Goal: Task Accomplishment & Management: Use online tool/utility

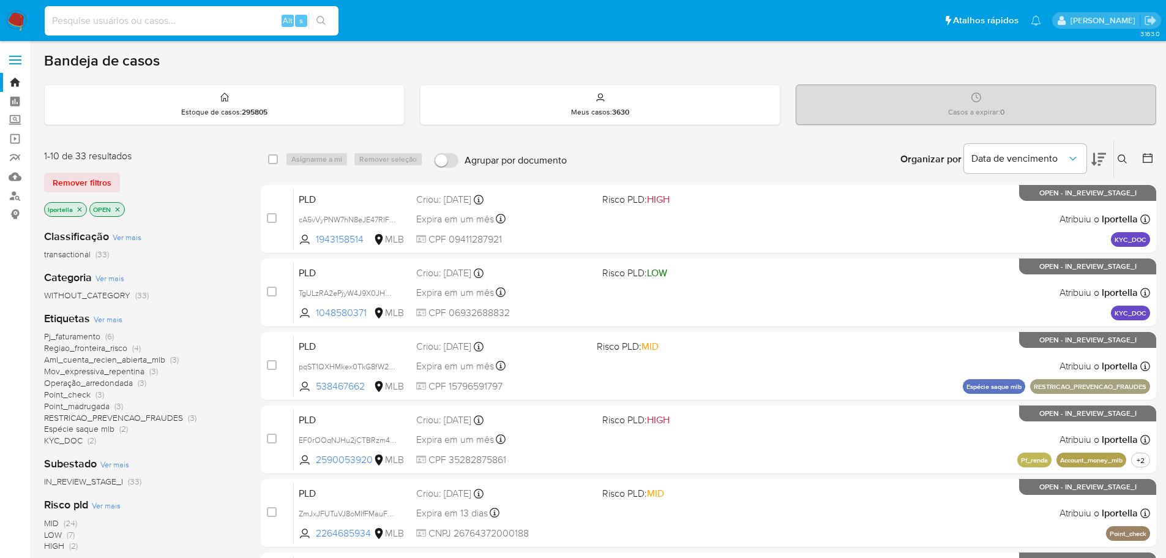
click at [204, 23] on input at bounding box center [192, 21] width 294 height 16
paste input "31mEBQhDjbSFFKTx2TEPAHsL"
type input "31mEBQhDjbSFFKTx2TEPAHsL"
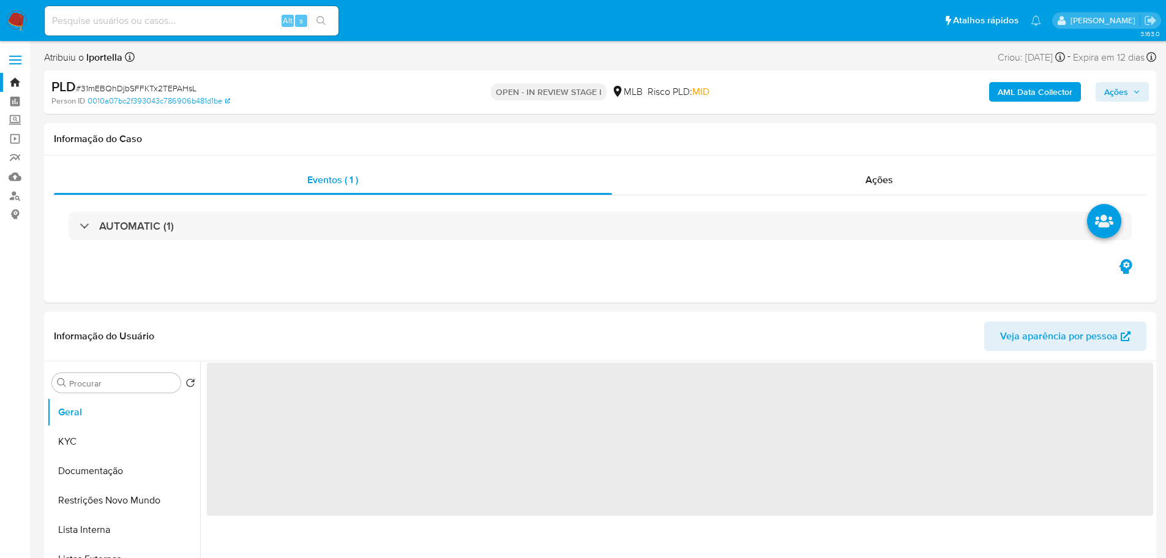
select select "10"
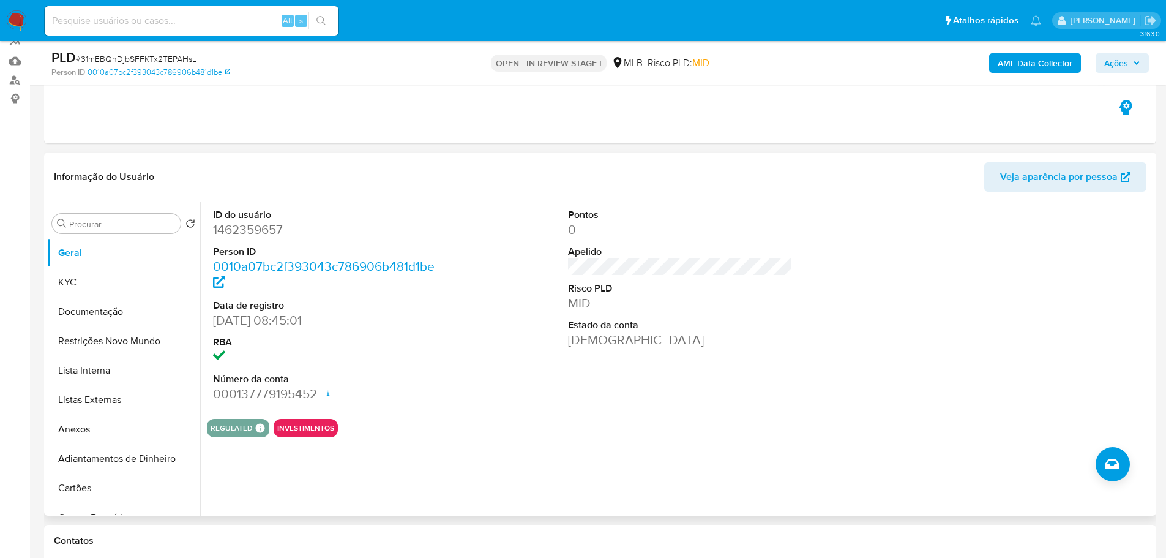
scroll to position [245, 0]
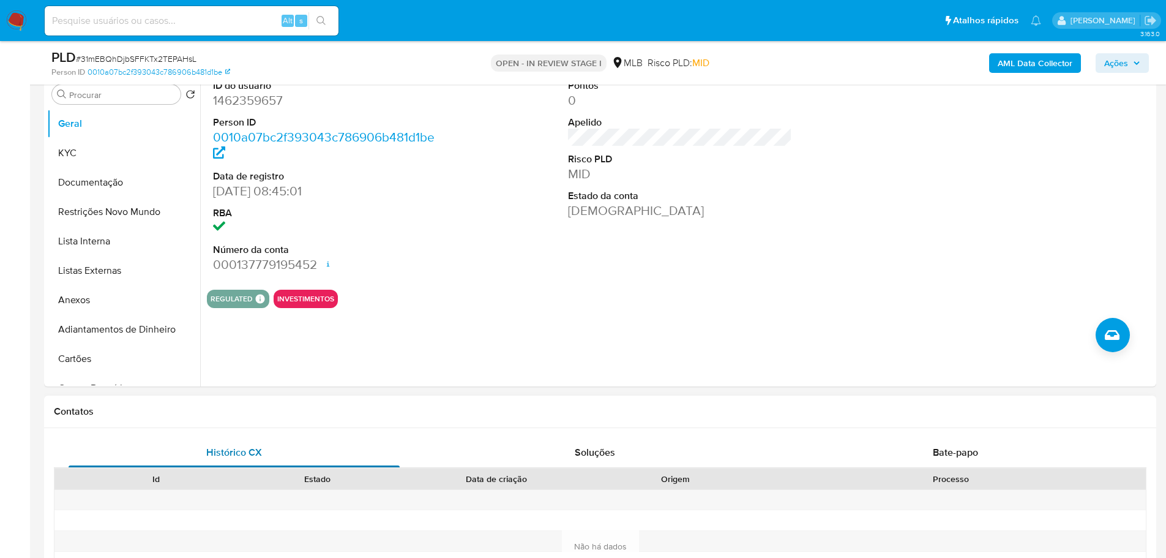
click at [377, 441] on div "Histórico CX" at bounding box center [234, 452] width 331 height 29
click at [113, 163] on button "KYC" at bounding box center [118, 152] width 143 height 29
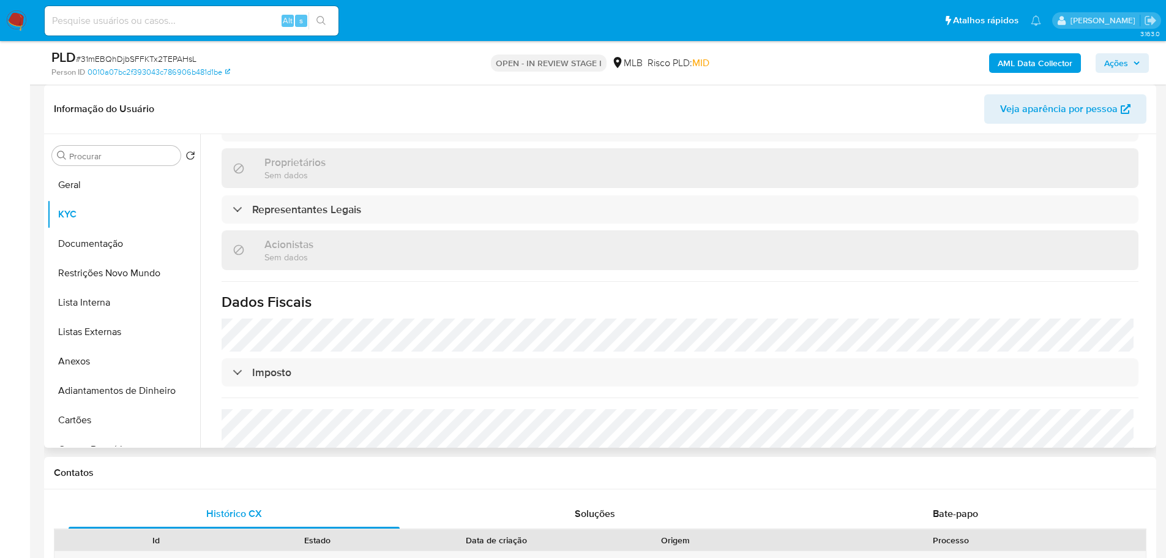
scroll to position [721, 0]
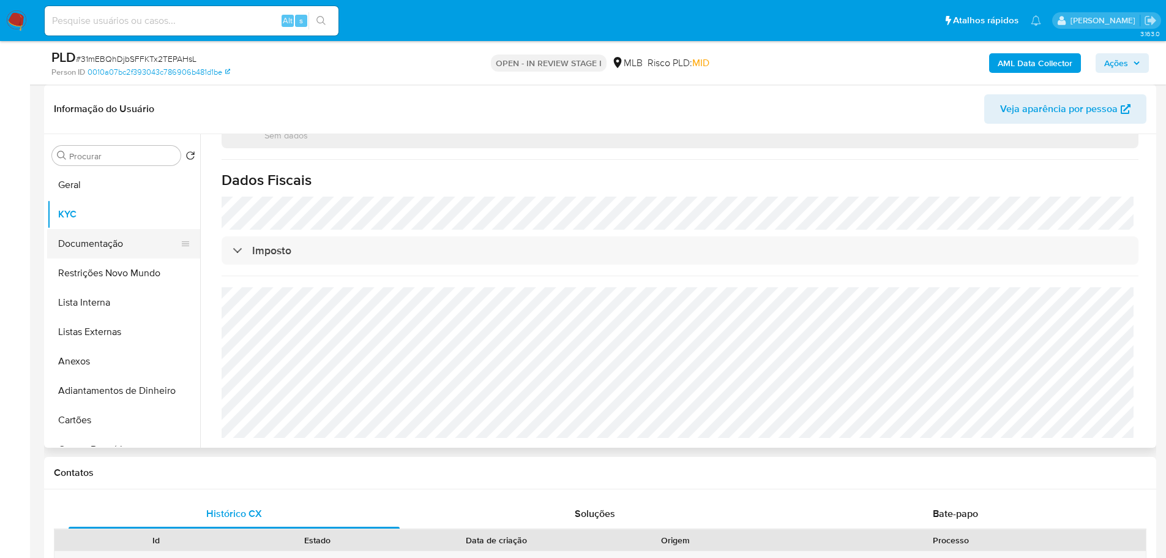
click at [90, 250] on button "Documentação" at bounding box center [118, 243] width 143 height 29
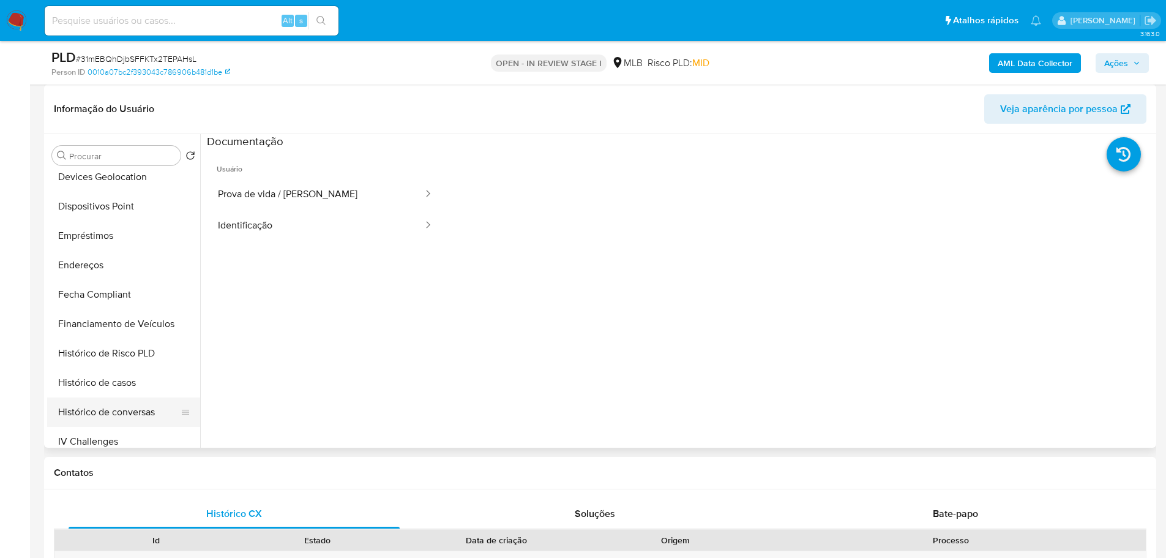
scroll to position [428, 0]
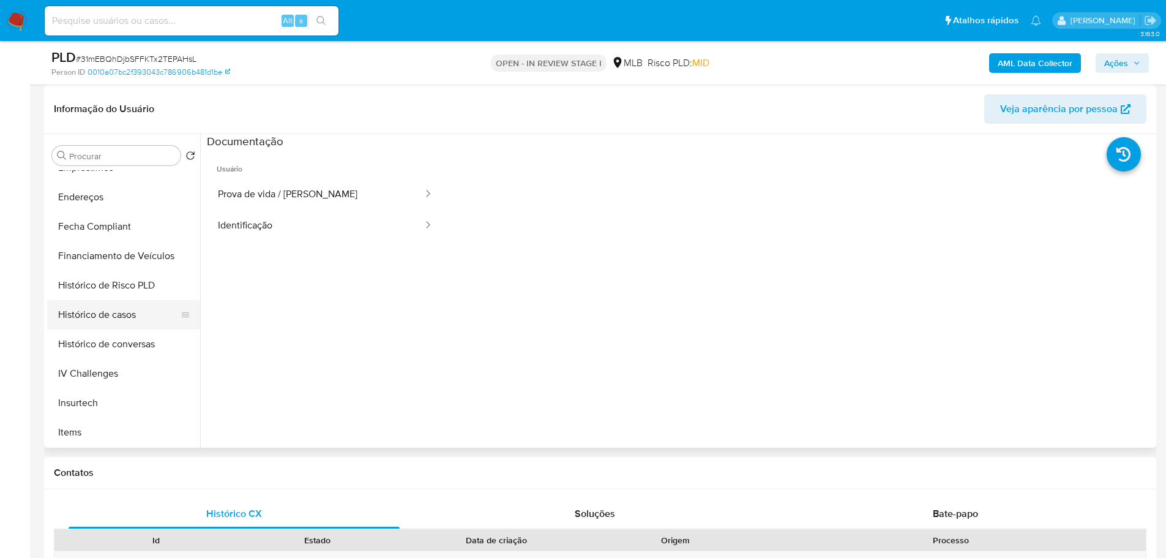
click at [122, 315] on button "Histórico de casos" at bounding box center [118, 314] width 143 height 29
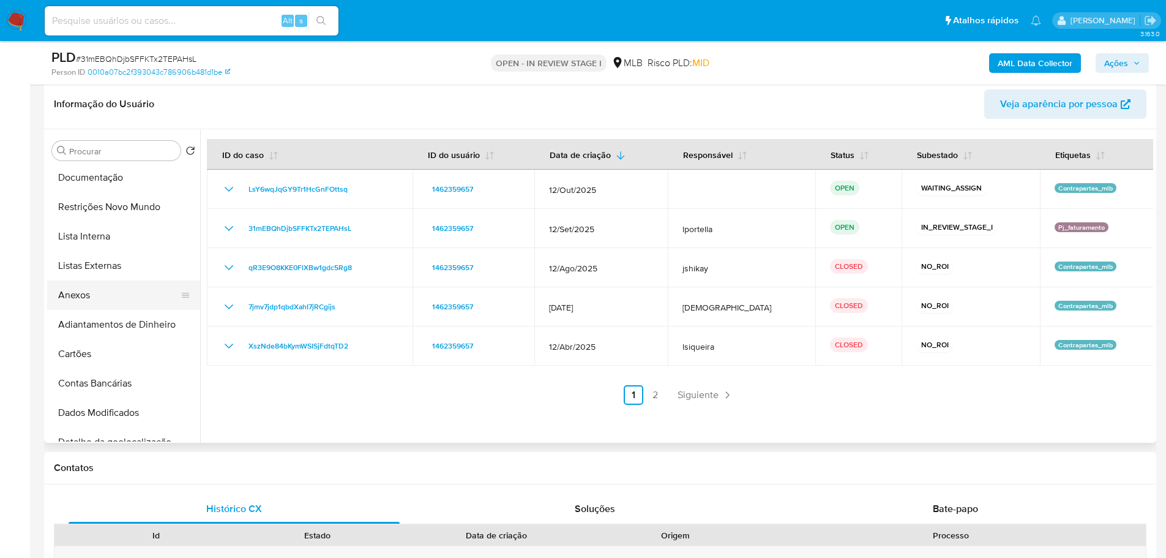
scroll to position [122, 0]
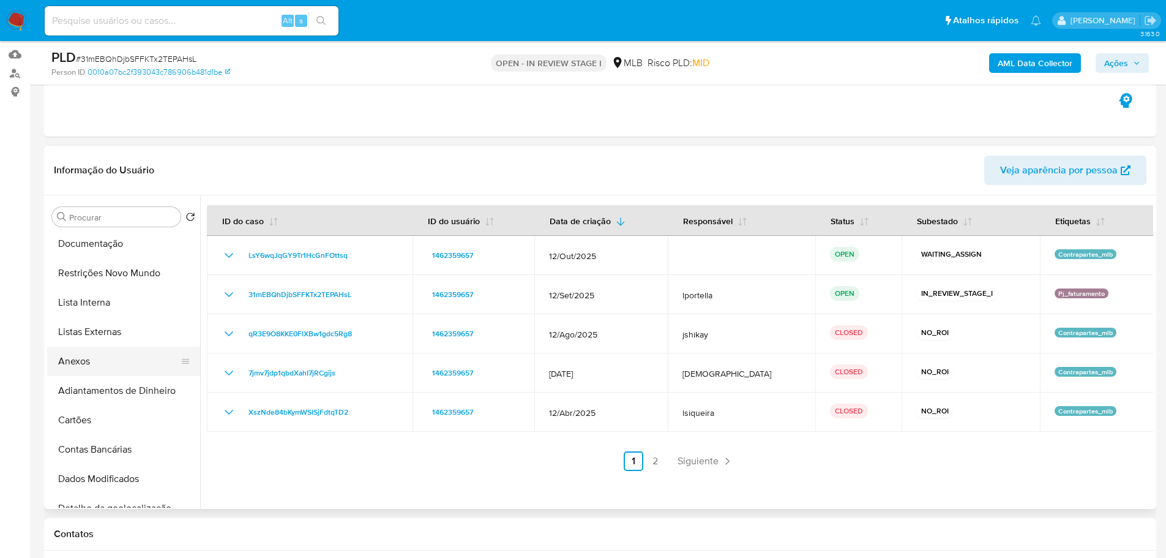
click at [114, 357] on button "Anexos" at bounding box center [118, 360] width 143 height 29
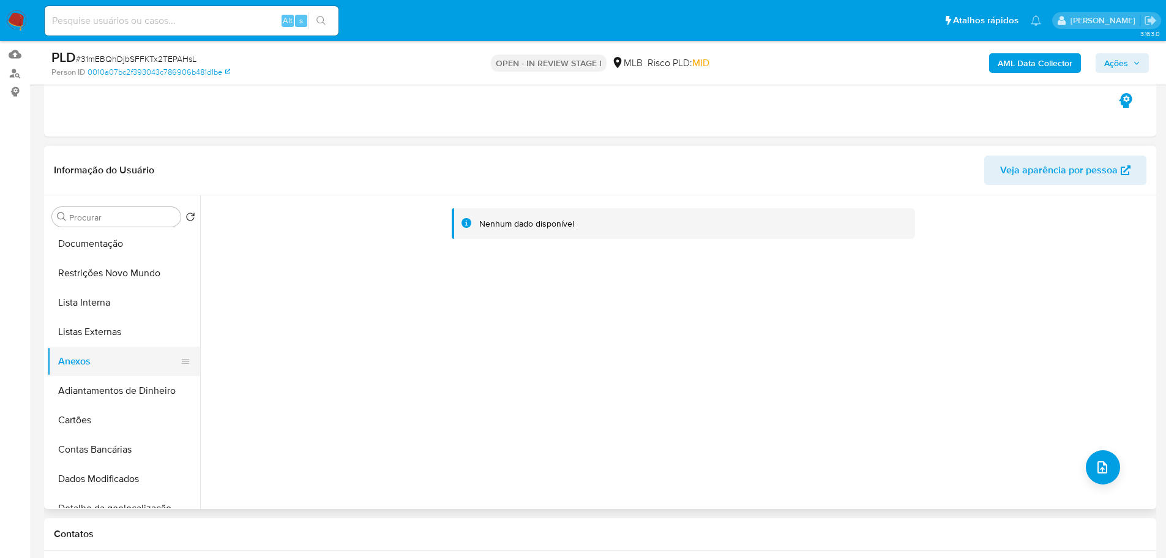
click at [130, 348] on button "Anexos" at bounding box center [118, 360] width 143 height 29
click at [124, 336] on button "Listas Externas" at bounding box center [118, 331] width 143 height 29
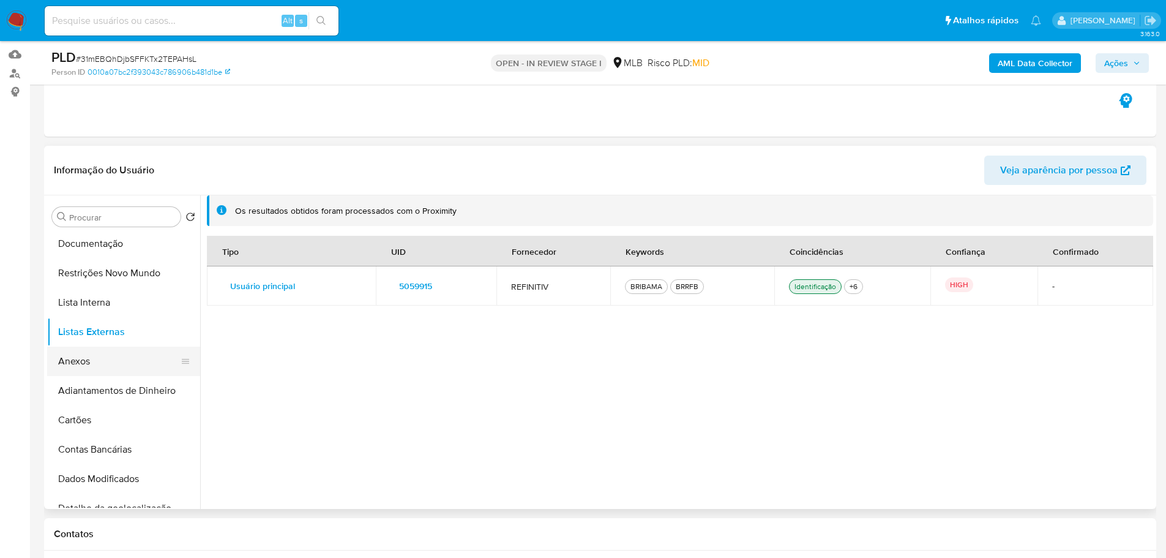
click at [114, 364] on button "Anexos" at bounding box center [118, 360] width 143 height 29
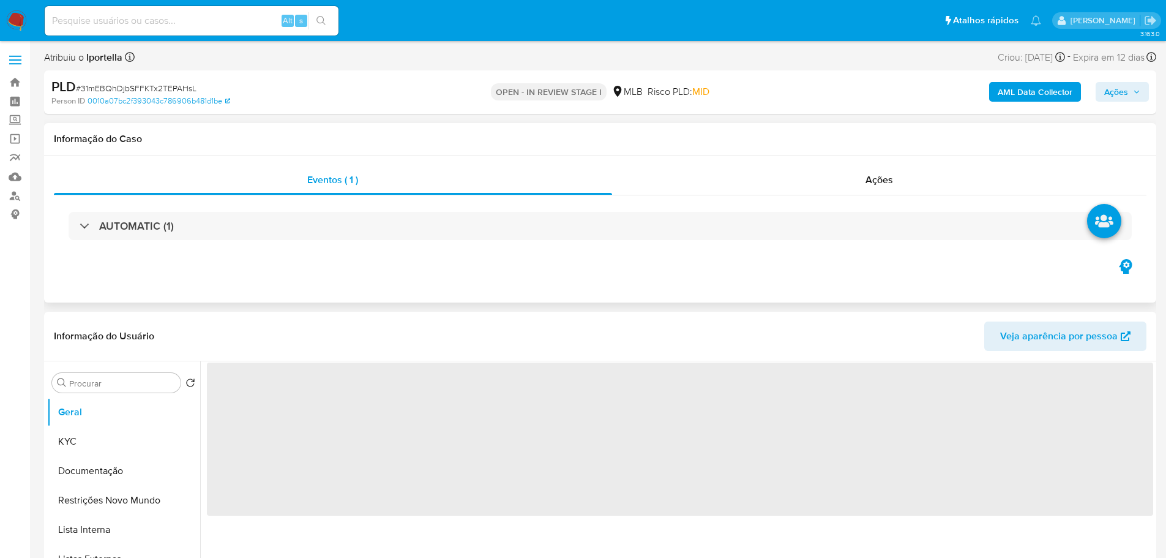
select select "10"
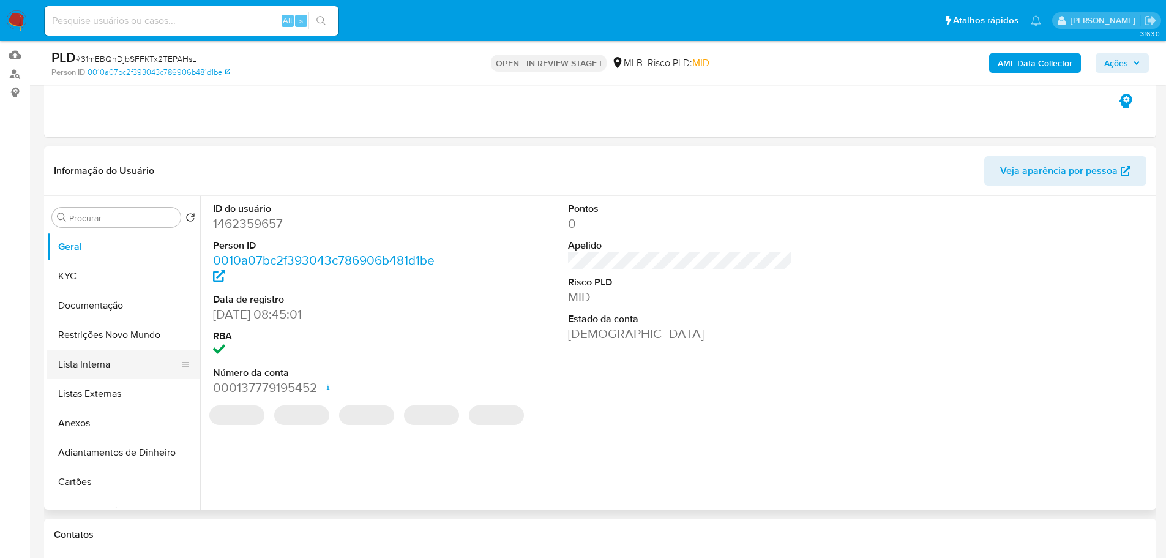
scroll to position [122, 0]
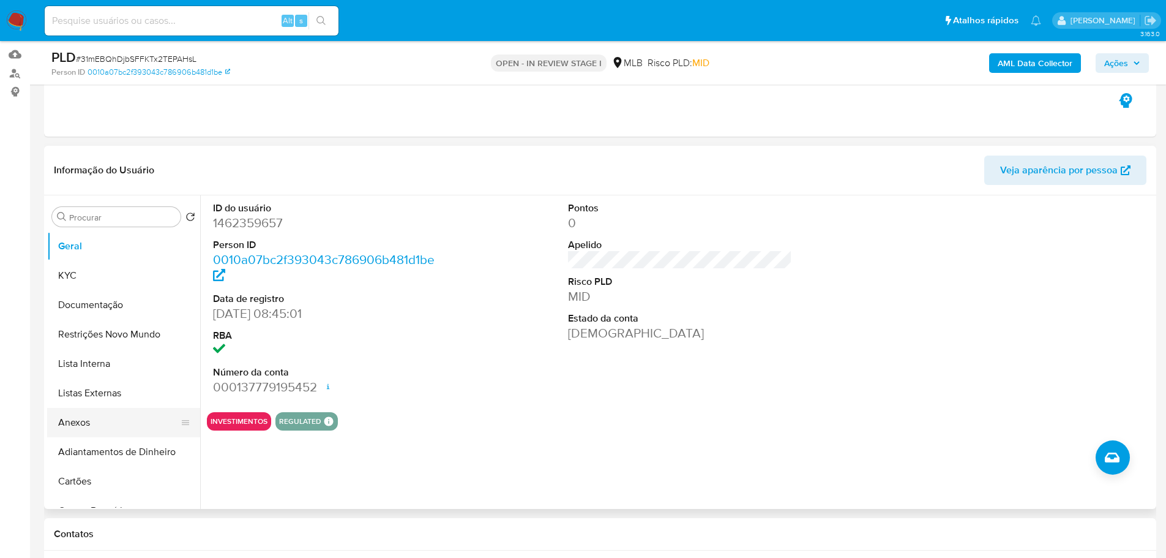
click at [100, 416] on button "Anexos" at bounding box center [118, 422] width 143 height 29
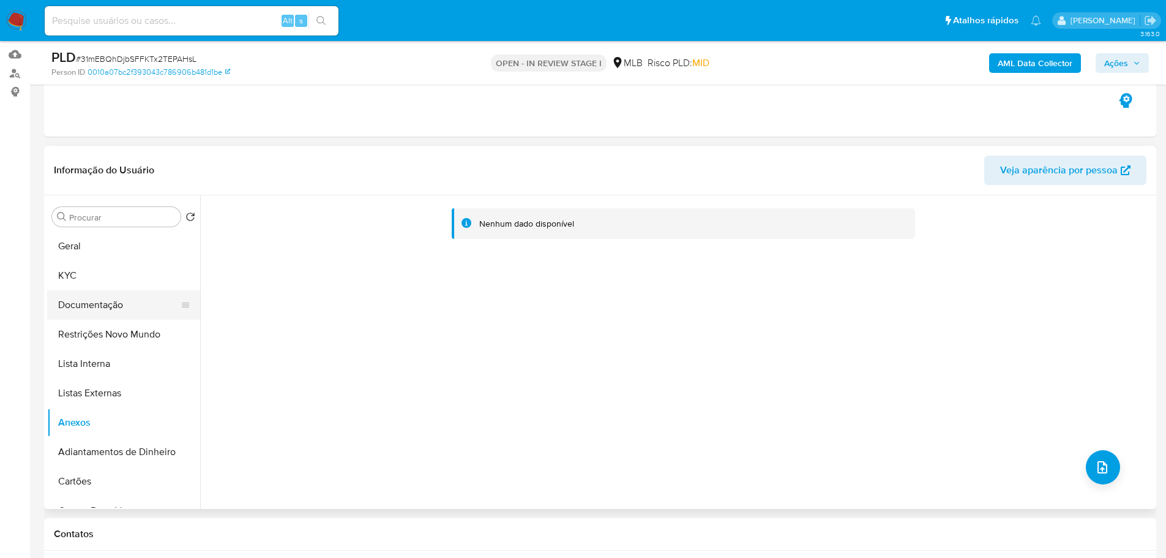
click at [118, 297] on button "Documentação" at bounding box center [118, 304] width 143 height 29
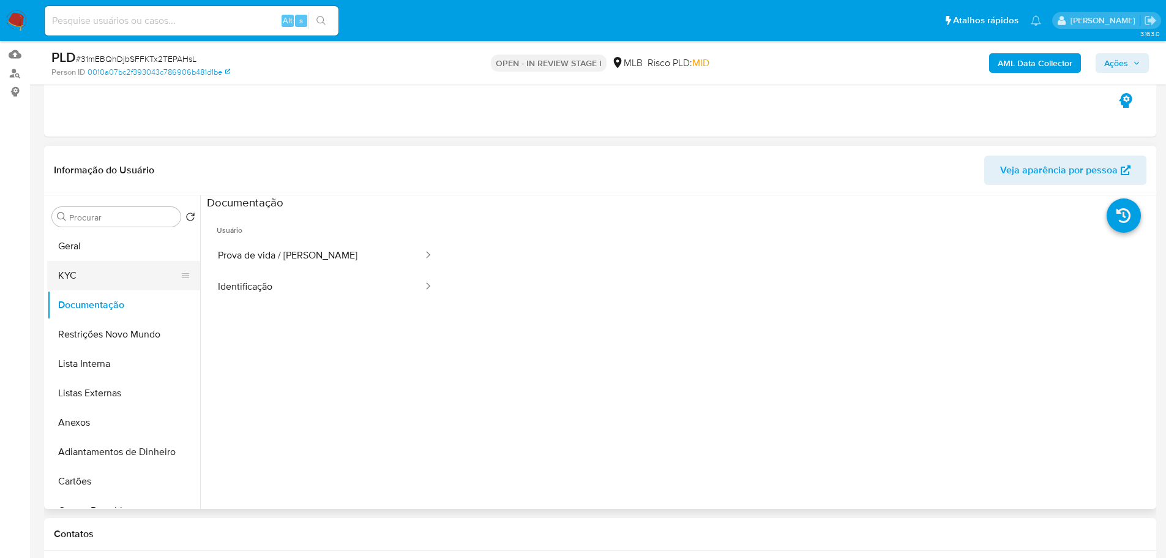
click at [105, 276] on button "KYC" at bounding box center [118, 275] width 143 height 29
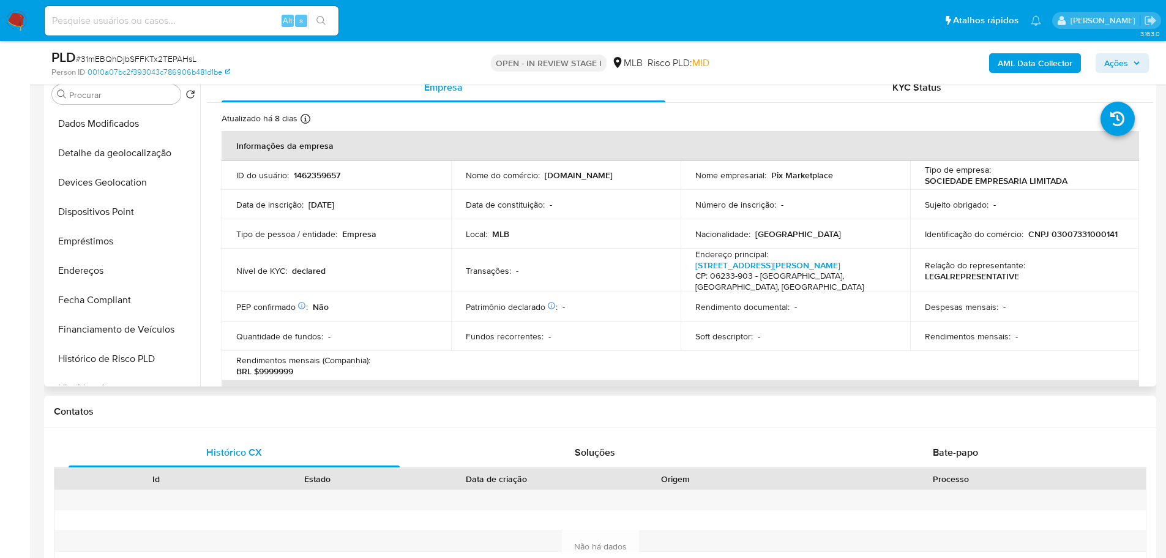
scroll to position [428, 0]
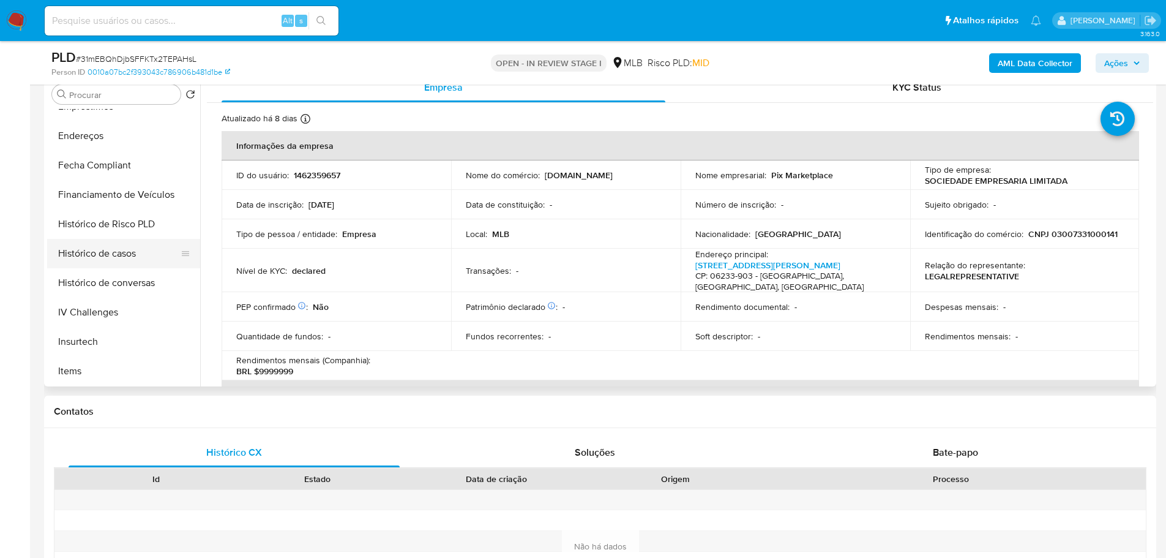
click at [106, 246] on button "Histórico de casos" at bounding box center [118, 253] width 143 height 29
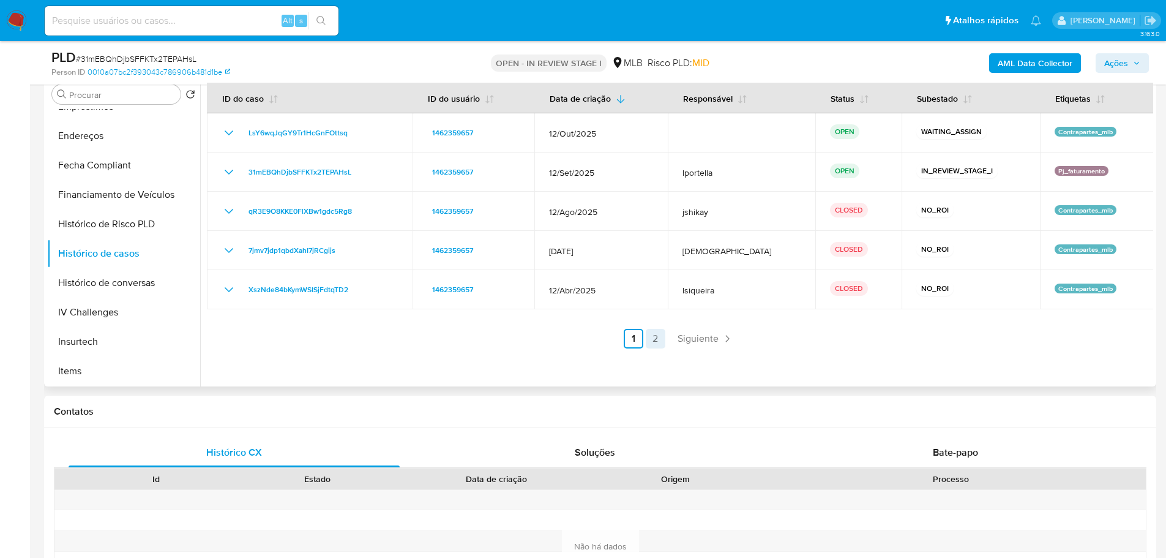
click at [653, 335] on link "2" at bounding box center [656, 339] width 20 height 20
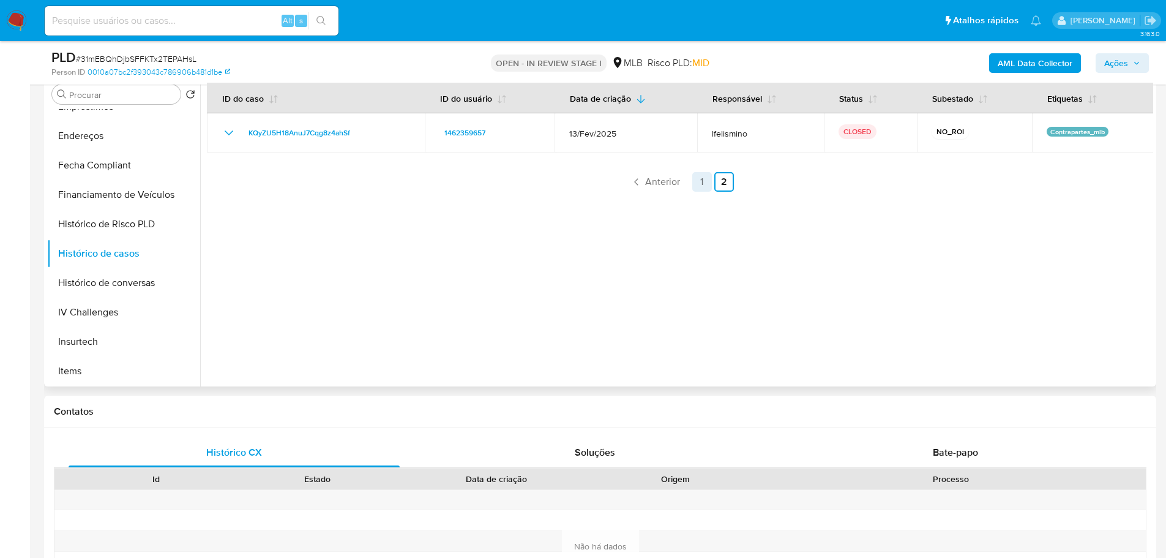
click at [706, 182] on link "1" at bounding box center [702, 182] width 20 height 20
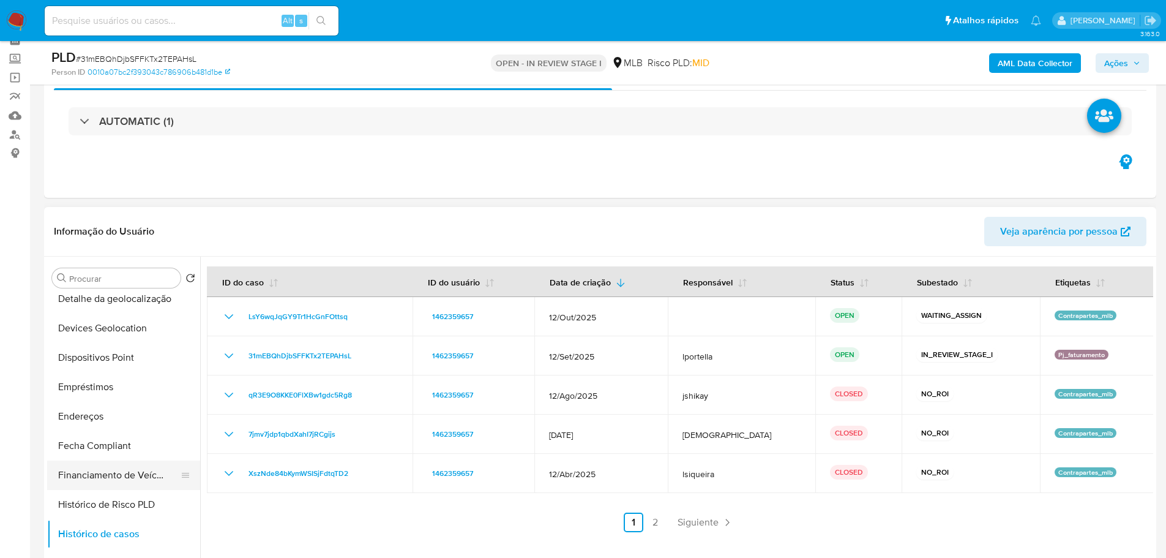
scroll to position [490, 0]
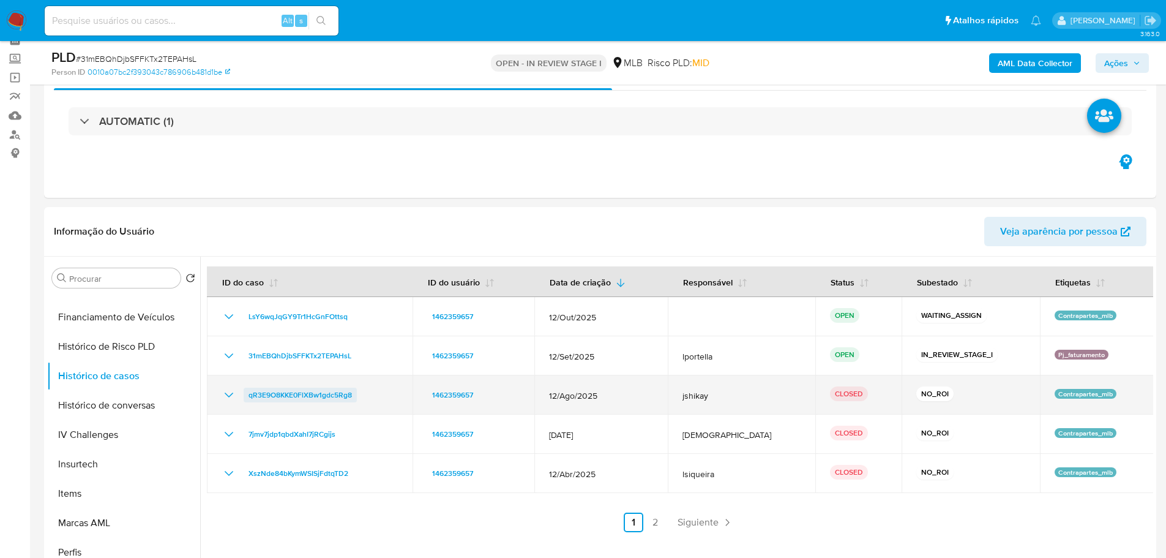
click at [296, 395] on span "qR3E9O8KKE0FlXBw1gdc5Rg8" at bounding box center [300, 394] width 103 height 15
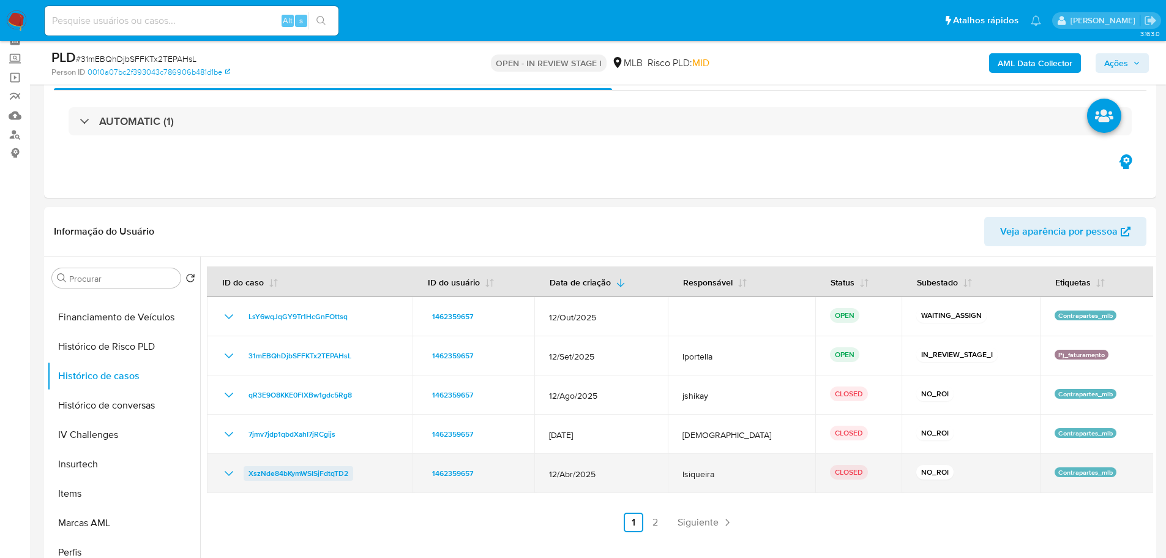
click at [305, 474] on span "XszNde84bKymWSISjFdtqTD2" at bounding box center [299, 473] width 100 height 15
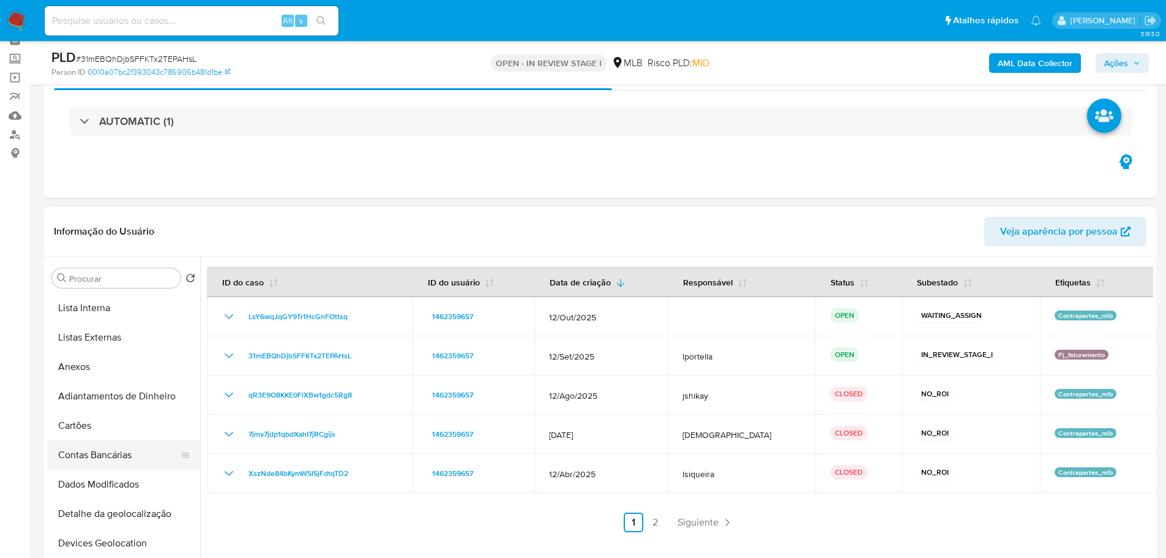
scroll to position [0, 0]
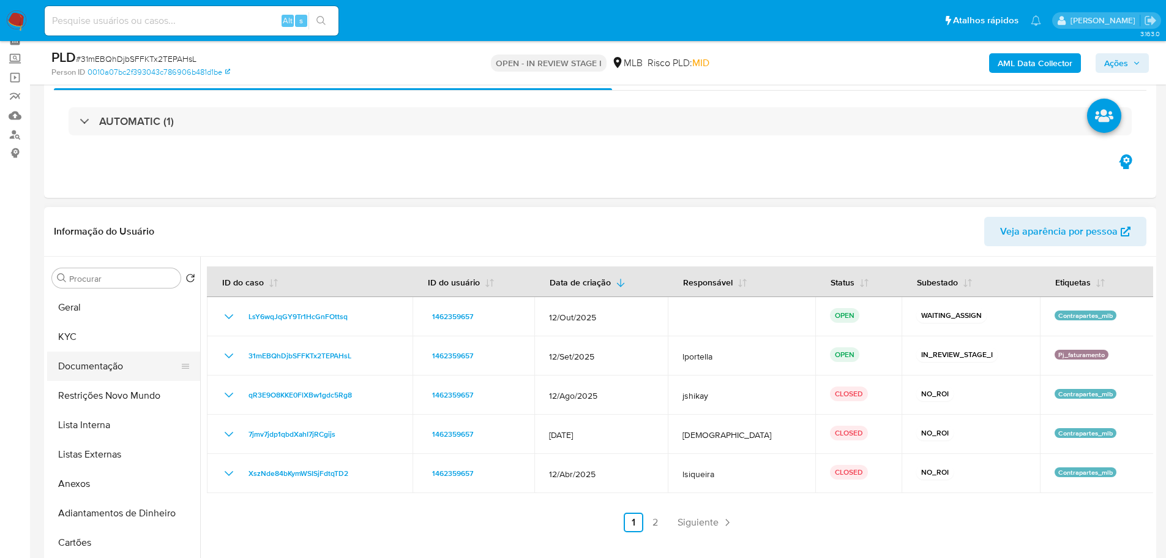
click at [103, 365] on button "Documentação" at bounding box center [118, 365] width 143 height 29
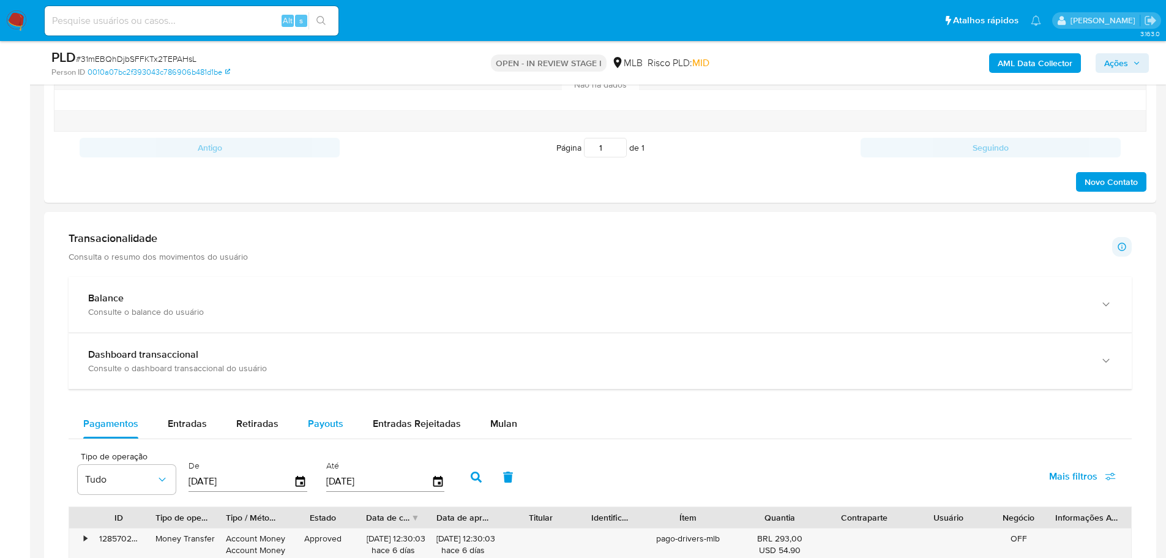
scroll to position [796, 0]
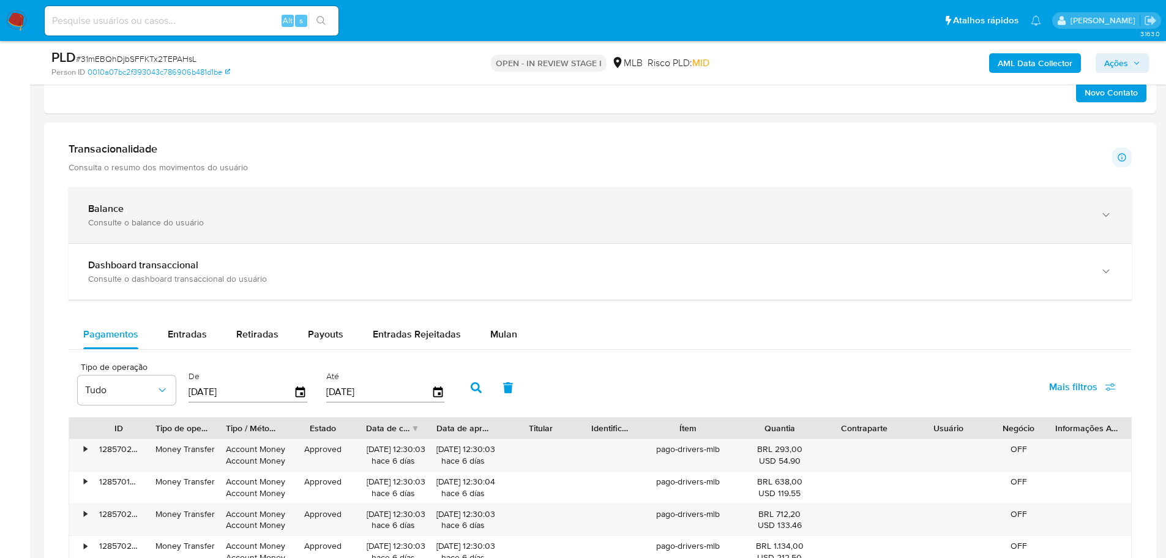
click at [169, 220] on div "Consulte o balance do usuário" at bounding box center [588, 222] width 1000 height 11
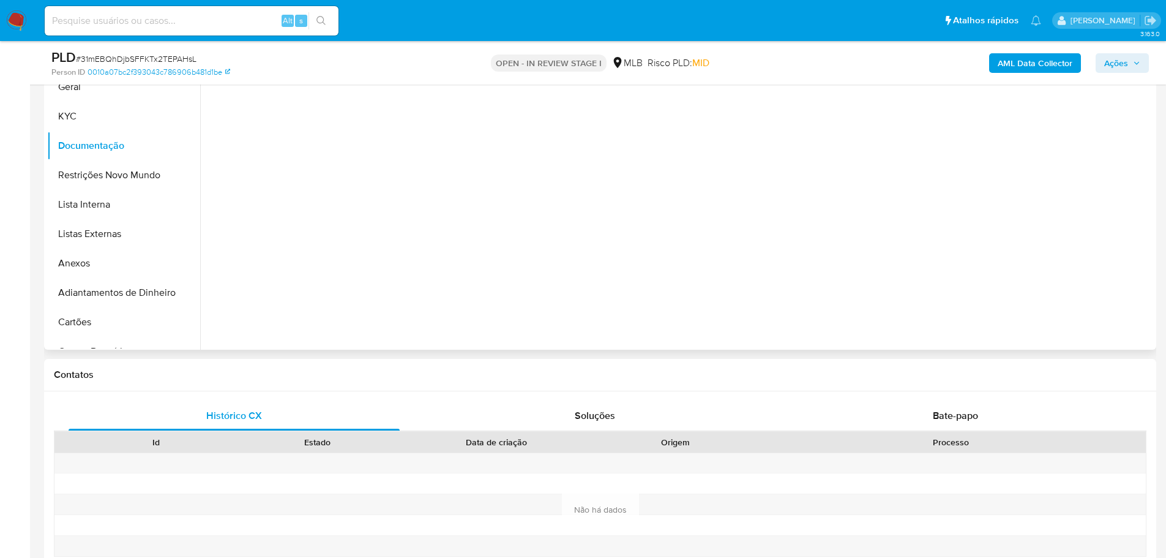
scroll to position [122, 0]
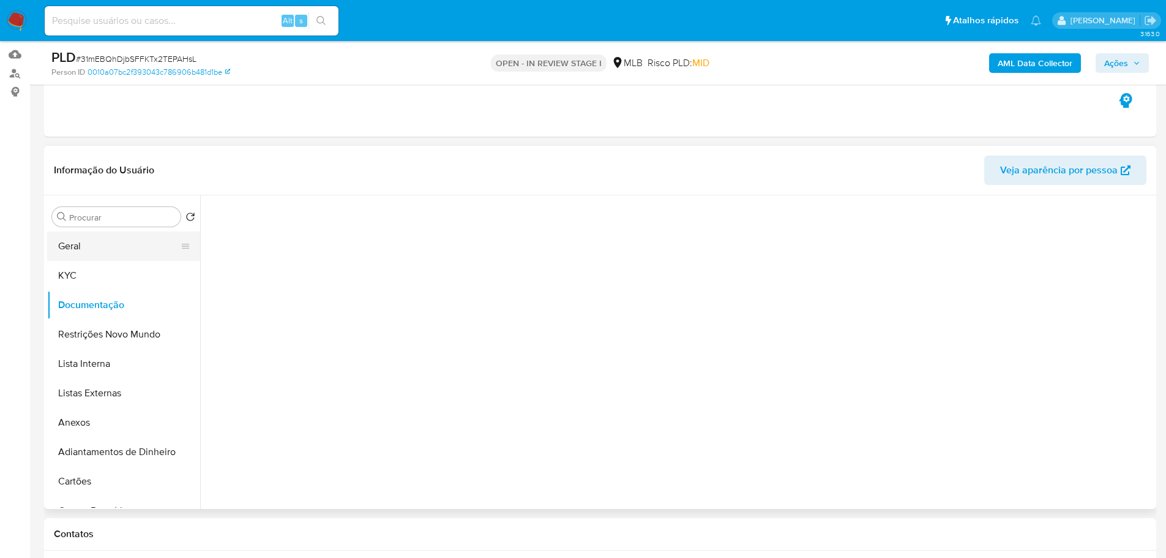
click at [94, 259] on button "Geral" at bounding box center [118, 245] width 143 height 29
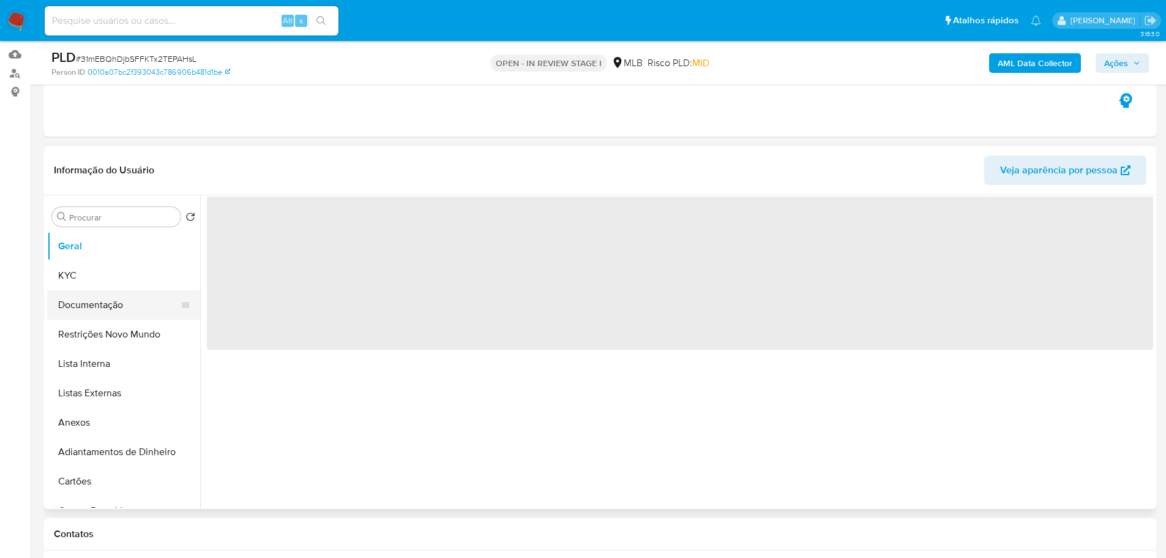
scroll to position [0, 0]
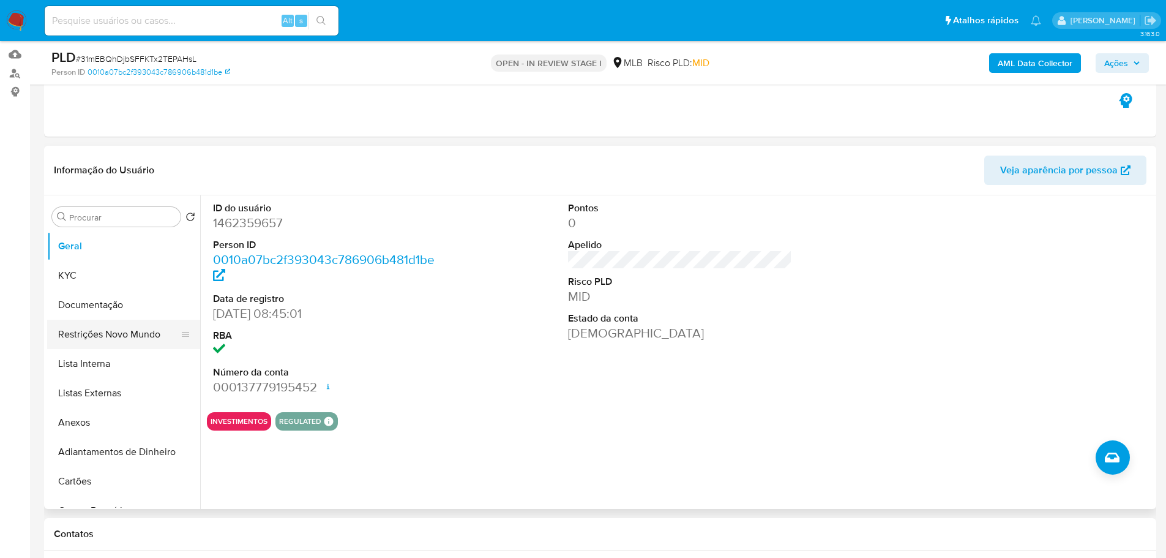
click at [149, 332] on button "Restrições Novo Mundo" at bounding box center [118, 334] width 143 height 29
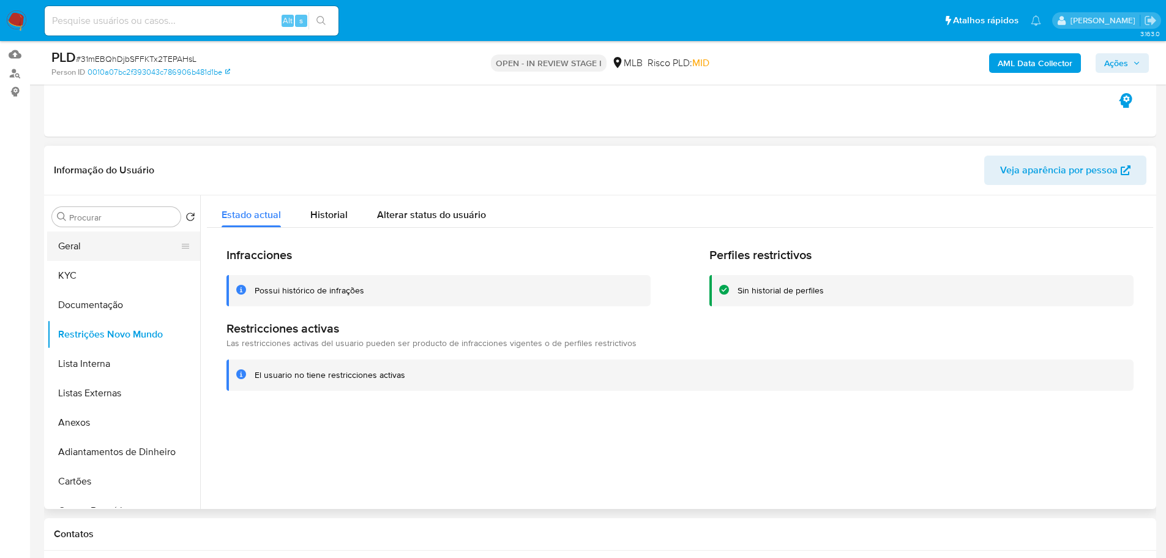
click at [152, 256] on button "Geral" at bounding box center [118, 245] width 143 height 29
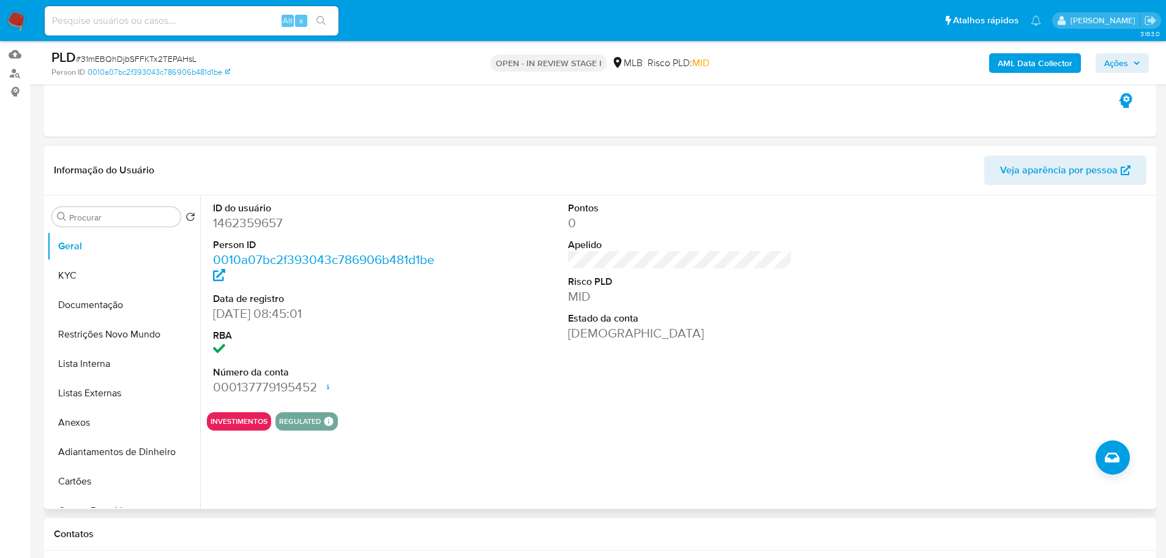
click at [839, 297] on div "ID do usuário 1462359657 Person ID 0010a07bc2f393043c786906b481d1be Data de reg…" at bounding box center [680, 298] width 946 height 207
click at [129, 238] on button "Geral" at bounding box center [118, 245] width 143 height 29
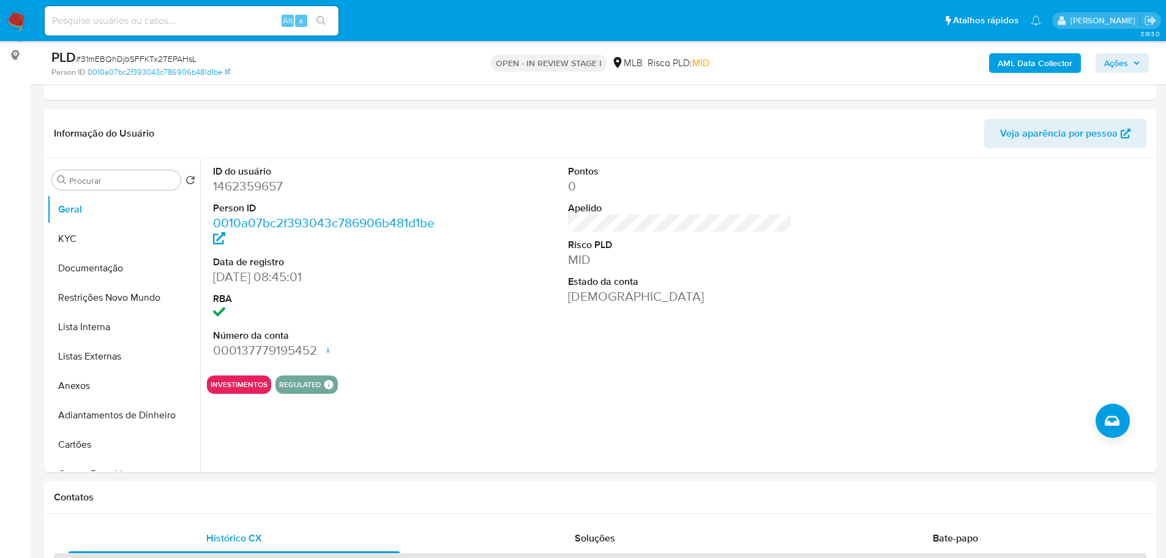
scroll to position [155, 0]
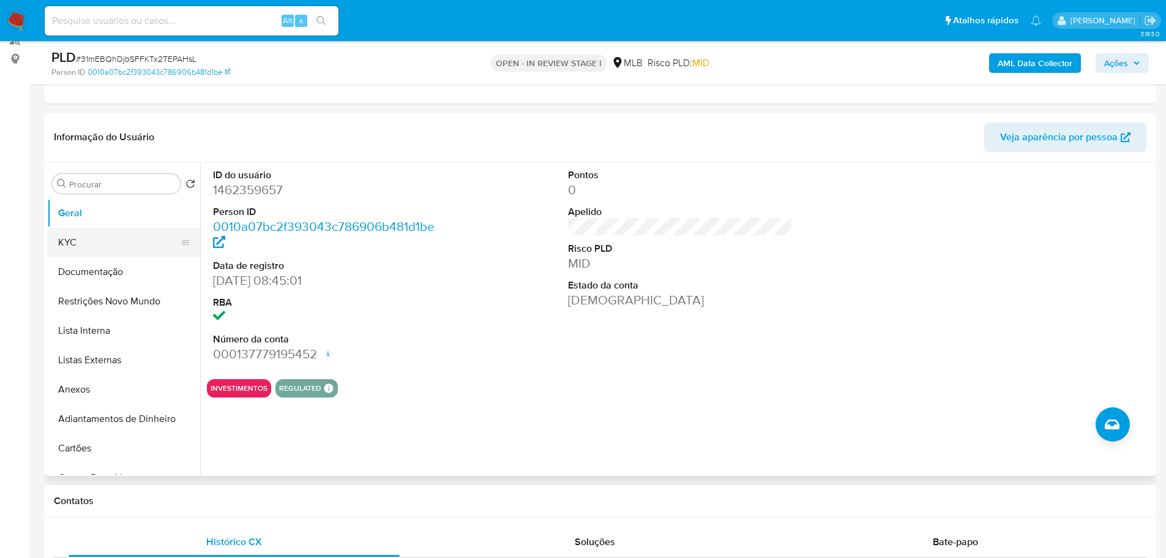
drag, startPoint x: 154, startPoint y: 501, endPoint x: 117, endPoint y: 233, distance: 271.2
click at [153, 498] on h1 "Contatos" at bounding box center [600, 501] width 1093 height 12
drag, startPoint x: 95, startPoint y: 238, endPoint x: 25, endPoint y: 267, distance: 76.3
click at [95, 239] on button "KYC" at bounding box center [123, 242] width 153 height 29
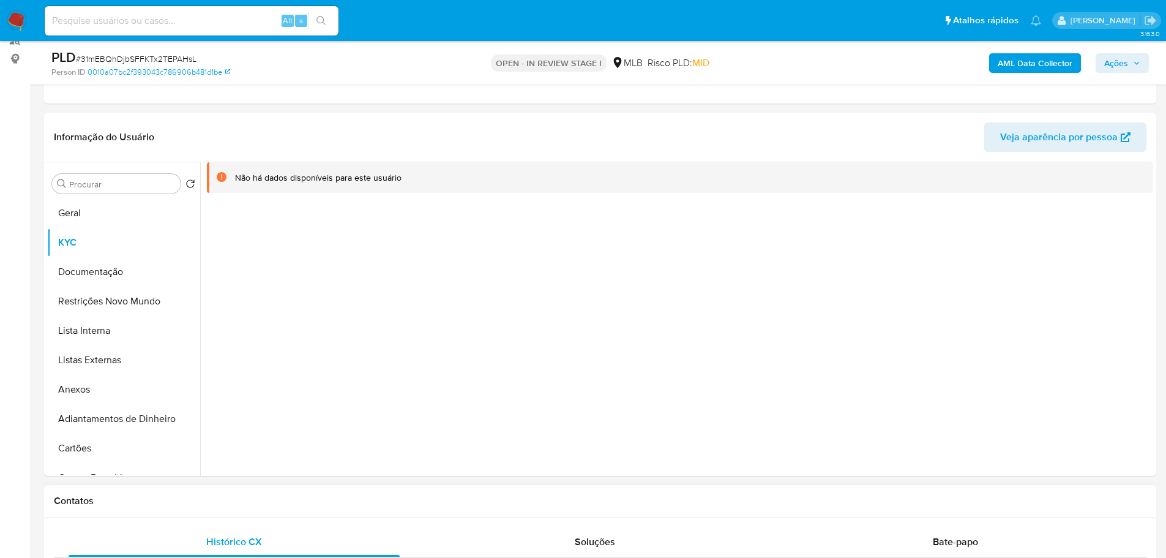
click at [193, 504] on h1 "Contatos" at bounding box center [600, 501] width 1093 height 12
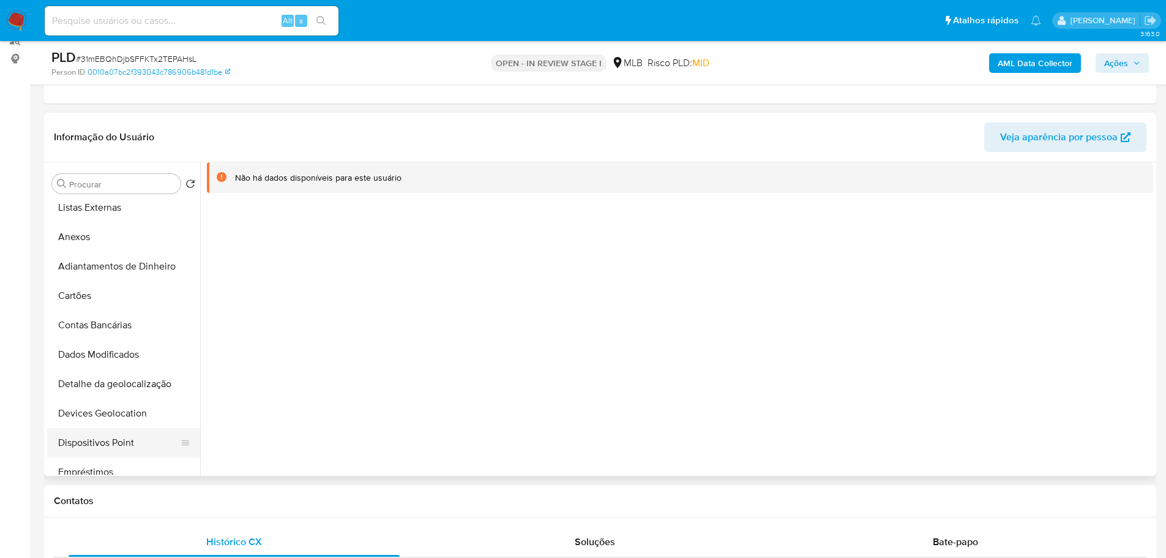
scroll to position [245, 0]
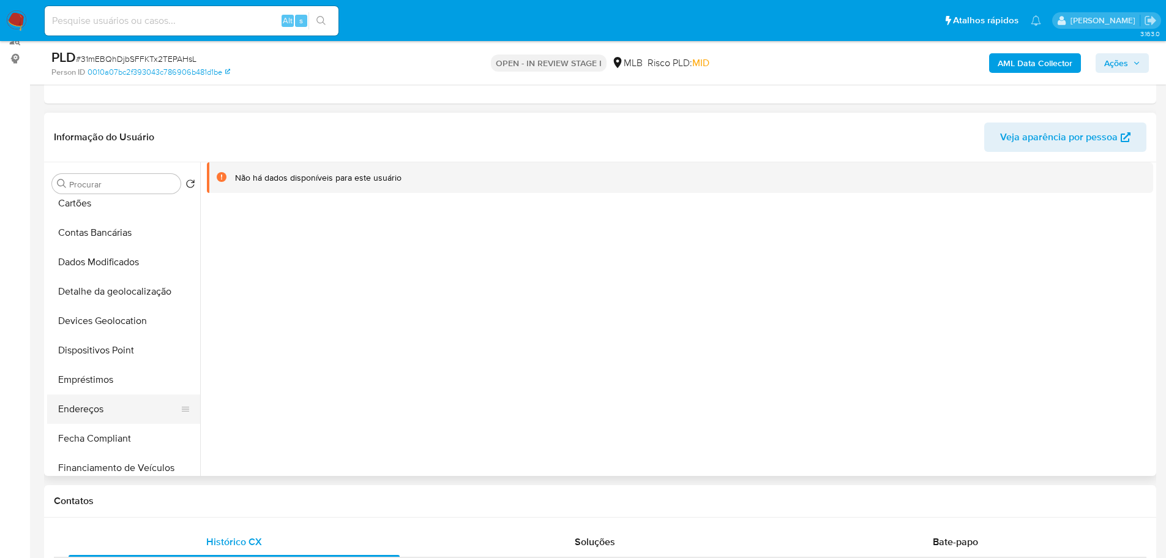
drag, startPoint x: 97, startPoint y: 407, endPoint x: 77, endPoint y: 411, distance: 20.6
click at [97, 407] on button "Endereços" at bounding box center [118, 408] width 143 height 29
click at [201, 498] on h1 "Contatos" at bounding box center [600, 501] width 1093 height 12
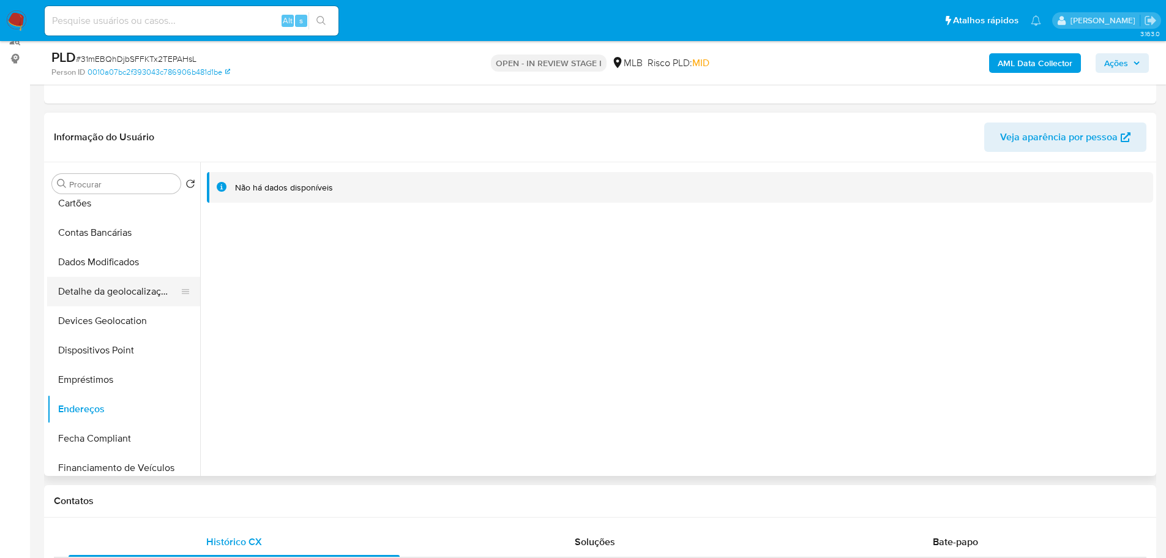
click at [141, 295] on button "Detalhe da geolocalização" at bounding box center [118, 291] width 143 height 29
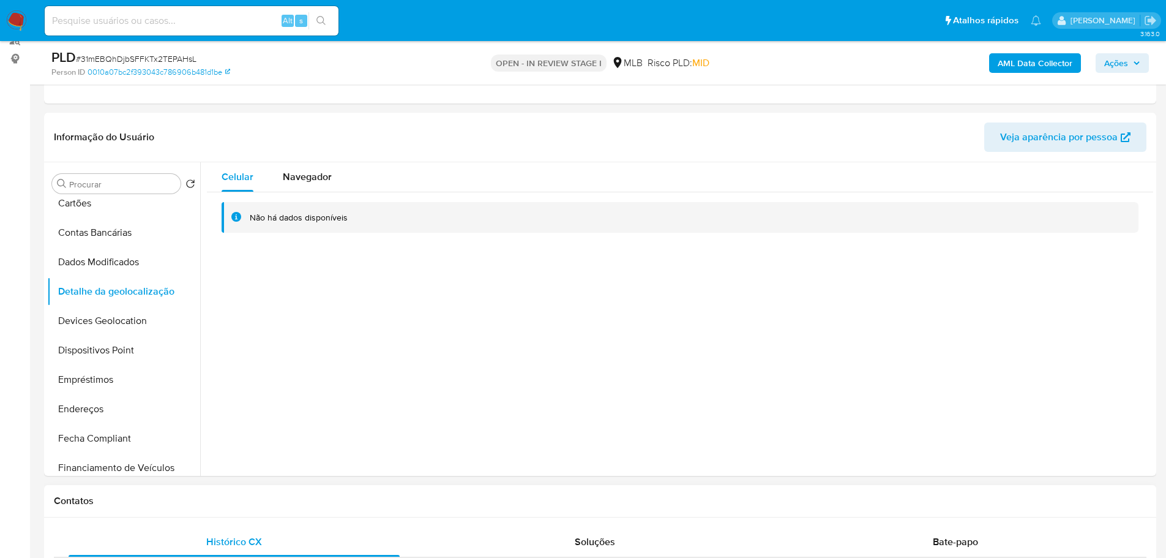
click at [258, 499] on h1 "Contatos" at bounding box center [600, 501] width 1093 height 12
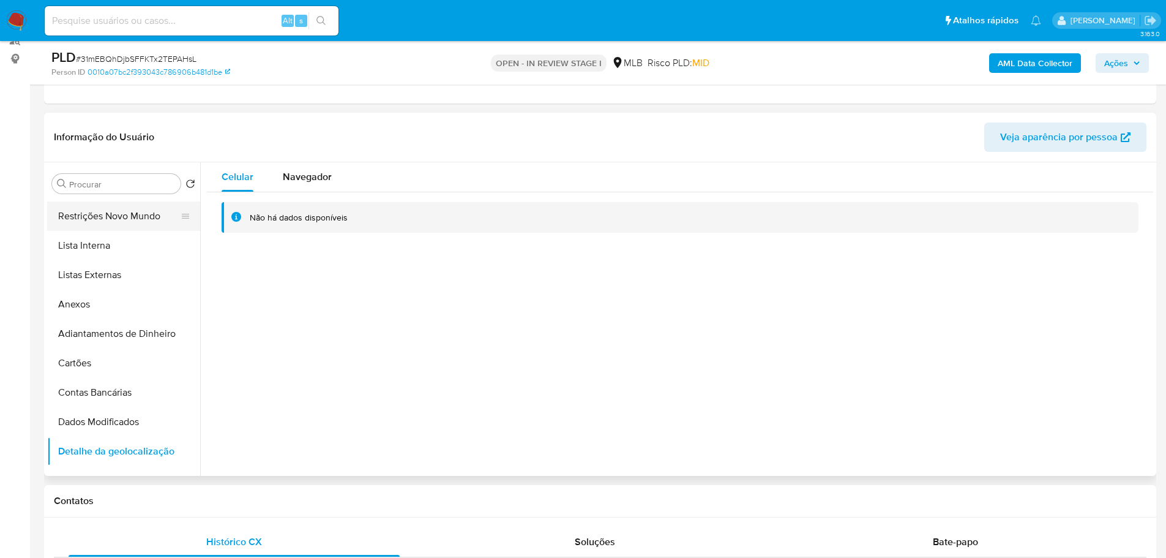
scroll to position [0, 0]
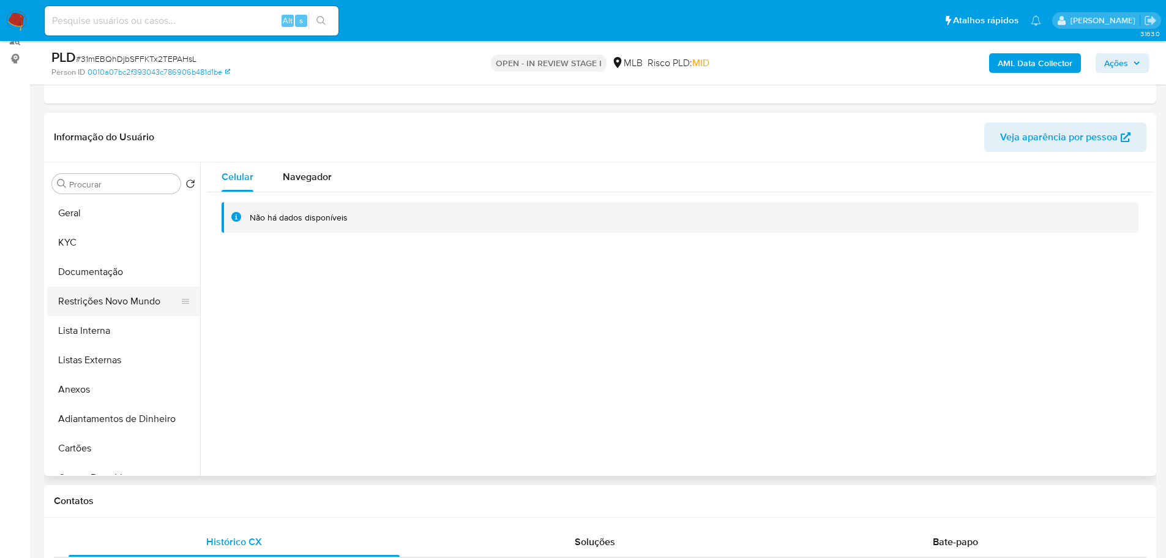
click at [113, 308] on button "Restrições Novo Mundo" at bounding box center [118, 300] width 143 height 29
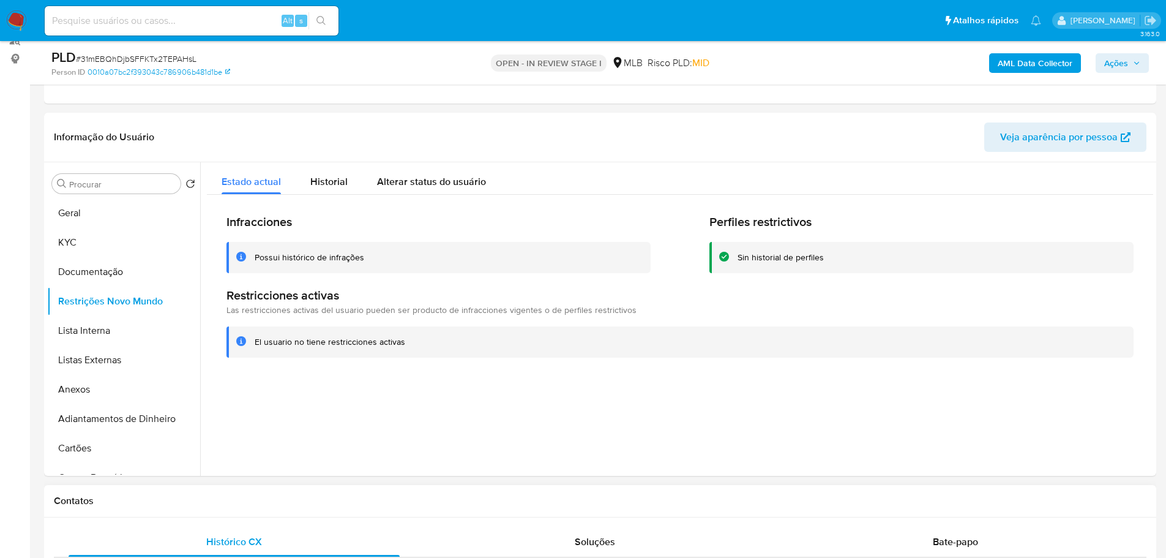
click at [210, 487] on div "Contatos" at bounding box center [600, 501] width 1112 height 32
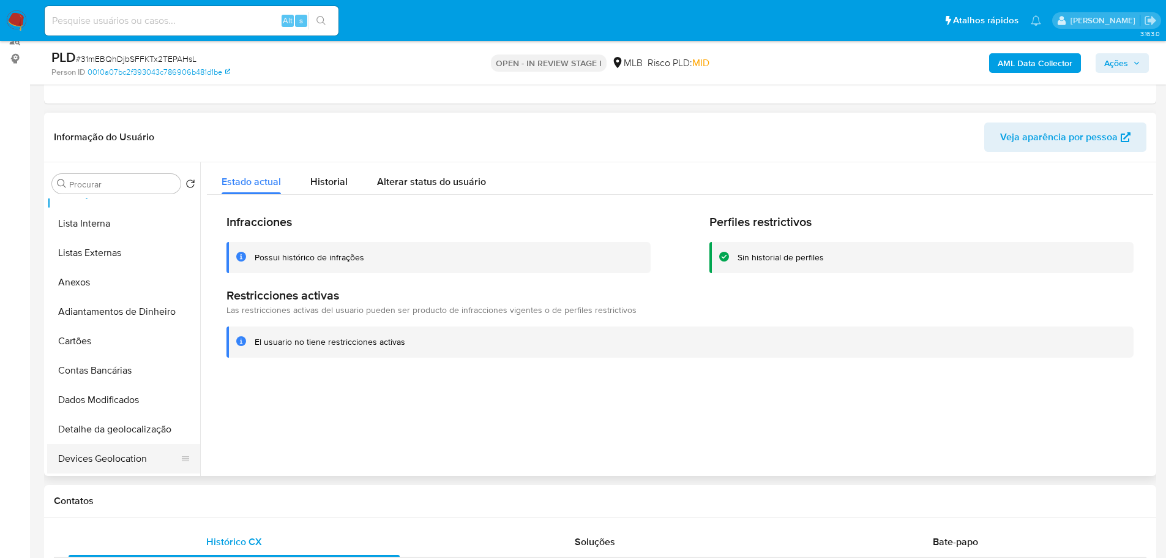
scroll to position [184, 0]
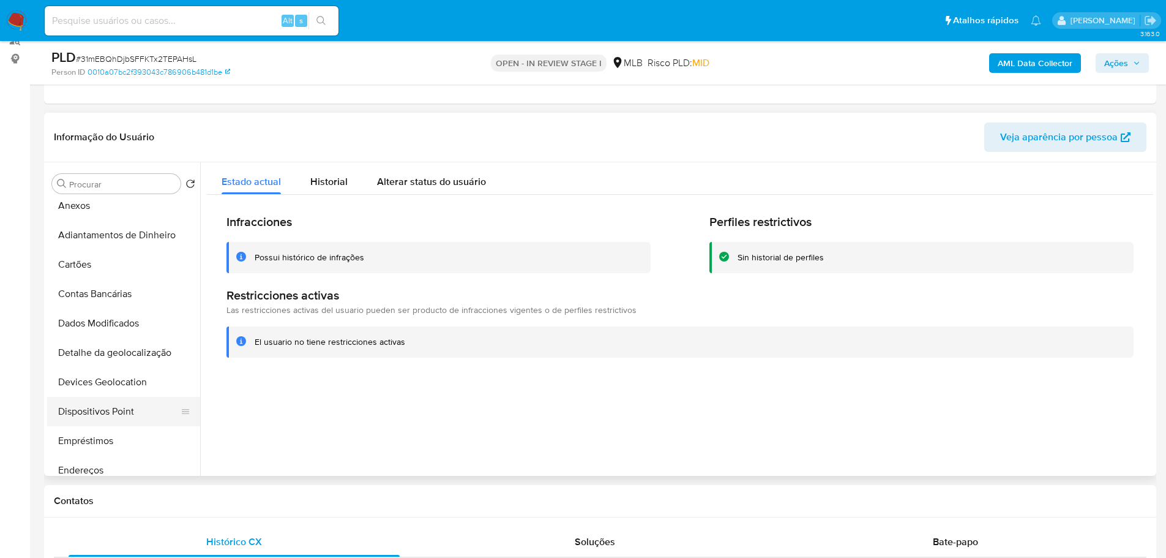
click at [105, 409] on button "Dispositivos Point" at bounding box center [118, 411] width 143 height 29
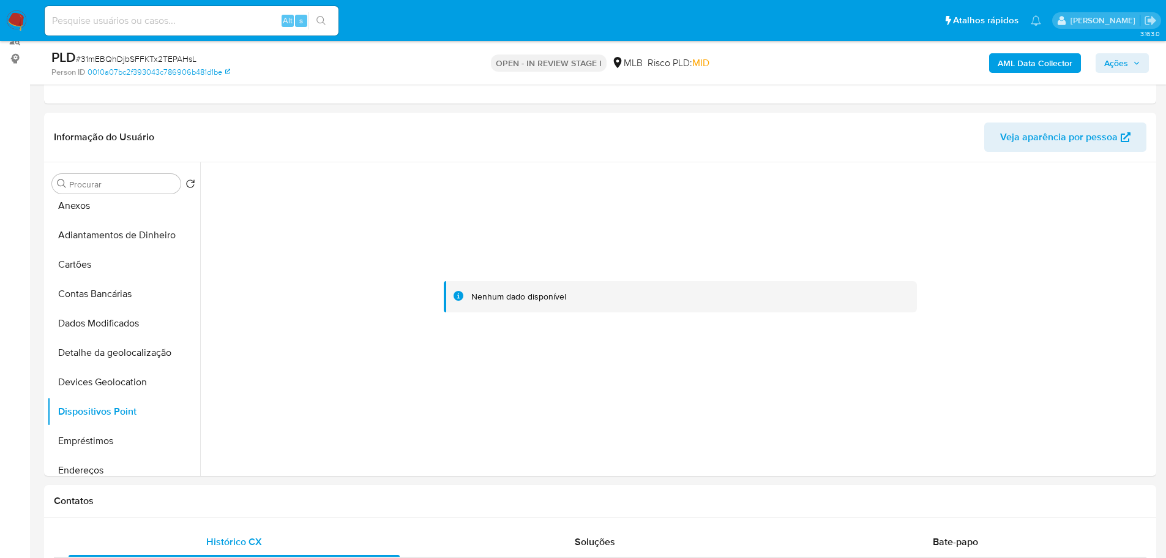
drag, startPoint x: 712, startPoint y: 512, endPoint x: 690, endPoint y: 478, distance: 40.7
click at [712, 512] on div "Contatos" at bounding box center [600, 501] width 1112 height 32
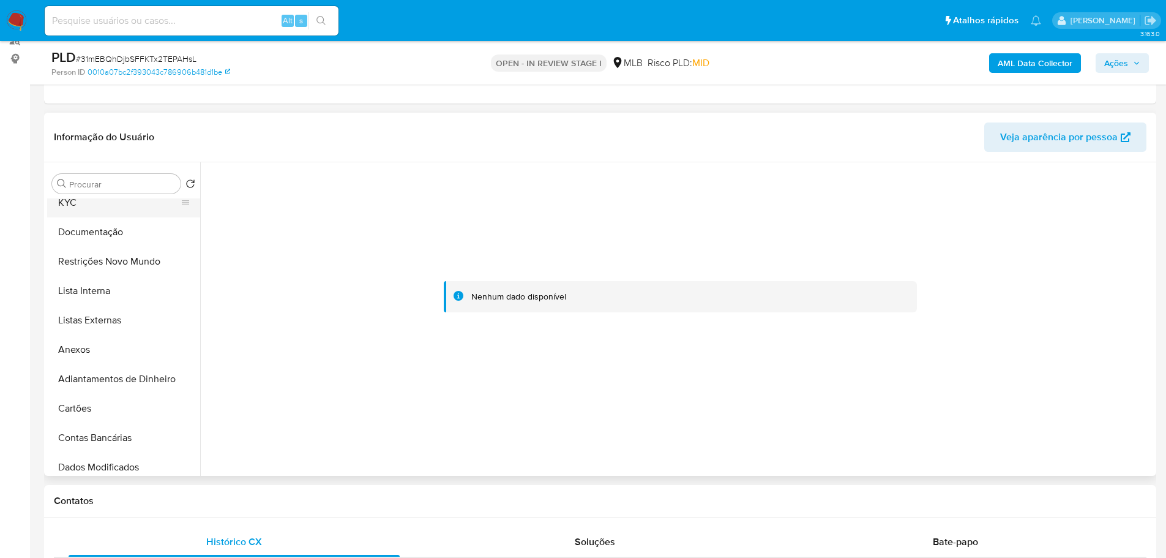
scroll to position [0, 0]
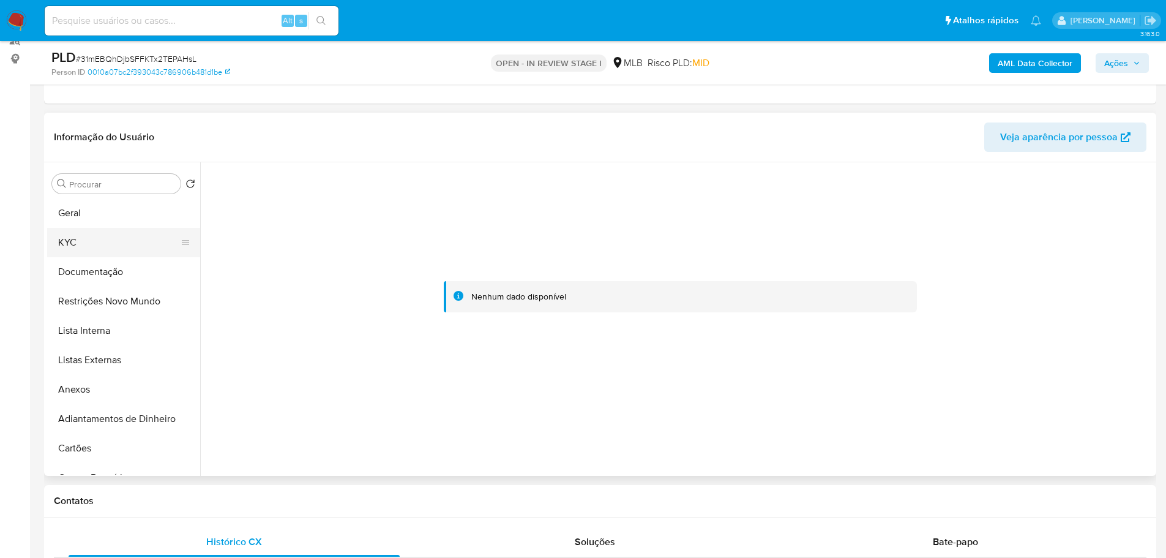
click at [92, 241] on button "KYC" at bounding box center [118, 242] width 143 height 29
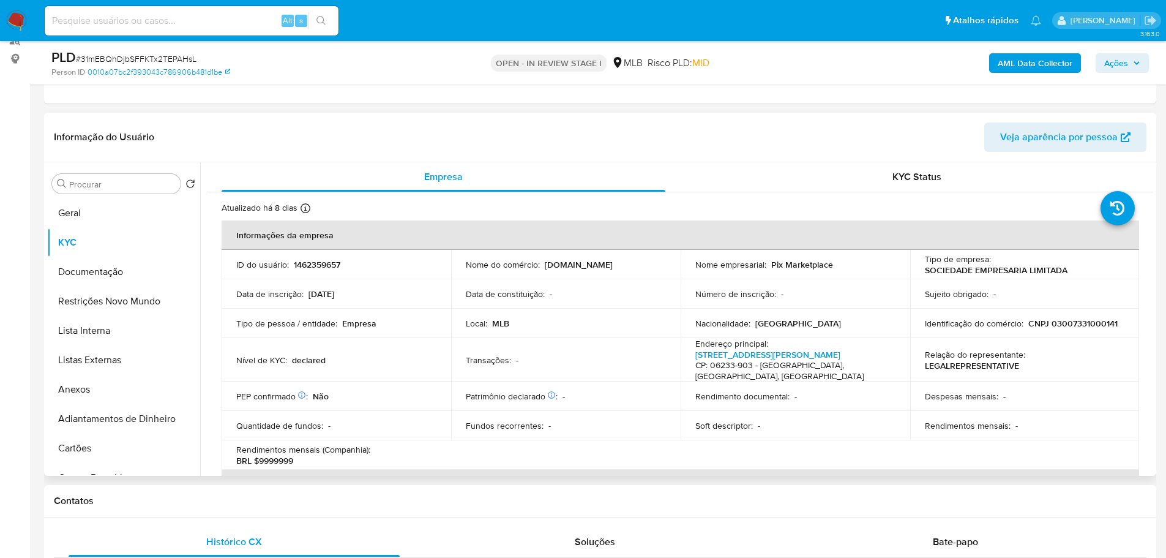
click at [1050, 318] on p "CNPJ 03007331000141" at bounding box center [1072, 323] width 89 height 11
copy p "03007331000141"
click at [1023, 59] on b "AML Data Collector" at bounding box center [1035, 63] width 75 height 20
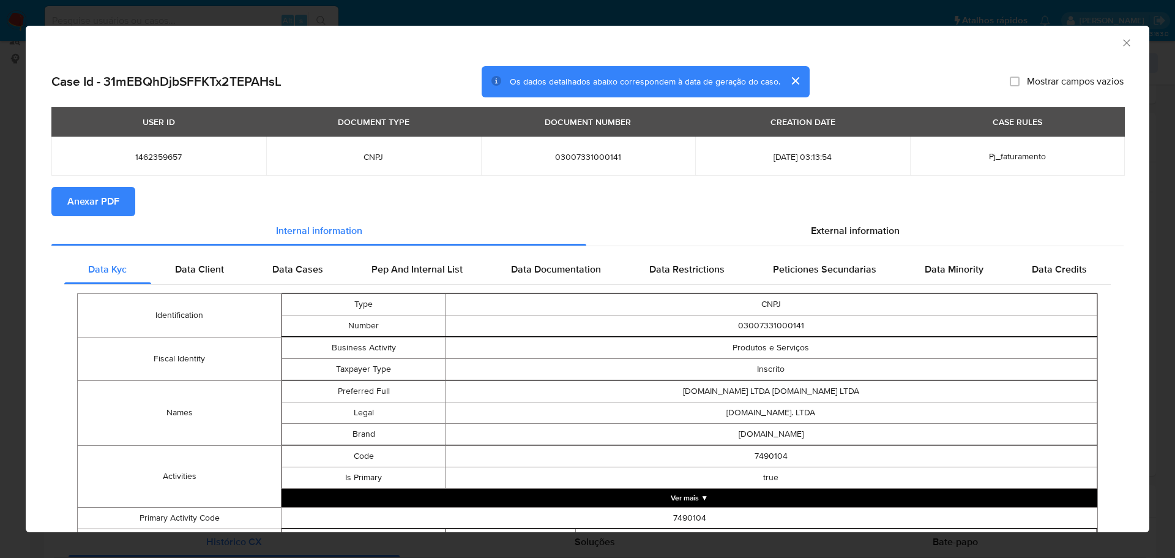
click at [103, 199] on span "Anexar PDF" at bounding box center [93, 201] width 52 height 27
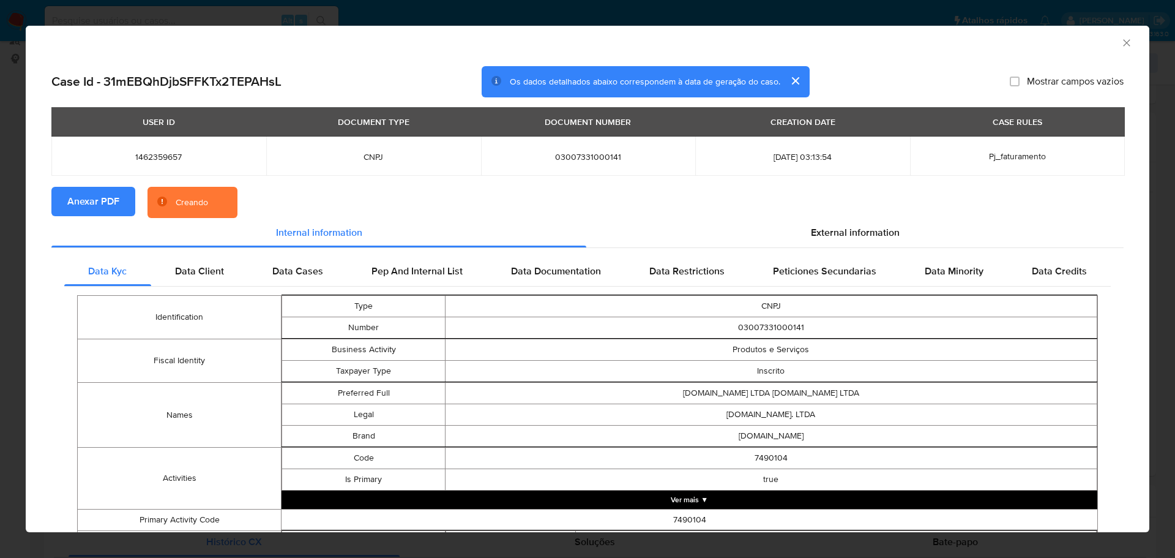
click at [1121, 45] on icon "Fechar a janela" at bounding box center [1127, 43] width 12 height 12
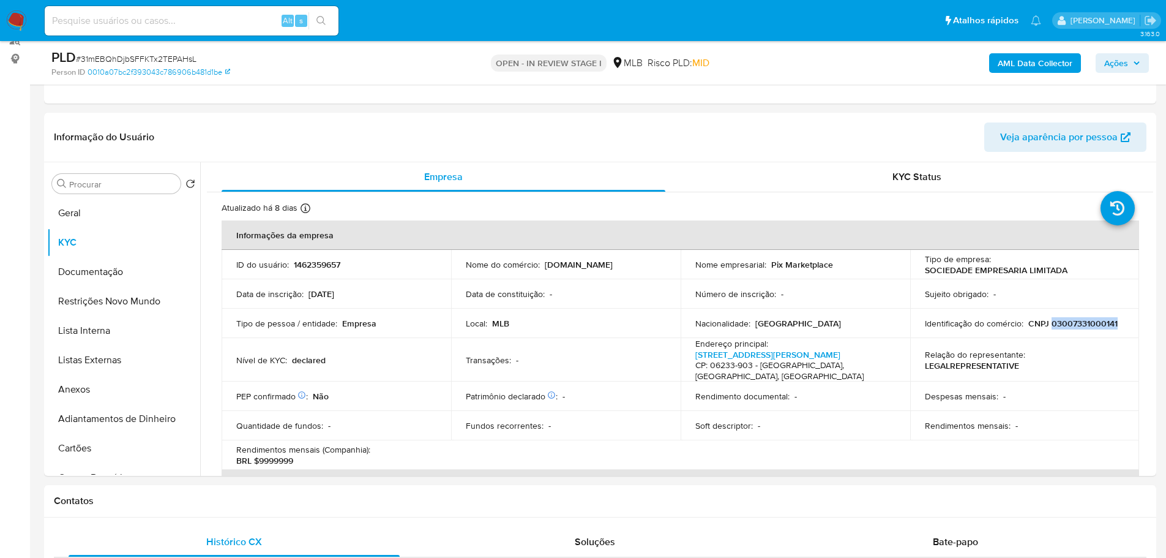
click at [1119, 62] on span "Ações" at bounding box center [1116, 63] width 24 height 20
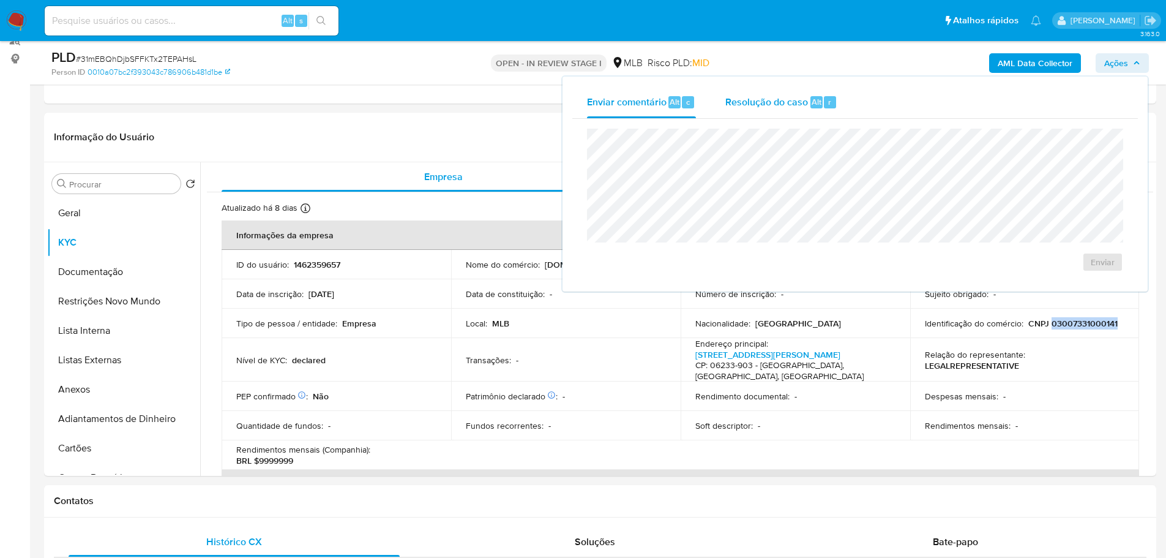
click at [802, 105] on span "Resolução do caso" at bounding box center [766, 101] width 83 height 14
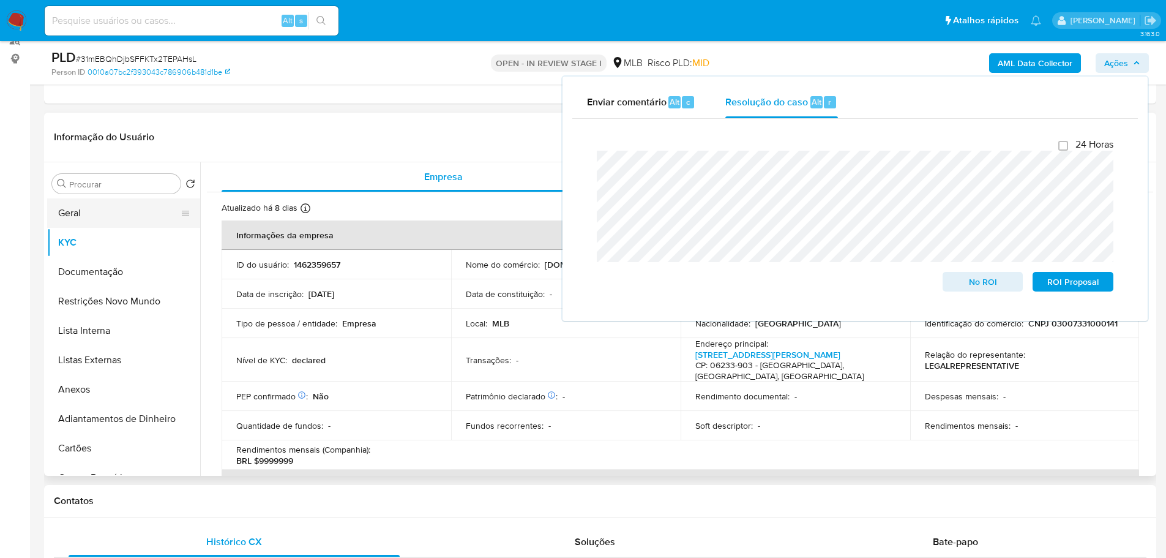
click at [102, 220] on button "Geral" at bounding box center [118, 212] width 143 height 29
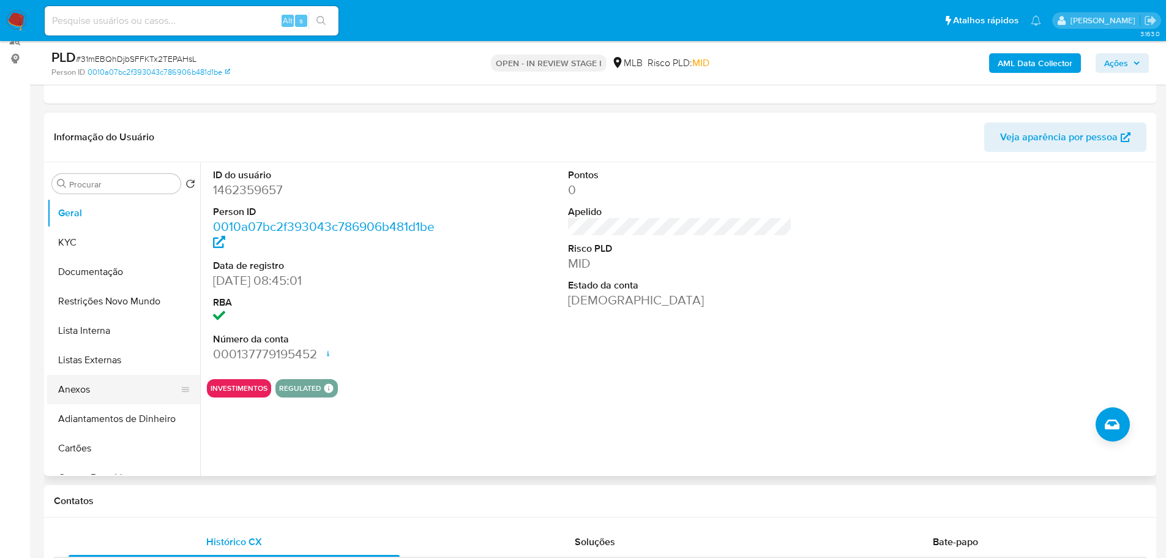
click at [105, 379] on button "Anexos" at bounding box center [118, 389] width 143 height 29
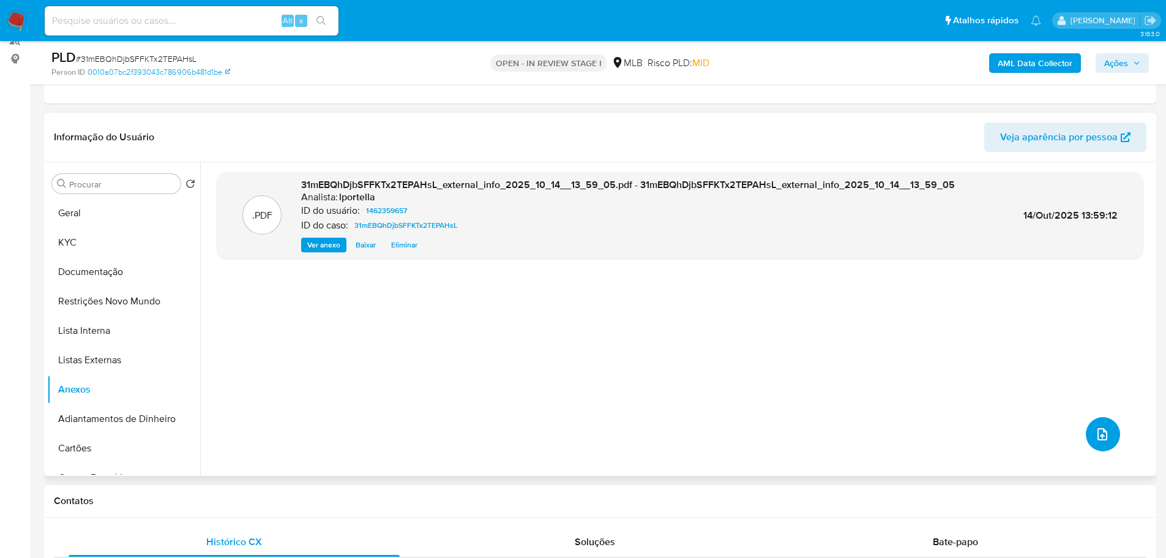
click at [1096, 424] on button "upload-file" at bounding box center [1103, 434] width 34 height 34
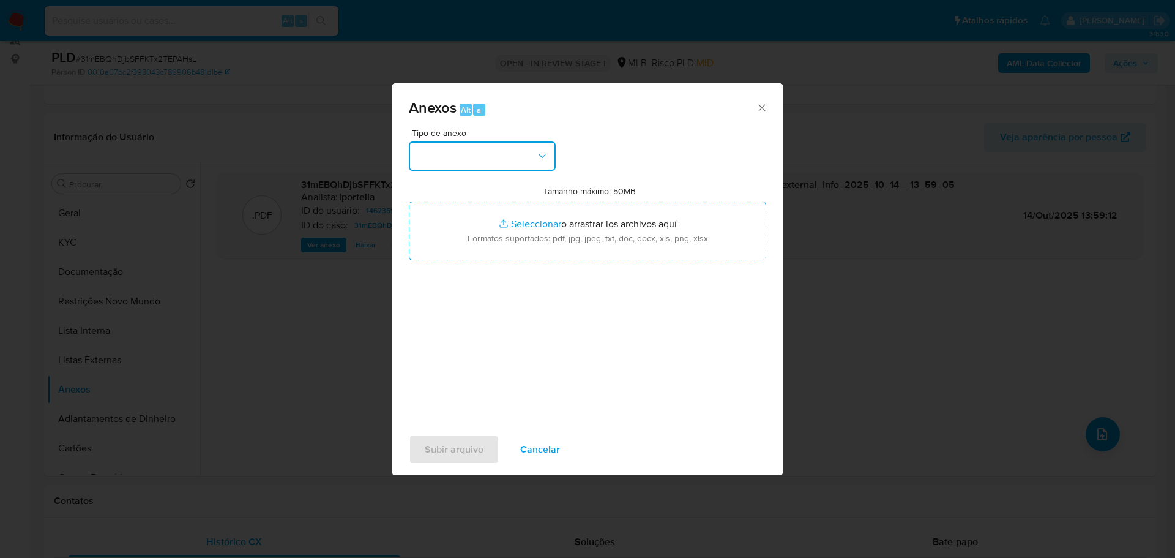
click at [506, 168] on button "button" at bounding box center [482, 155] width 147 height 29
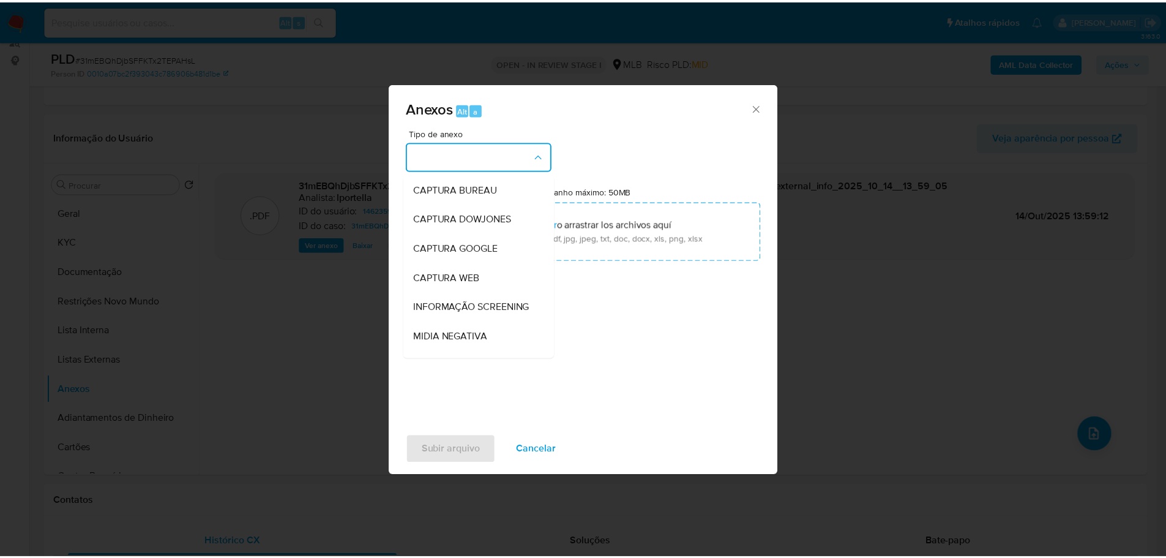
scroll to position [184, 0]
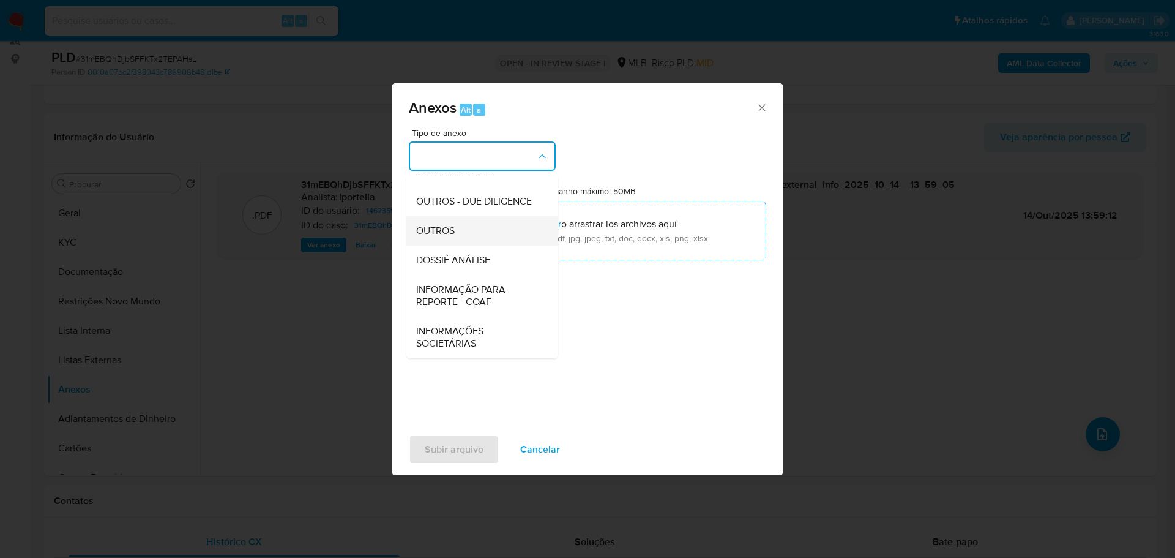
click at [454, 232] on span "OUTROS" at bounding box center [435, 231] width 39 height 12
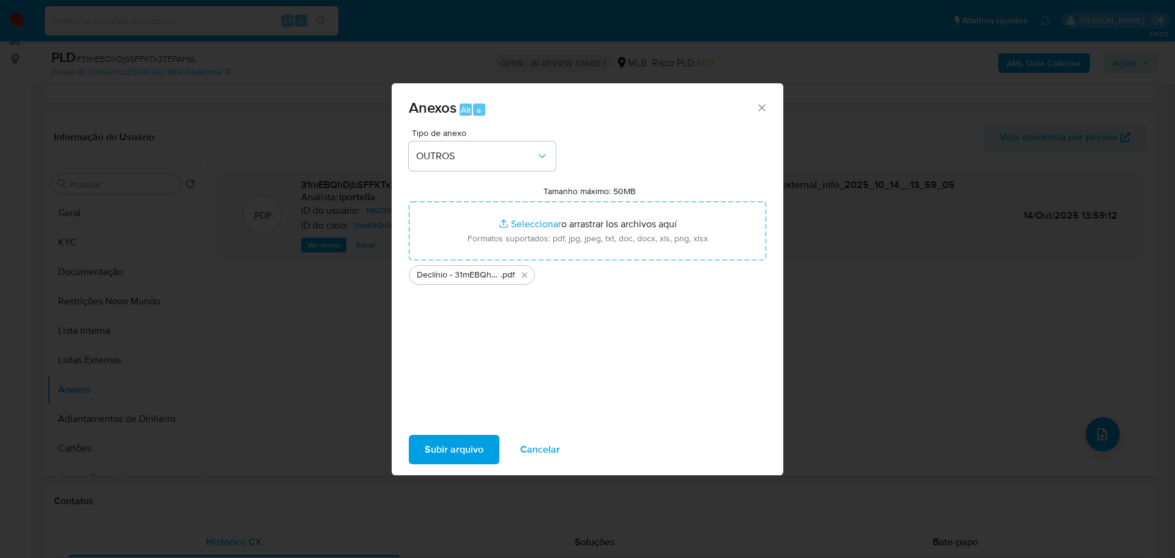
click at [480, 445] on span "Subir arquivo" at bounding box center [454, 449] width 59 height 27
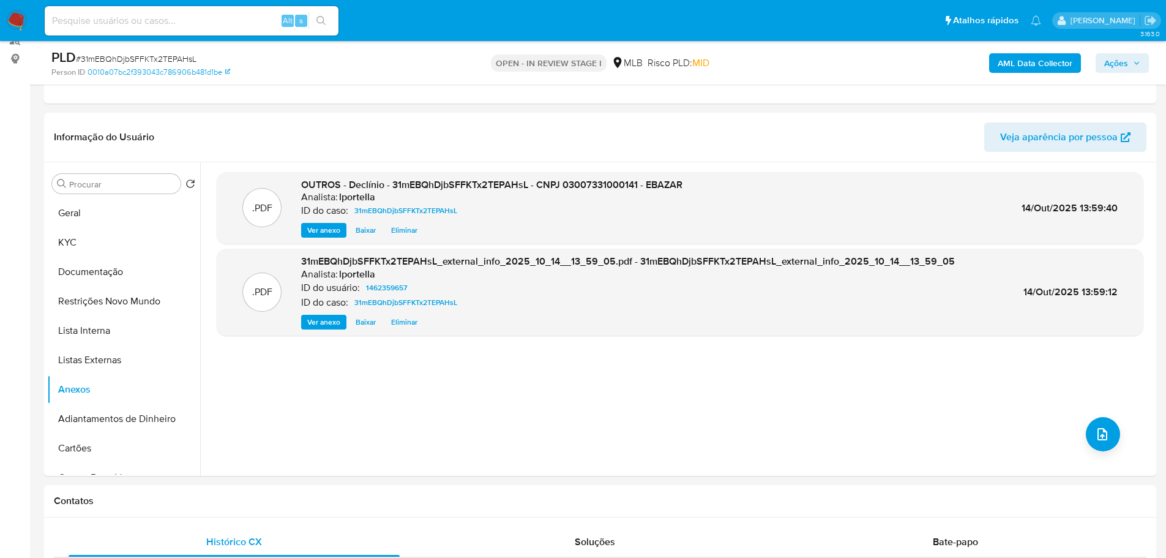
click at [1099, 64] on button "Ações" at bounding box center [1122, 63] width 53 height 20
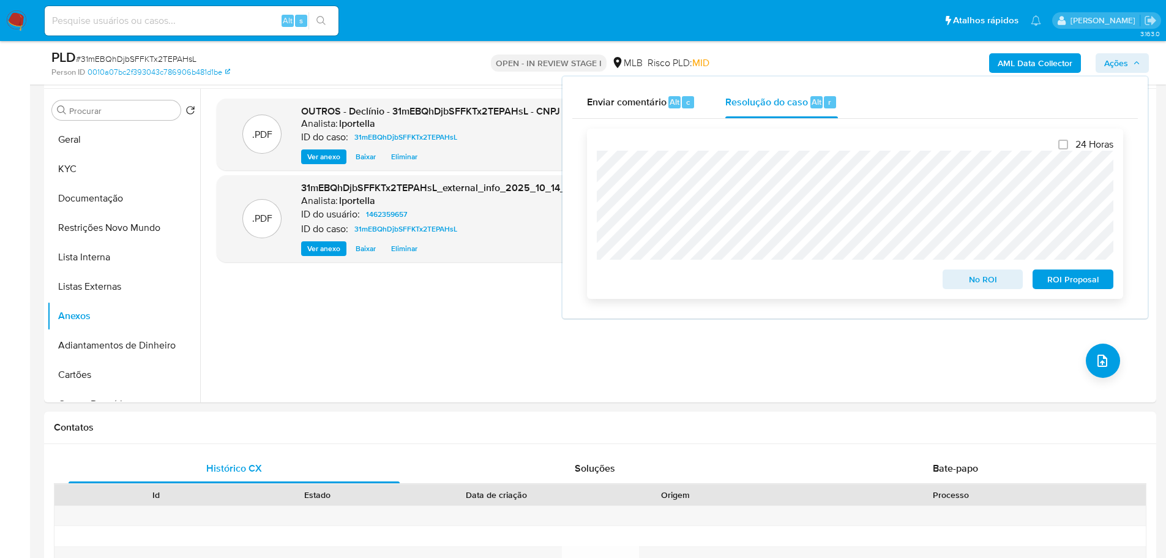
scroll to position [278, 0]
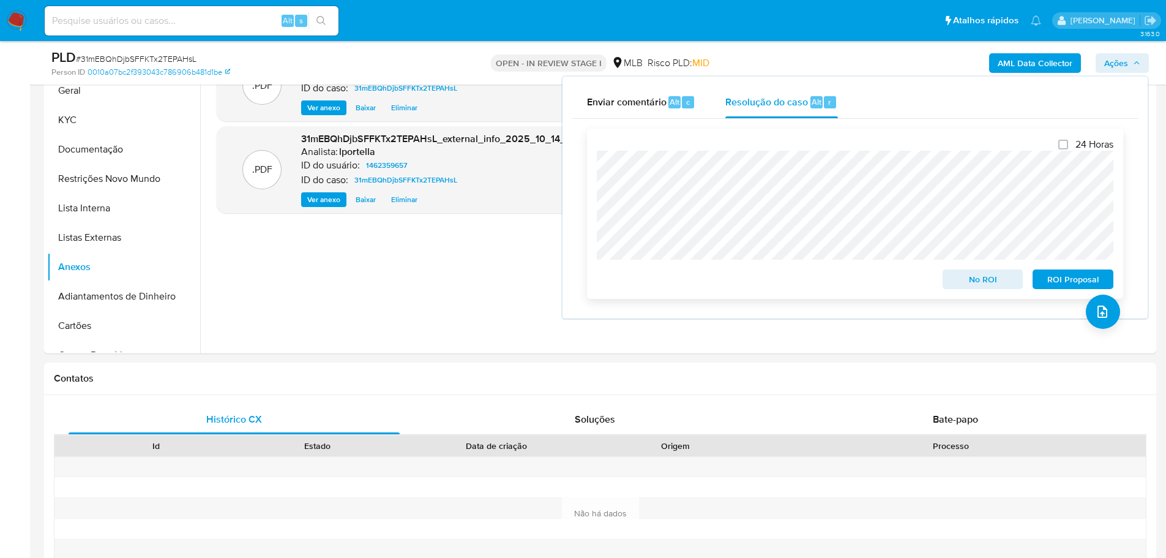
click at [972, 285] on span "No ROI" at bounding box center [983, 279] width 64 height 17
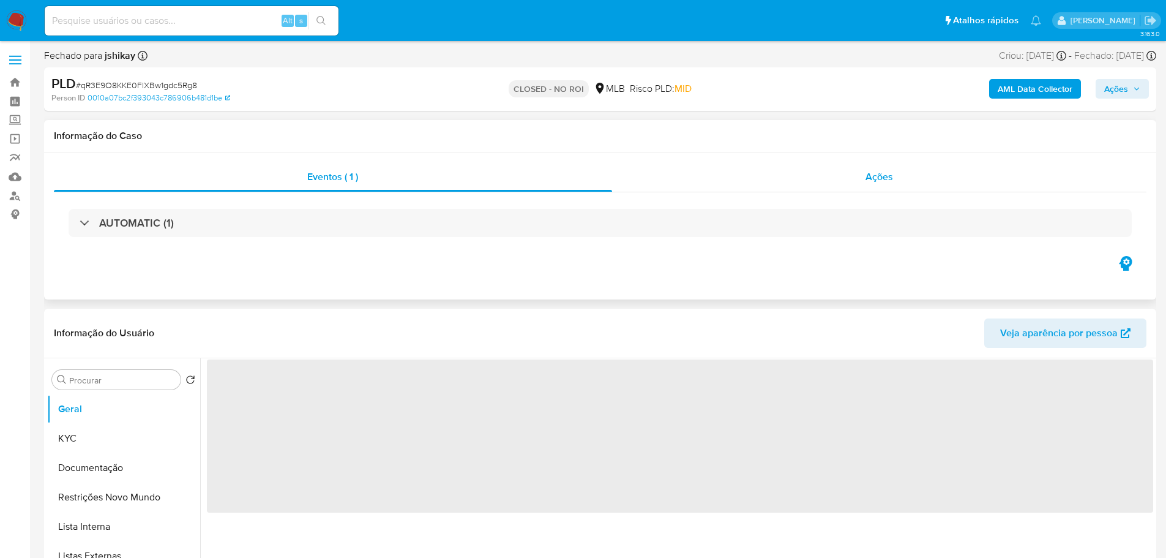
click at [867, 175] on span "Ações" at bounding box center [880, 177] width 28 height 14
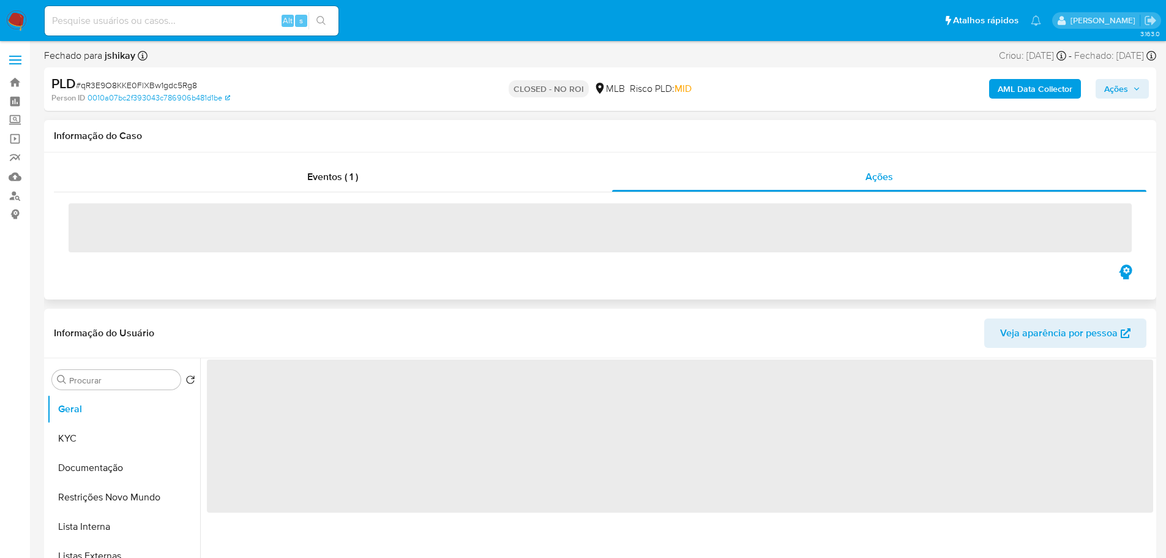
select select "10"
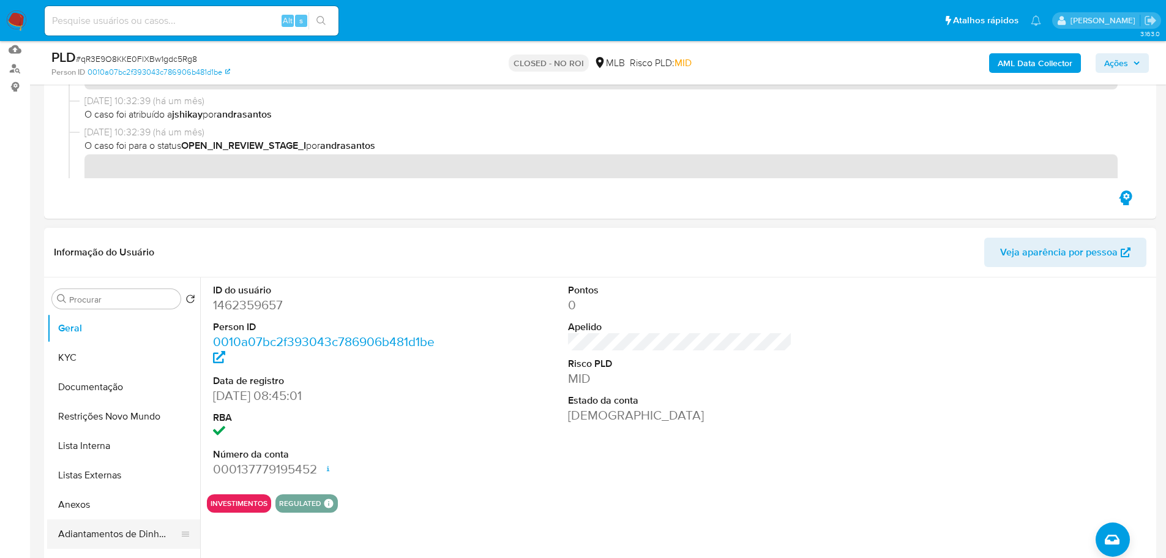
scroll to position [245, 0]
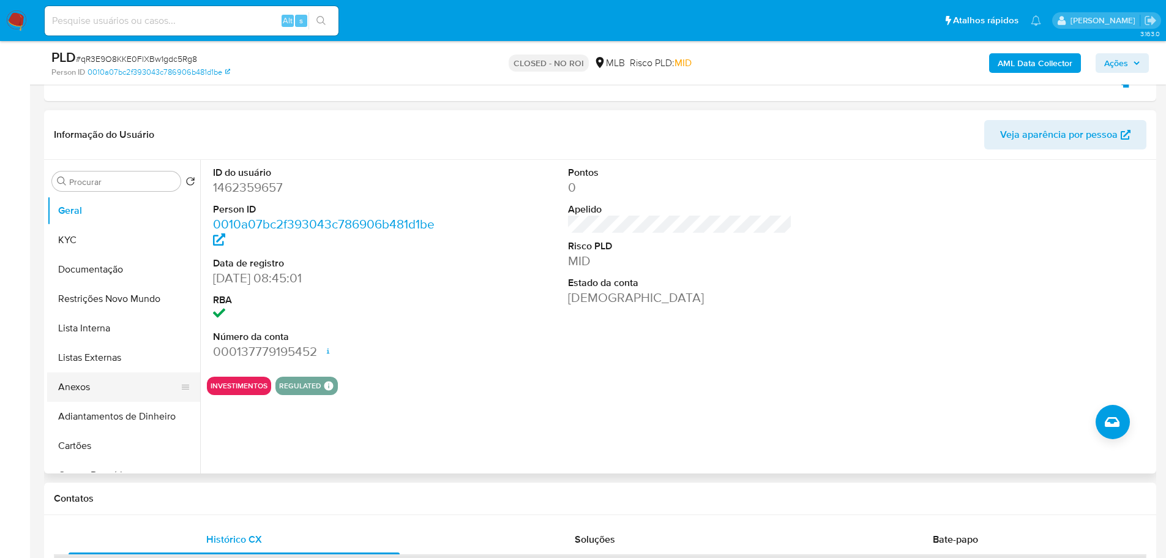
click at [102, 387] on button "Anexos" at bounding box center [118, 386] width 143 height 29
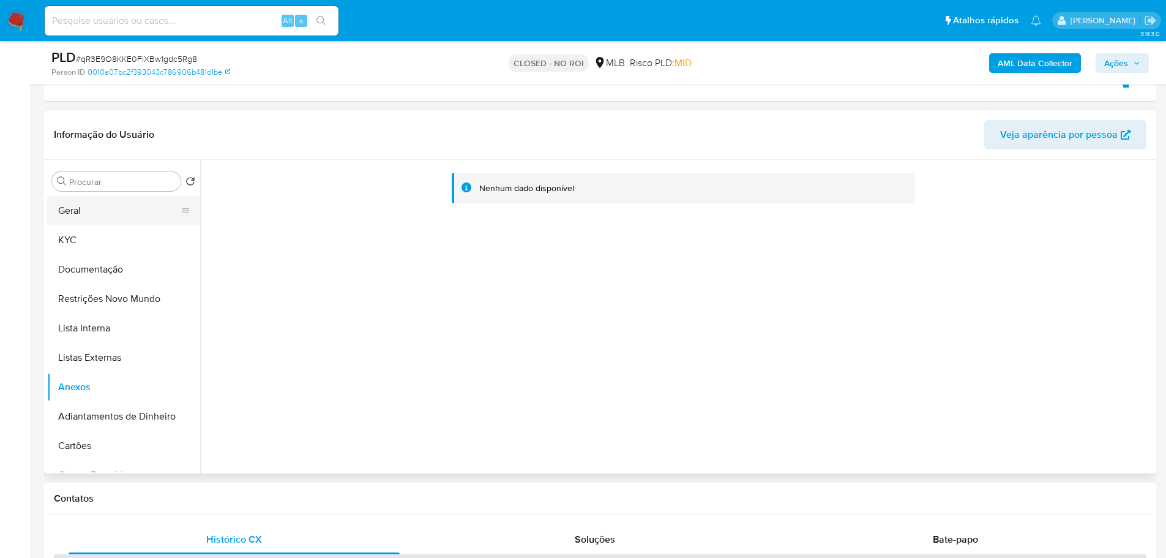
click at [91, 219] on button "Geral" at bounding box center [118, 210] width 143 height 29
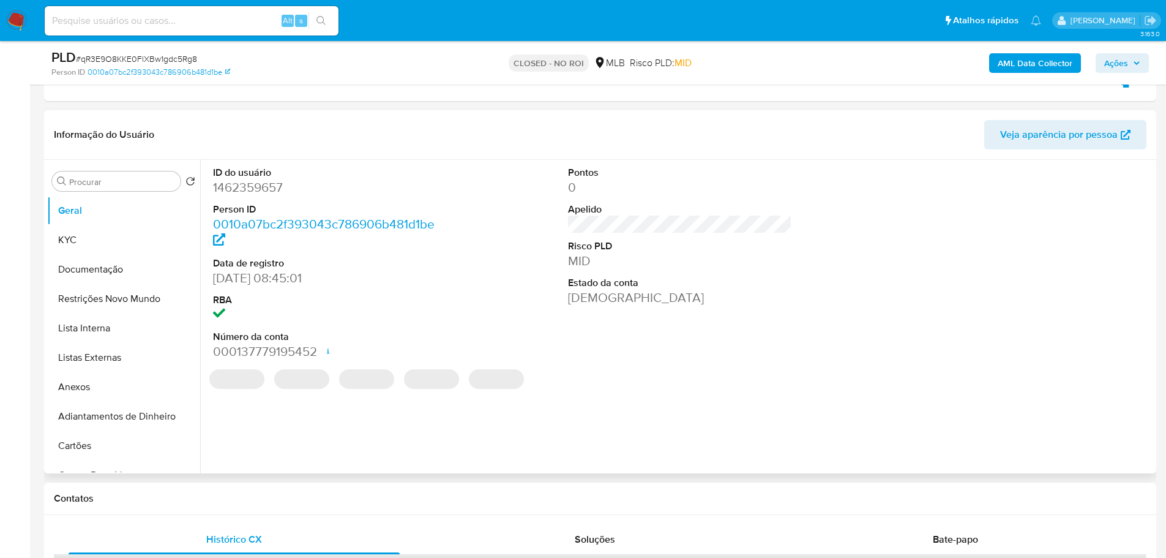
click at [257, 195] on dd "1462359657" at bounding box center [325, 187] width 225 height 17
copy dd "1462359657"
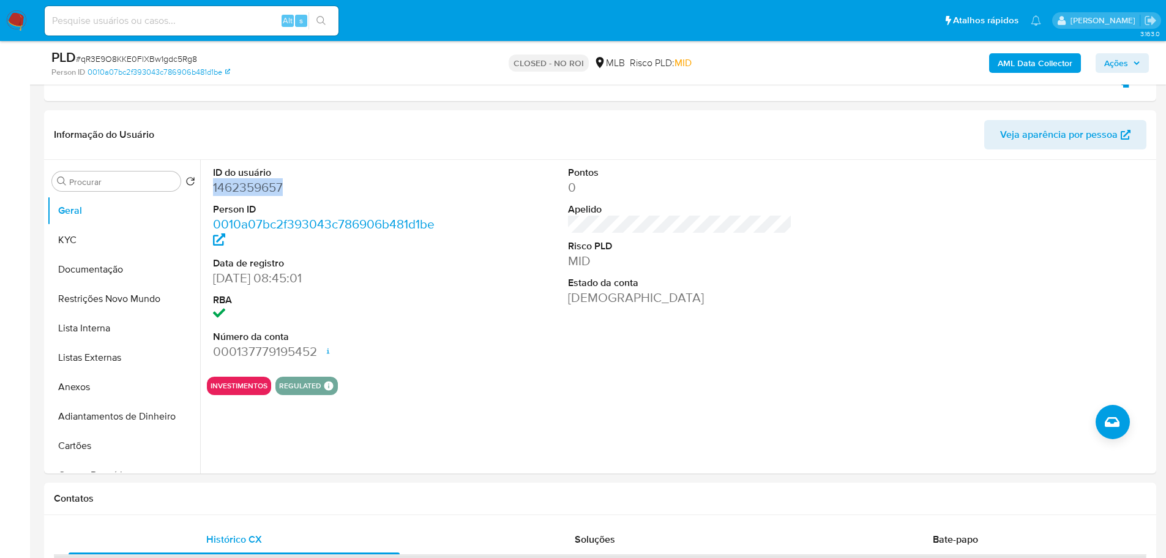
scroll to position [367, 0]
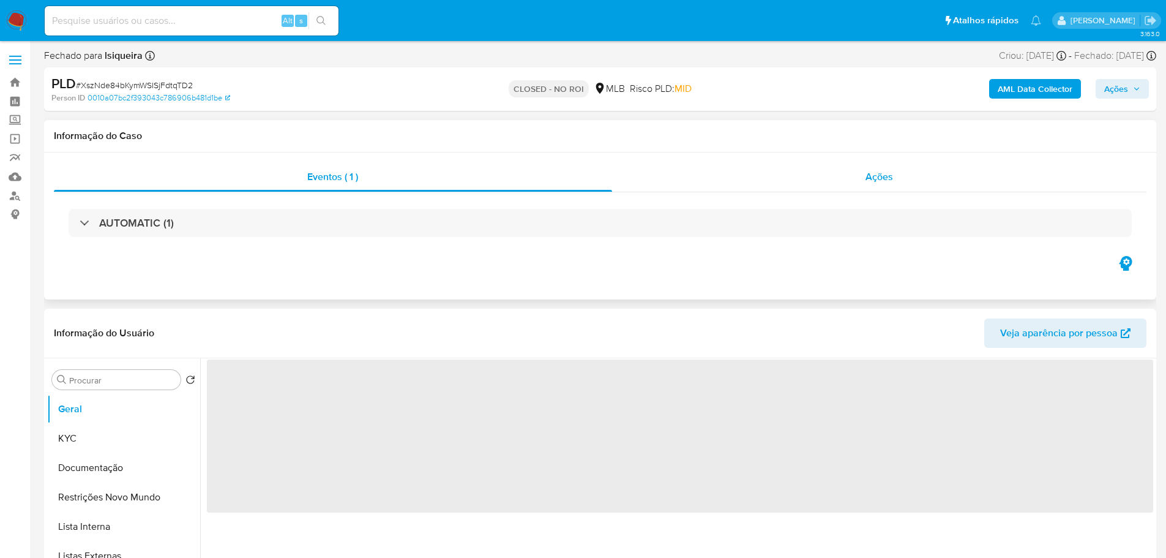
click at [906, 177] on div "Ações" at bounding box center [879, 176] width 535 height 29
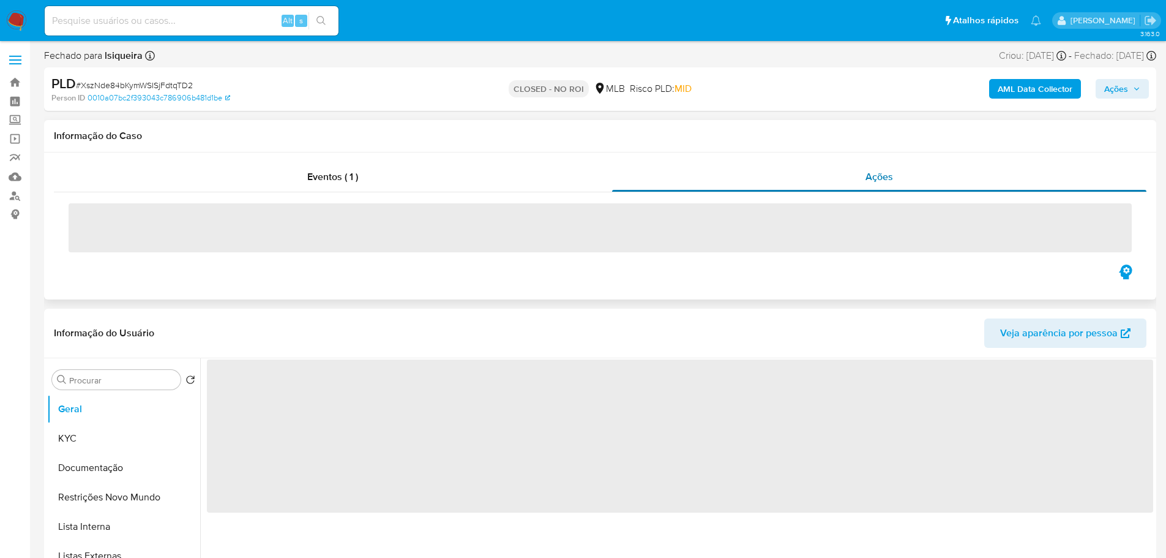
select select "10"
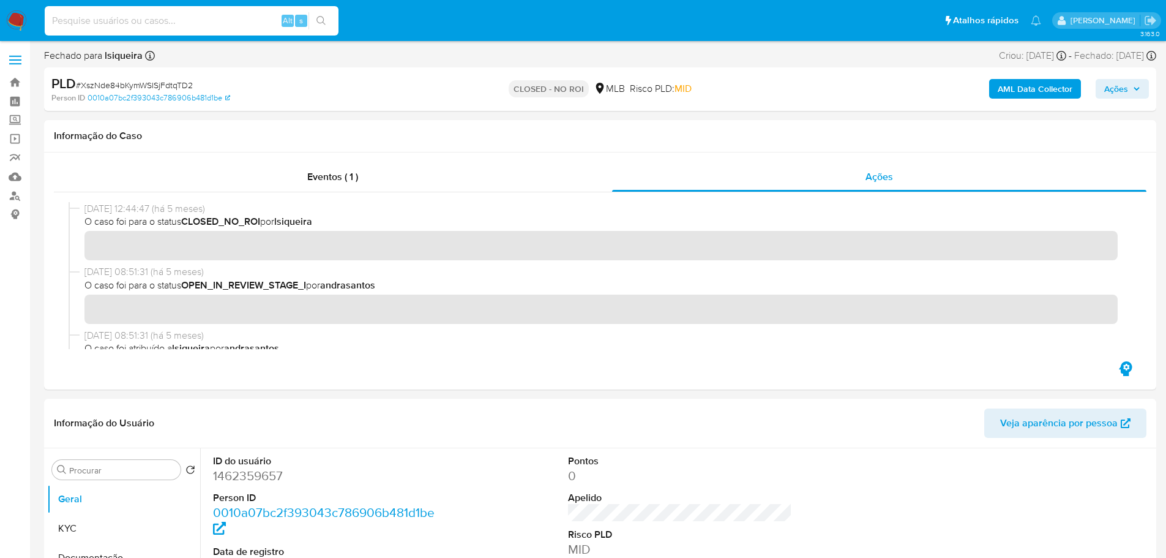
click at [196, 26] on input at bounding box center [192, 21] width 294 height 16
paste input "KQyZU5H18AnuJ7Cqg8z4ahSf"
type input "KQyZU5H18AnuJ7Cqg8z4ahSf"
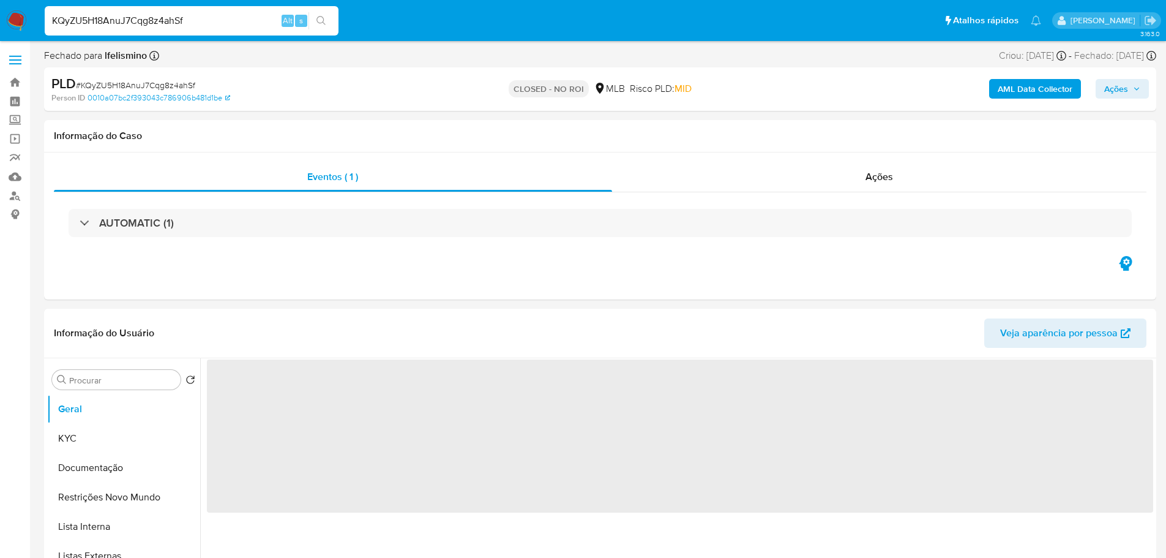
select select "10"
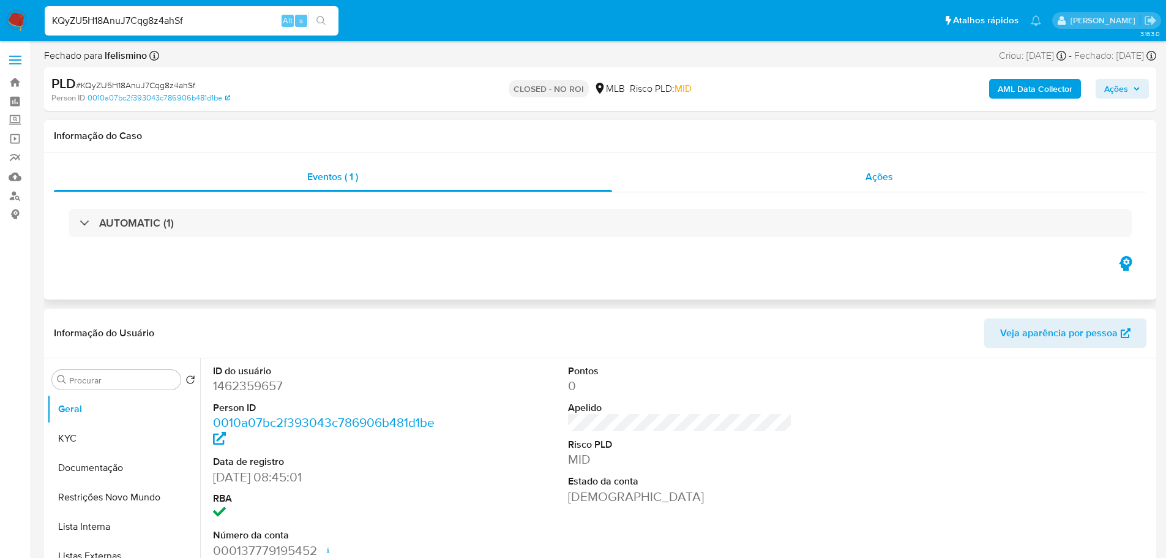
click at [897, 174] on div "Ações" at bounding box center [879, 176] width 535 height 29
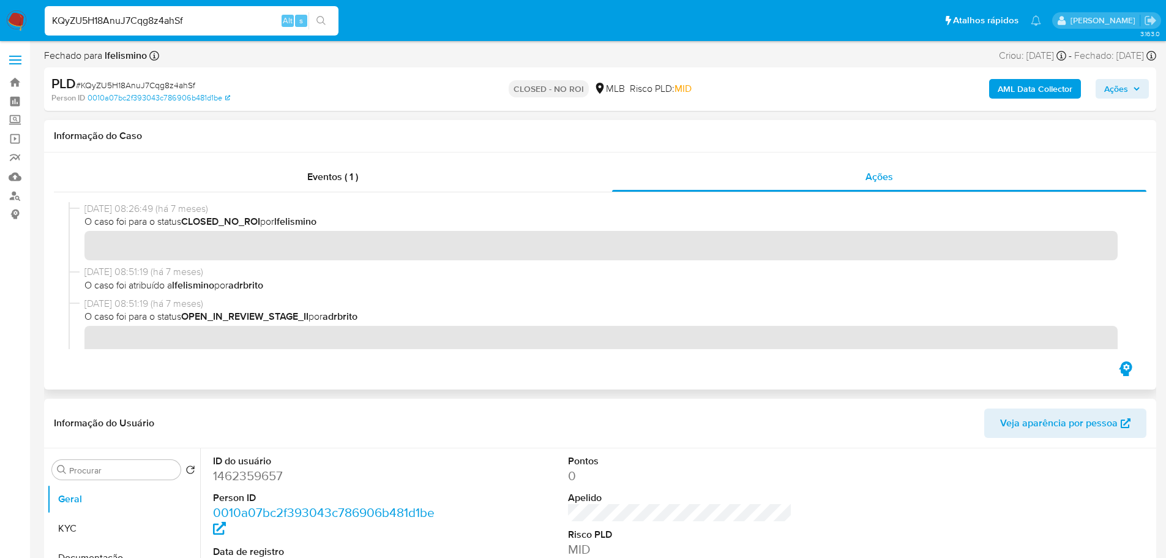
click at [800, 160] on div "Eventos ( 1 ) Ações" at bounding box center [600, 270] width 1112 height 237
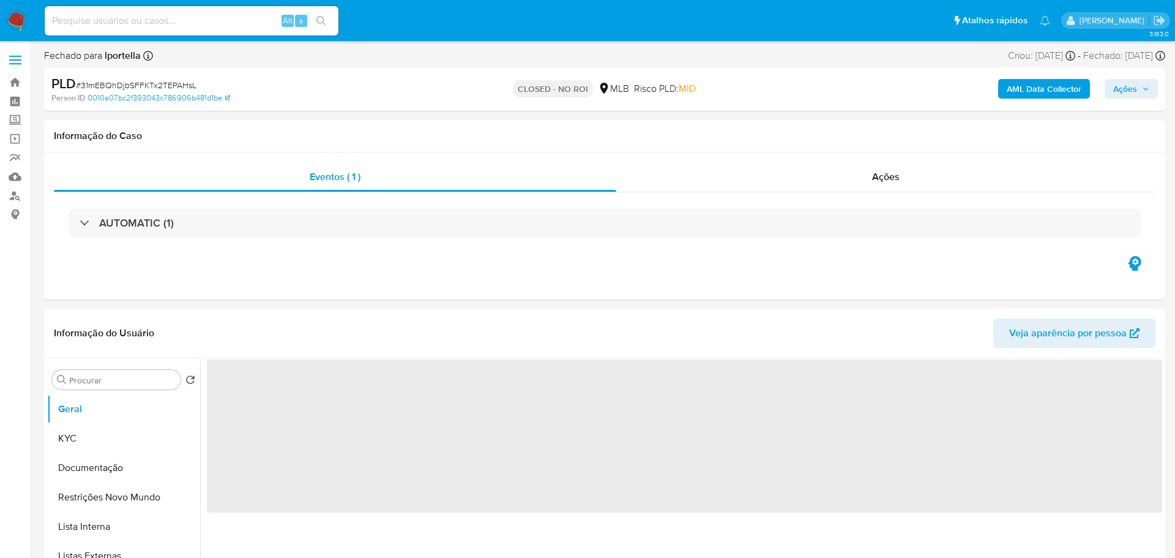
select select "10"
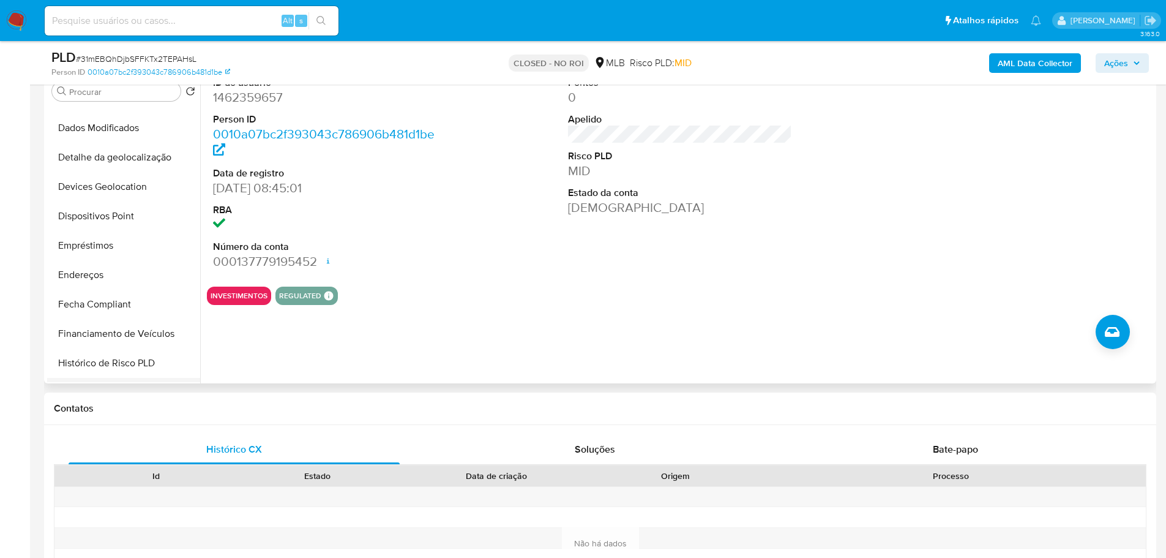
scroll to position [428, 0]
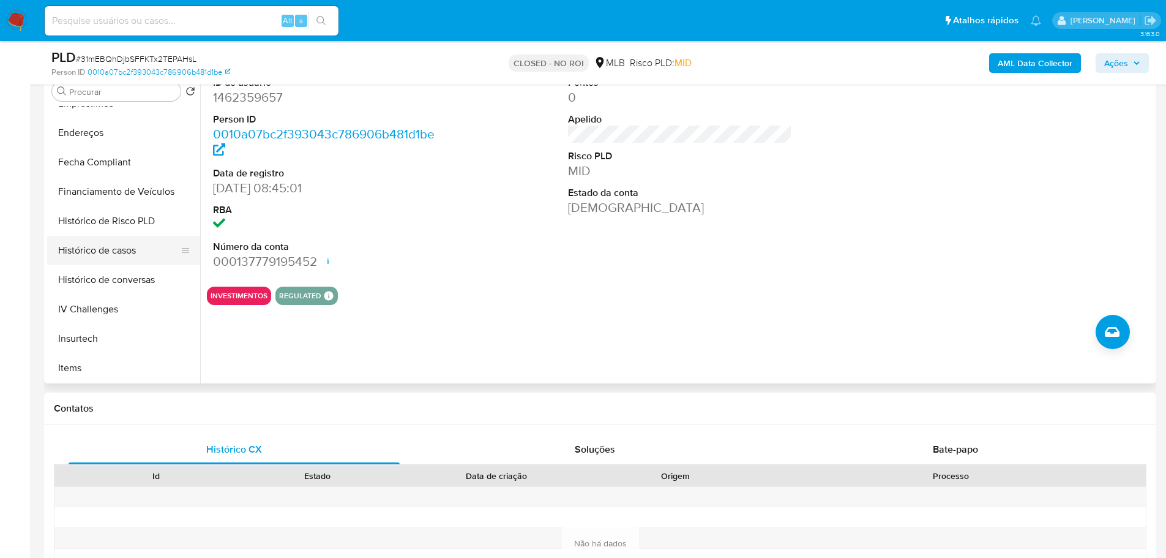
click at [109, 246] on button "Histórico de casos" at bounding box center [118, 250] width 143 height 29
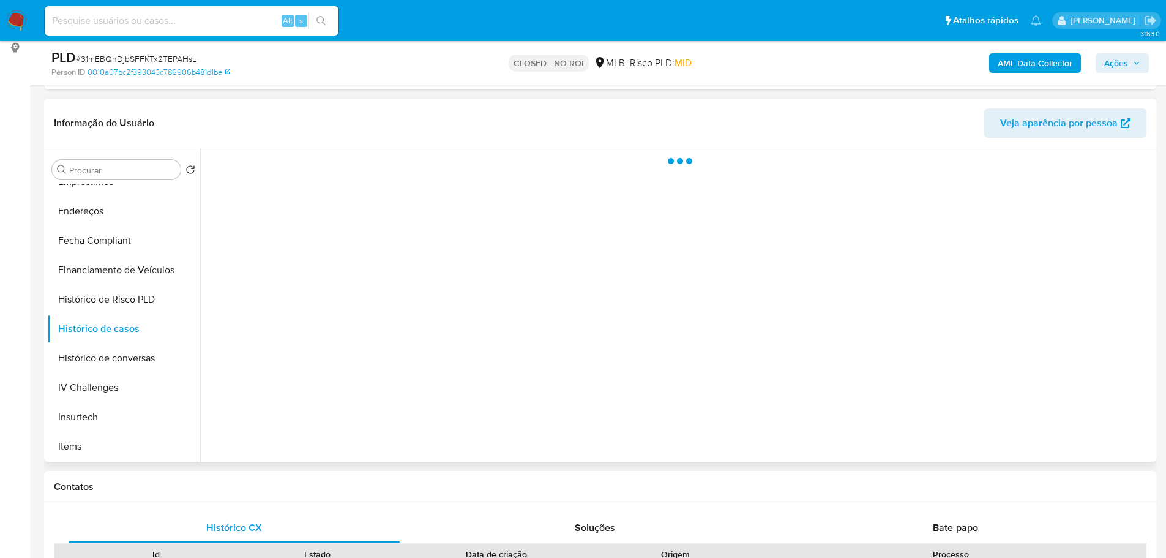
scroll to position [61, 0]
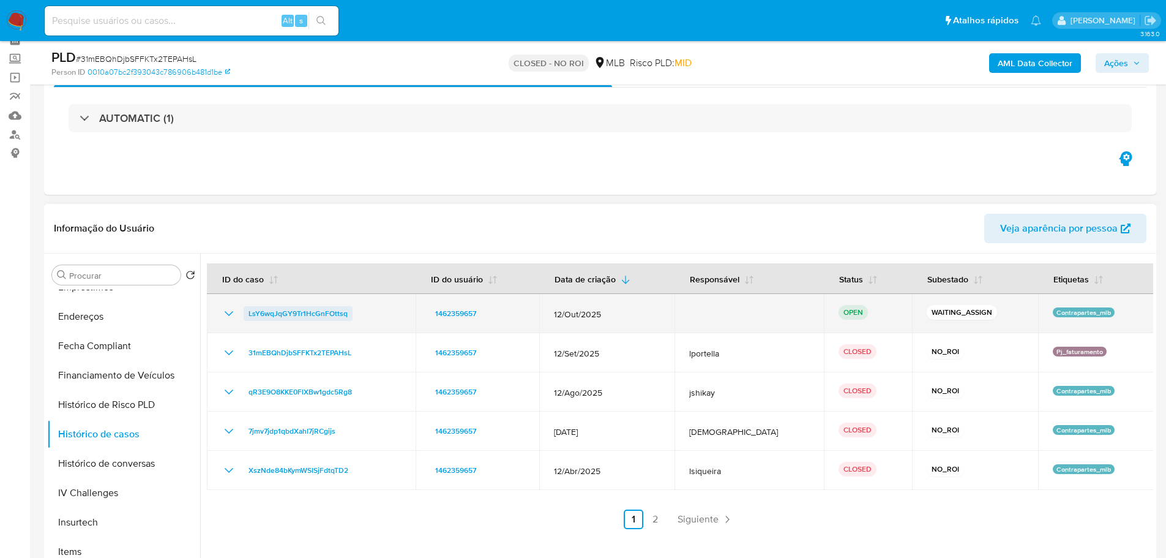
click at [340, 314] on span "LsY6wqJqGY9Tr1HcGnFOttsq" at bounding box center [298, 313] width 99 height 15
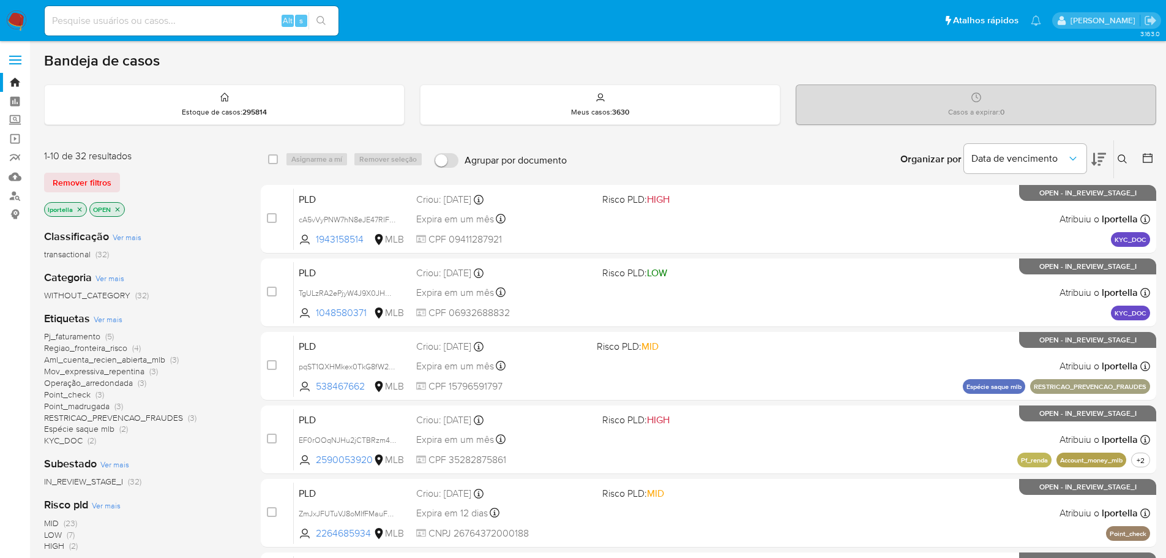
click at [1125, 162] on icon at bounding box center [1123, 159] width 10 height 10
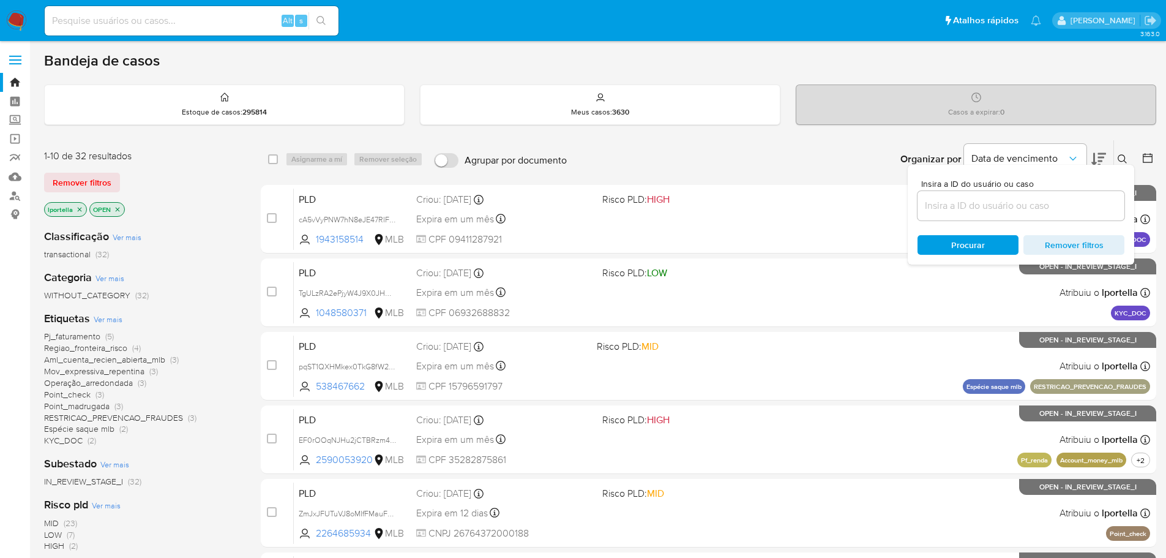
click at [962, 201] on input at bounding box center [1021, 206] width 207 height 16
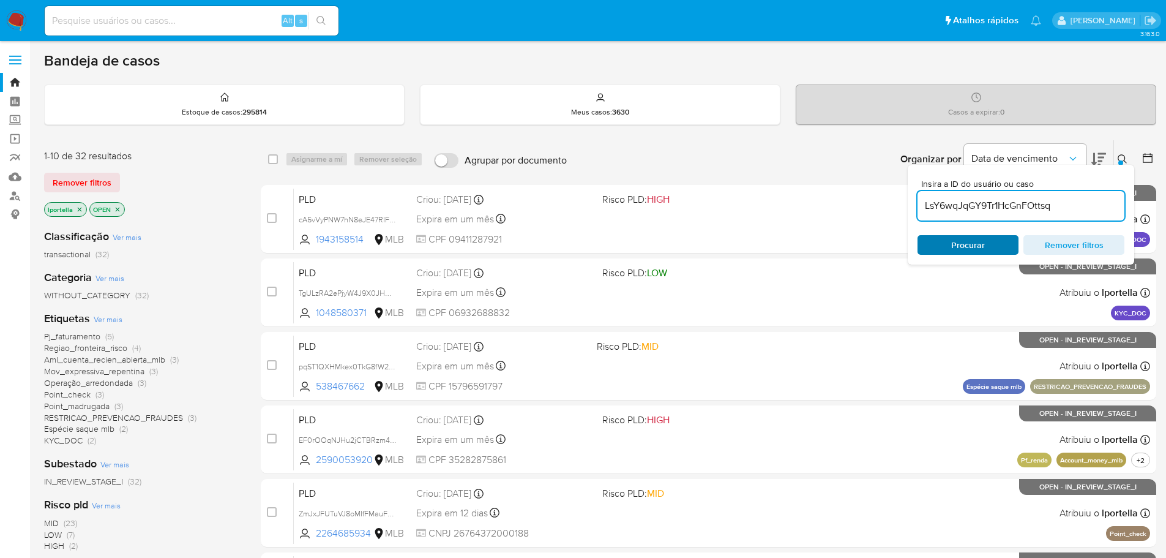
type input "LsY6wqJqGY9Tr1HcGnFOttsq"
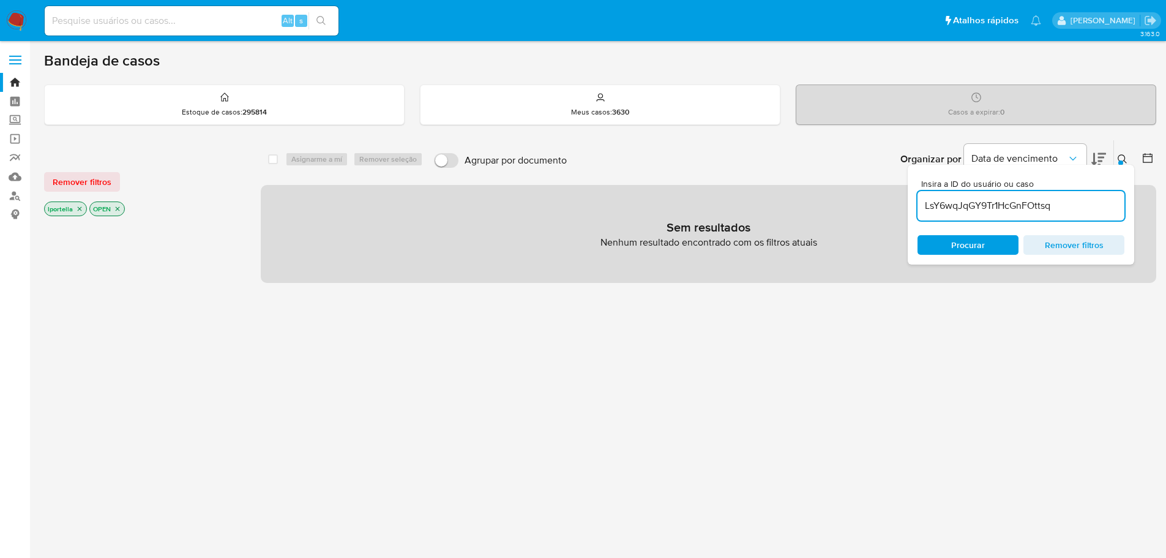
click at [83, 209] on p "lportella" at bounding box center [66, 208] width 42 height 13
click at [78, 207] on icon "close-filter" at bounding box center [79, 208] width 7 height 7
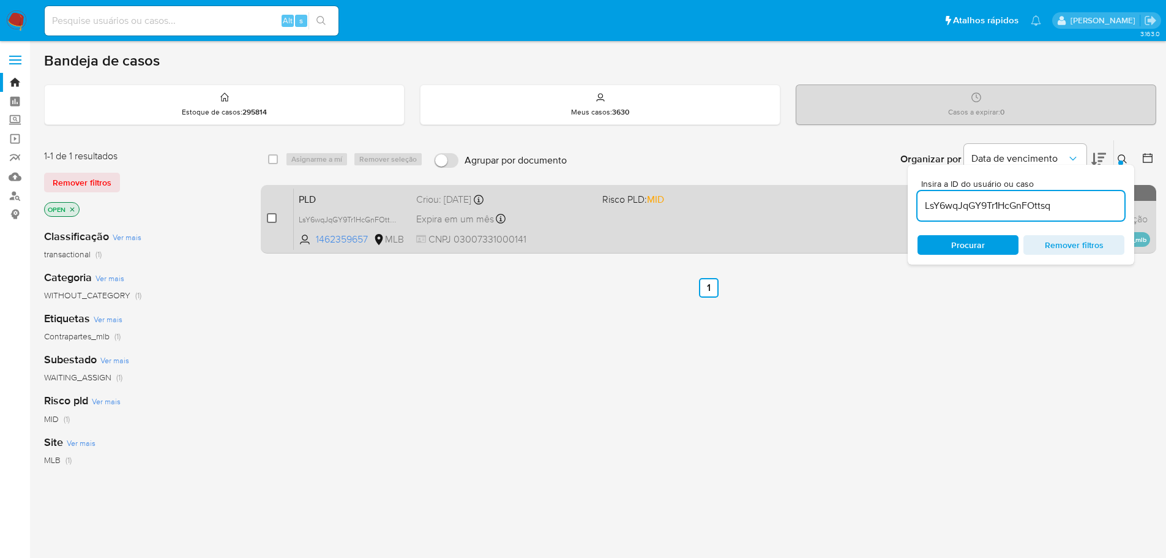
click at [271, 214] on input "checkbox" at bounding box center [272, 218] width 10 height 10
checkbox input "true"
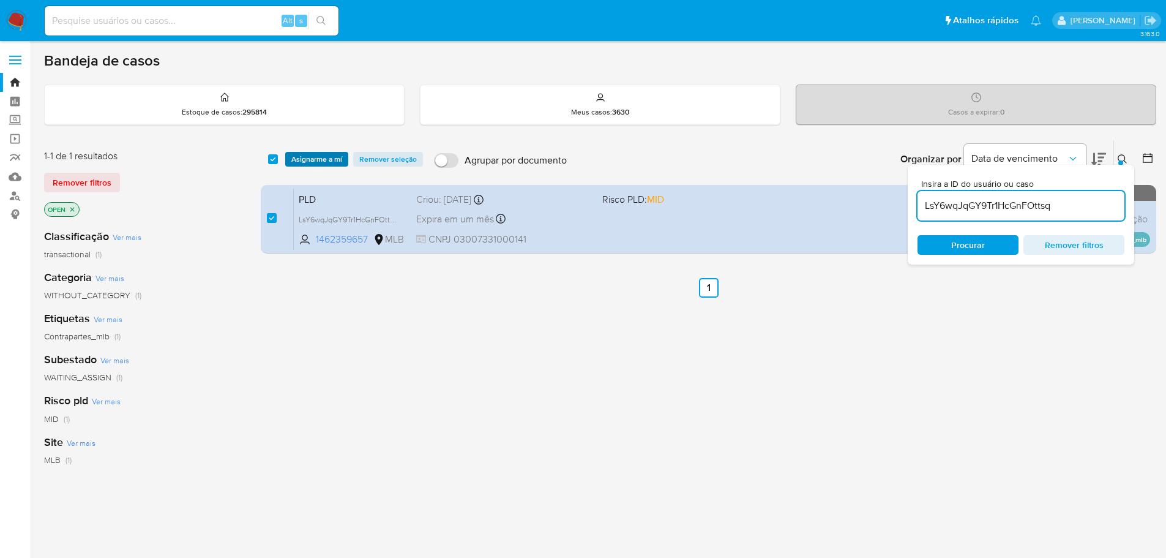
click at [312, 163] on span "Asignarme a mí" at bounding box center [316, 159] width 51 height 12
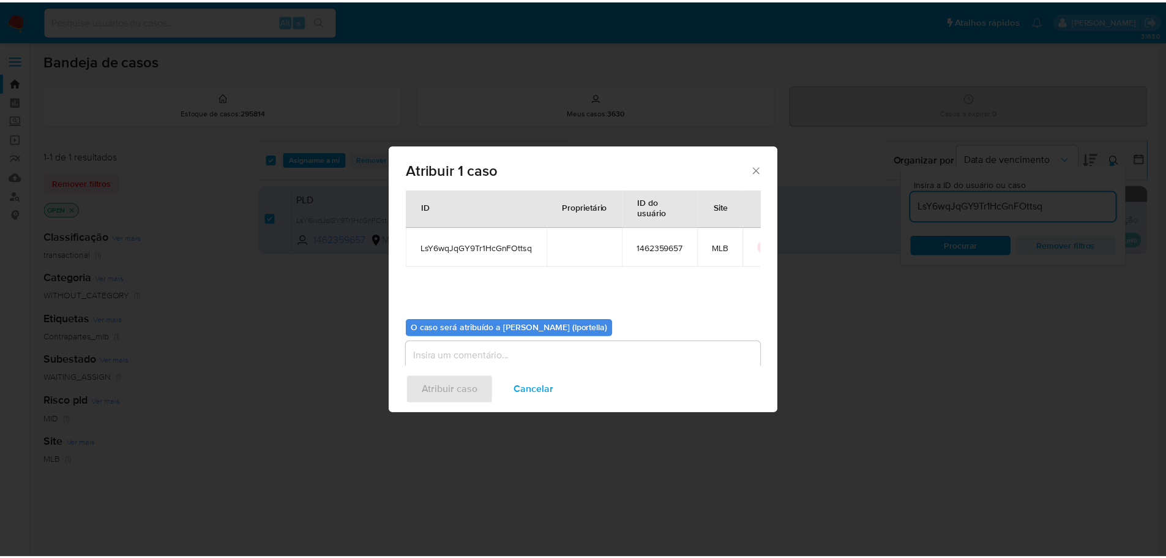
scroll to position [64, 0]
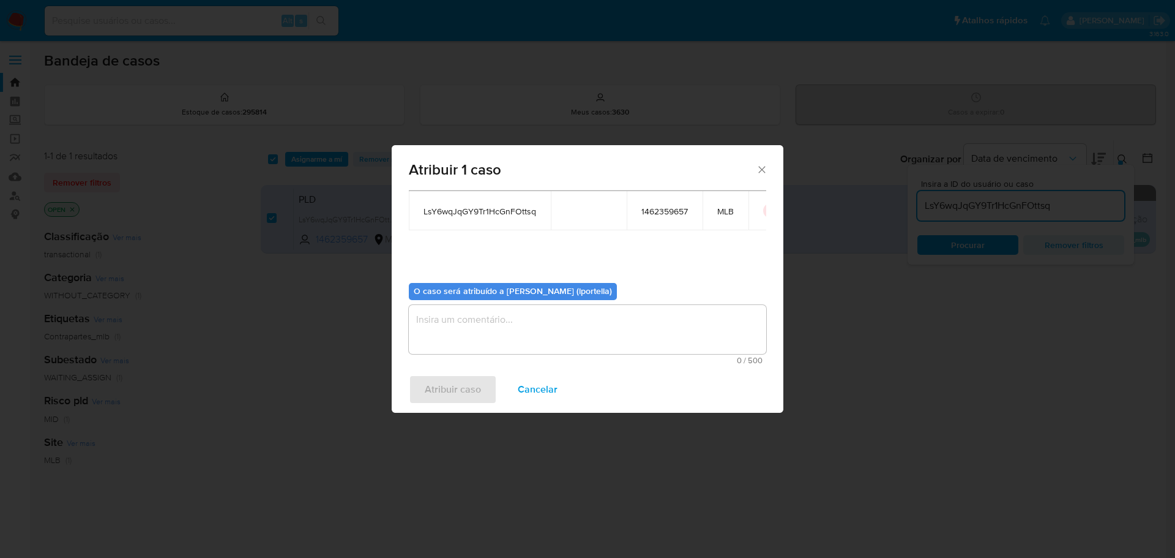
click at [479, 320] on textarea "assign-modal" at bounding box center [587, 329] width 357 height 49
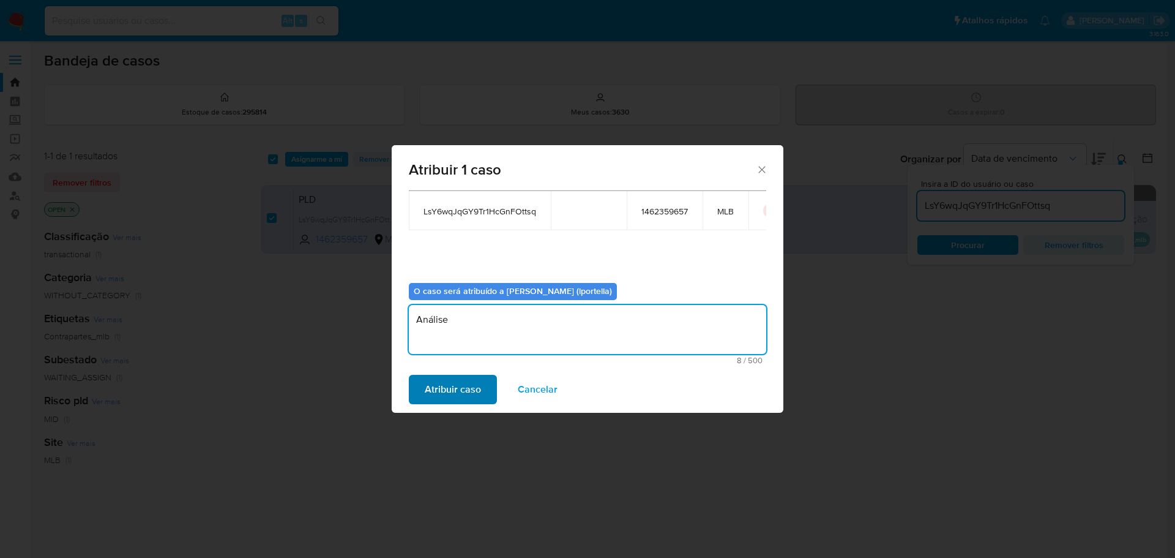
type textarea "Análise"
click at [489, 378] on button "Atribuir caso" at bounding box center [453, 389] width 88 height 29
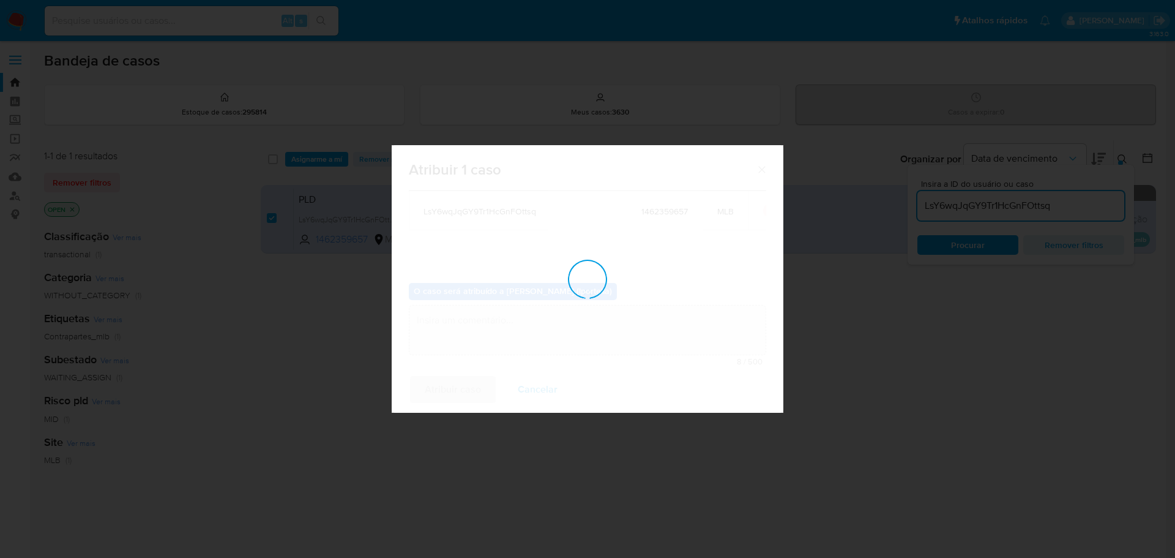
checkbox input "false"
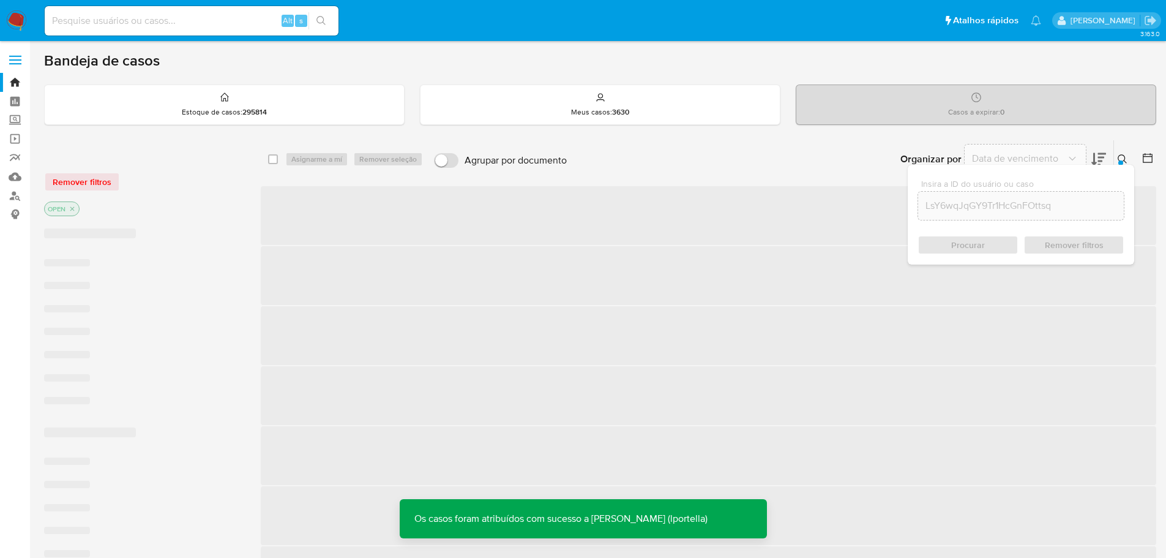
click at [105, 19] on input at bounding box center [192, 21] width 294 height 16
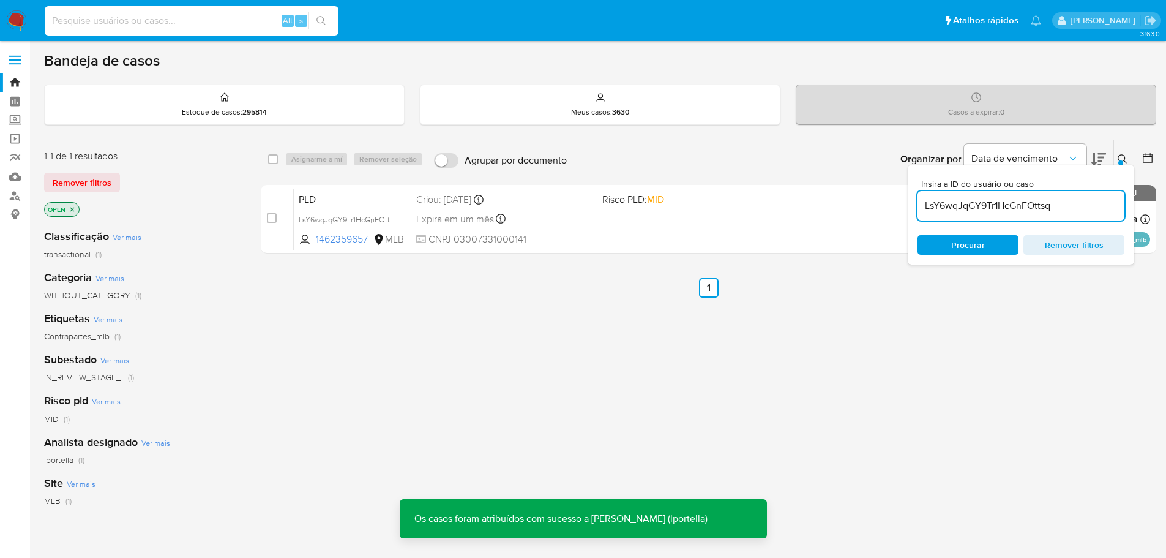
paste input "LsY6wqJqGY9Tr1HcGnFOttsq"
type input "LsY6wqJqGY9Tr1HcGnFOttsq"
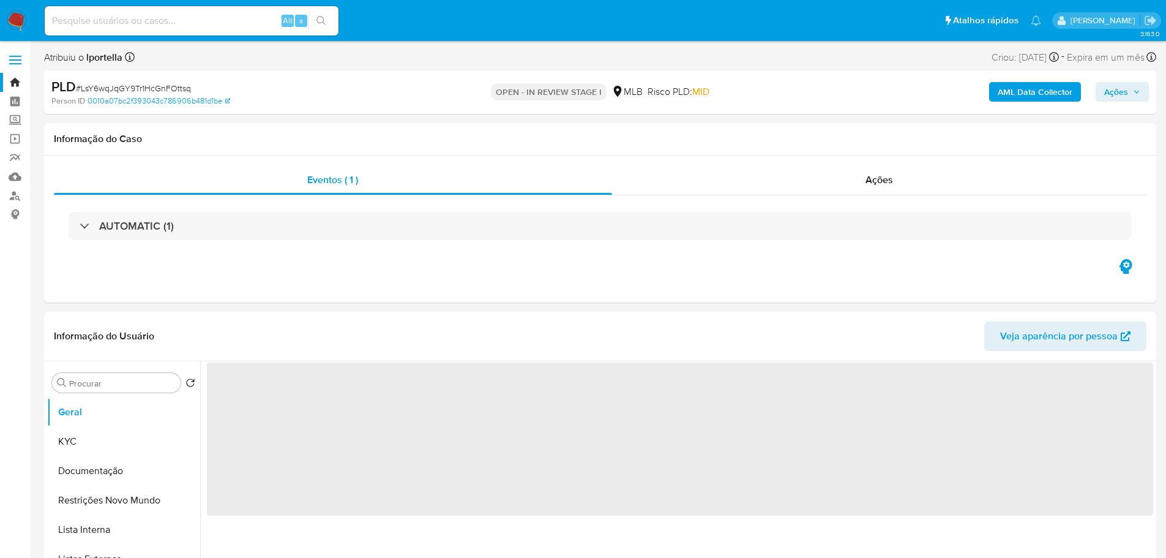
select select "10"
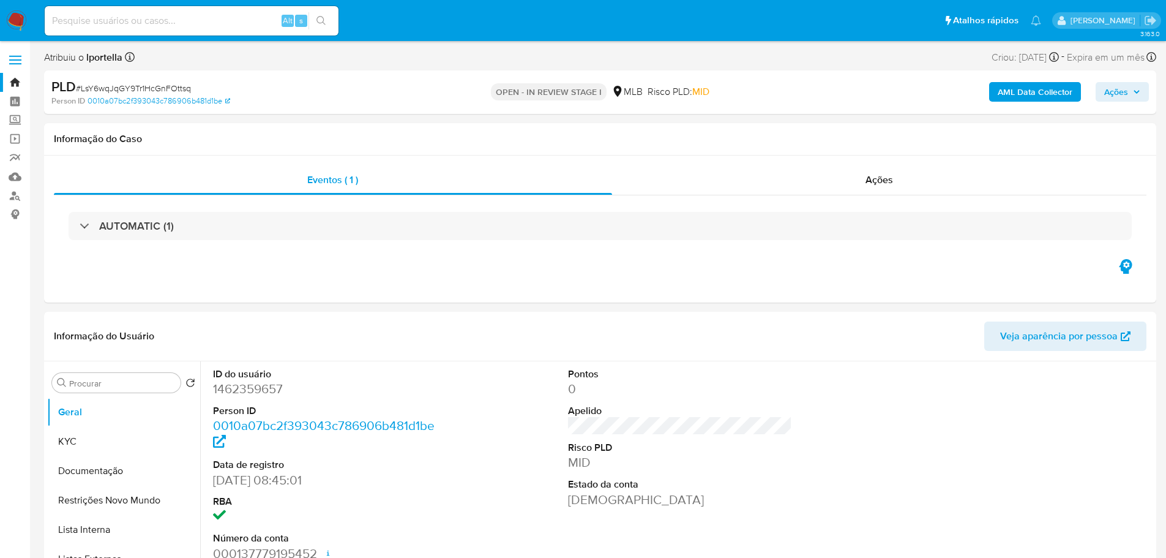
click at [1116, 99] on span "Ações" at bounding box center [1116, 92] width 24 height 20
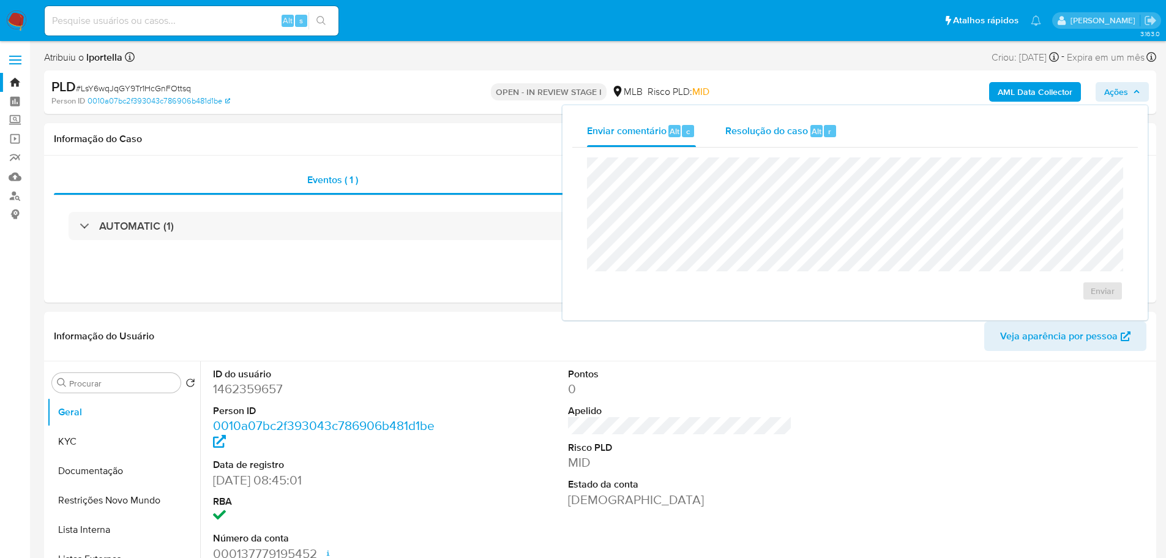
click at [754, 133] on span "Resolução do caso" at bounding box center [766, 131] width 83 height 14
click at [730, 195] on textarea at bounding box center [855, 225] width 535 height 98
paste textarea "Cliente já analisado nos últimos 30 dias (caso XXXXXX na data XXXXX). Mediante …"
type textarea "Cliente já analisado nos últimos 30 dias (caso XXXXXX na data XXXXX). Mediante …"
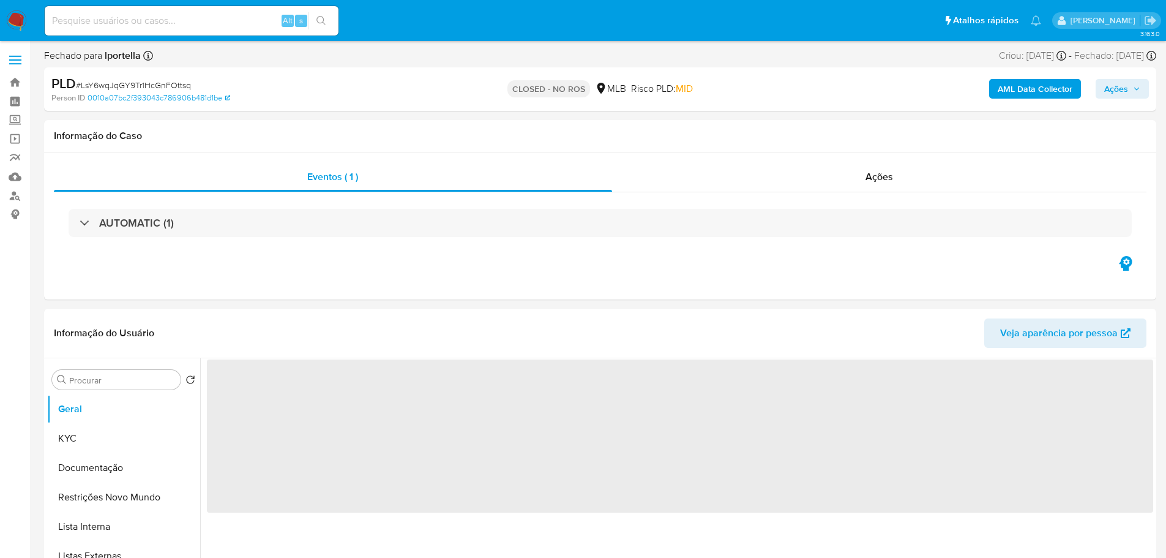
click at [21, 17] on img at bounding box center [16, 20] width 21 height 21
select select "10"
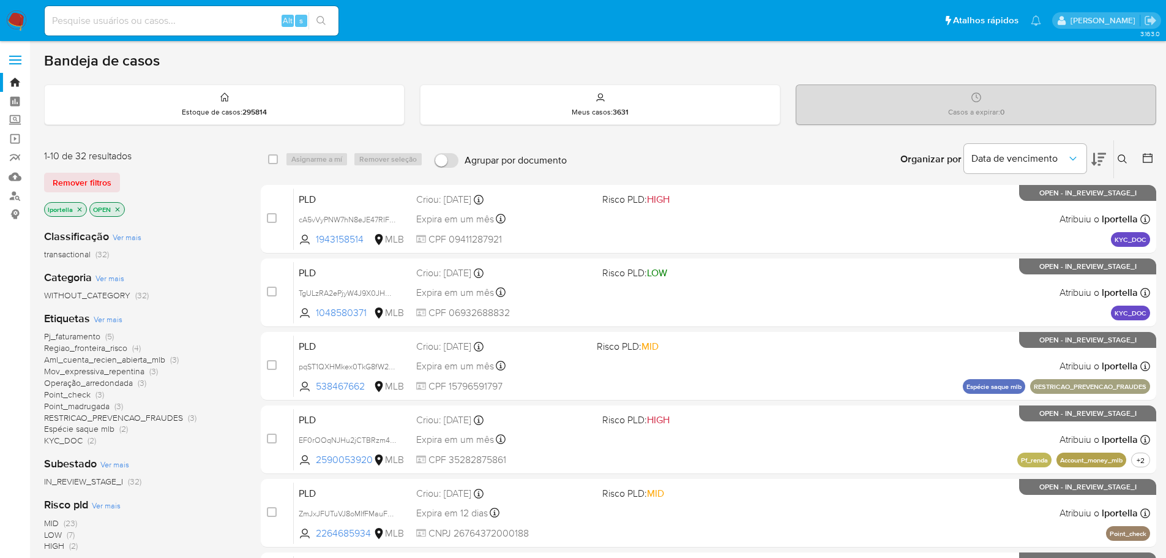
click at [136, 13] on input at bounding box center [192, 21] width 294 height 16
paste input "JVuntHTojngq7VJzAGqWHFtK"
type input "JVuntHTojngq7VJzAGqWHFtK"
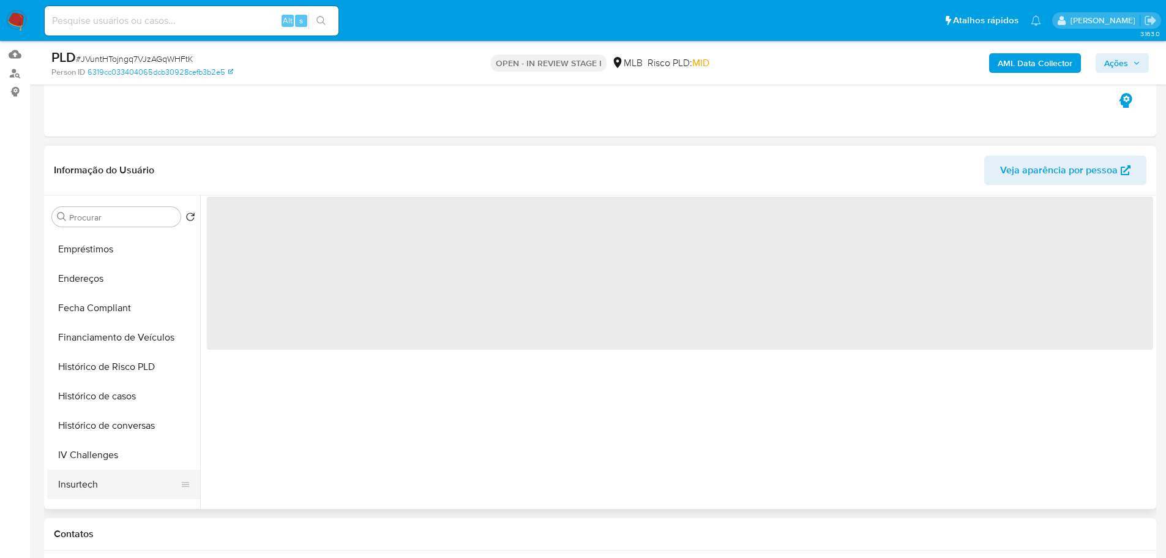
scroll to position [490, 0]
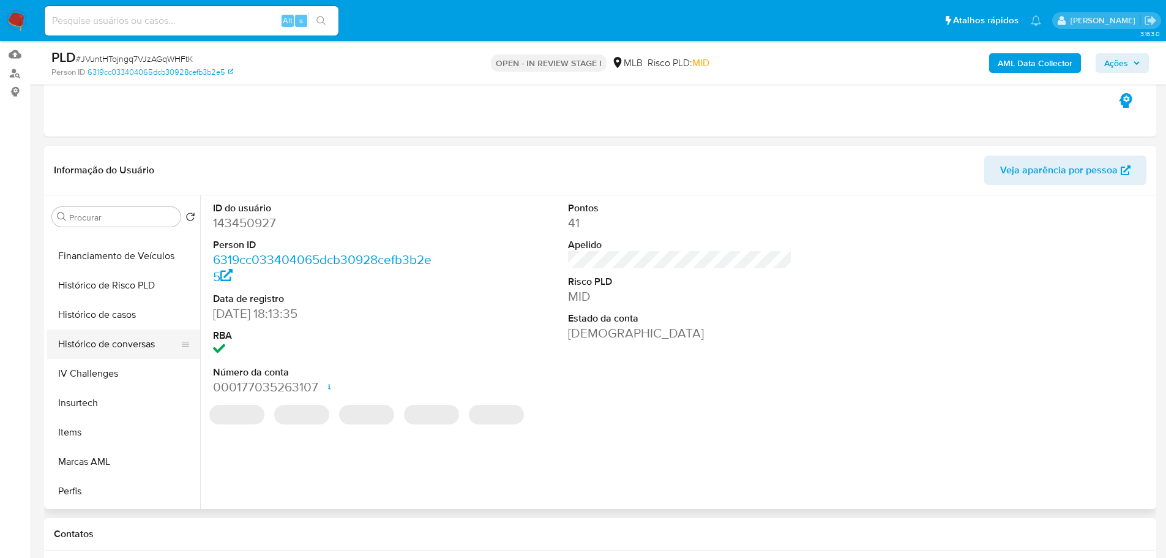
select select "10"
click at [111, 316] on button "Histórico de casos" at bounding box center [118, 314] width 143 height 29
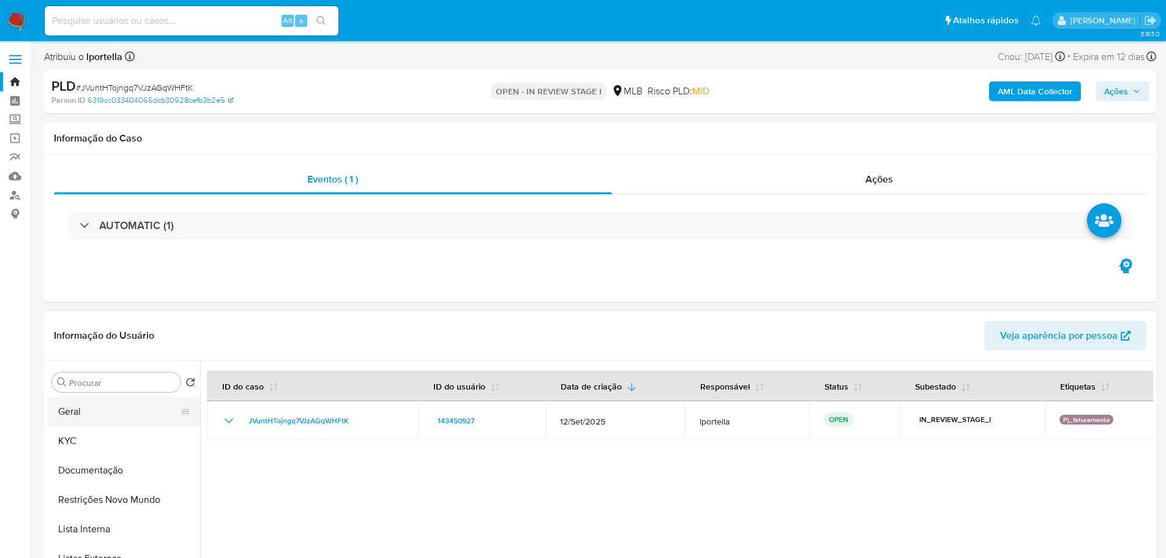
scroll to position [0, 0]
click at [95, 415] on button "Geral" at bounding box center [118, 411] width 143 height 29
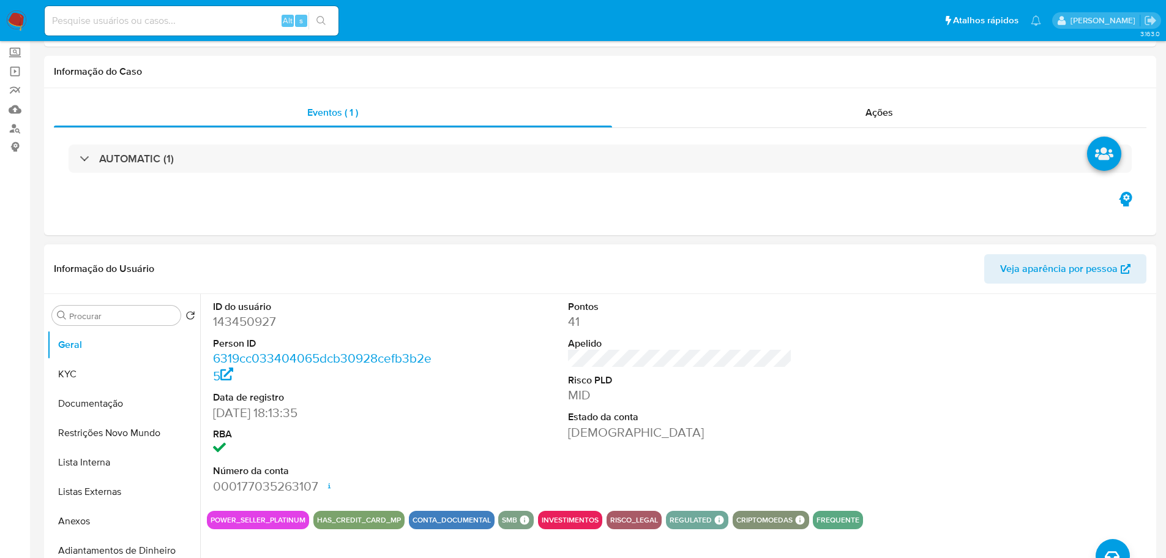
scroll to position [122, 0]
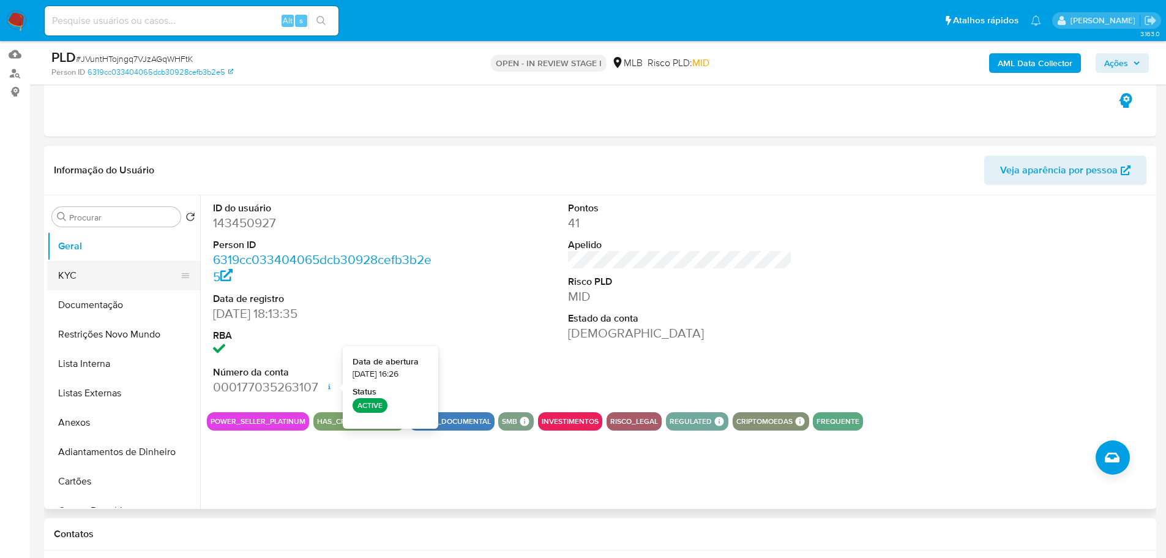
click at [61, 280] on button "KYC" at bounding box center [118, 275] width 143 height 29
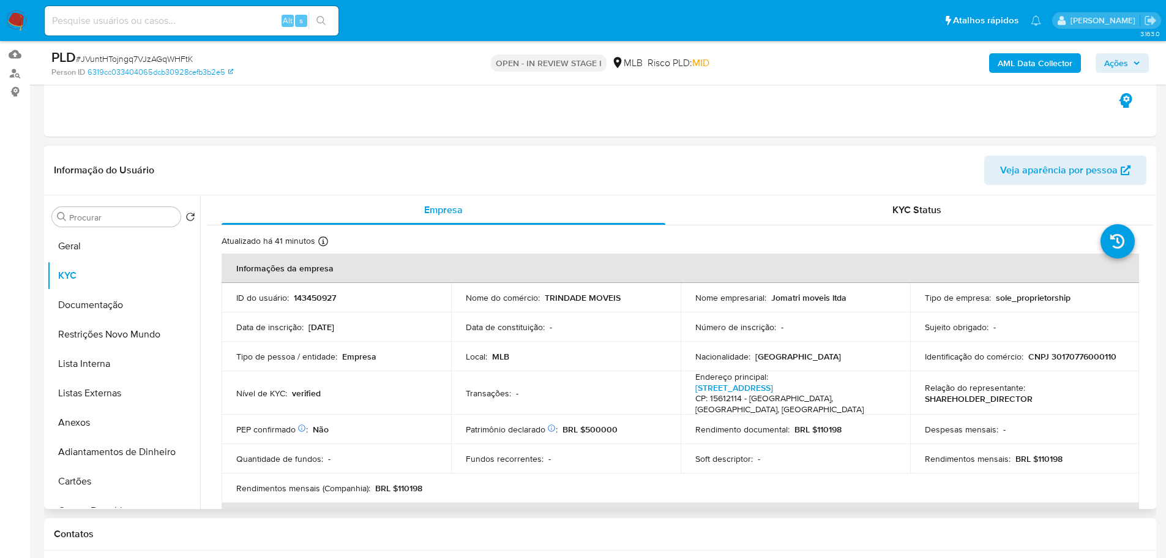
drag, startPoint x: 113, startPoint y: 299, endPoint x: 291, endPoint y: 245, distance: 186.5
click at [114, 299] on button "Documentação" at bounding box center [123, 304] width 153 height 29
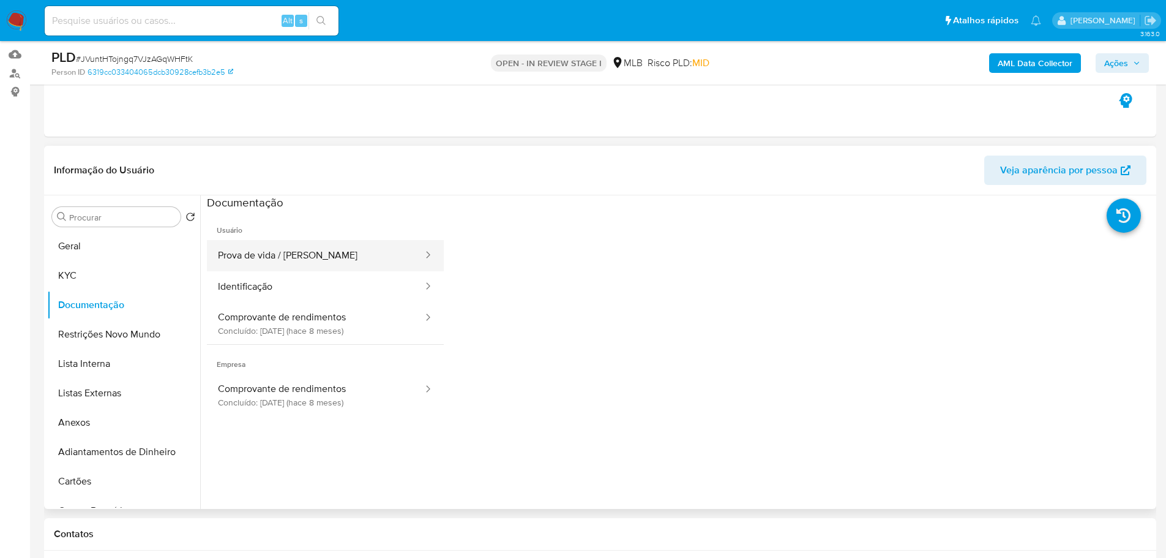
click at [338, 256] on button "Prova de vida / Selfie" at bounding box center [315, 255] width 217 height 31
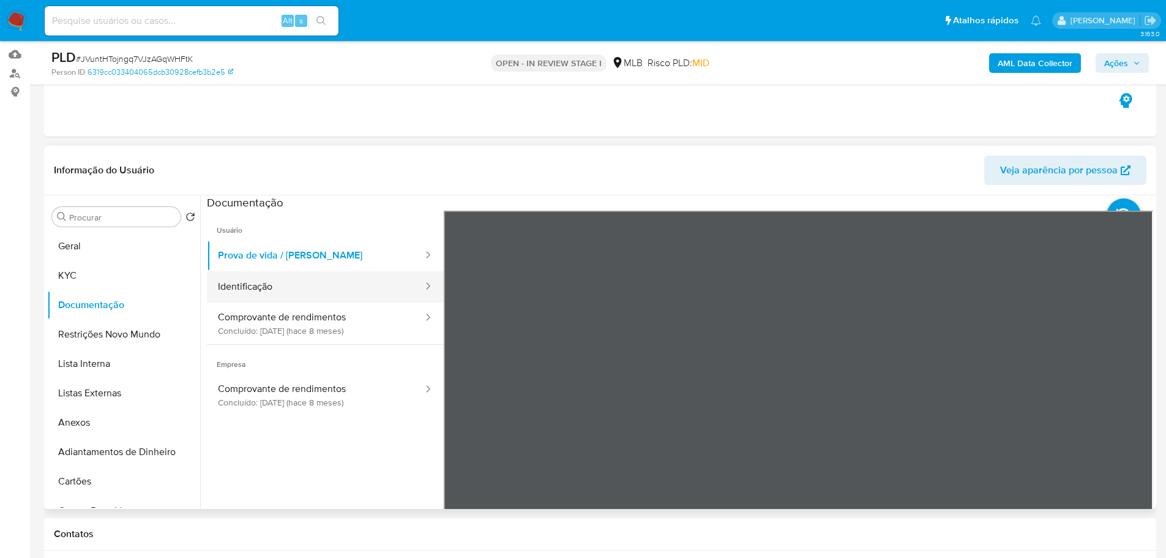
click at [270, 286] on button "Identificação" at bounding box center [315, 286] width 217 height 31
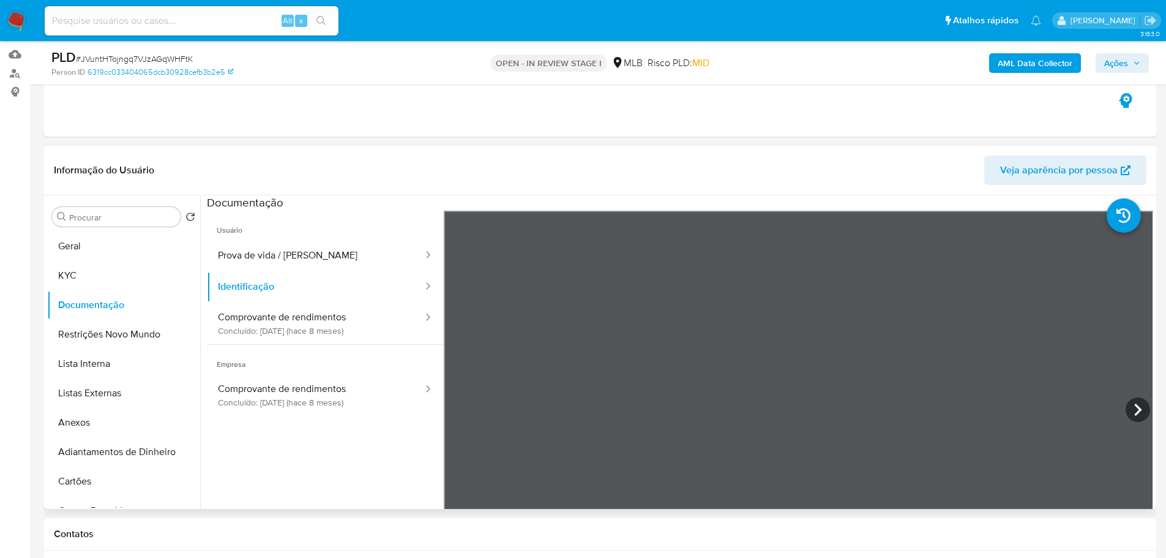
click at [365, 356] on span "Empresa" at bounding box center [325, 359] width 237 height 29
click at [367, 329] on button "Comprovante de rendimentos Concluído: 18/02/2025 (hace 8 meses)" at bounding box center [315, 323] width 217 height 42
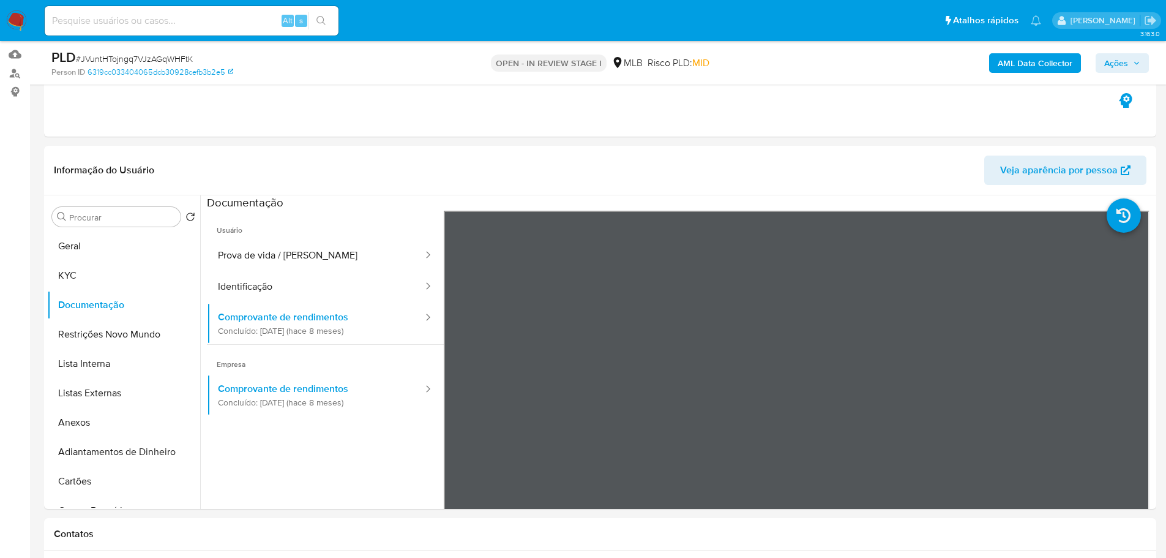
drag, startPoint x: 851, startPoint y: 167, endPoint x: 831, endPoint y: 136, distance: 36.3
click at [851, 167] on header "Informação do Usuário Veja aparência por pessoa" at bounding box center [600, 169] width 1093 height 29
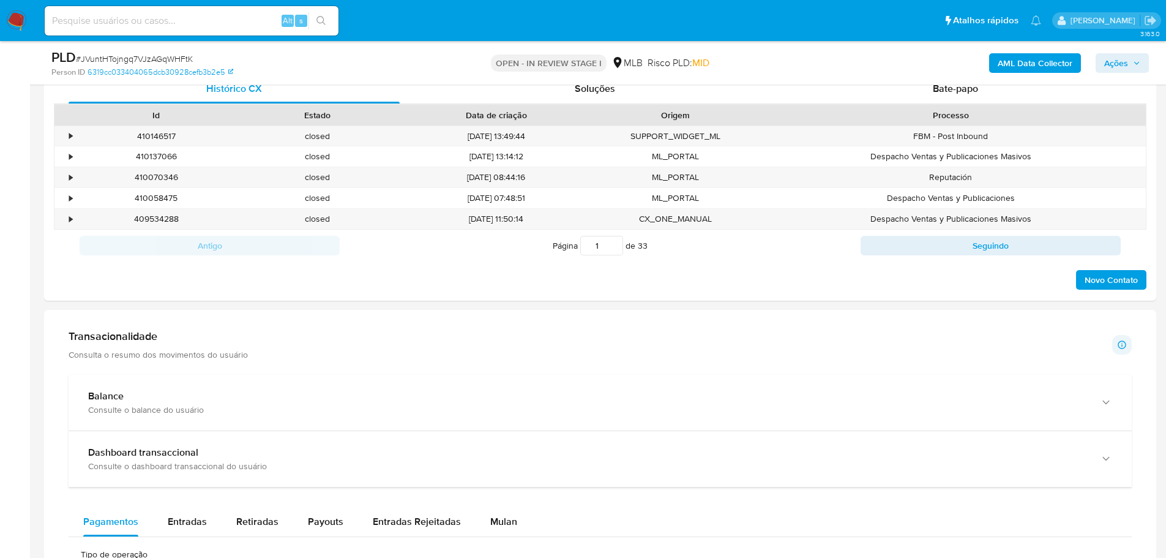
scroll to position [673, 0]
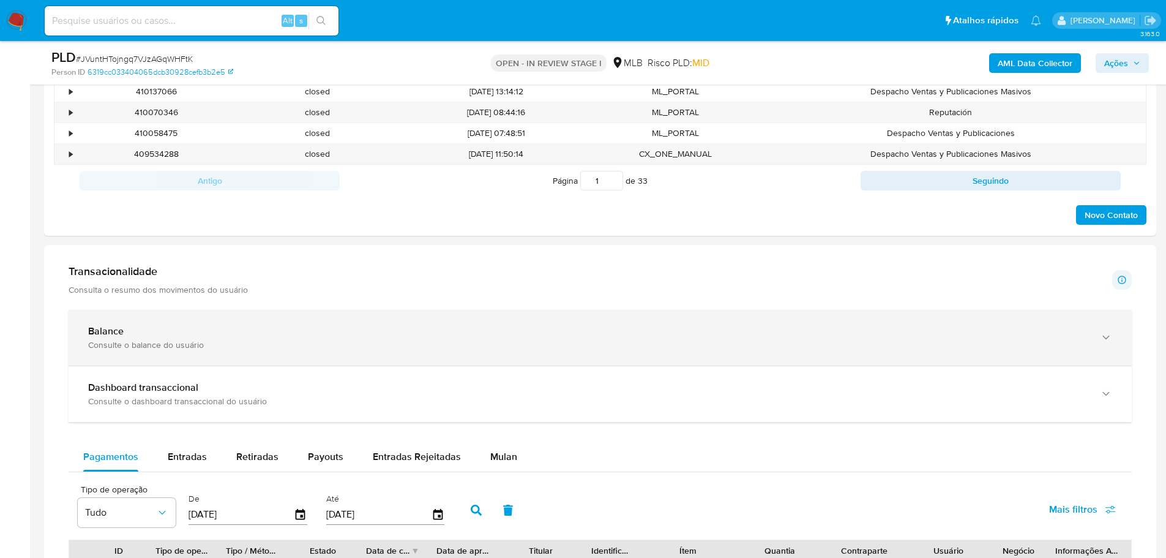
click at [307, 323] on div "Balance Consulte o balance do usuário" at bounding box center [600, 338] width 1063 height 56
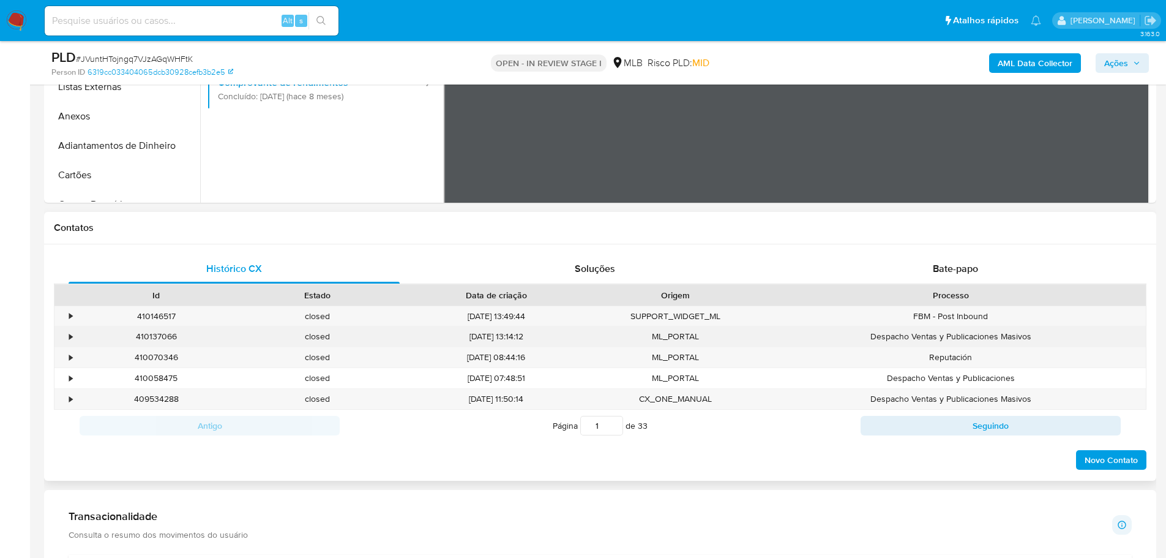
scroll to position [122, 0]
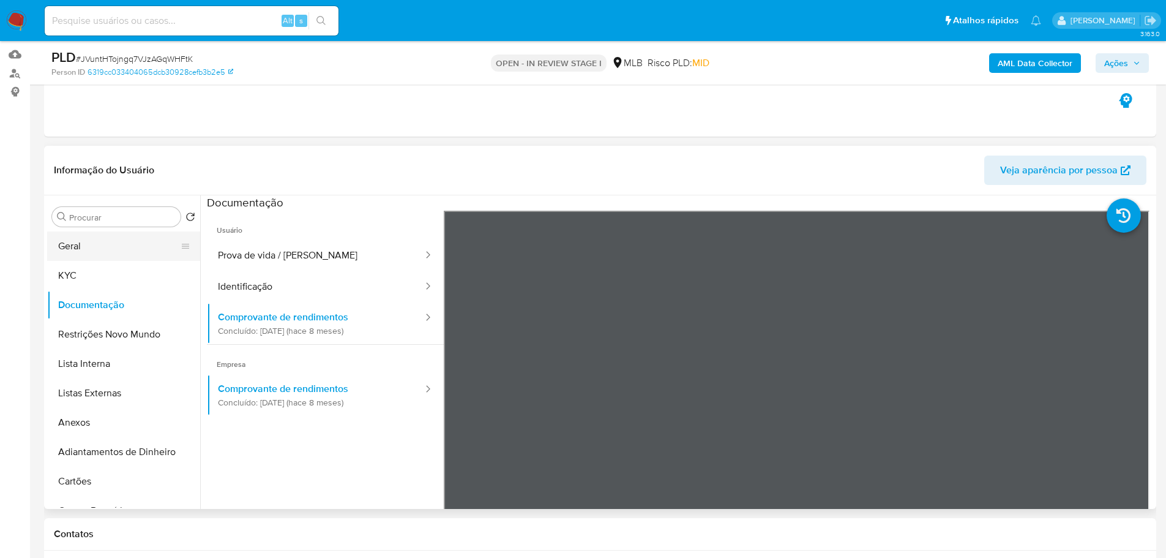
click at [122, 247] on button "Geral" at bounding box center [118, 245] width 143 height 29
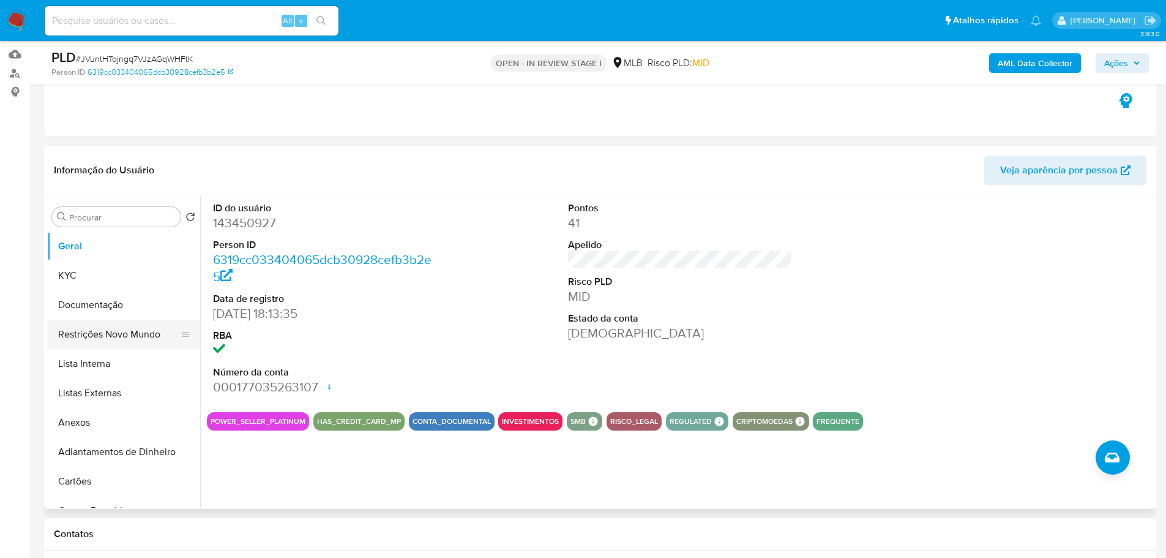
click at [101, 331] on button "Restrições Novo Mundo" at bounding box center [118, 334] width 143 height 29
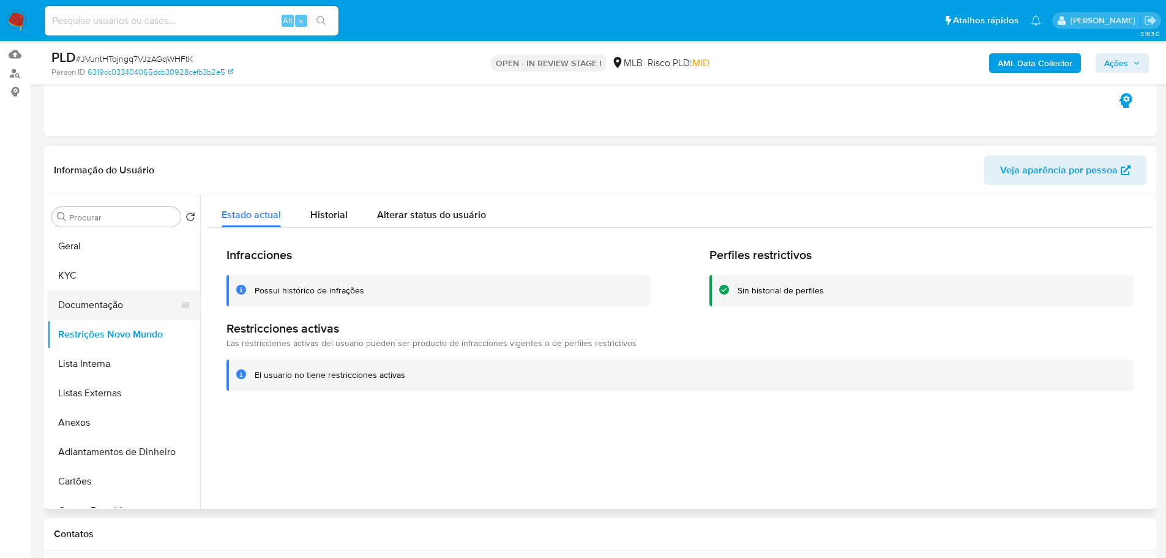
click at [110, 315] on button "Documentação" at bounding box center [118, 304] width 143 height 29
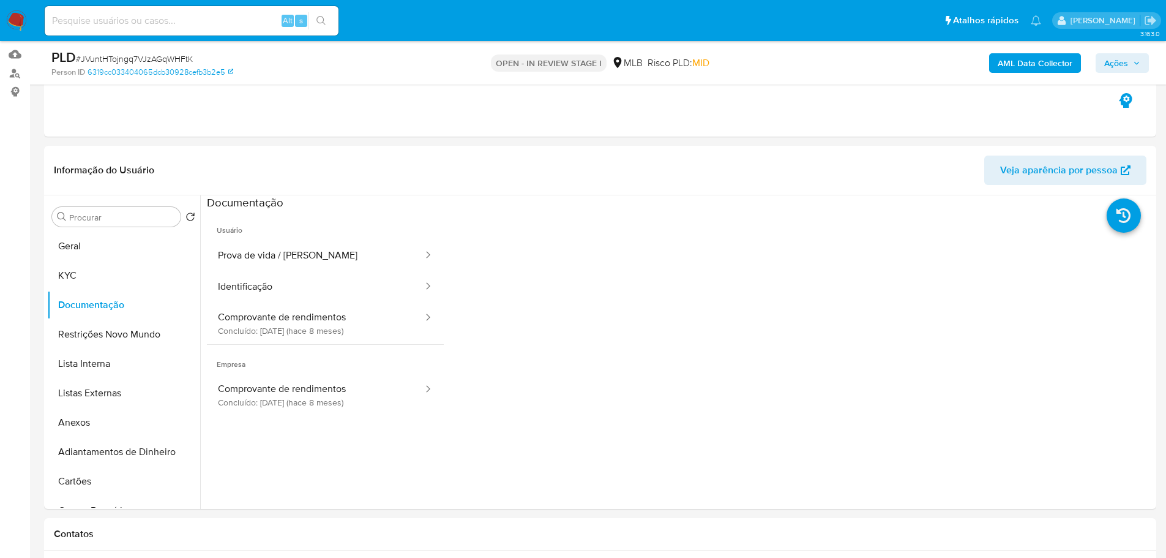
click at [291, 247] on button "Prova de vida / Selfie" at bounding box center [315, 255] width 217 height 31
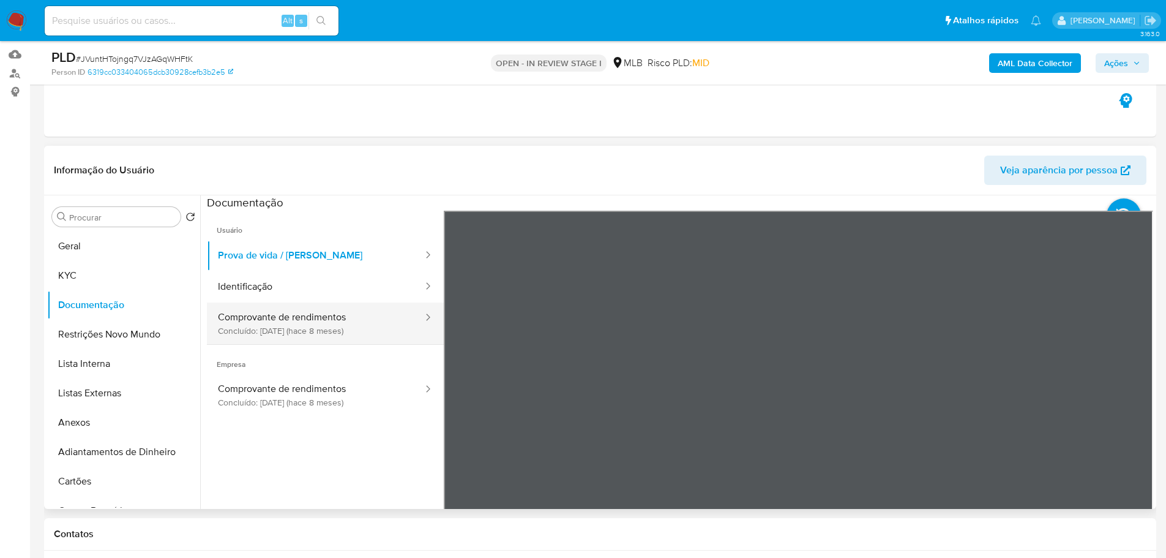
click at [301, 316] on button "Comprovante de rendimentos Concluído: 18/02/2025 (hace 8 meses)" at bounding box center [315, 323] width 217 height 42
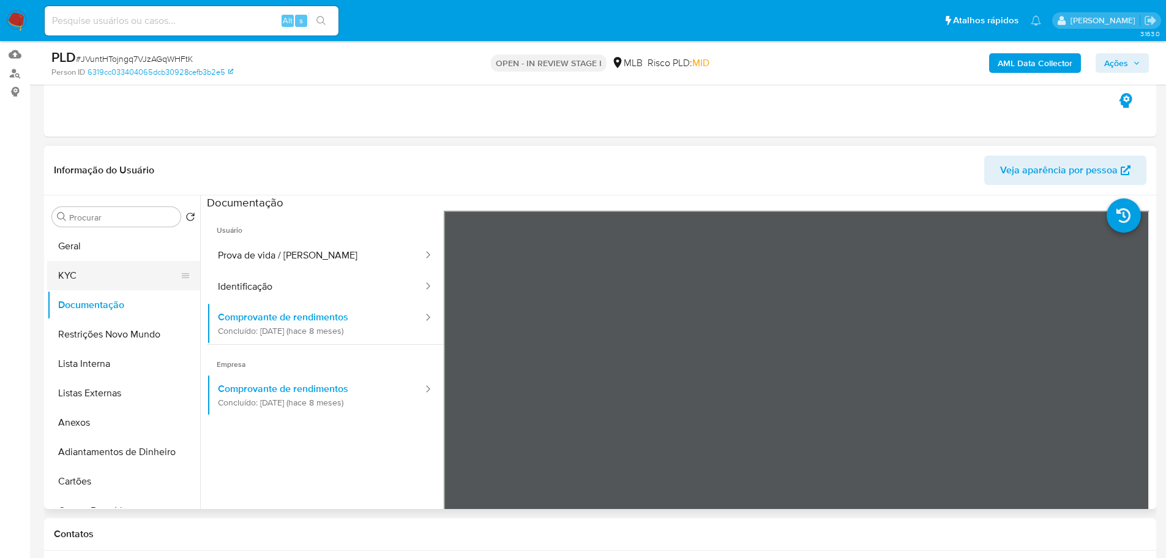
click at [104, 280] on button "KYC" at bounding box center [118, 275] width 143 height 29
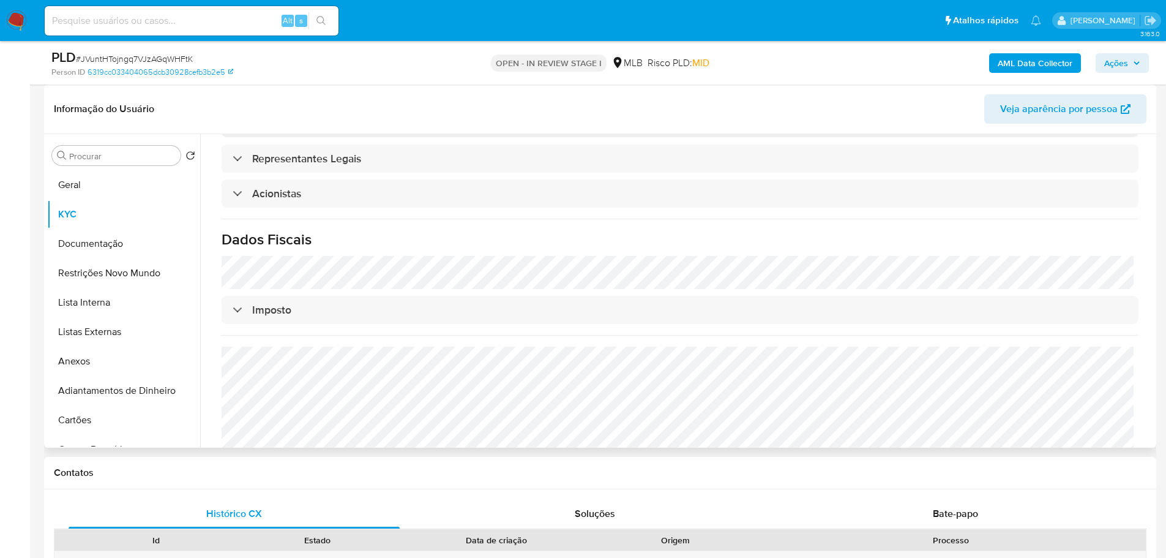
scroll to position [687, 0]
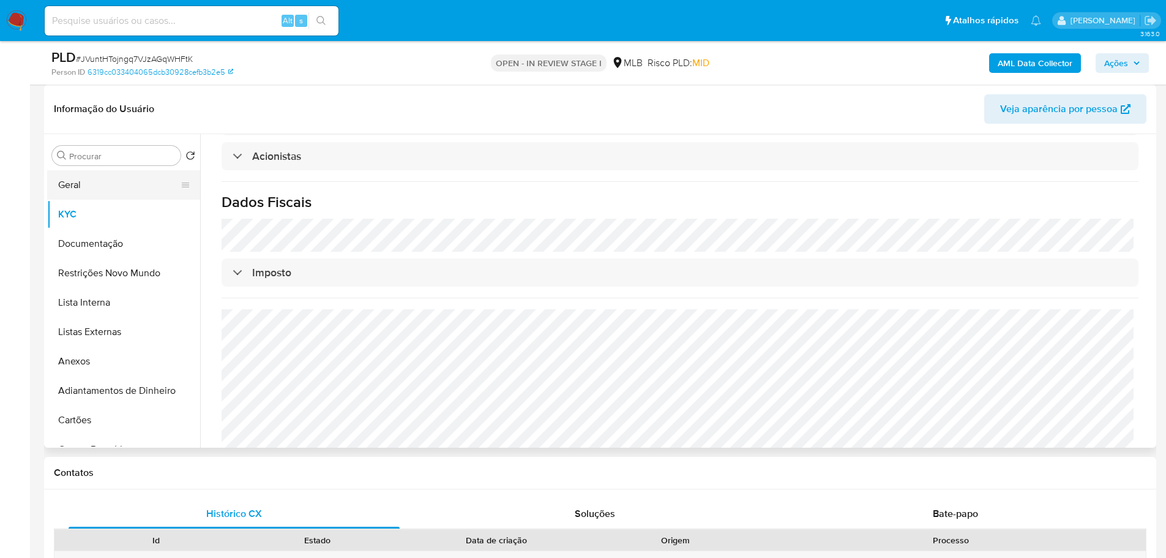
click at [84, 195] on button "Geral" at bounding box center [118, 184] width 143 height 29
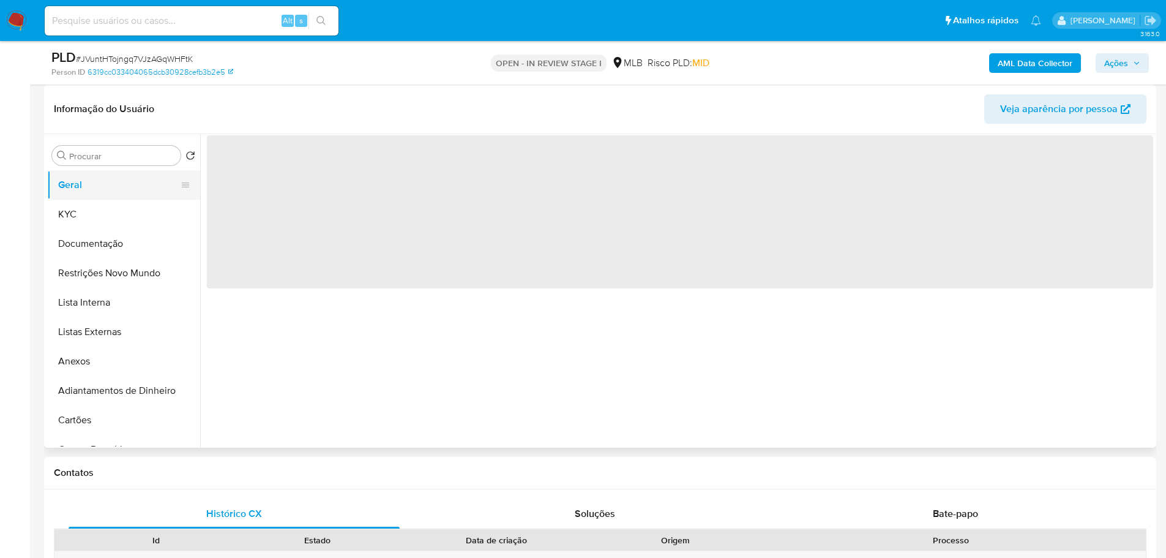
scroll to position [0, 0]
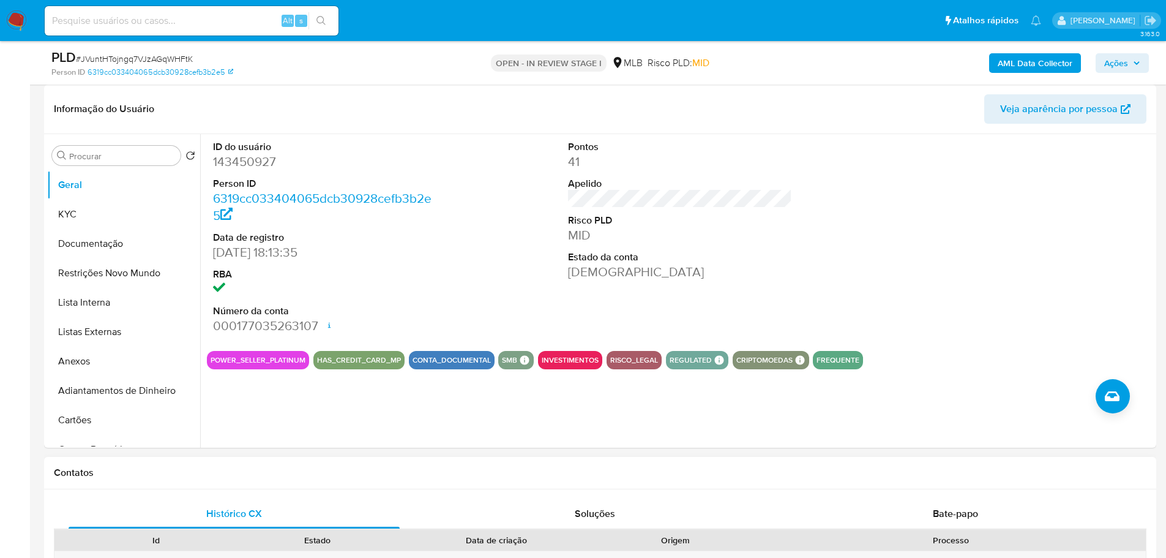
click at [165, 484] on div "Contatos" at bounding box center [600, 473] width 1112 height 32
click at [117, 222] on button "KYC" at bounding box center [118, 214] width 143 height 29
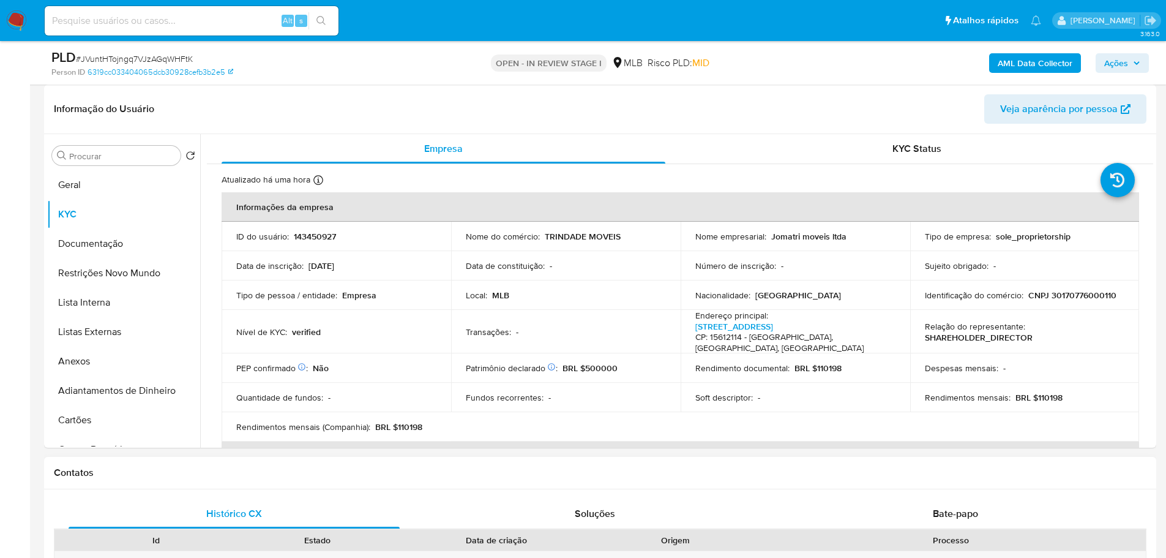
click at [158, 479] on div "Contatos" at bounding box center [600, 473] width 1112 height 32
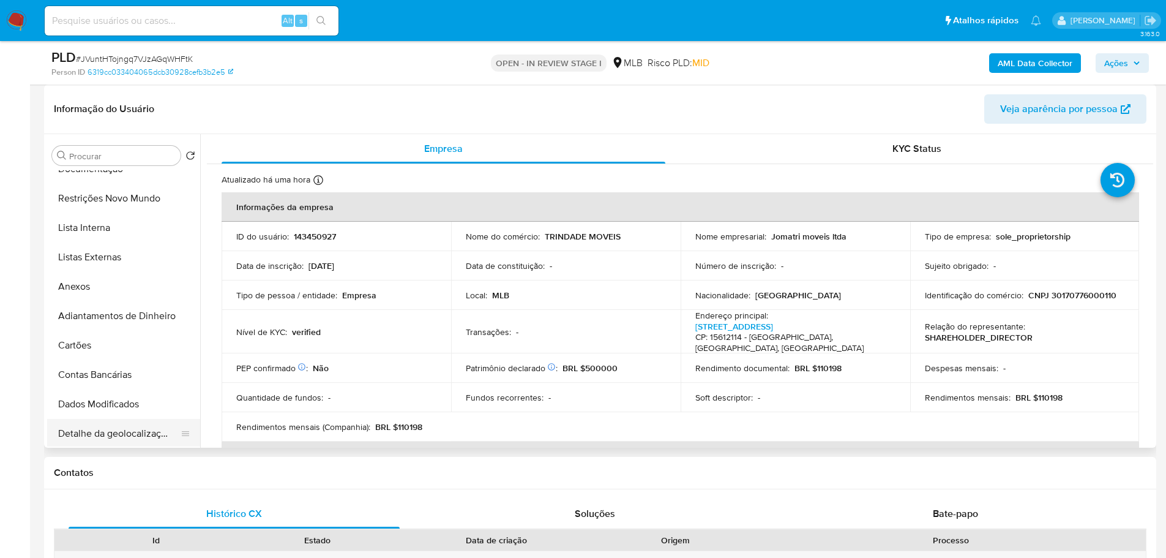
scroll to position [245, 0]
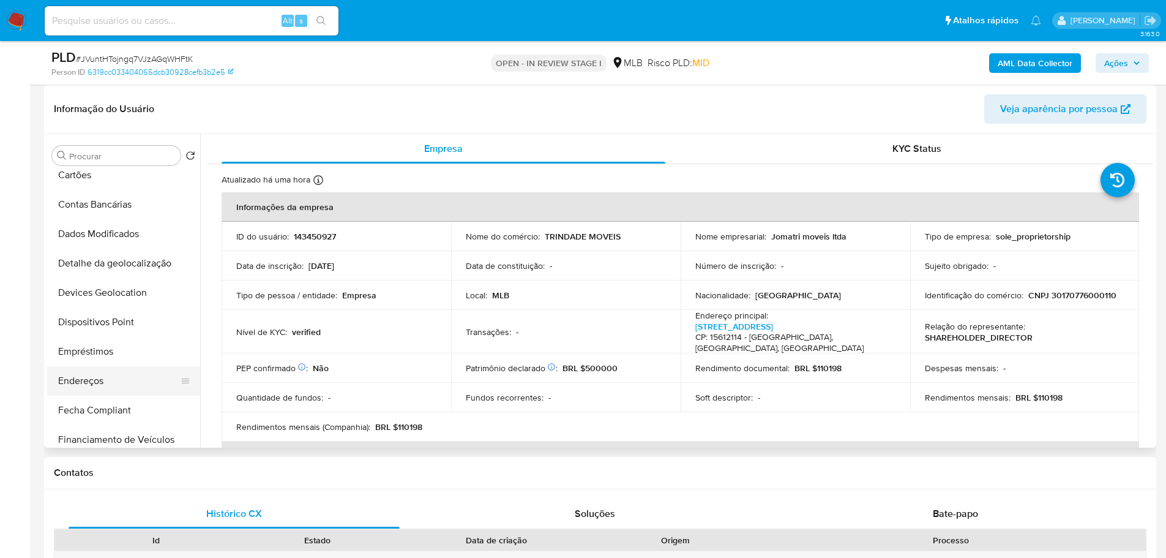
click at [109, 373] on button "Endereços" at bounding box center [118, 380] width 143 height 29
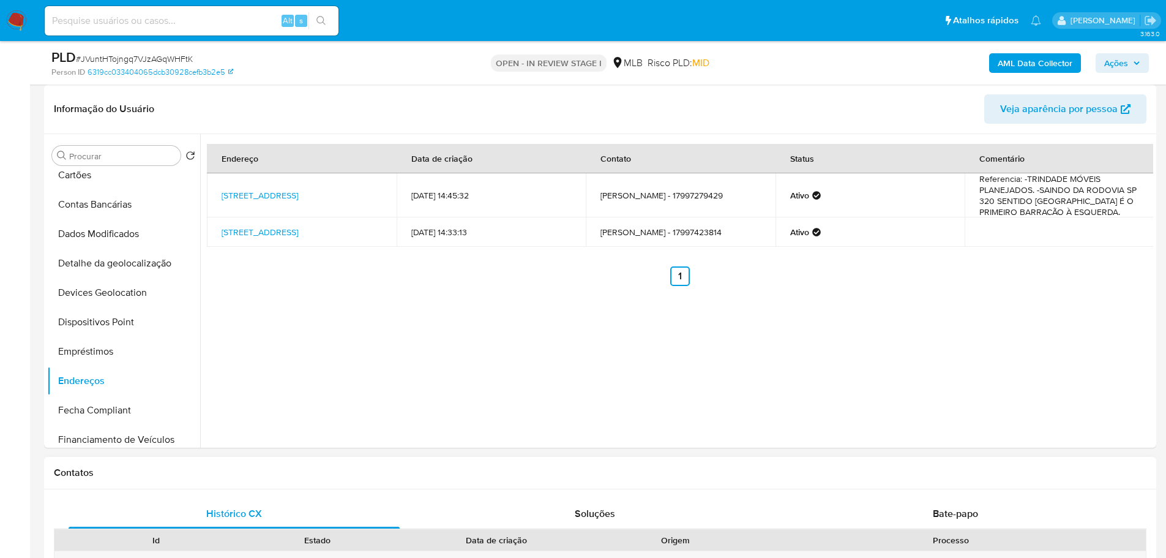
click at [195, 471] on h1 "Contatos" at bounding box center [600, 472] width 1093 height 12
click at [139, 250] on button "Detalhe da geolocalização" at bounding box center [118, 263] width 143 height 29
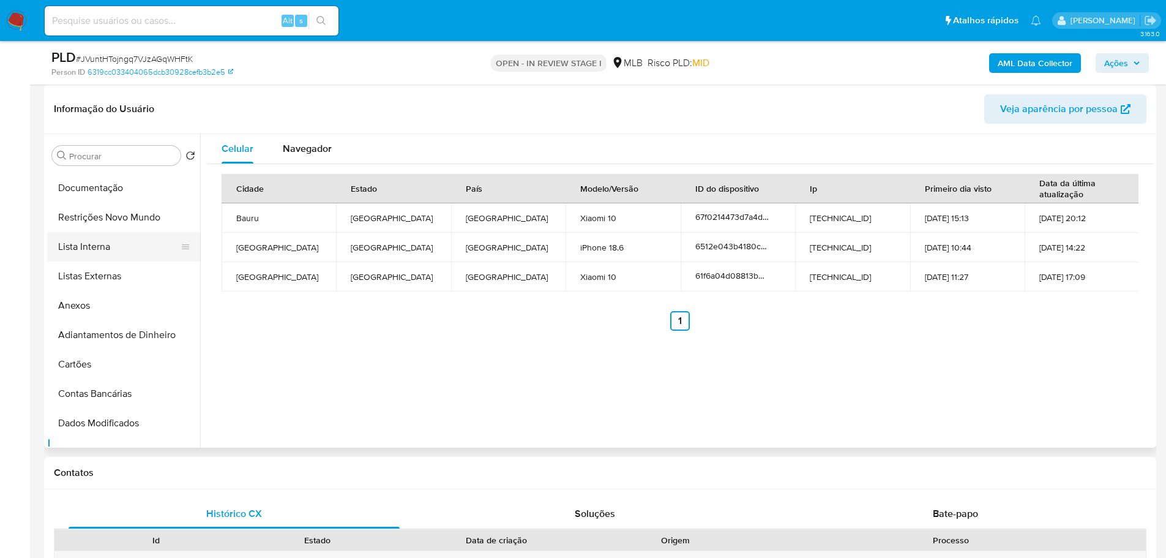
scroll to position [0, 0]
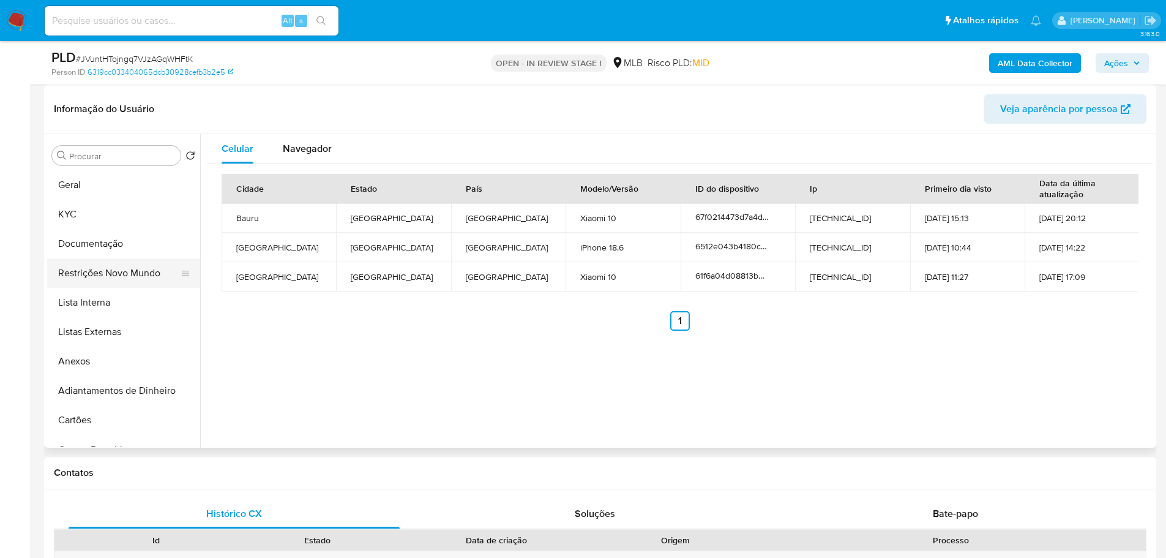
drag, startPoint x: 105, startPoint y: 272, endPoint x: 1, endPoint y: 340, distance: 124.5
click at [105, 272] on button "Restrições Novo Mundo" at bounding box center [123, 272] width 153 height 29
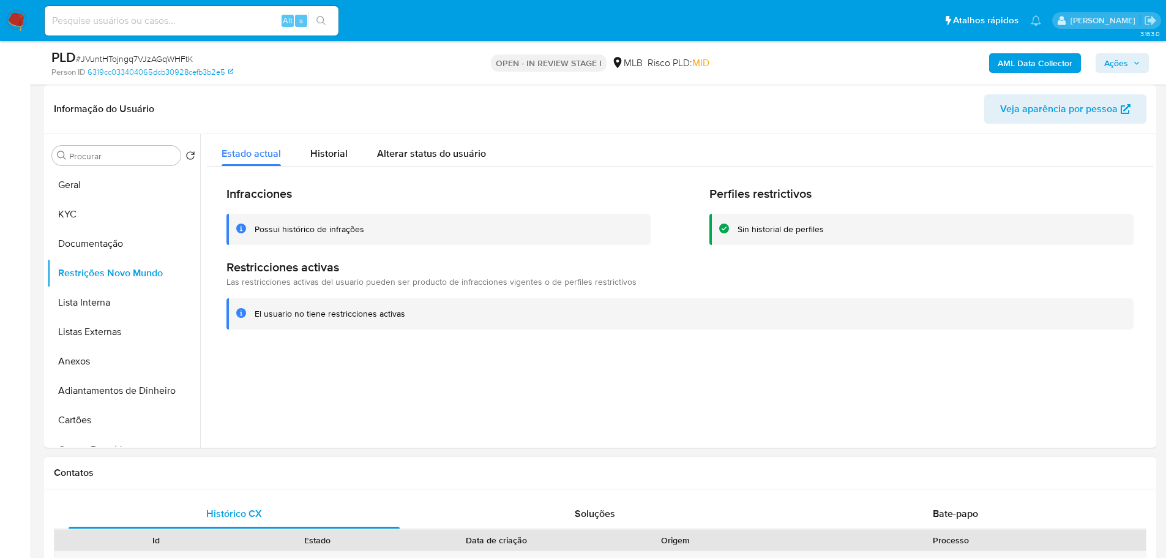
click at [220, 472] on h1 "Contatos" at bounding box center [600, 472] width 1093 height 12
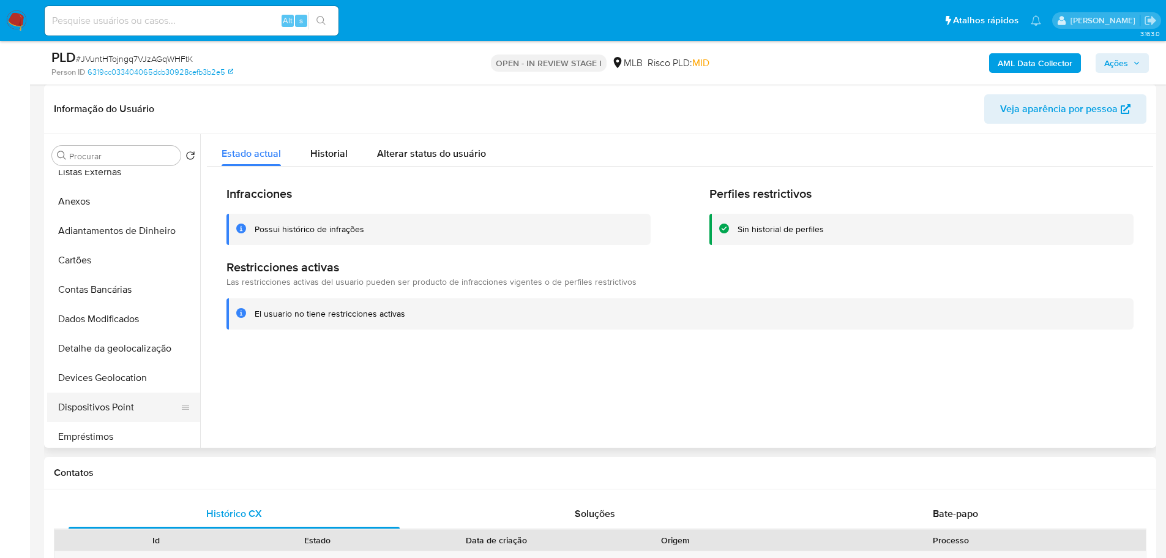
scroll to position [245, 0]
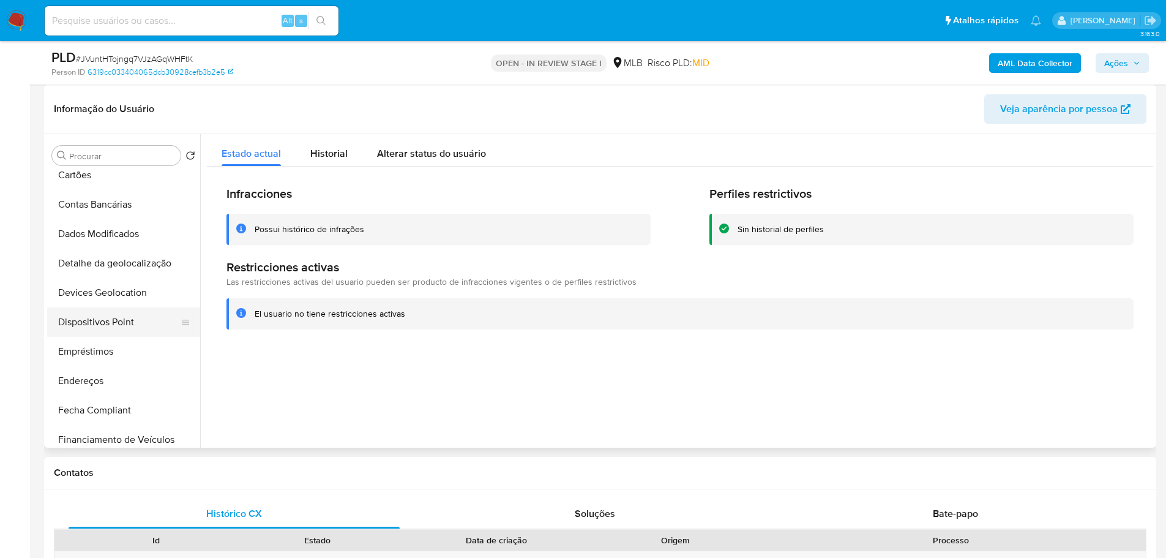
click at [138, 332] on button "Dispositivos Point" at bounding box center [118, 321] width 143 height 29
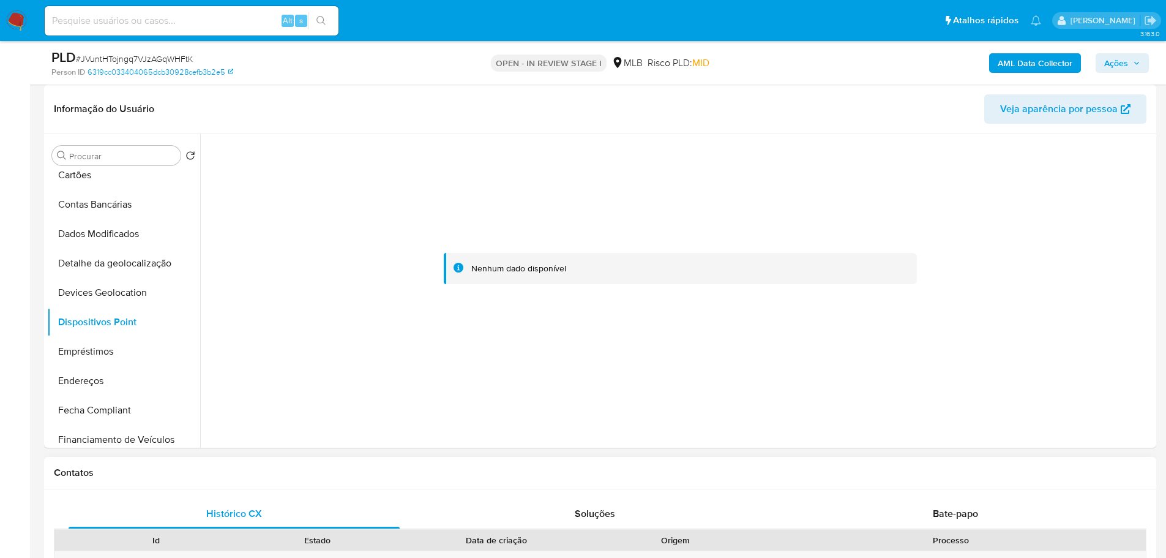
click at [727, 479] on div "Contatos" at bounding box center [600, 473] width 1112 height 32
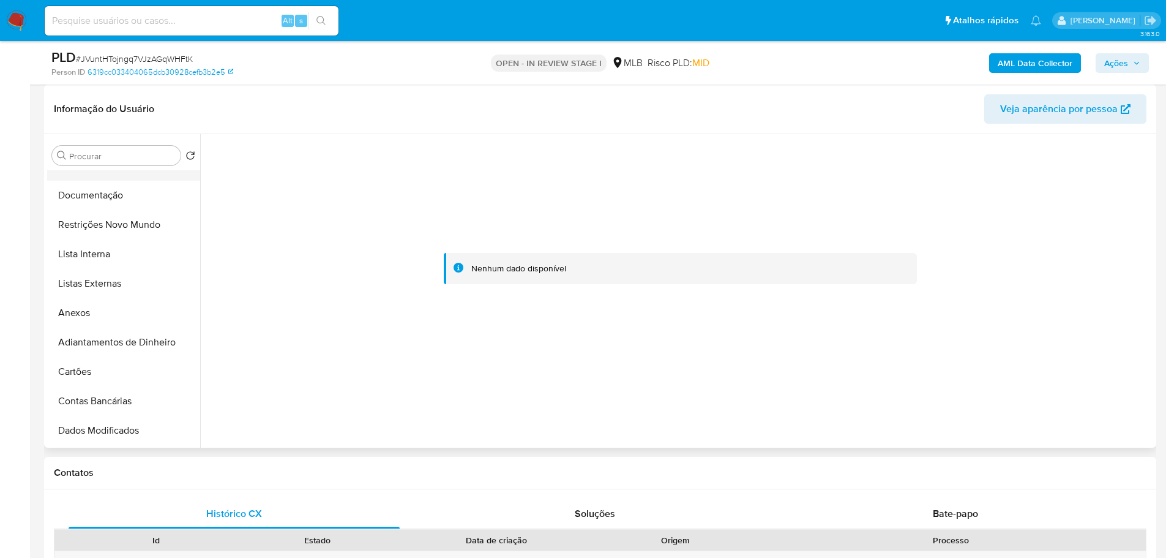
scroll to position [0, 0]
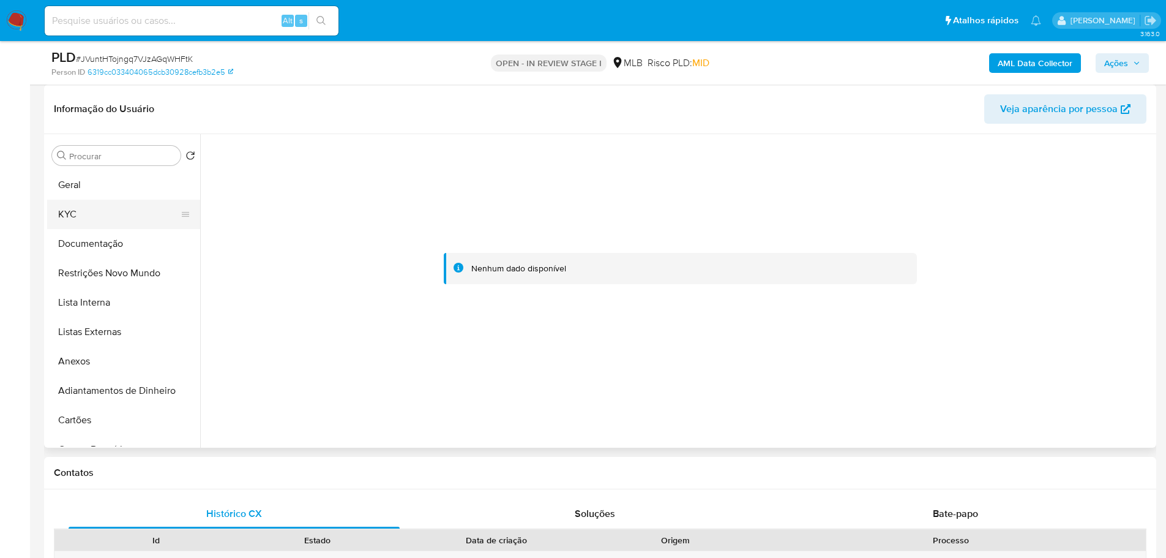
click at [93, 212] on button "KYC" at bounding box center [118, 214] width 143 height 29
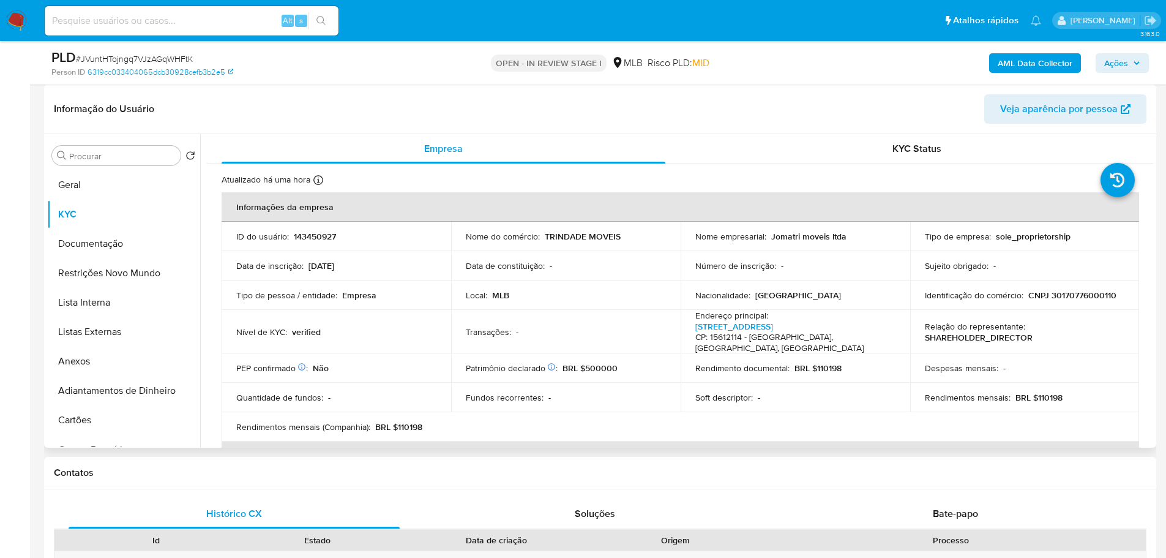
click at [1073, 294] on p "CNPJ 30170776000110" at bounding box center [1072, 295] width 88 height 11
copy p "30170776000110"
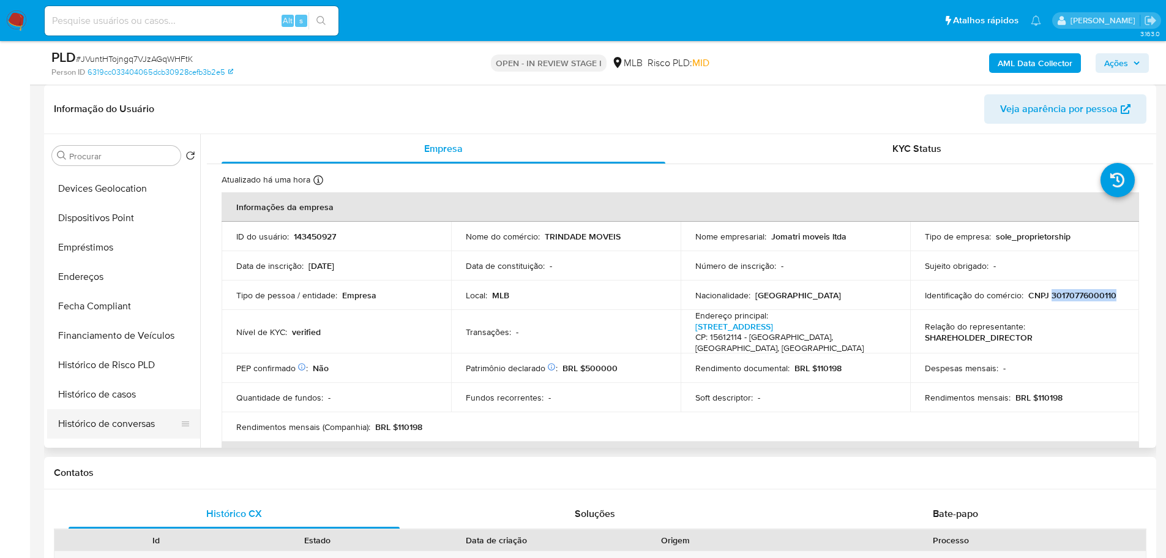
scroll to position [428, 0]
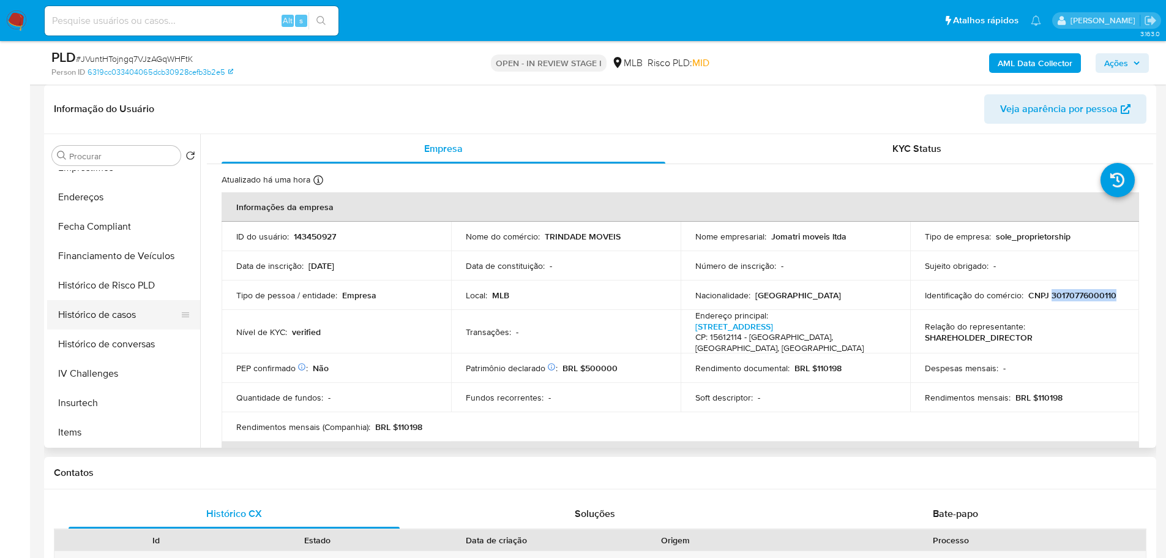
click at [117, 322] on button "Histórico de casos" at bounding box center [118, 314] width 143 height 29
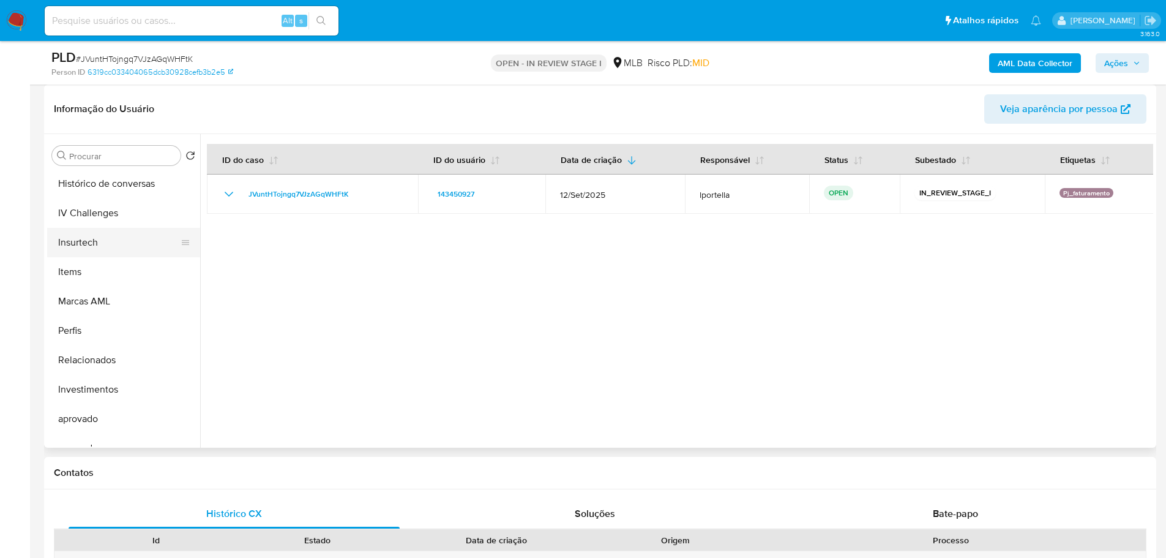
scroll to position [480, 0]
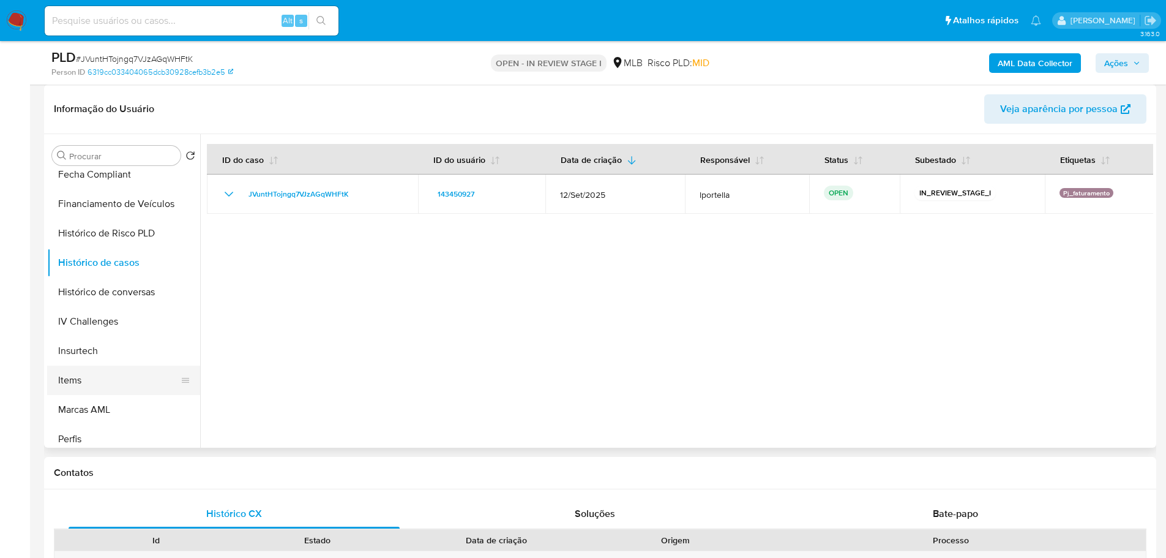
click at [94, 390] on button "Items" at bounding box center [118, 379] width 143 height 29
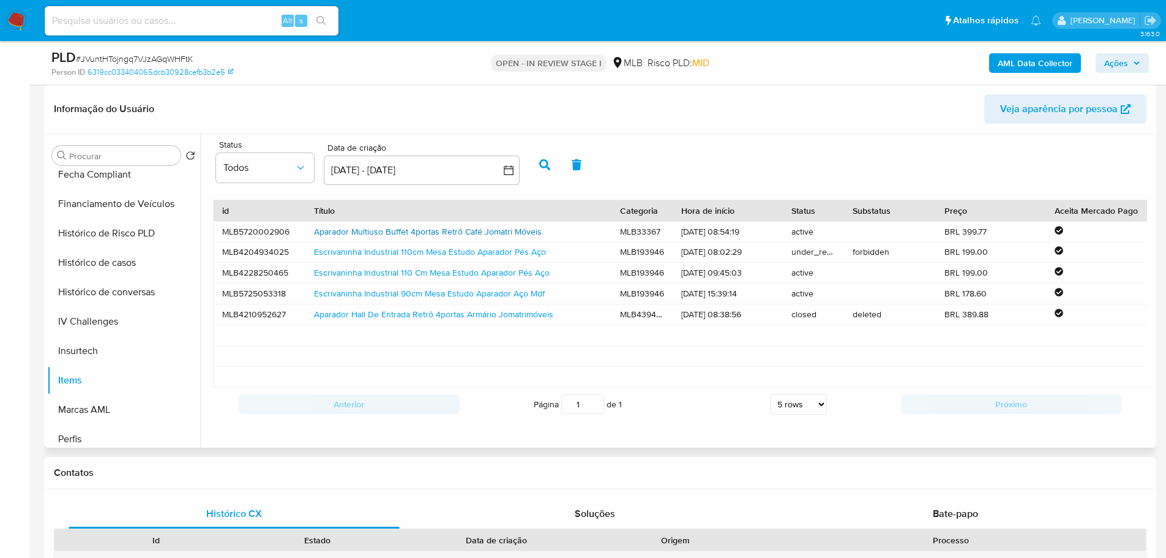
click at [454, 237] on div "Aparador Multiuso Buffet 4portas Retrô Café Jomatri Móveis" at bounding box center [458, 232] width 306 height 20
click at [446, 235] on link "Aparador Multiuso Buffet 4portas Retrô Café Jomatri Móveis" at bounding box center [428, 231] width 228 height 12
click at [436, 255] on link "Escrivaninha Industrial 110cm Mesa Estudo Aparador Pés Aço" at bounding box center [430, 251] width 232 height 12
click at [370, 318] on link "Aparador Hall De Entrada Retrô 4portas Armário Jomatrimóveis" at bounding box center [433, 314] width 239 height 12
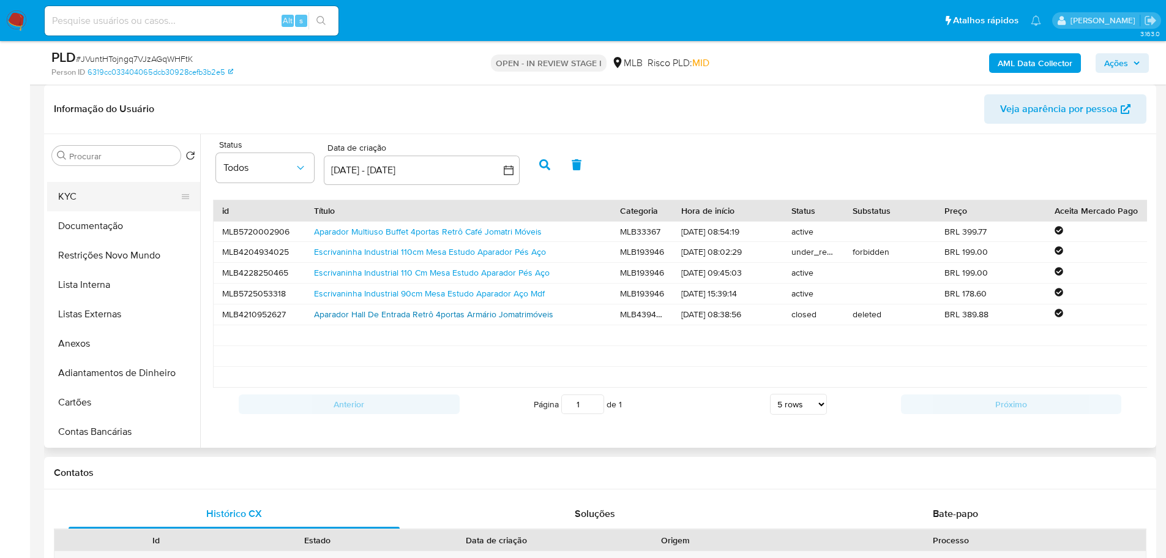
scroll to position [0, 0]
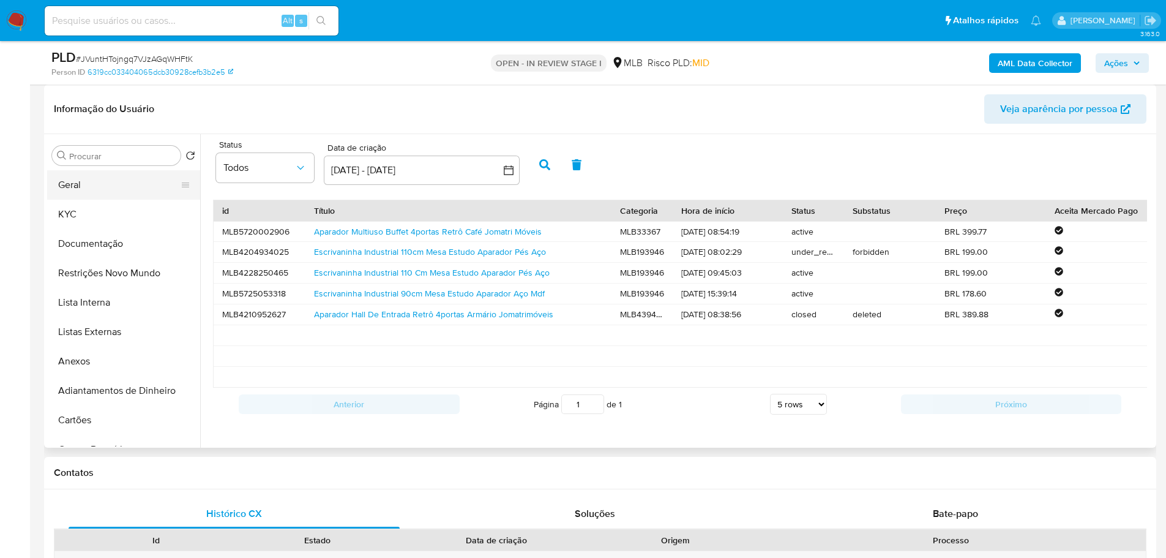
click at [91, 179] on button "Geral" at bounding box center [118, 184] width 143 height 29
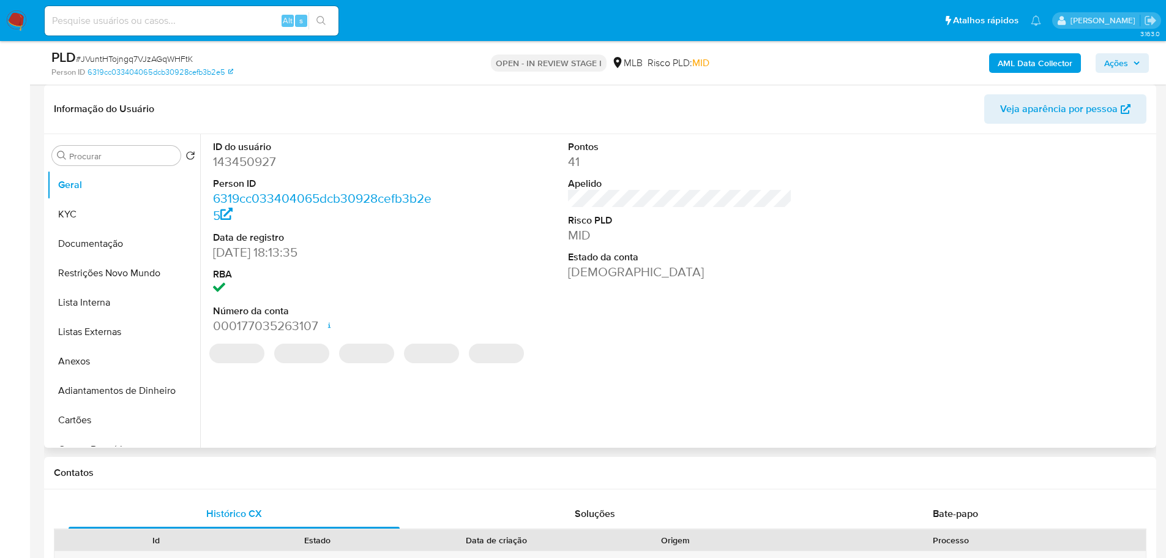
click at [244, 160] on dd "143450927" at bounding box center [325, 161] width 225 height 17
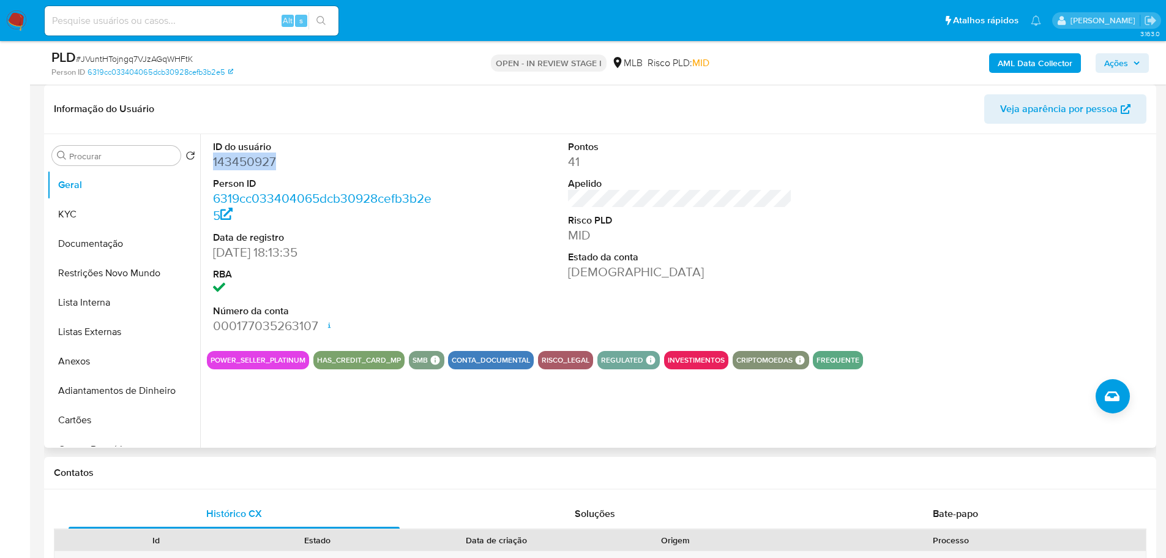
copy dd "143450927"
click at [1131, 75] on div "AML Data Collector Ações" at bounding box center [968, 62] width 362 height 29
click at [1128, 70] on span "Ações" at bounding box center [1122, 62] width 36 height 17
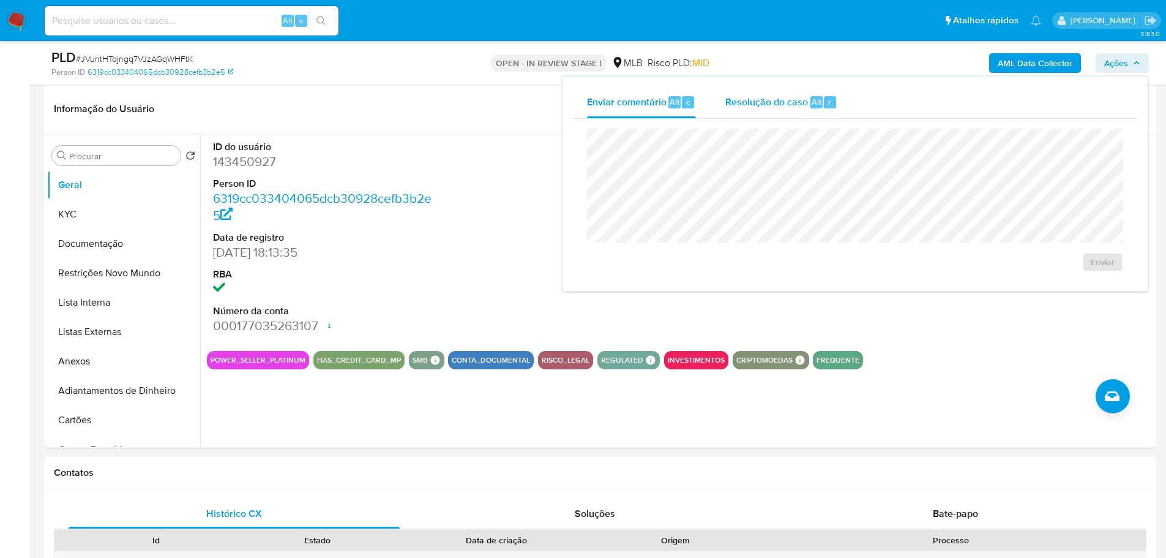
click at [796, 110] on div "Resolução do caso Alt r" at bounding box center [781, 102] width 112 height 32
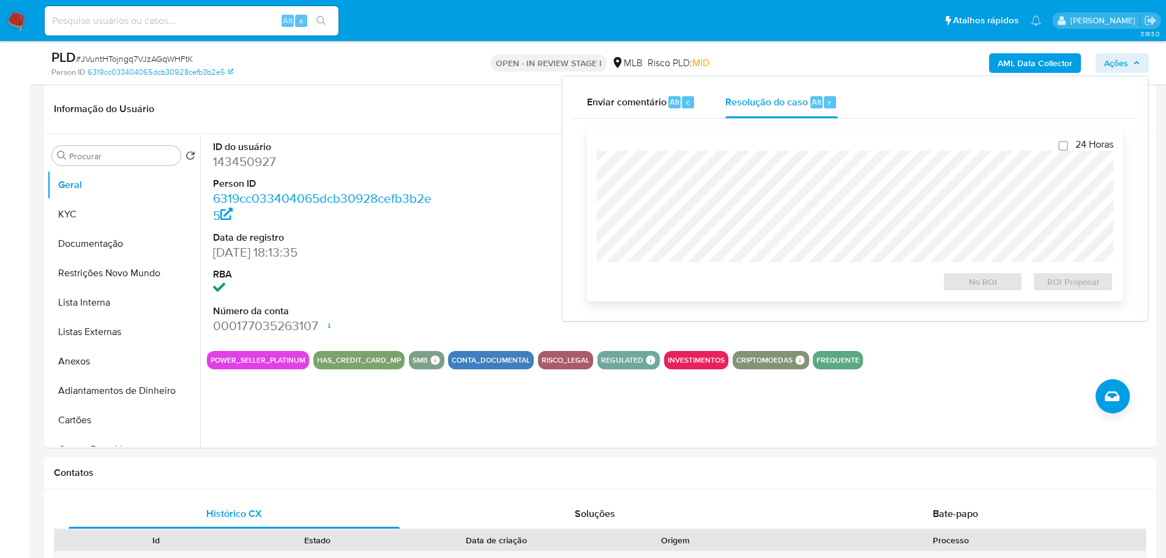
click at [772, 152] on div at bounding box center [855, 206] width 517 height 111
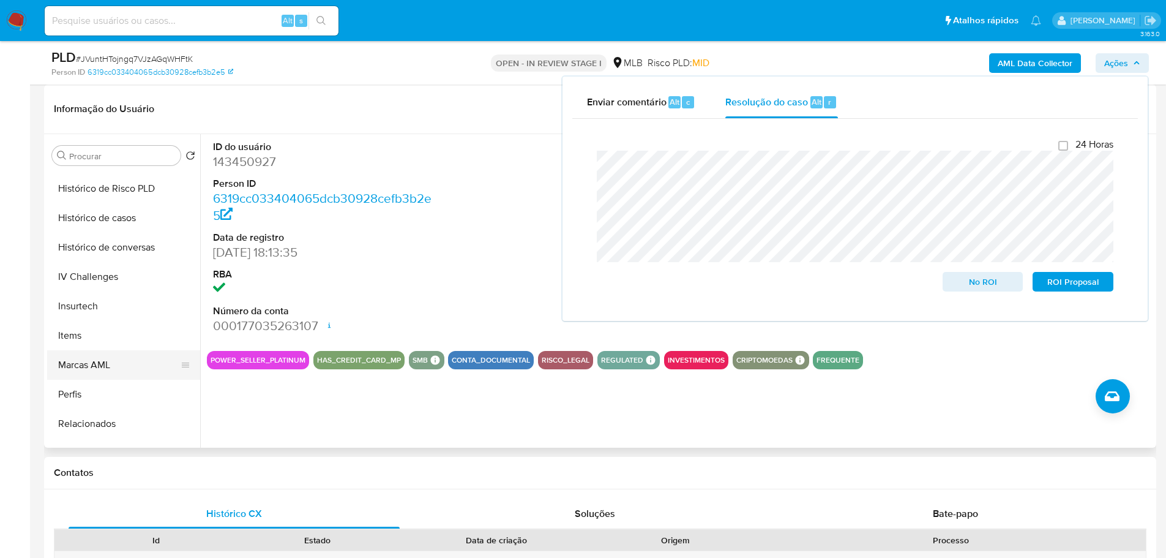
scroll to position [551, 0]
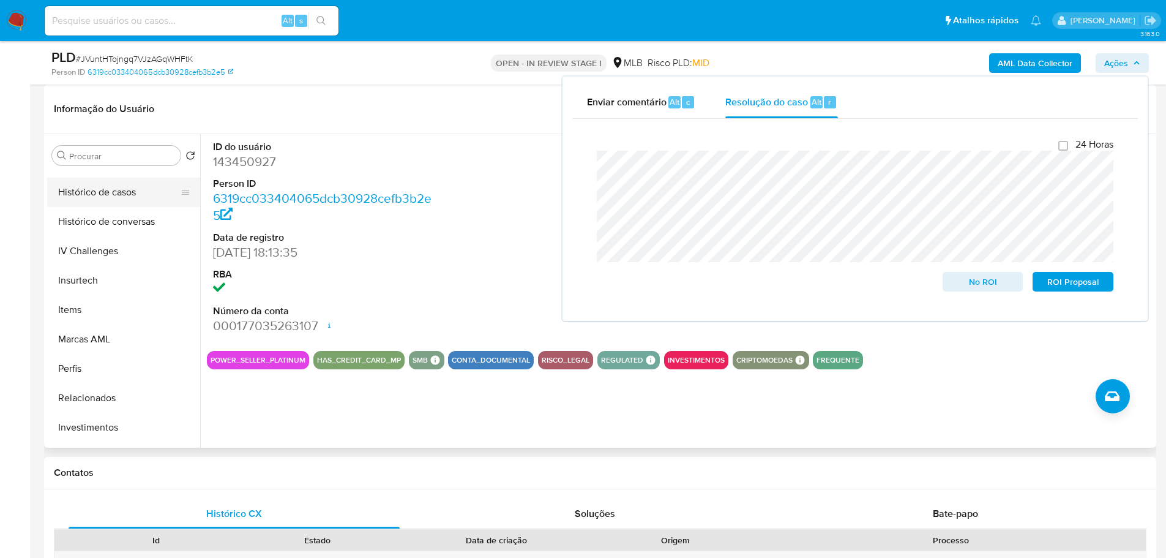
click at [98, 196] on button "Histórico de casos" at bounding box center [118, 192] width 143 height 29
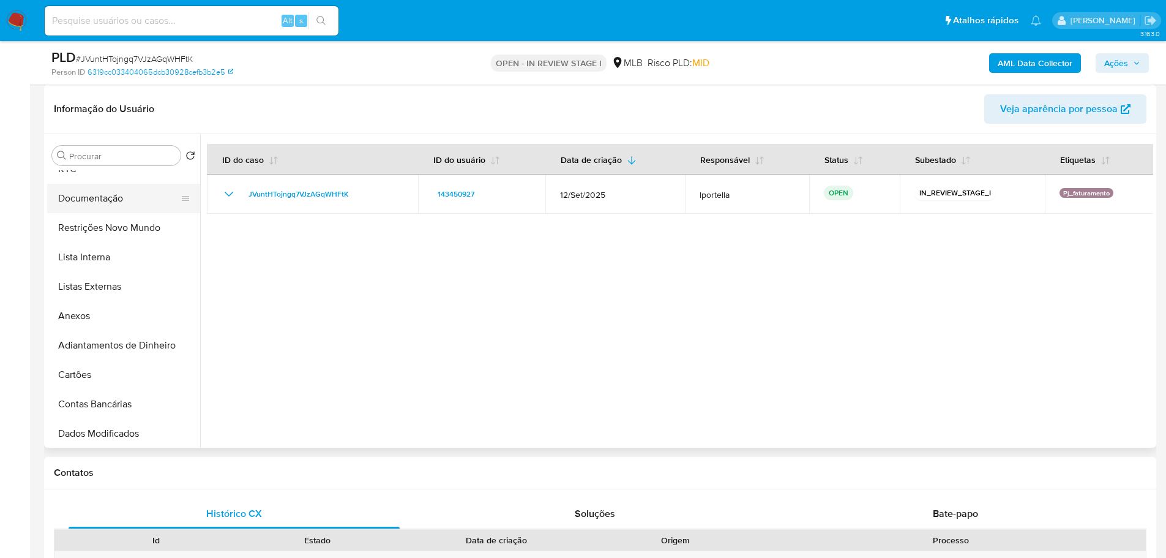
scroll to position [0, 0]
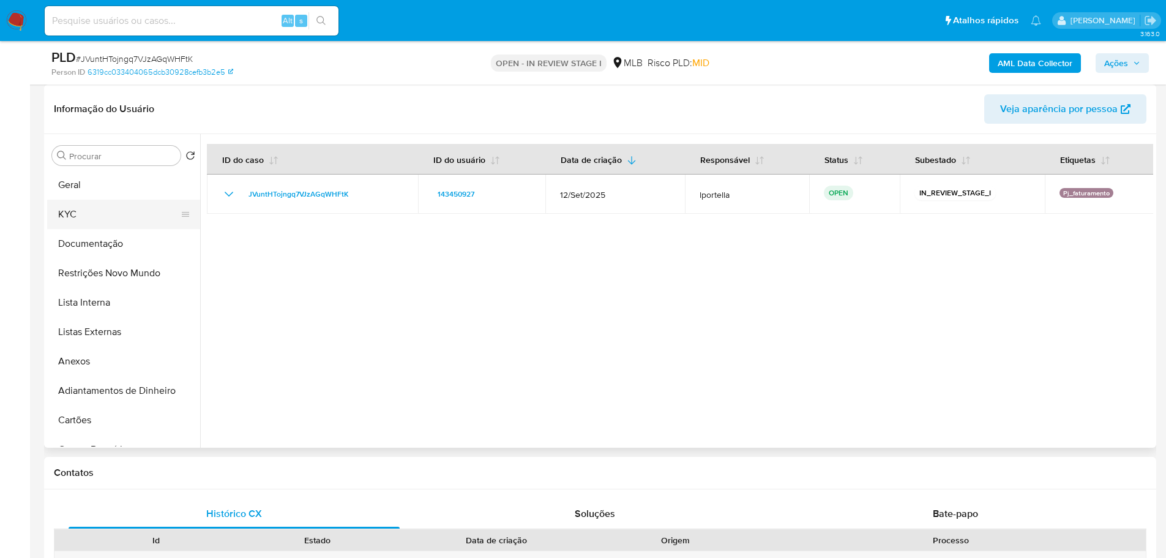
drag, startPoint x: 70, startPoint y: 192, endPoint x: 55, endPoint y: 221, distance: 32.6
click at [70, 192] on button "Geral" at bounding box center [123, 184] width 153 height 29
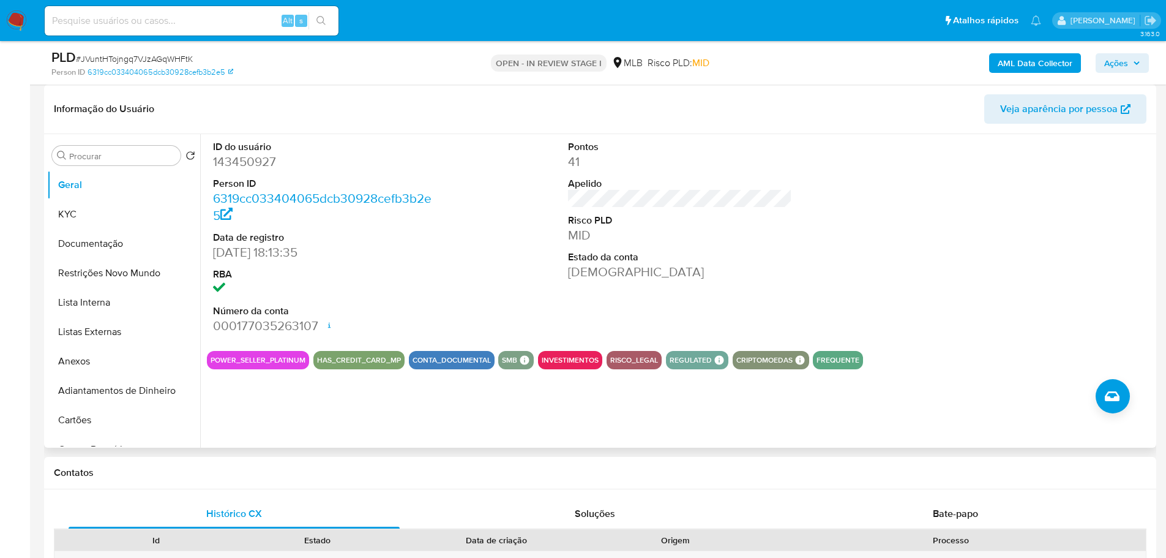
click at [881, 322] on div "ID do usuário 143450927 Person ID 6319cc033404065dcb30928cefb3b2e5 Data de regi…" at bounding box center [680, 237] width 946 height 207
click at [1140, 65] on icon "button" at bounding box center [1136, 62] width 7 height 7
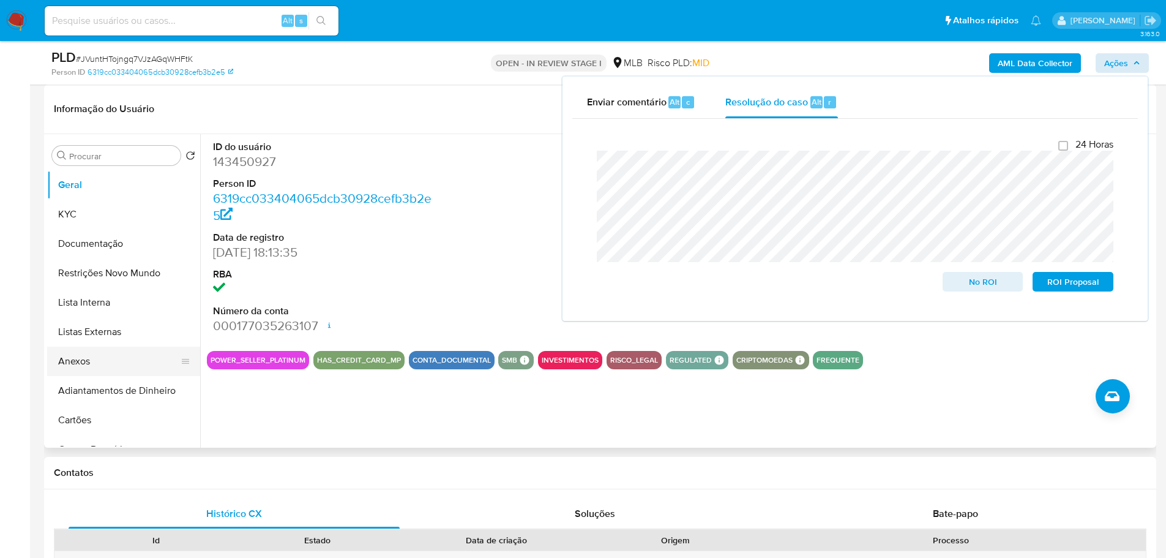
click at [83, 361] on button "Anexos" at bounding box center [118, 360] width 143 height 29
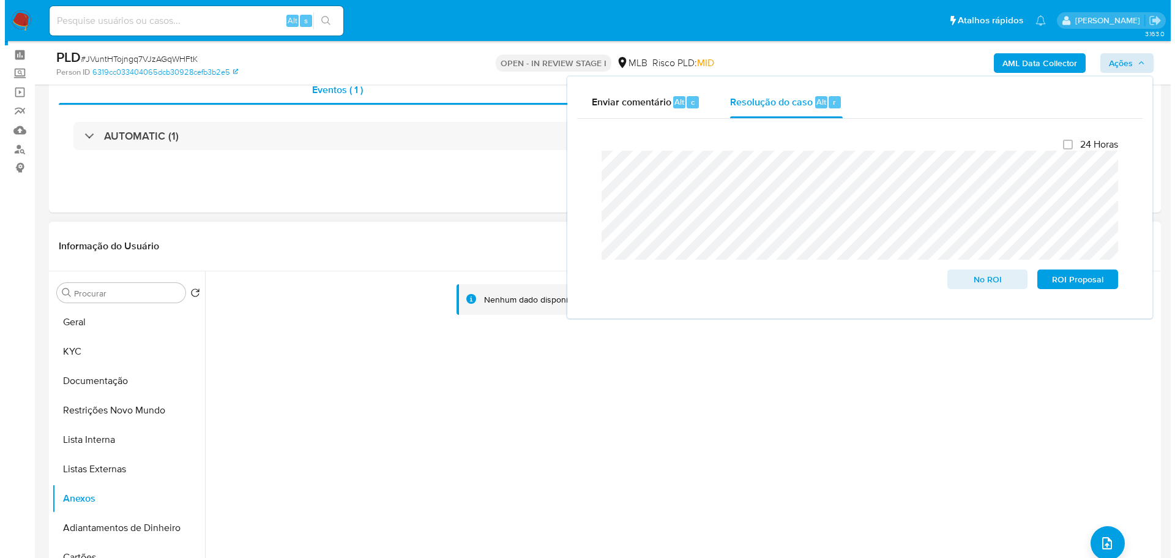
scroll to position [122, 0]
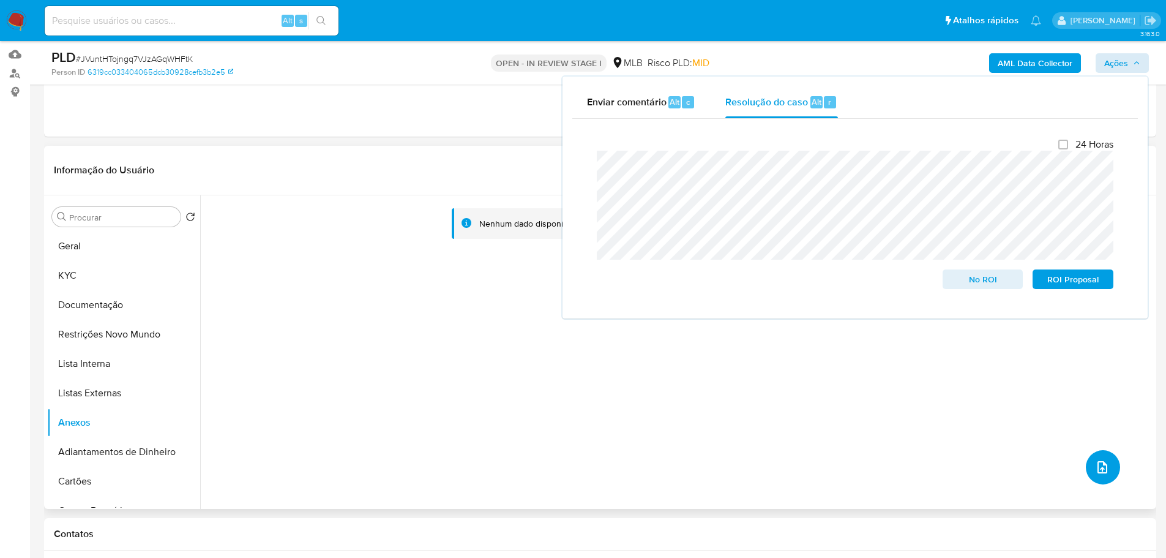
click at [1104, 473] on span "upload-file" at bounding box center [1102, 467] width 15 height 15
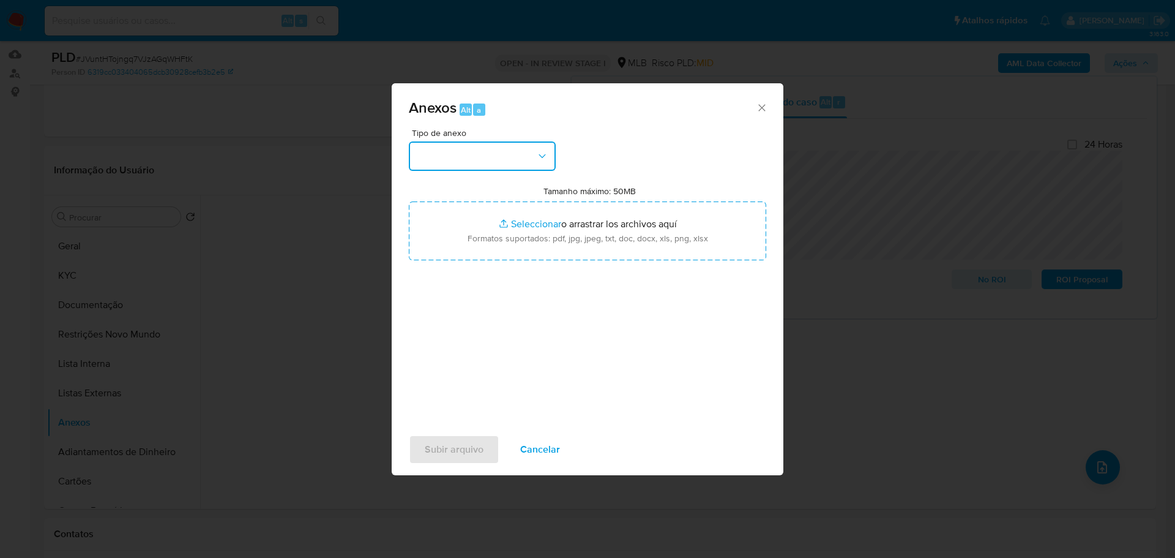
click at [454, 163] on button "button" at bounding box center [482, 155] width 147 height 29
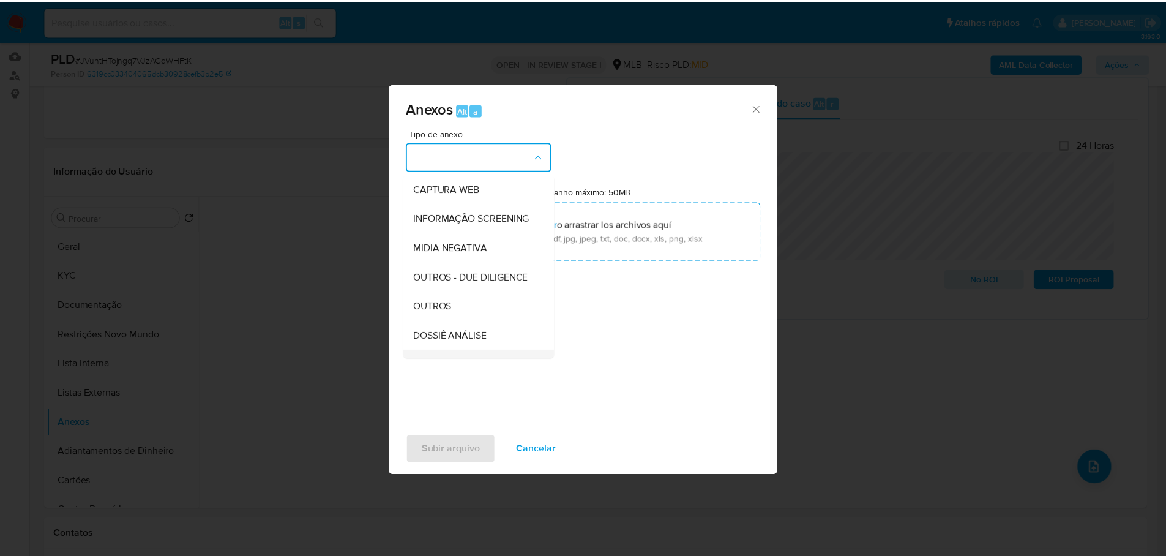
scroll to position [184, 0]
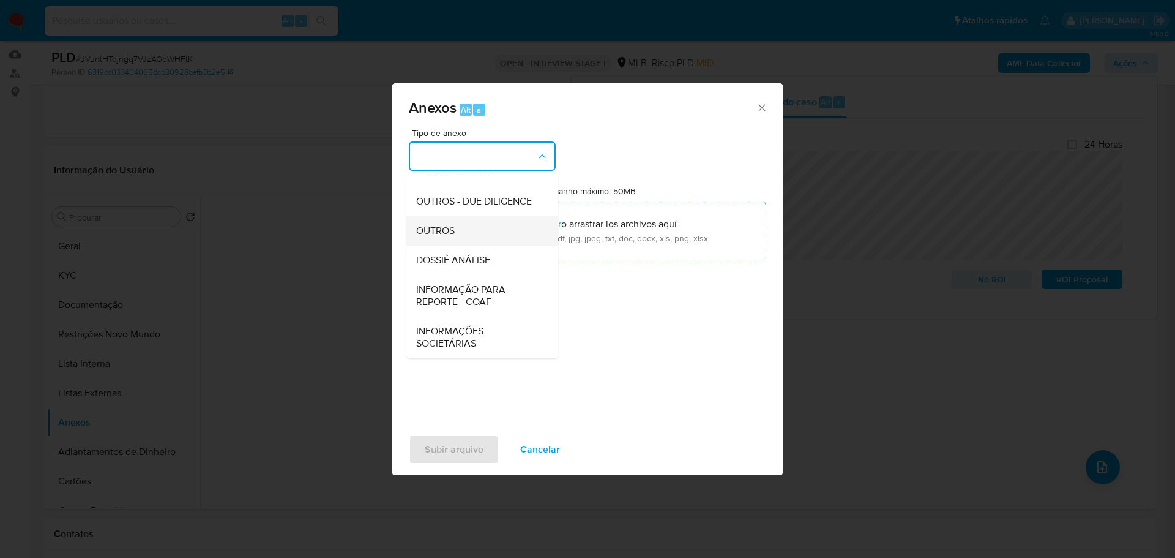
click at [447, 237] on span "OUTROS" at bounding box center [435, 231] width 39 height 12
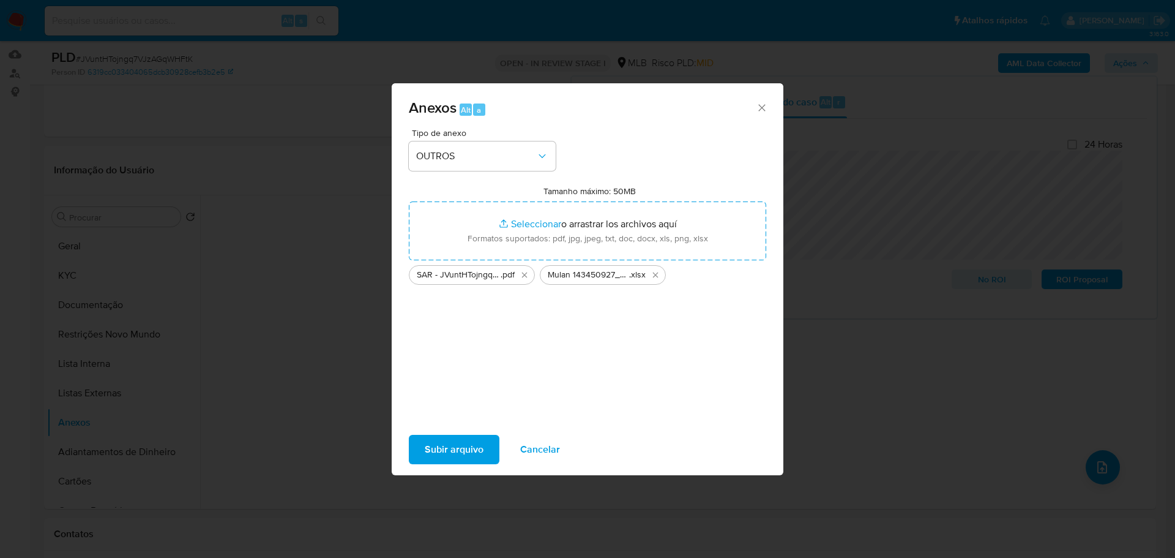
click at [452, 457] on span "Subir arquivo" at bounding box center [454, 449] width 59 height 27
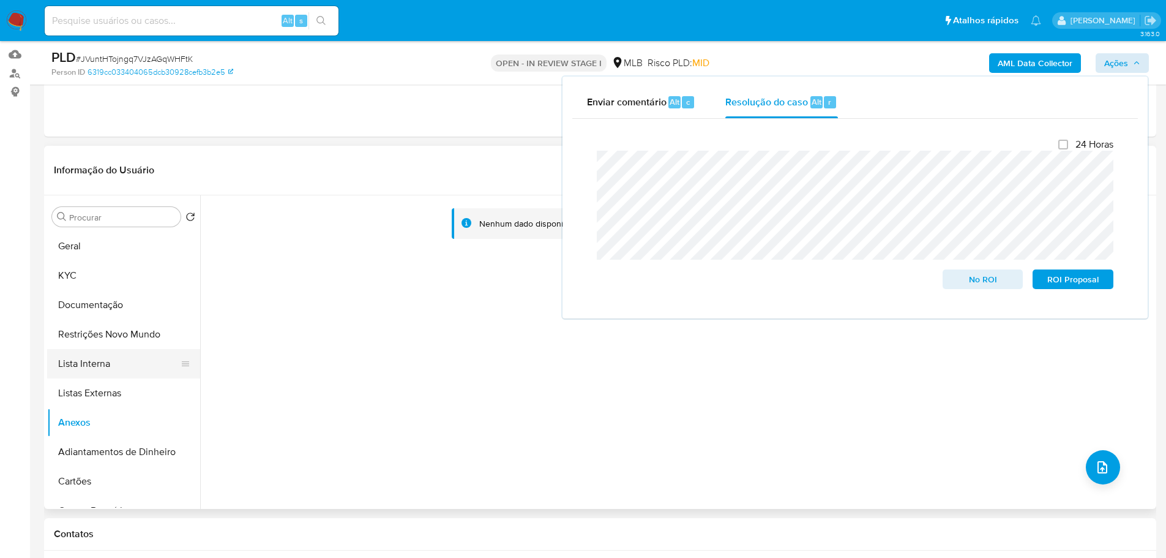
click at [119, 361] on button "Lista Interna" at bounding box center [118, 363] width 143 height 29
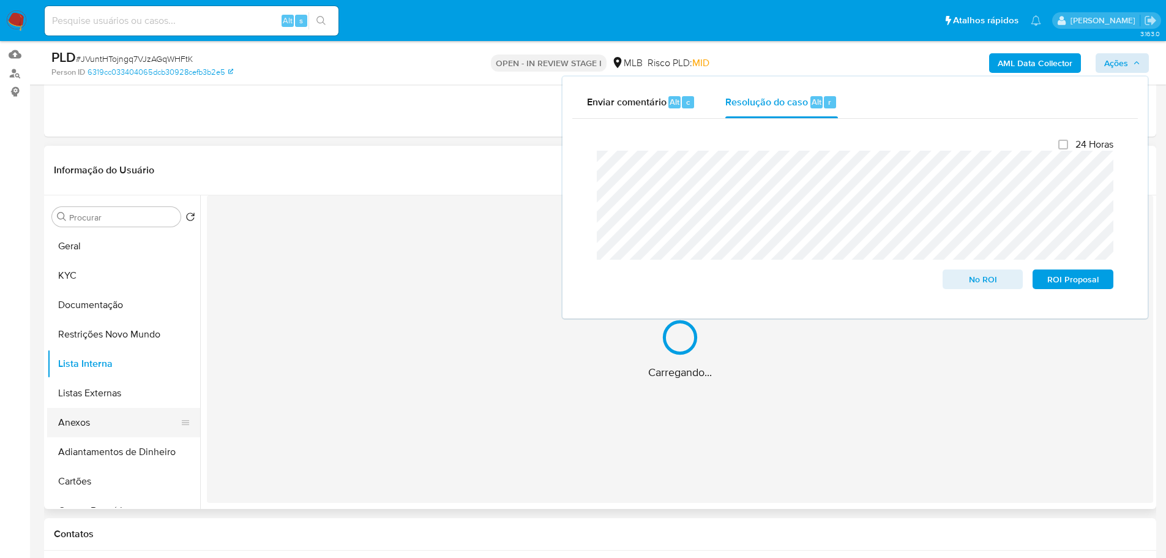
click at [87, 432] on button "Anexos" at bounding box center [118, 422] width 143 height 29
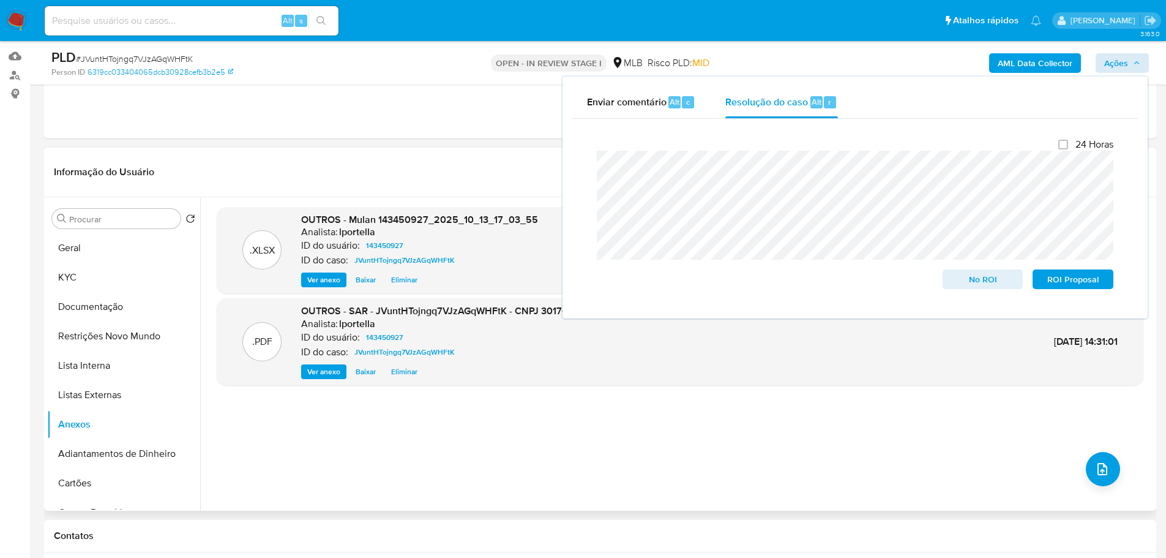
scroll to position [61, 0]
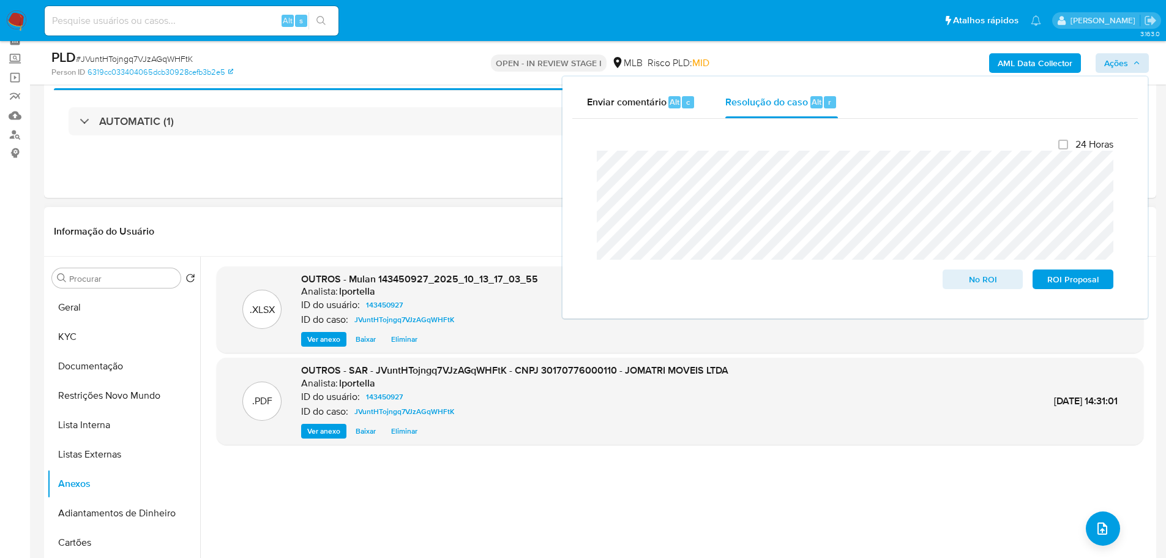
click at [430, 217] on header "Informação do Usuário Veja aparência por pessoa" at bounding box center [600, 231] width 1093 height 29
click at [1047, 64] on b "AML Data Collector" at bounding box center [1035, 63] width 75 height 20
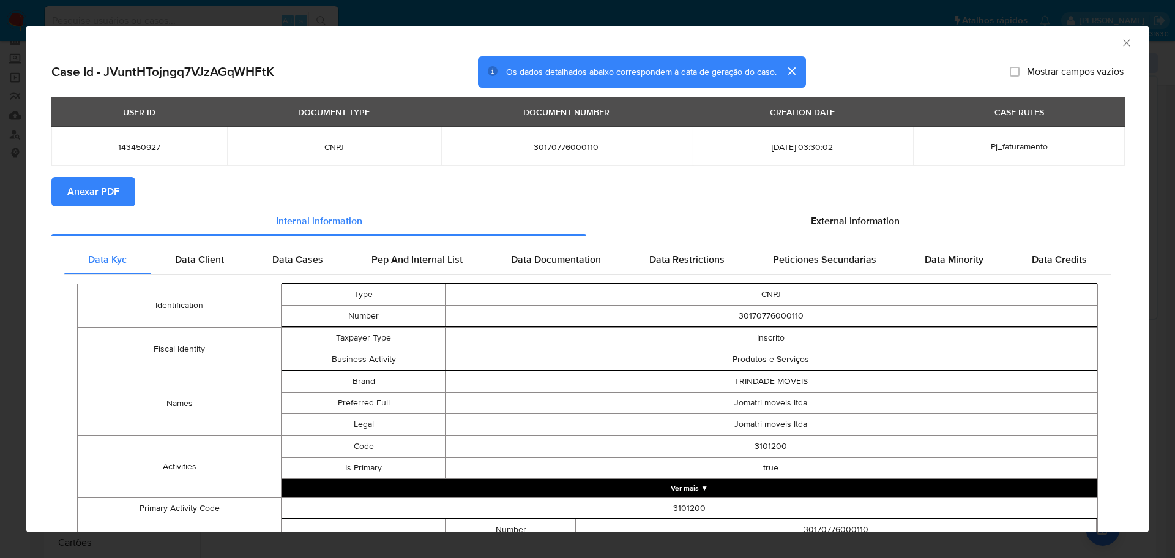
click at [70, 181] on span "Anexar PDF" at bounding box center [93, 191] width 52 height 27
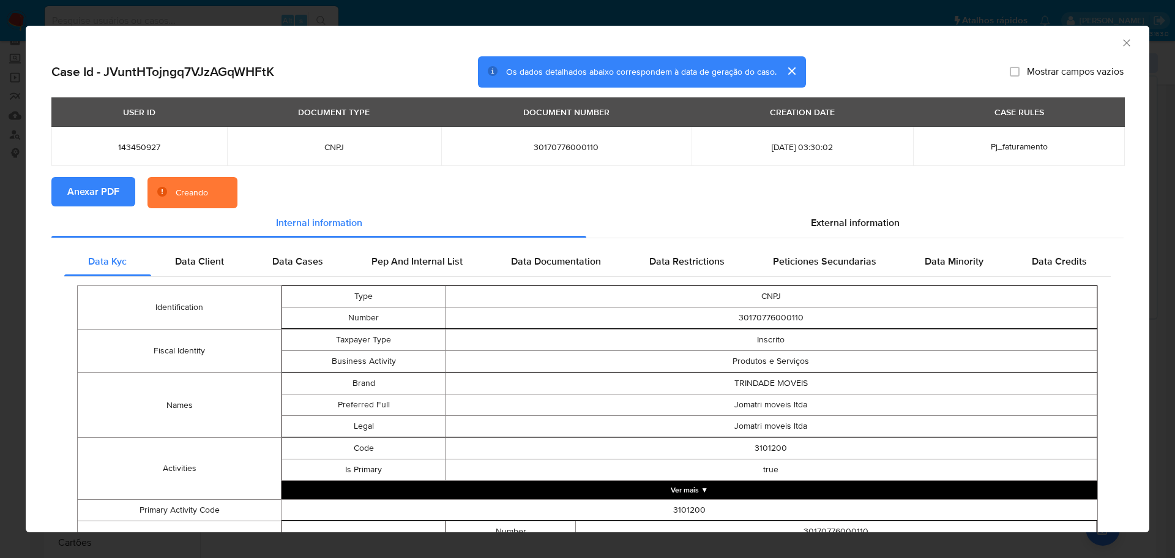
click at [1121, 47] on icon "Fechar a janela" at bounding box center [1127, 43] width 12 height 12
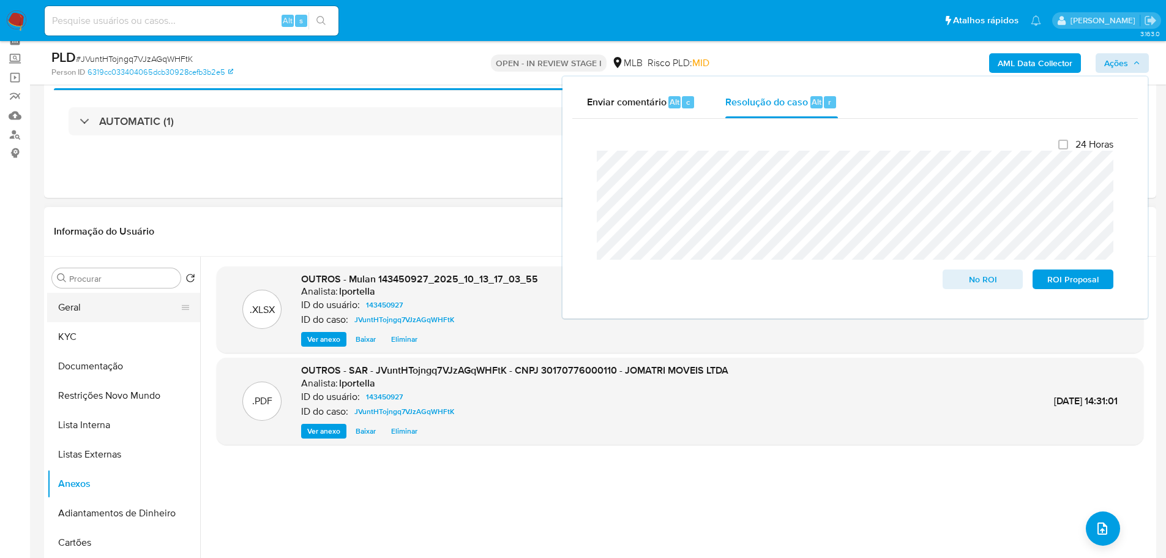
click at [104, 304] on button "Geral" at bounding box center [118, 307] width 143 height 29
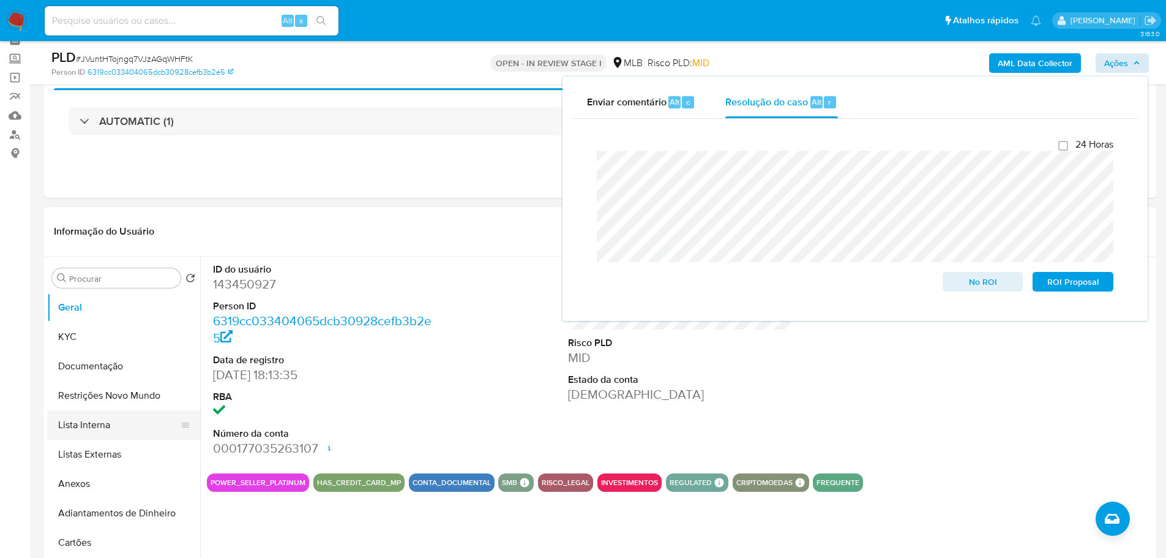
click at [121, 410] on button "Lista Interna" at bounding box center [118, 424] width 143 height 29
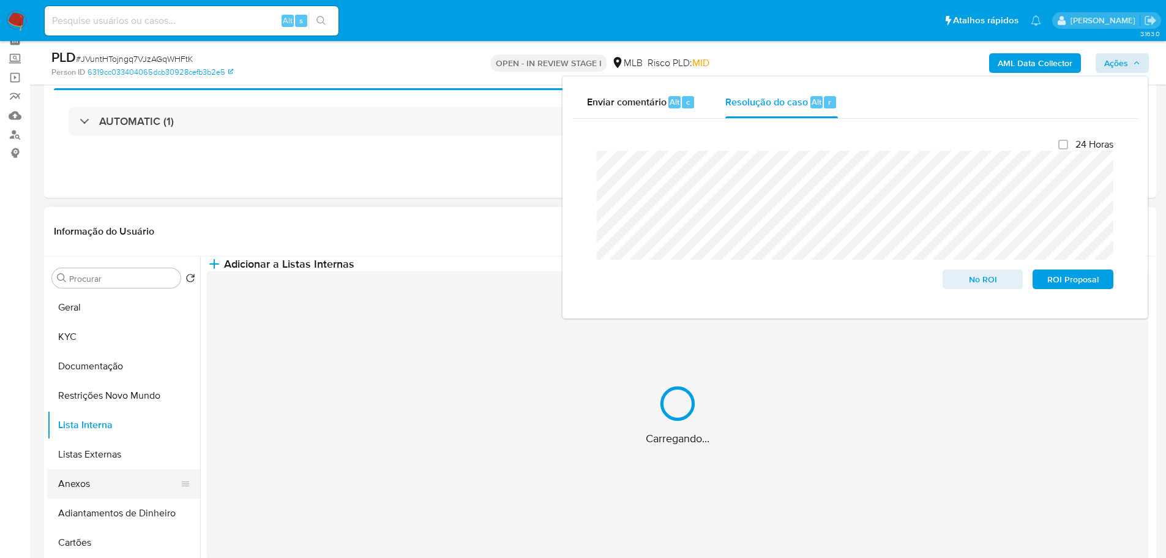
click at [111, 485] on button "Anexos" at bounding box center [118, 483] width 143 height 29
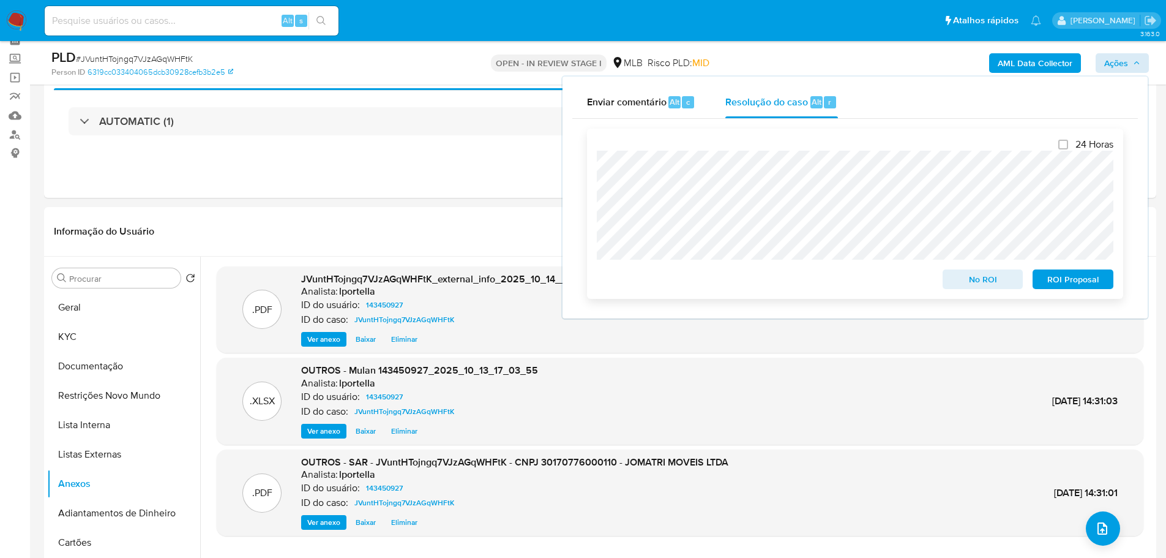
click at [1063, 286] on span "ROI Proposal" at bounding box center [1073, 279] width 64 height 17
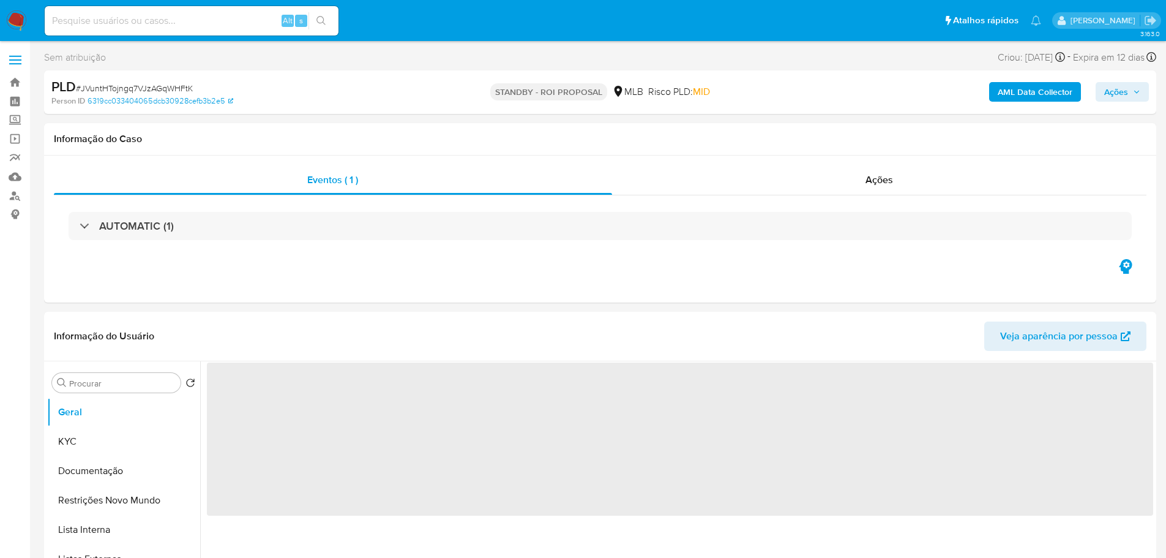
select select "10"
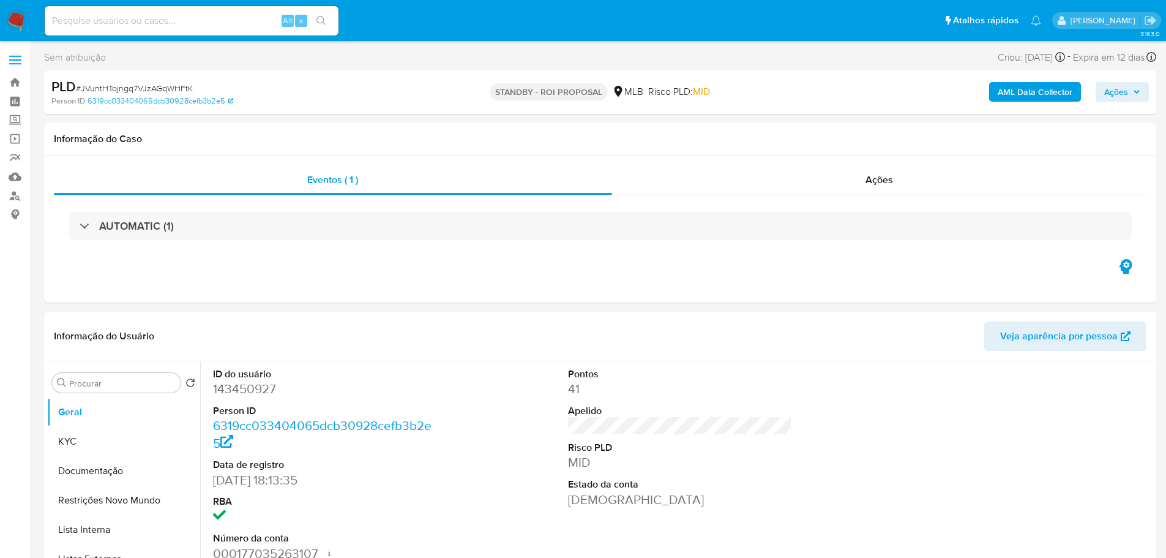
click at [159, 89] on span "# JVuntHTojngq7VJzAGqWHFtK" at bounding box center [134, 88] width 117 height 12
copy span "JVuntHTojngq7VJzAGqWHFtK"
click at [15, 19] on img at bounding box center [16, 20] width 21 height 21
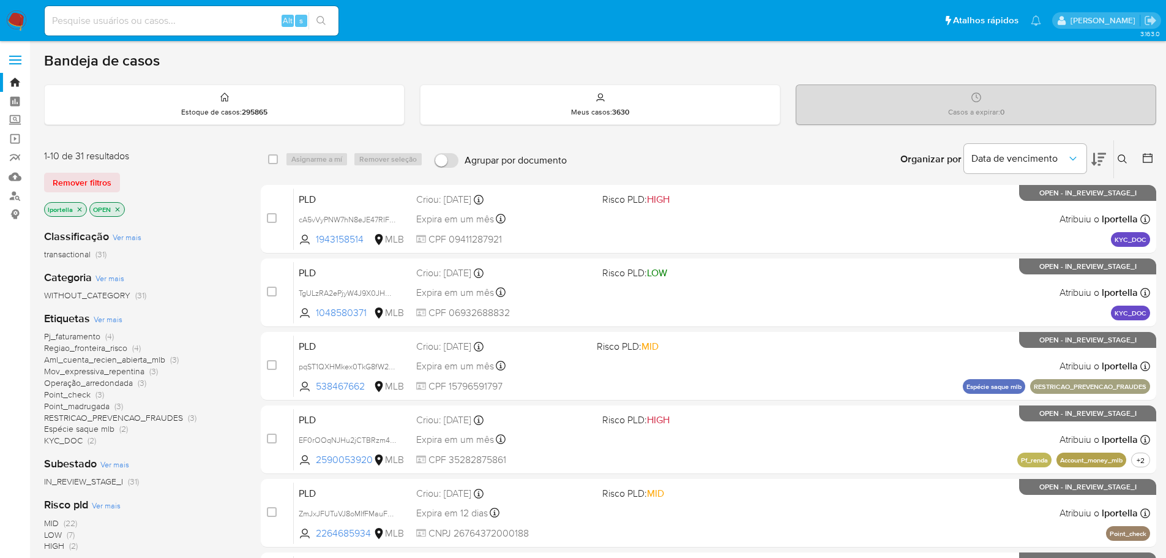
click at [110, 18] on input at bounding box center [192, 21] width 294 height 16
paste input "JVuntHTojngq7VJzAGqWHFtK"
type input "JVuntHTojngq7VJzAGqWHFtK"
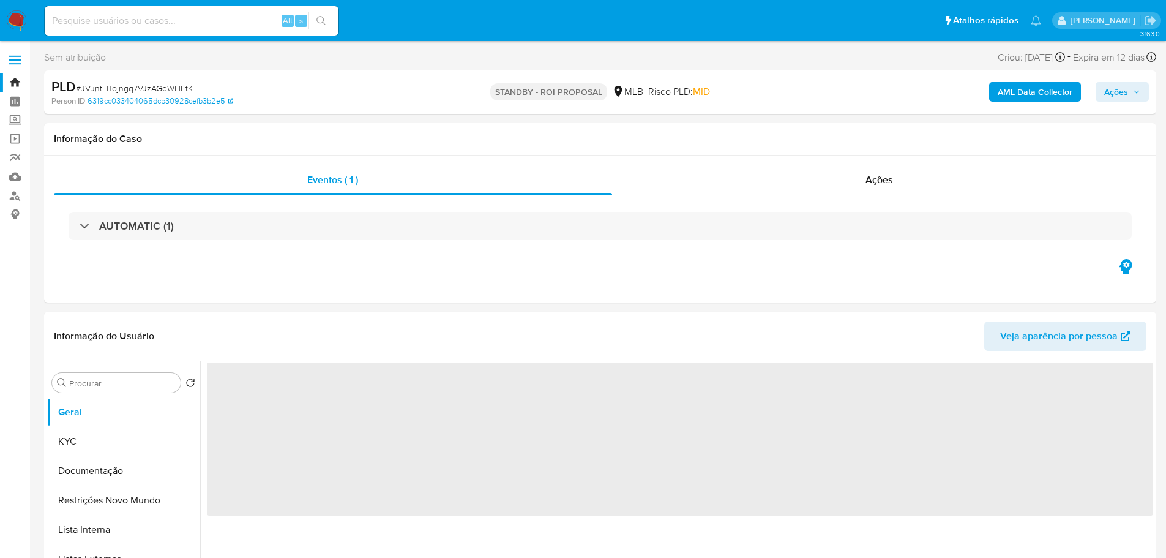
select select "10"
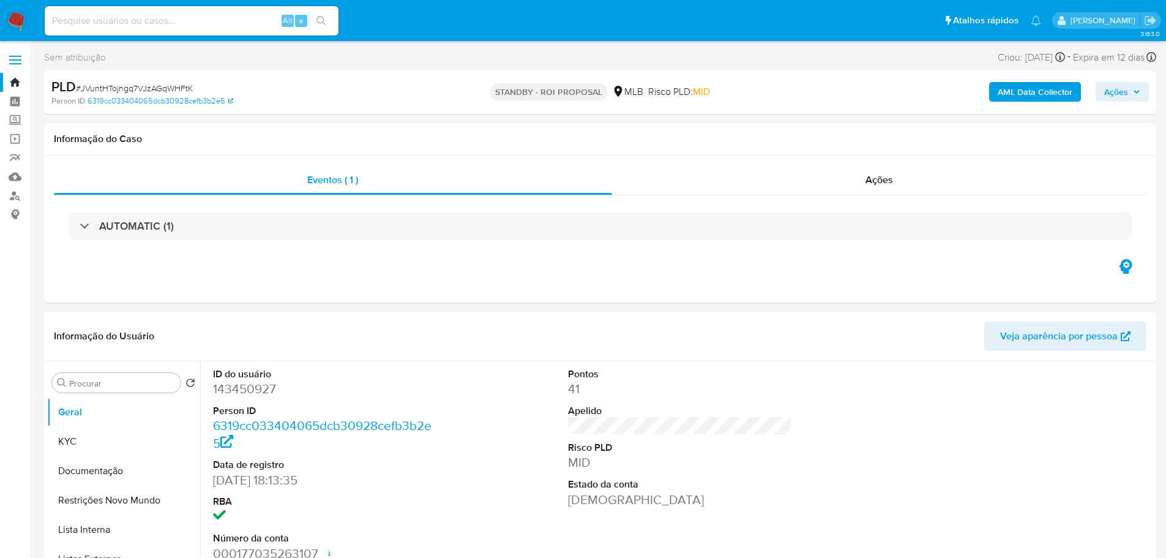
click at [20, 16] on img at bounding box center [16, 20] width 21 height 21
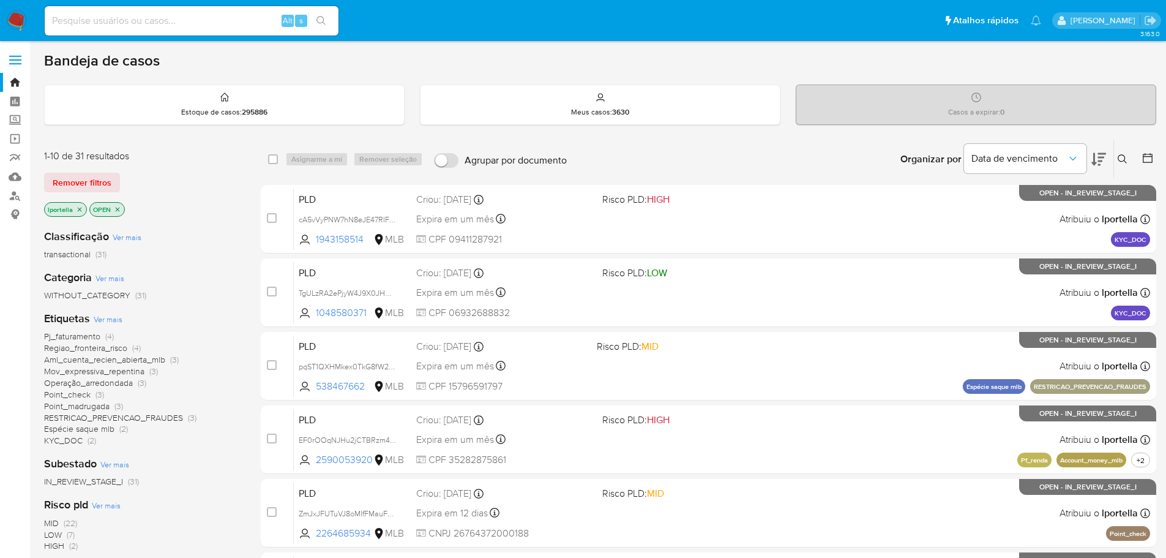
click at [143, 17] on input at bounding box center [192, 21] width 294 height 16
paste input "eRhPi1LTKSmBLzd8INAv6nF7"
type input "eRhPi1LTKSmBLzd8INAv6nF7"
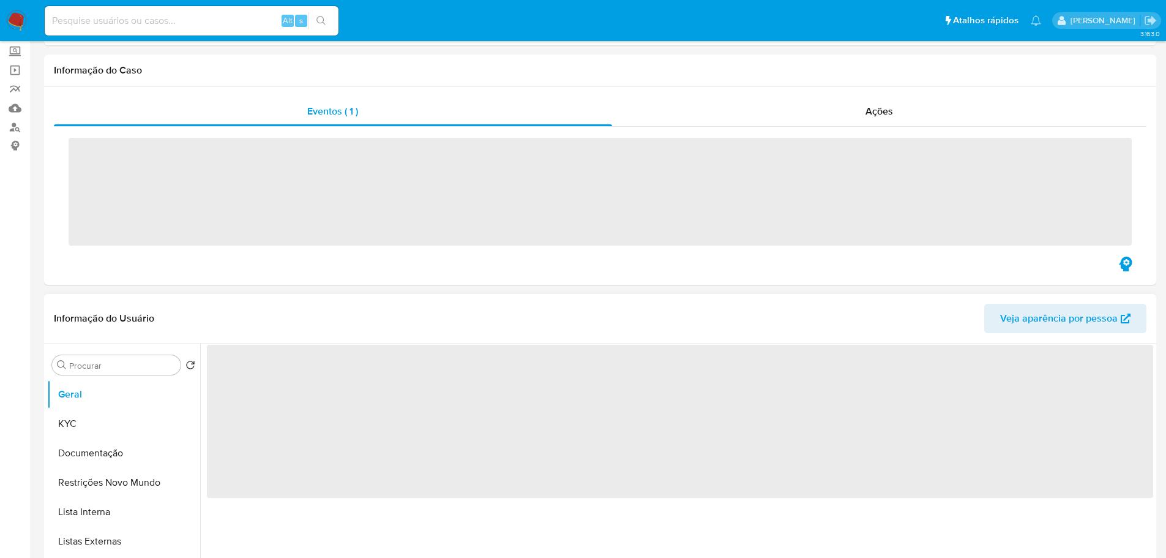
scroll to position [122, 0]
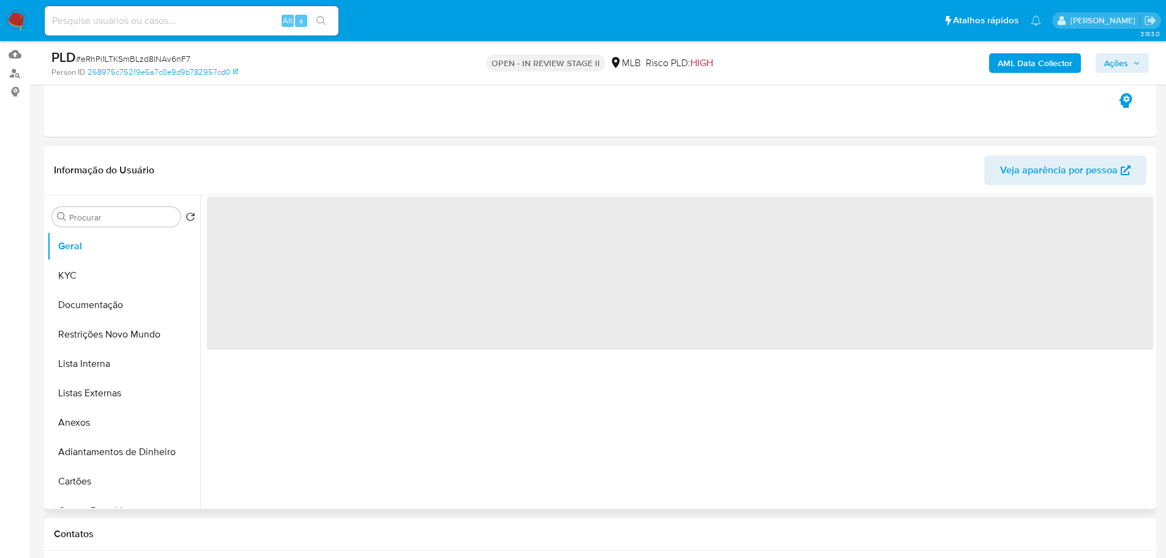
select select "10"
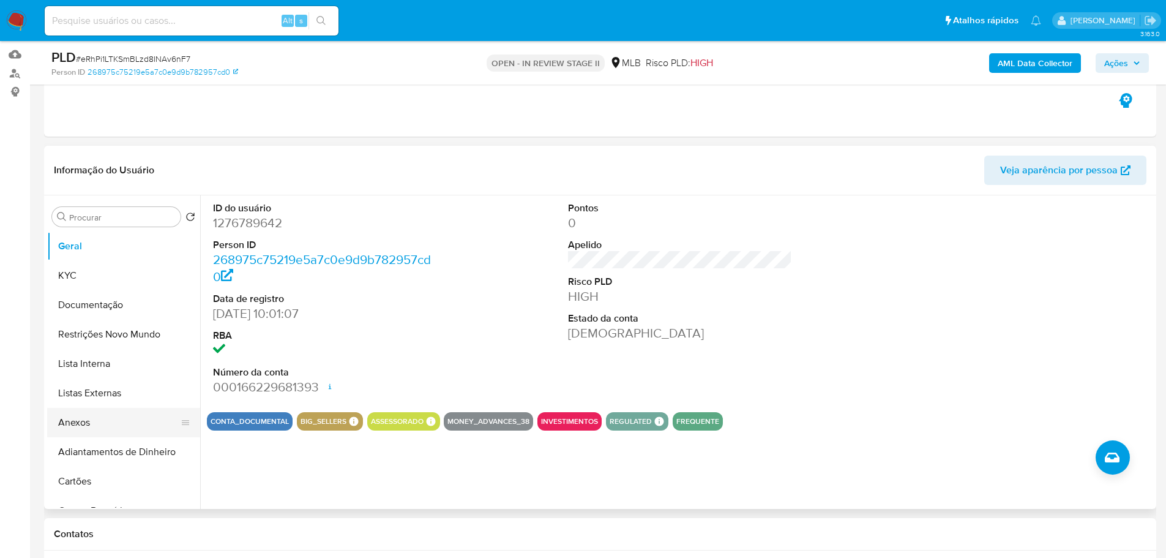
click at [134, 433] on button "Anexos" at bounding box center [118, 422] width 143 height 29
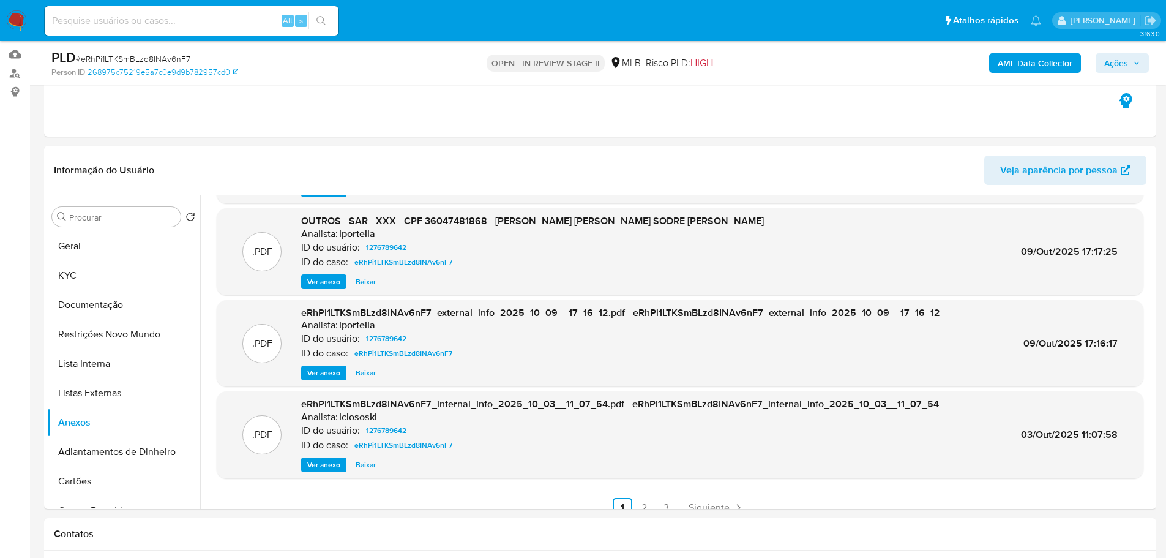
scroll to position [103, 0]
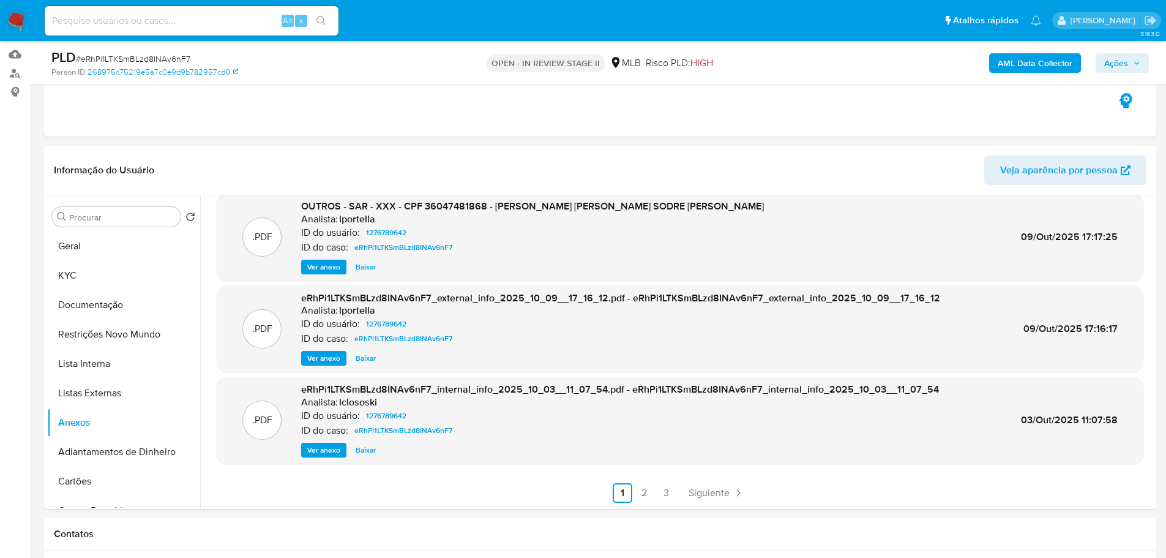
click at [331, 446] on span "Ver anexo" at bounding box center [323, 450] width 33 height 12
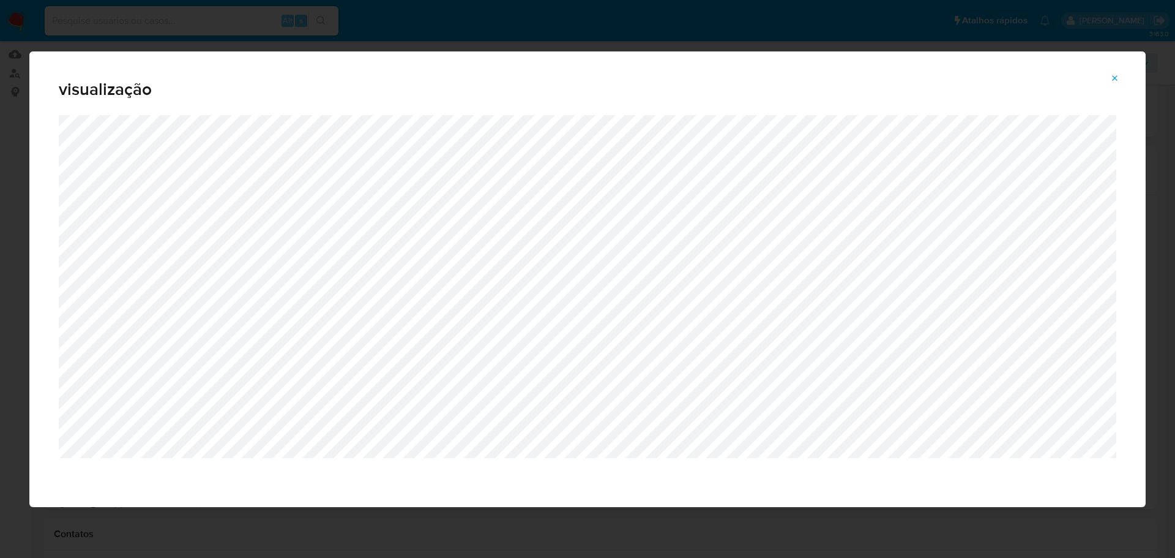
click at [1117, 79] on icon "Attachment preview" at bounding box center [1115, 78] width 10 height 10
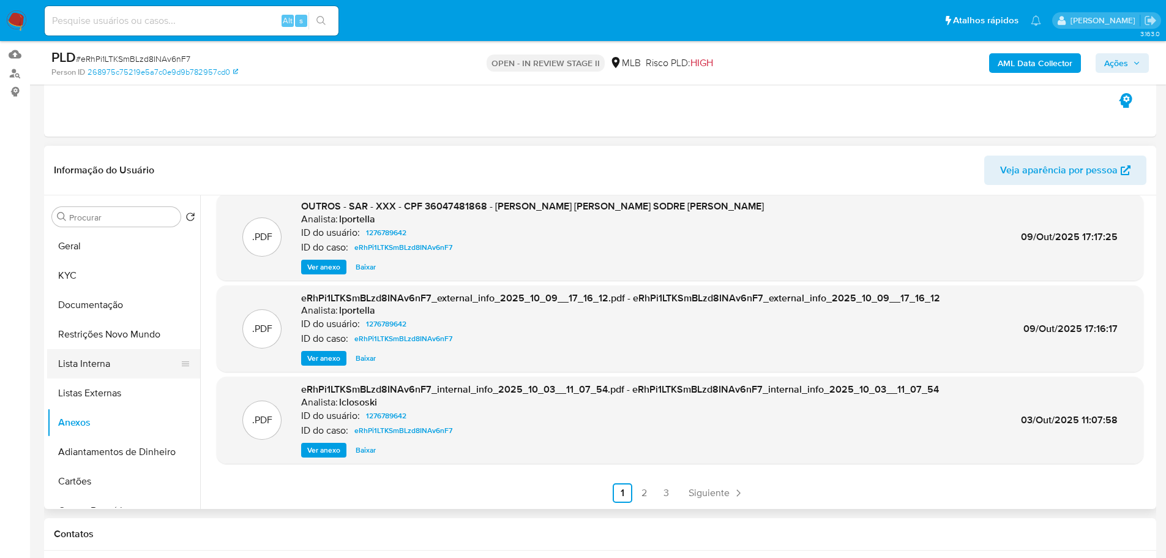
click at [108, 364] on button "Lista Interna" at bounding box center [118, 363] width 143 height 29
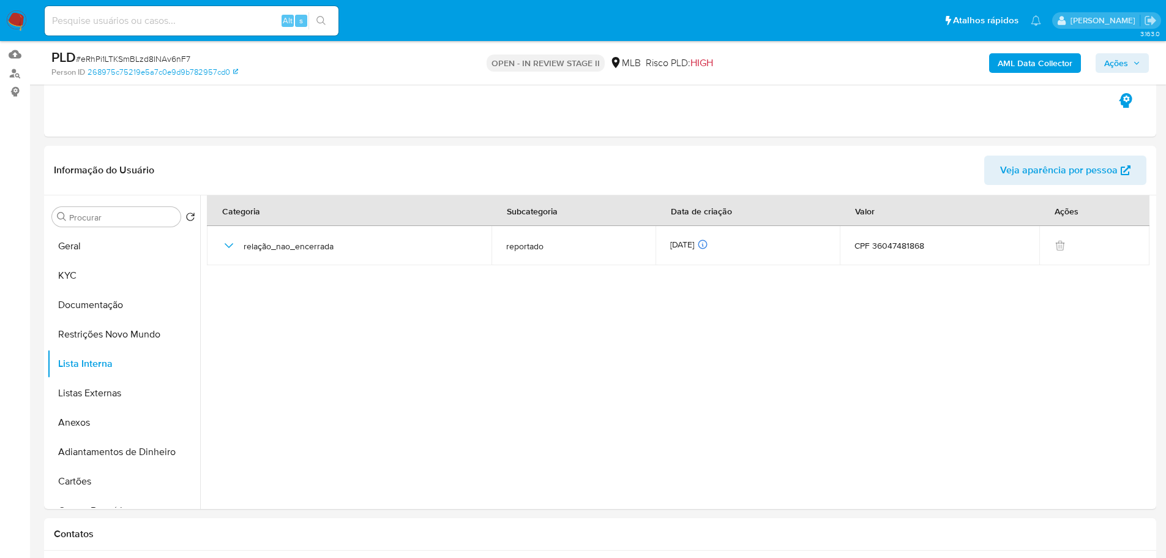
drag, startPoint x: 119, startPoint y: 391, endPoint x: 310, endPoint y: 391, distance: 191.0
click at [310, 391] on div "Procurar Retornar ao pedido padrão [PERSON_NAME] Documentação Restrições Novo M…" at bounding box center [600, 351] width 1106 height 313
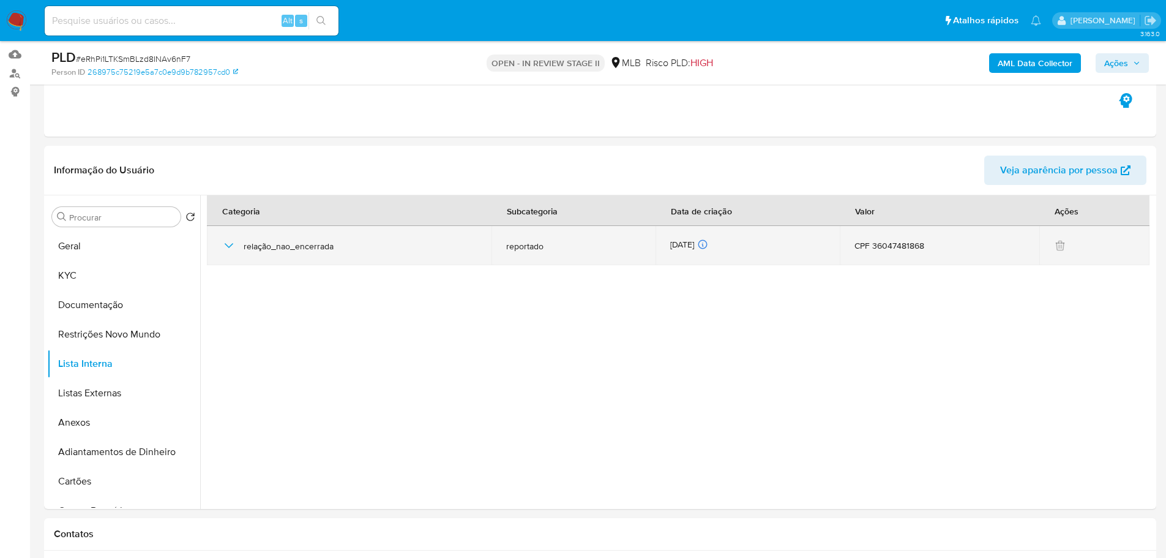
click at [225, 242] on icon "button" at bounding box center [229, 245] width 15 height 15
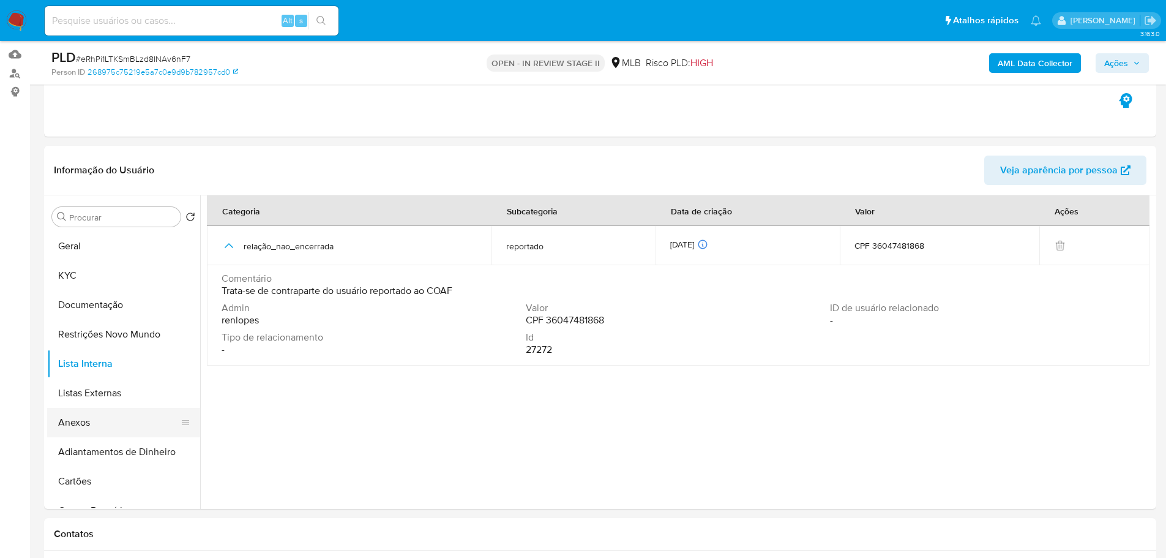
click at [86, 424] on button "Anexos" at bounding box center [118, 422] width 143 height 29
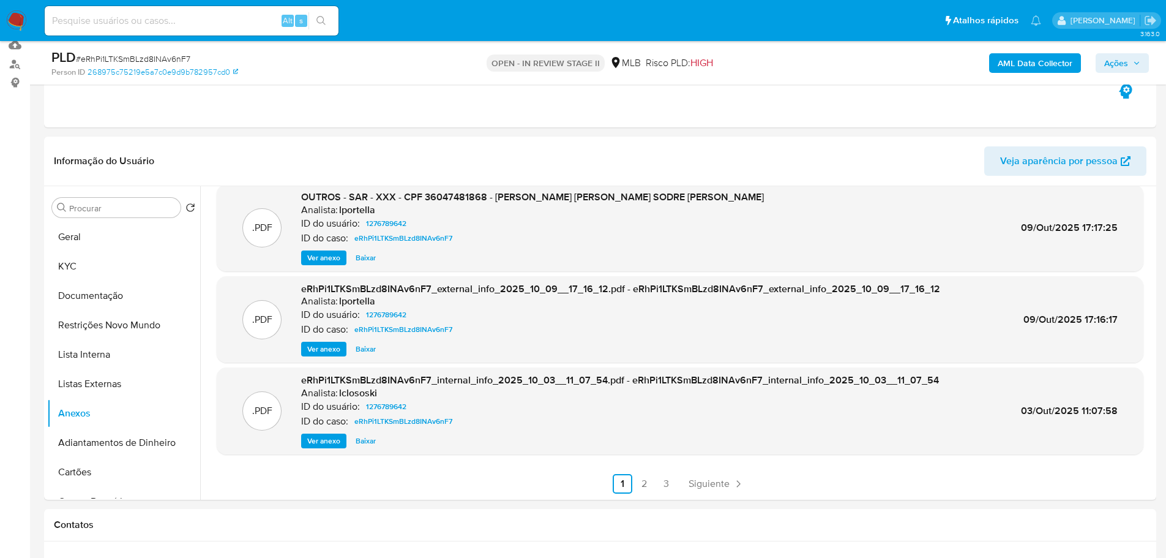
scroll to position [184, 0]
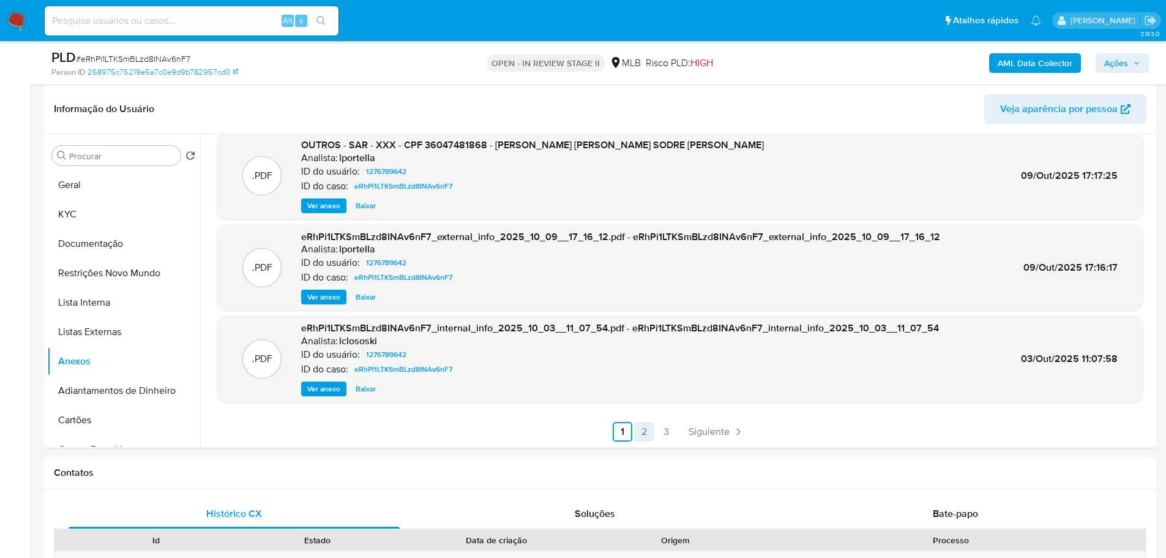
click at [639, 431] on link "2" at bounding box center [645, 432] width 20 height 20
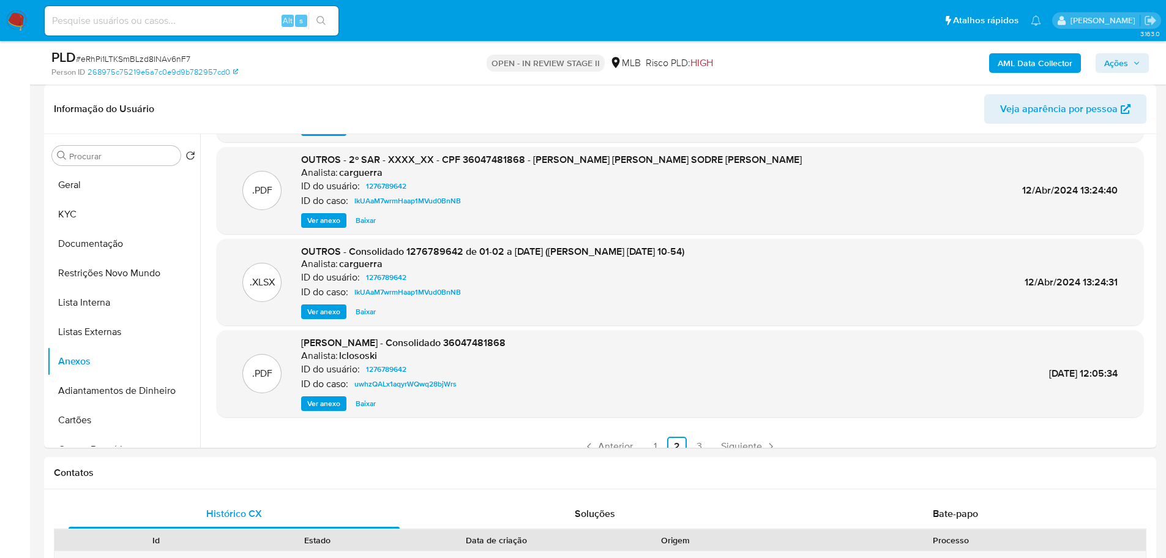
scroll to position [103, 0]
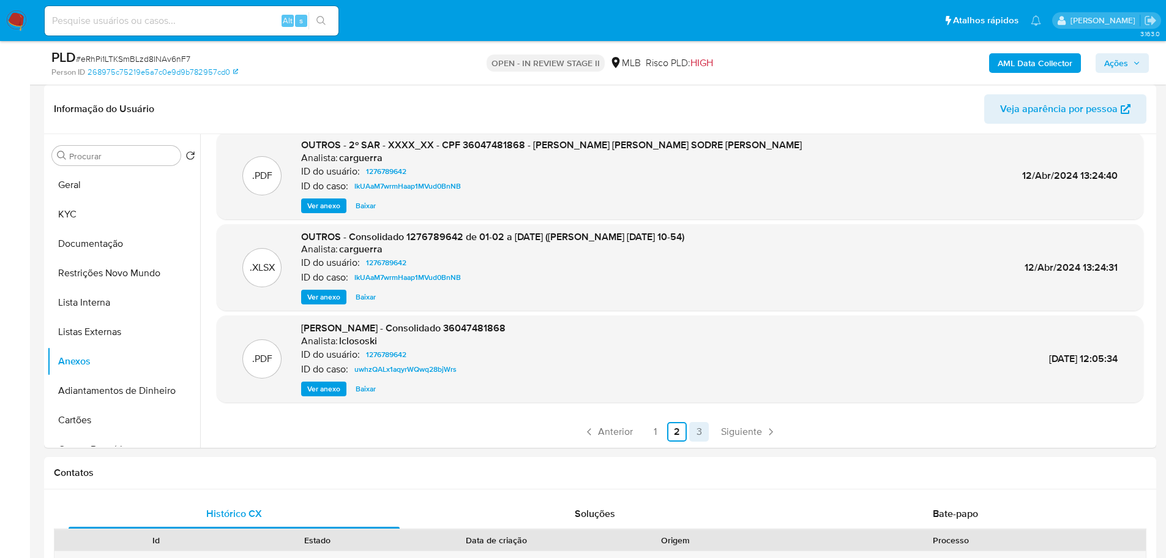
click at [692, 425] on link "3" at bounding box center [699, 432] width 20 height 20
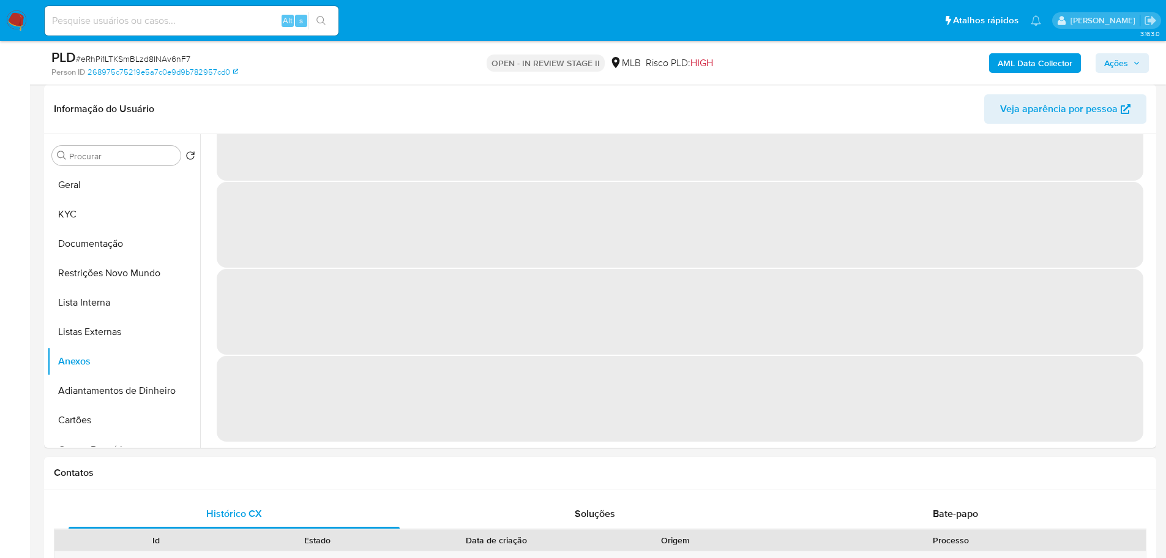
scroll to position [0, 0]
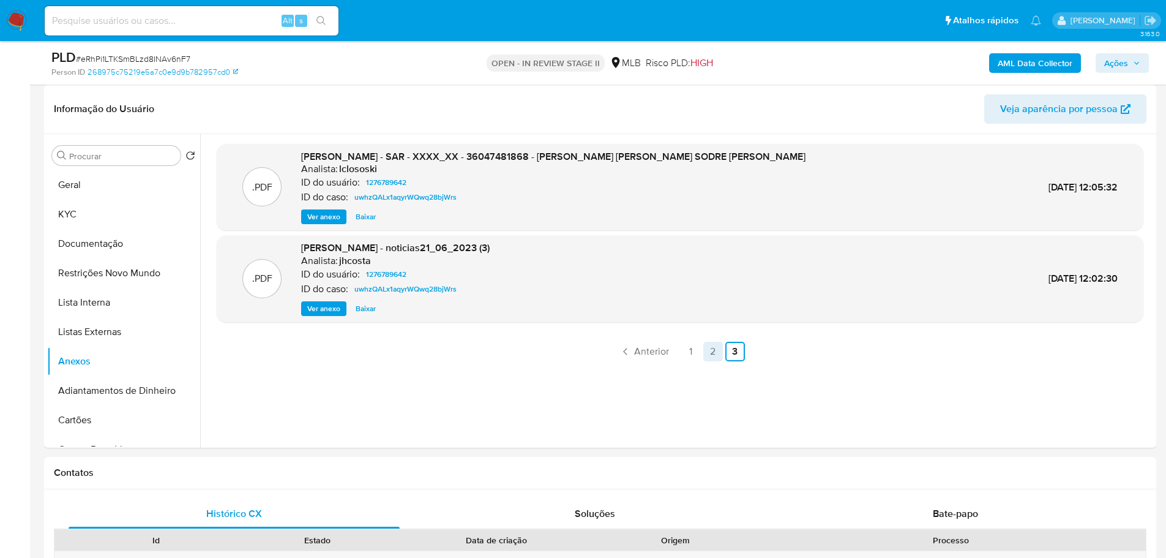
click at [703, 349] on link "2" at bounding box center [713, 352] width 20 height 20
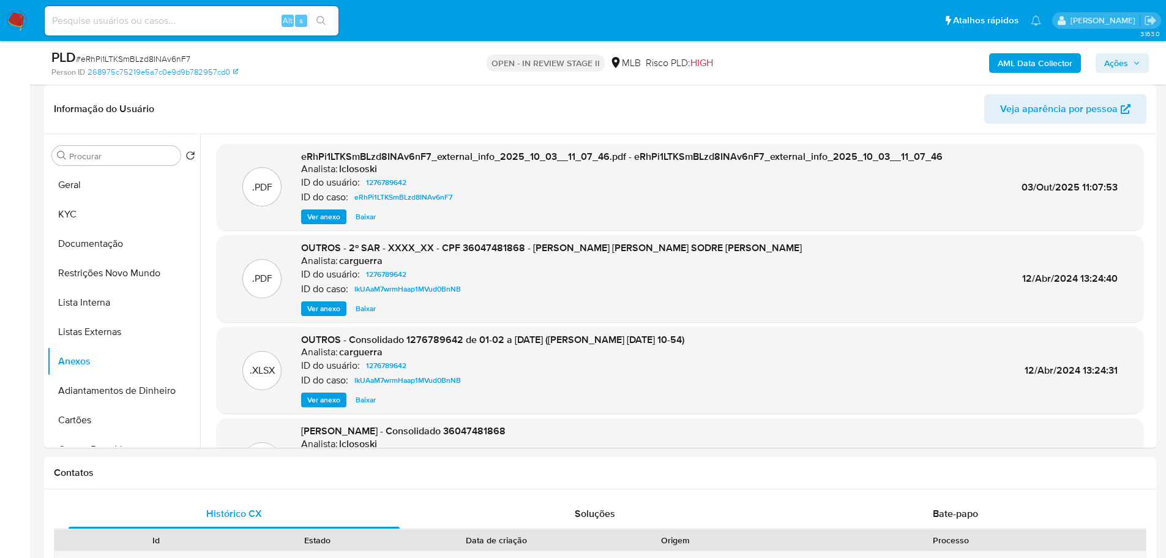
click at [318, 310] on span "Ver anexo" at bounding box center [323, 308] width 33 height 12
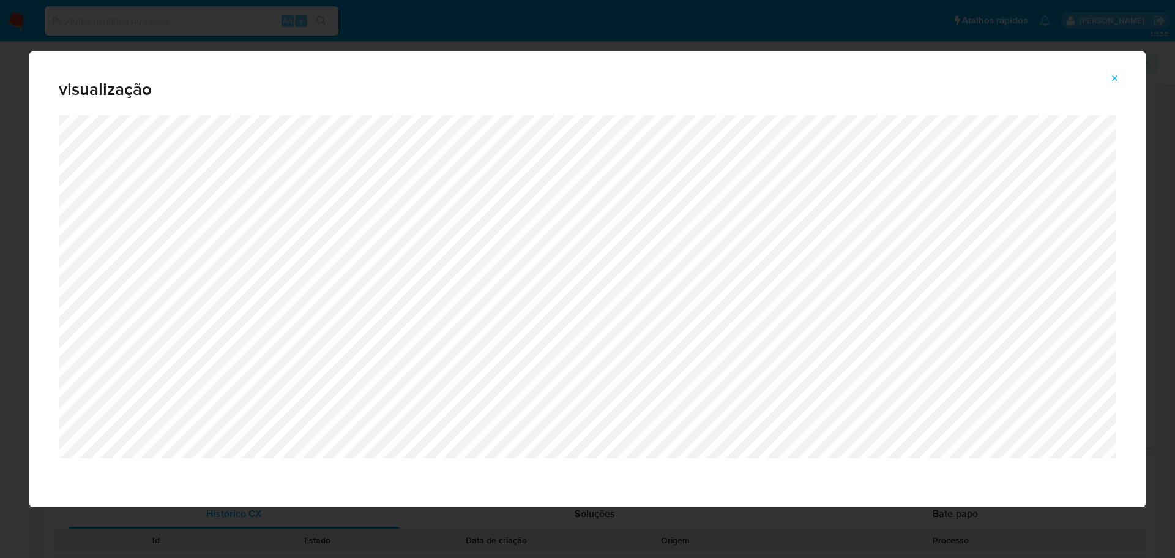
click at [1116, 73] on icon "Attachment preview" at bounding box center [1115, 78] width 10 height 10
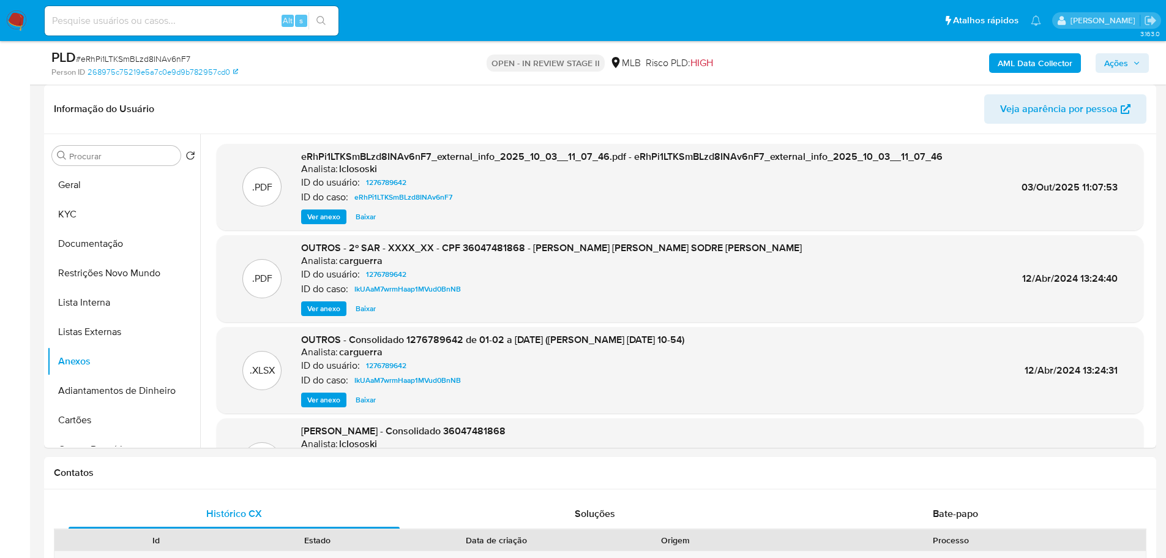
click at [228, 30] on div "Alt s" at bounding box center [192, 20] width 294 height 29
click at [221, 20] on input at bounding box center [192, 21] width 294 height 16
paste input "f5r7QDqiw3gOogL0sifNJBCk"
type input "f5r7QDqiw3gOogL0sifNJBCk"
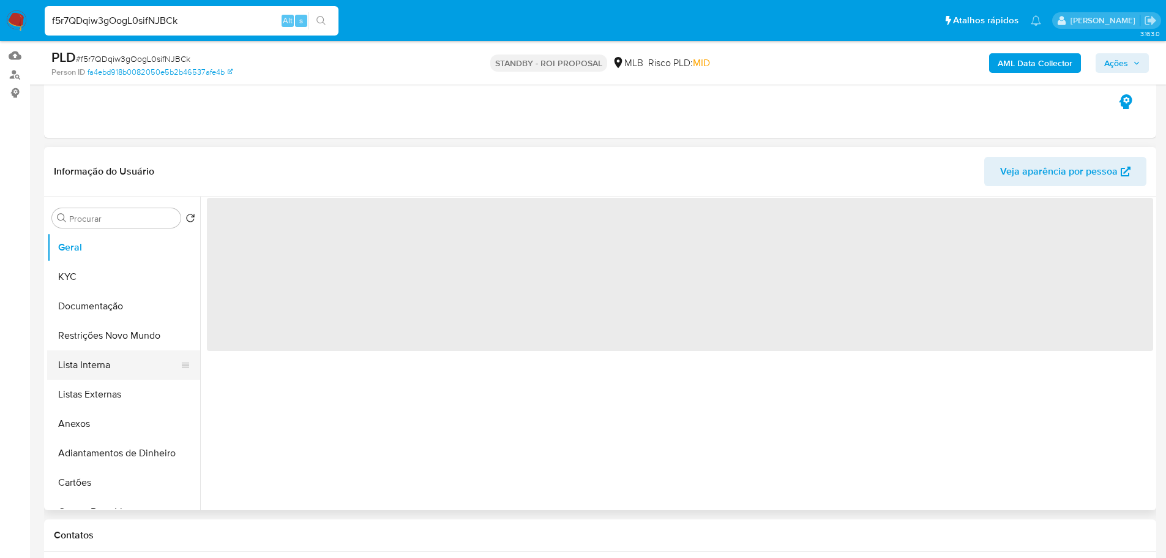
scroll to position [122, 0]
select select "10"
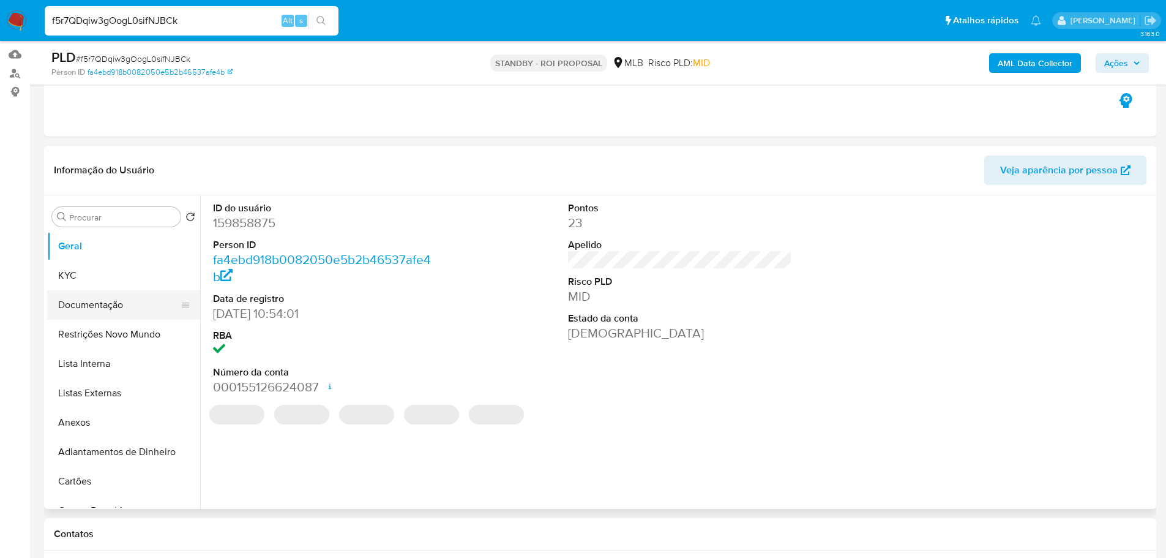
click at [69, 303] on button "Documentação" at bounding box center [118, 304] width 143 height 29
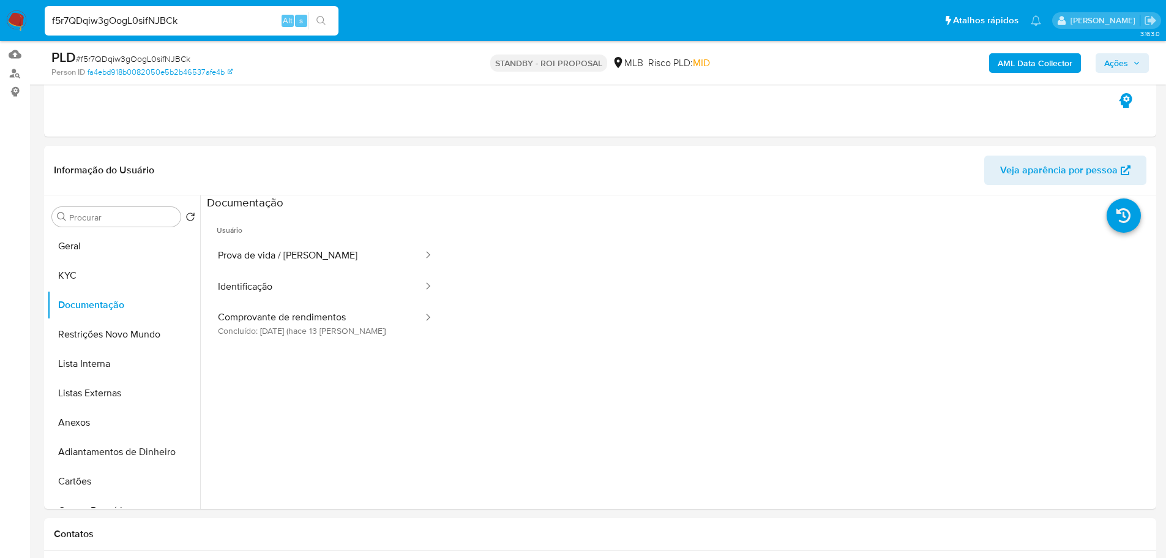
click at [260, 249] on button "Prova de vida / Selfie" at bounding box center [315, 255] width 217 height 31
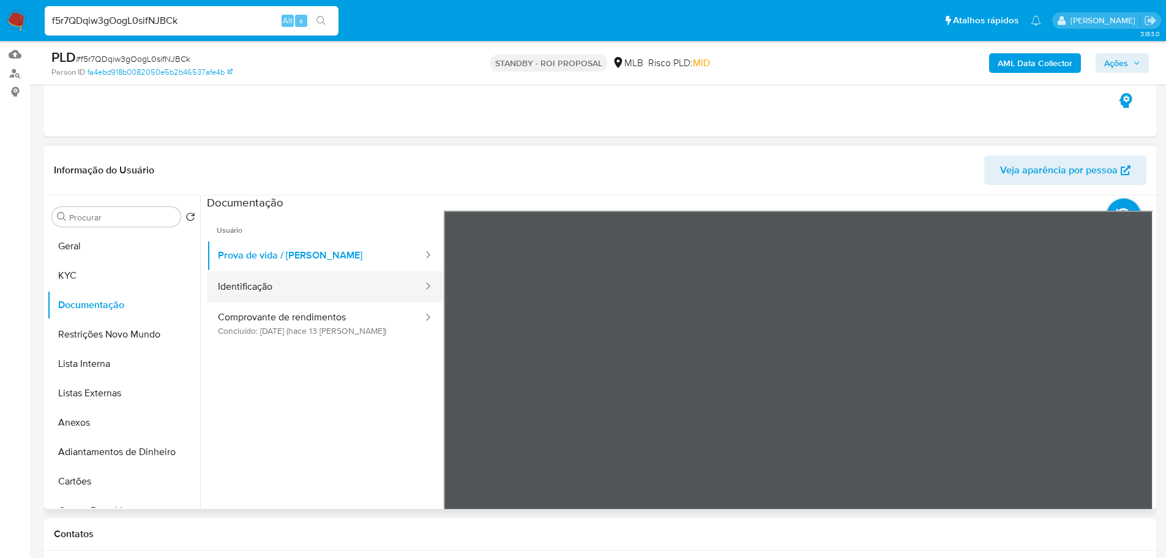
click at [308, 285] on button "Identificação" at bounding box center [315, 286] width 217 height 31
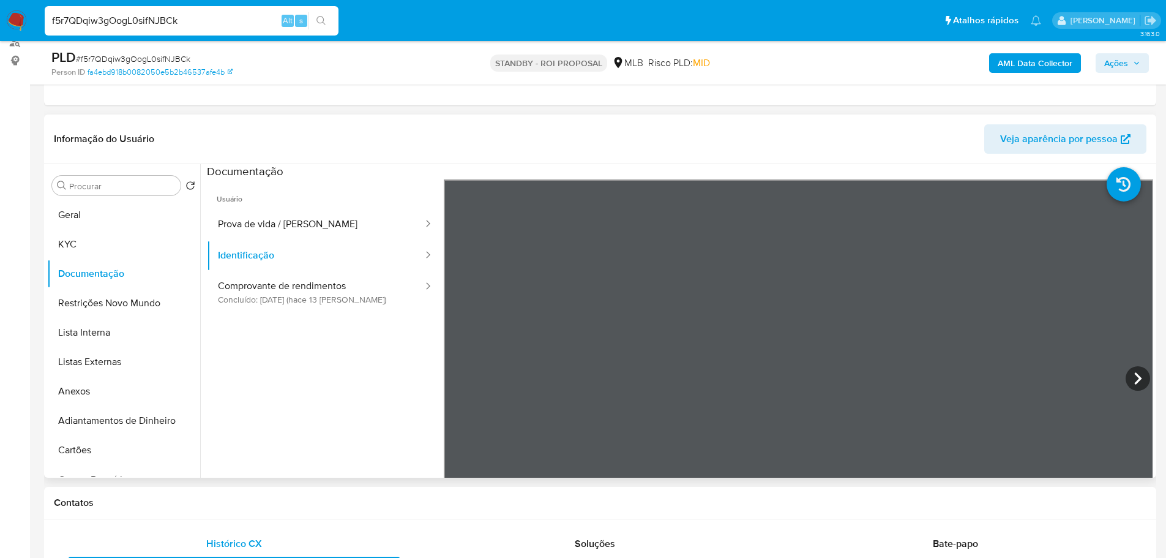
scroll to position [184, 0]
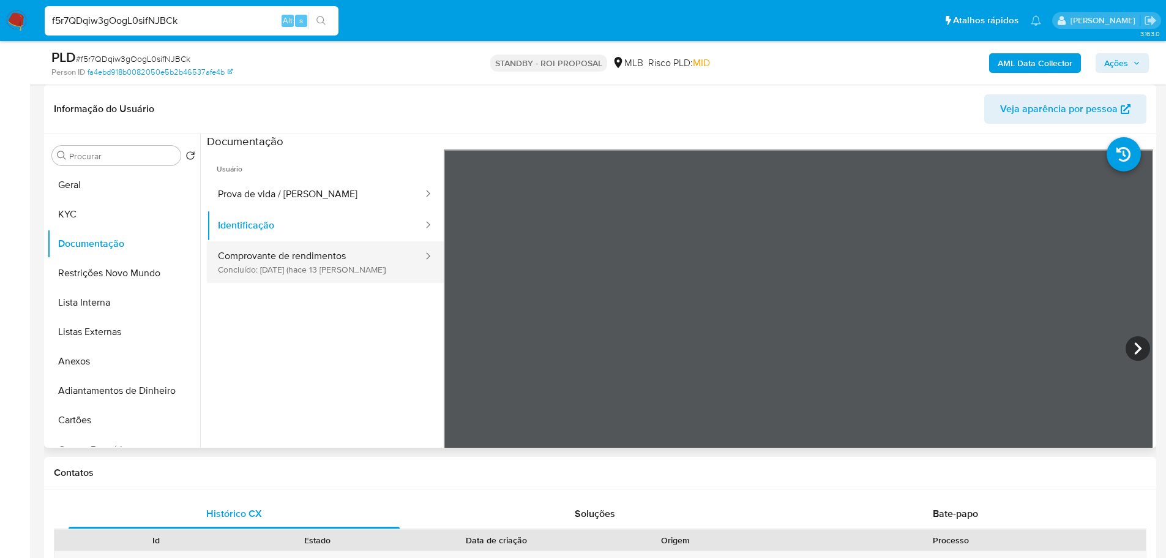
click at [270, 264] on button "Comprovante de rendimentos Concluído: 01/10/2025 (hace 13 días)" at bounding box center [315, 262] width 217 height 42
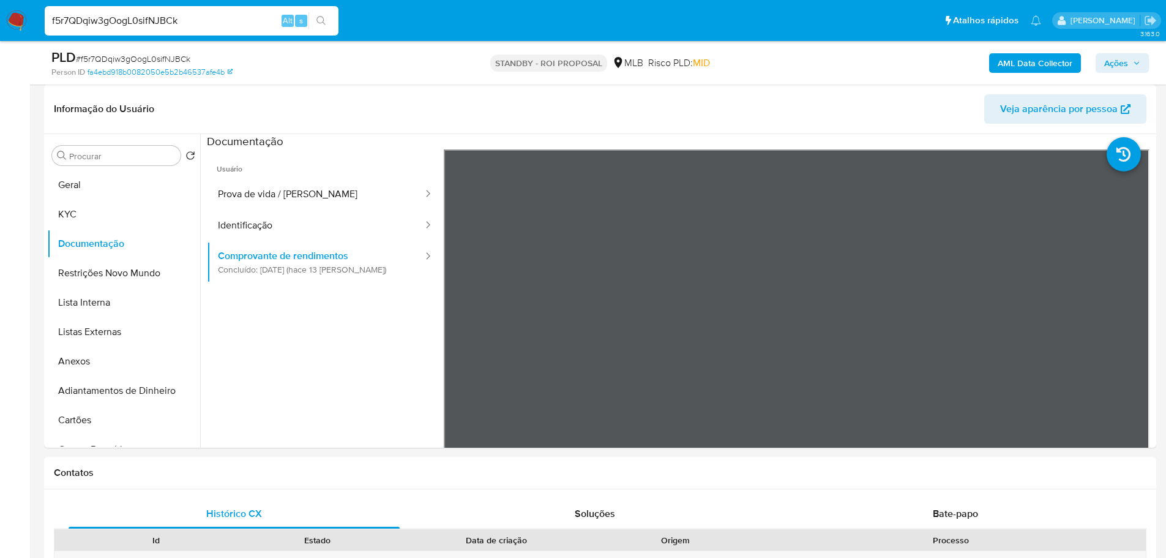
click at [20, 18] on img at bounding box center [16, 20] width 21 height 21
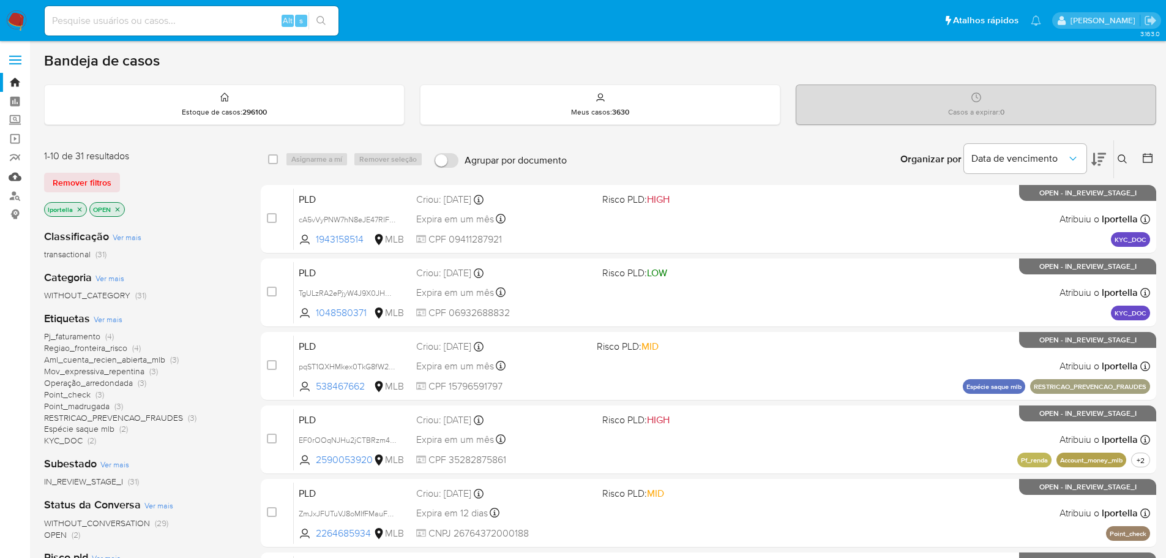
click at [17, 174] on link "Mulan" at bounding box center [73, 176] width 146 height 19
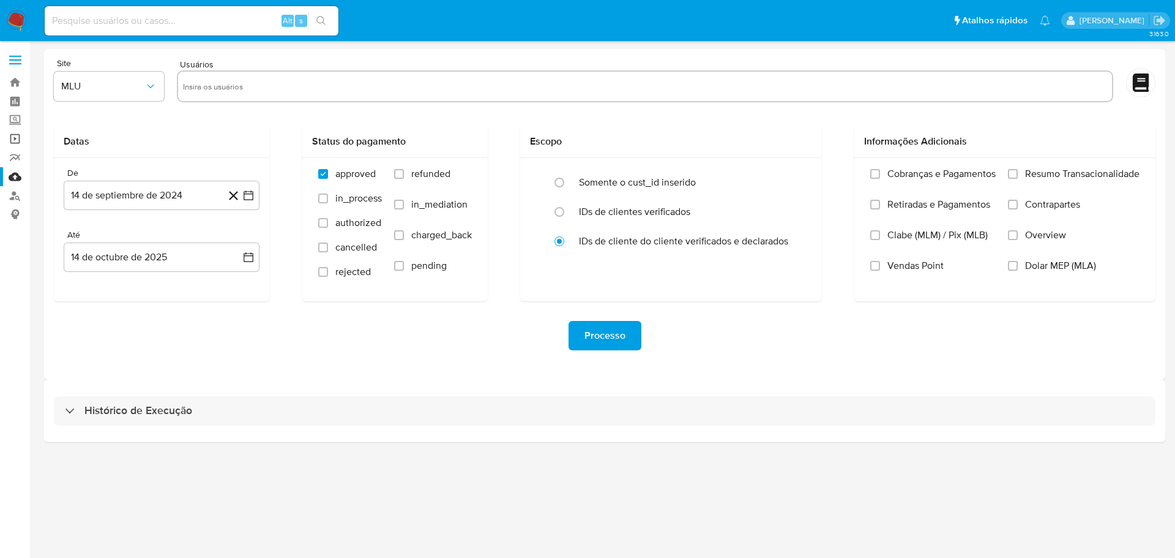
click at [16, 134] on link "Operações em massa" at bounding box center [73, 138] width 146 height 19
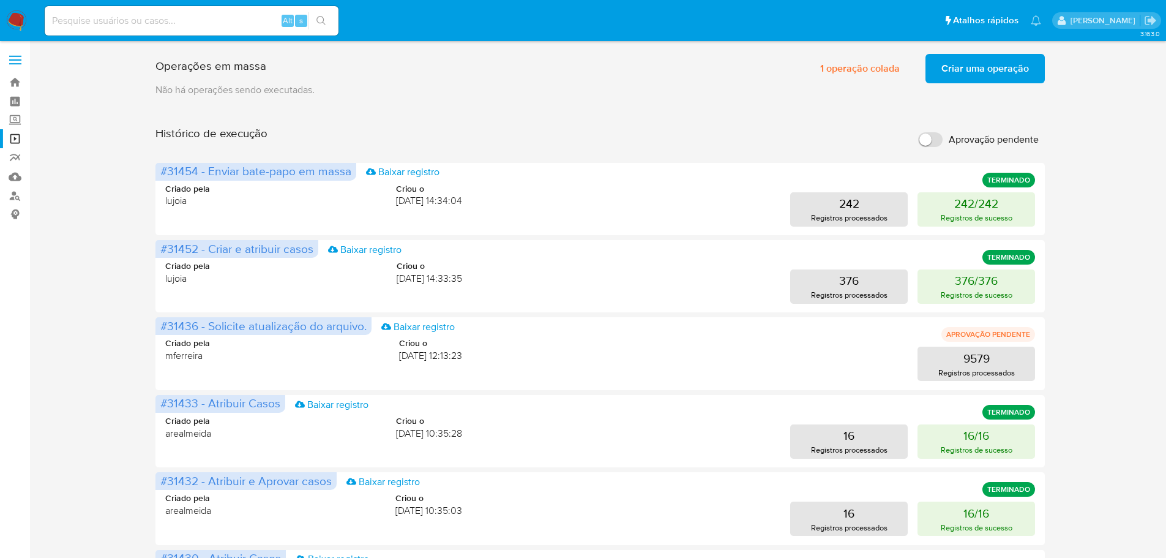
click at [963, 77] on span "Criar uma operação" at bounding box center [985, 68] width 88 height 27
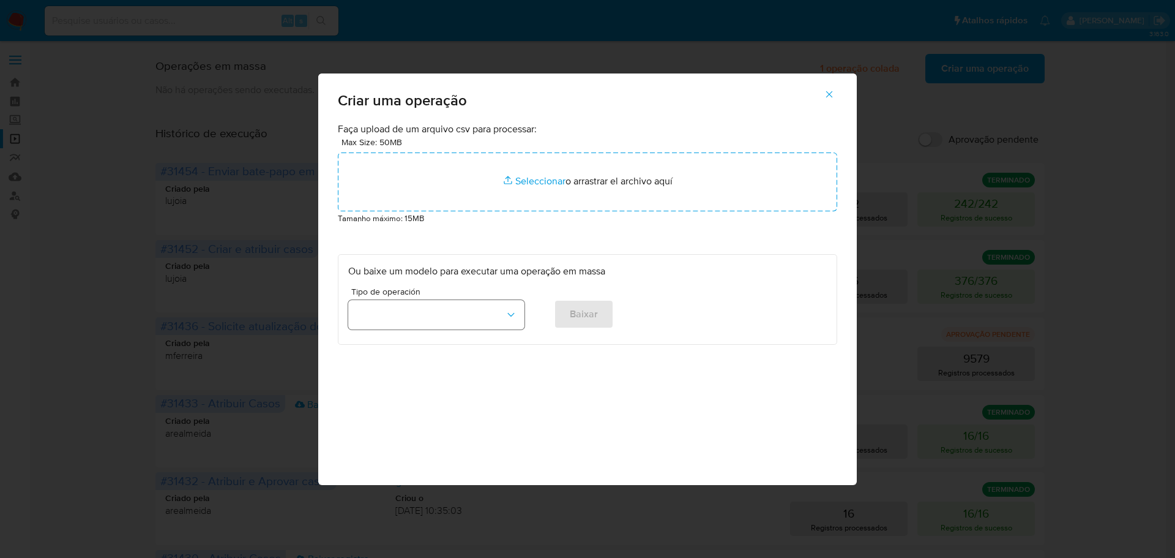
click at [519, 316] on button "button" at bounding box center [436, 314] width 176 height 29
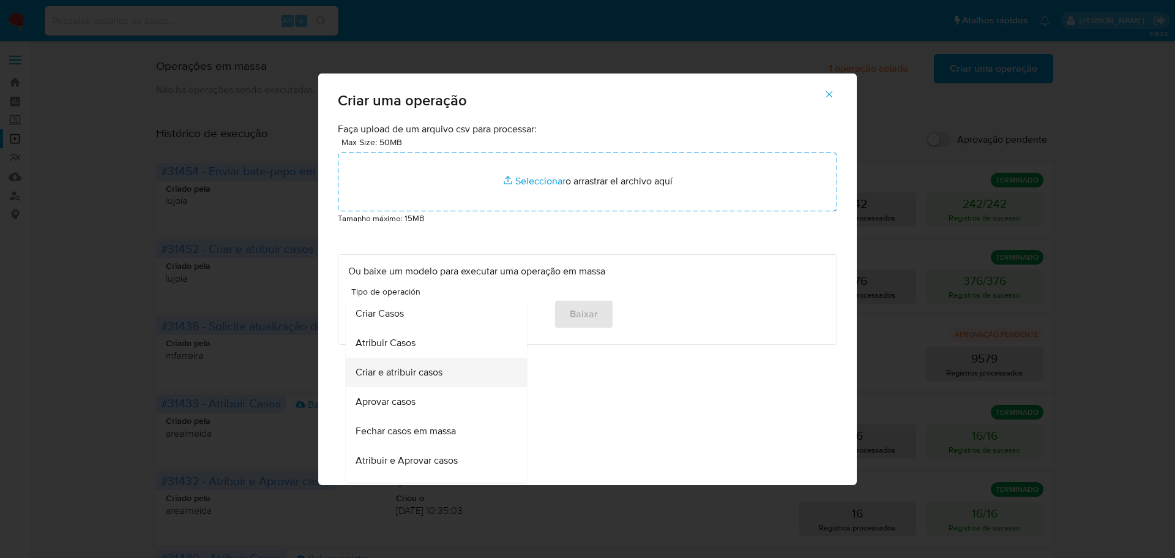
click at [414, 370] on span "Criar e atribuir casos" at bounding box center [399, 372] width 87 height 12
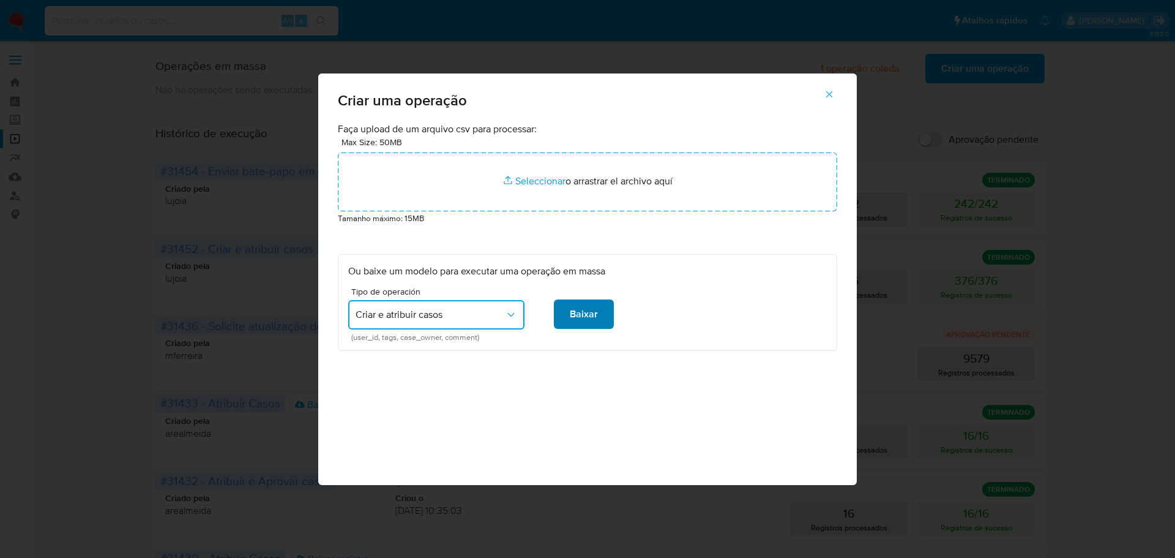
click at [589, 315] on span "Baixar" at bounding box center [584, 314] width 28 height 27
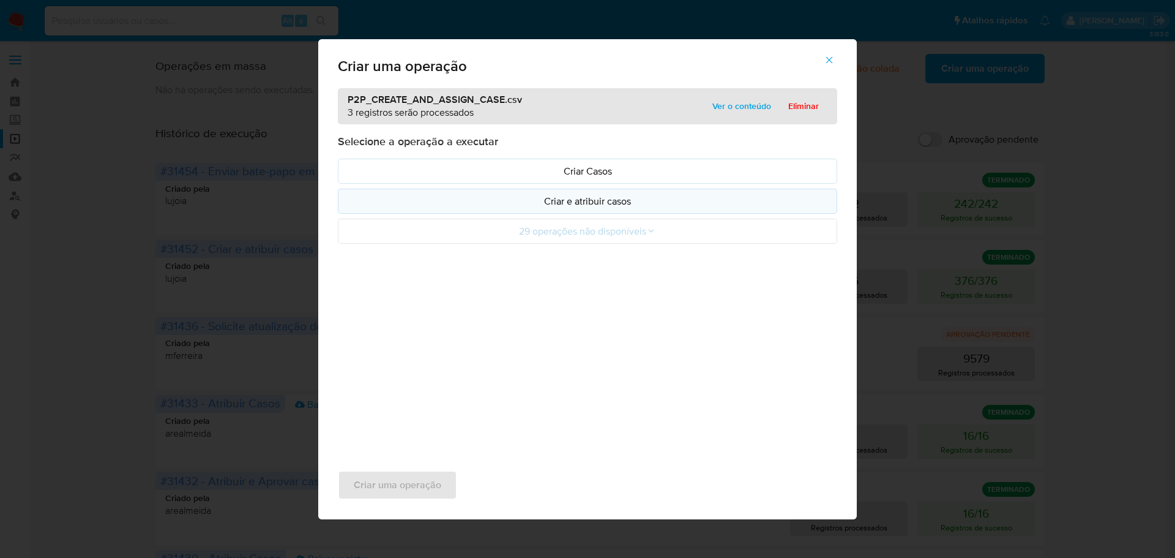
click at [616, 201] on p "Criar e atribuir casos" at bounding box center [587, 201] width 479 height 14
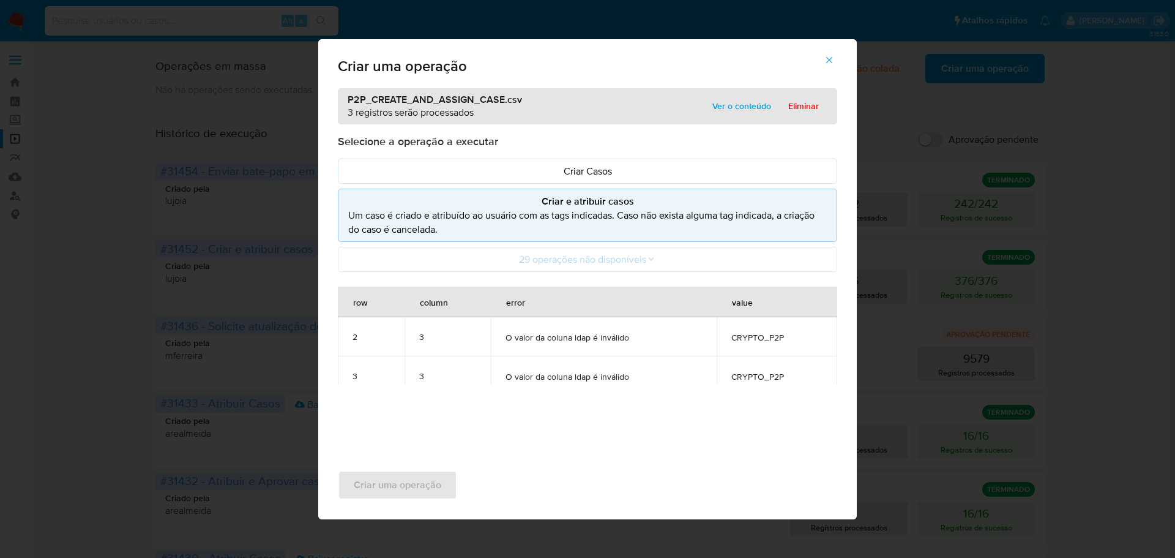
click at [826, 59] on icon "button" at bounding box center [829, 59] width 11 height 11
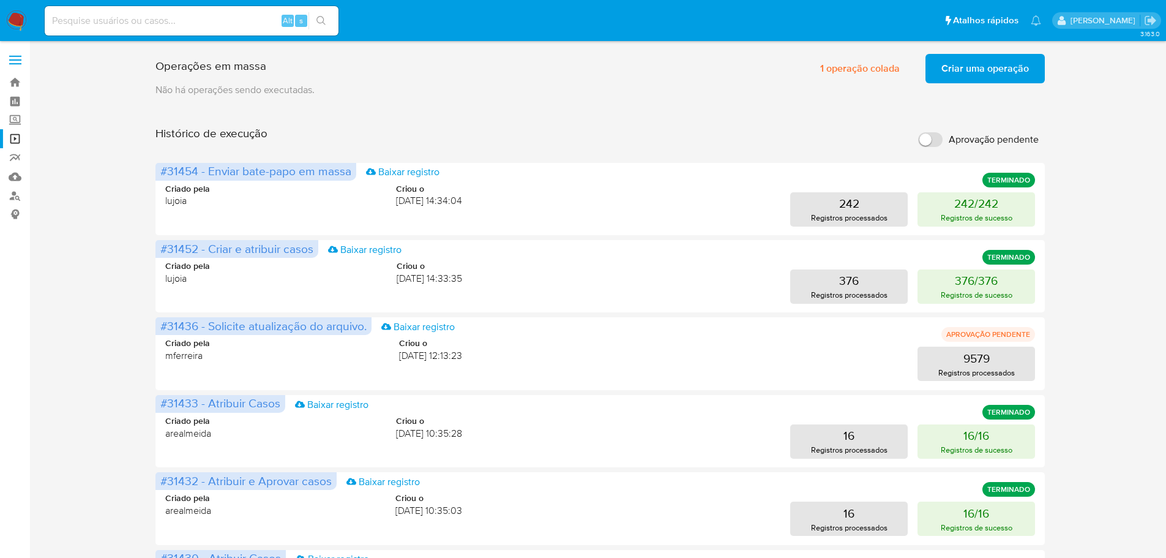
click at [1012, 74] on span "Criar uma operação" at bounding box center [985, 68] width 88 height 27
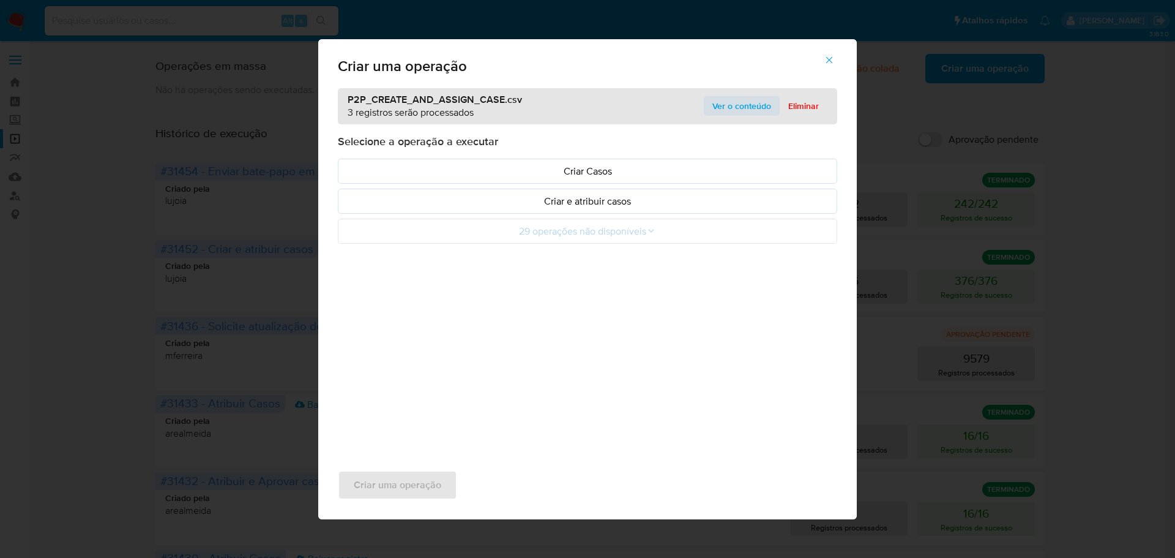
click at [752, 110] on span "Ver o conteúdo" at bounding box center [741, 105] width 59 height 17
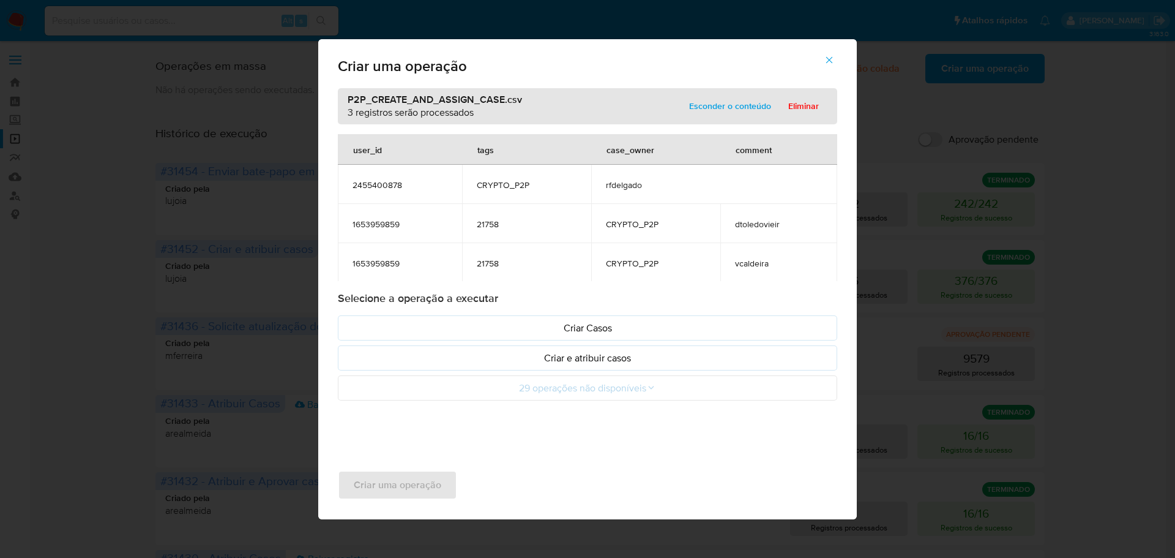
scroll to position [1, 0]
click at [829, 64] on icon "button" at bounding box center [829, 59] width 11 height 11
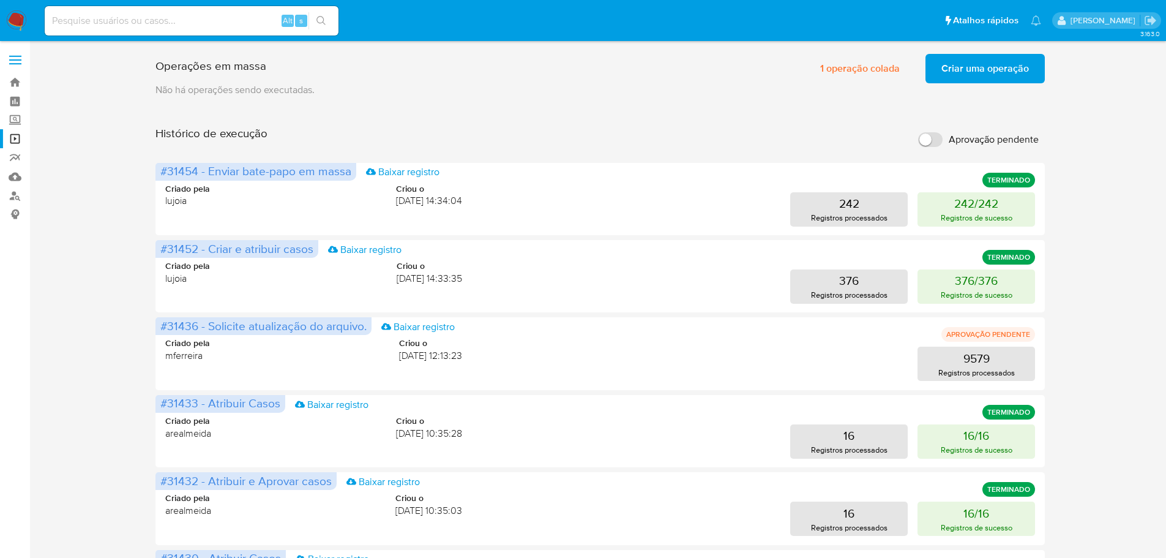
click at [982, 73] on span "Criar uma operação" at bounding box center [985, 68] width 88 height 27
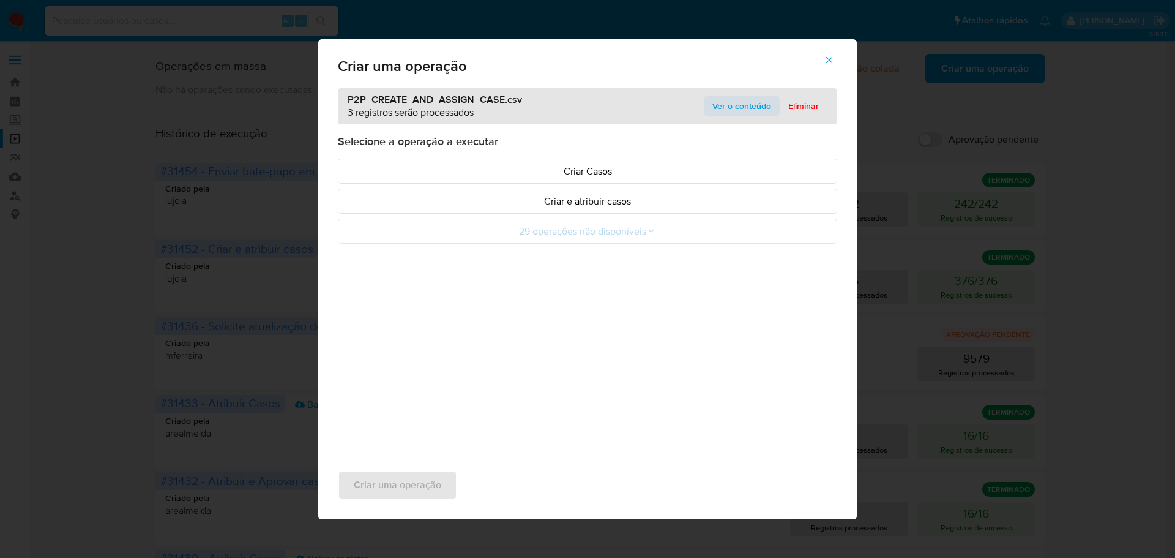
click at [742, 109] on span "Ver o conteúdo" at bounding box center [741, 105] width 59 height 17
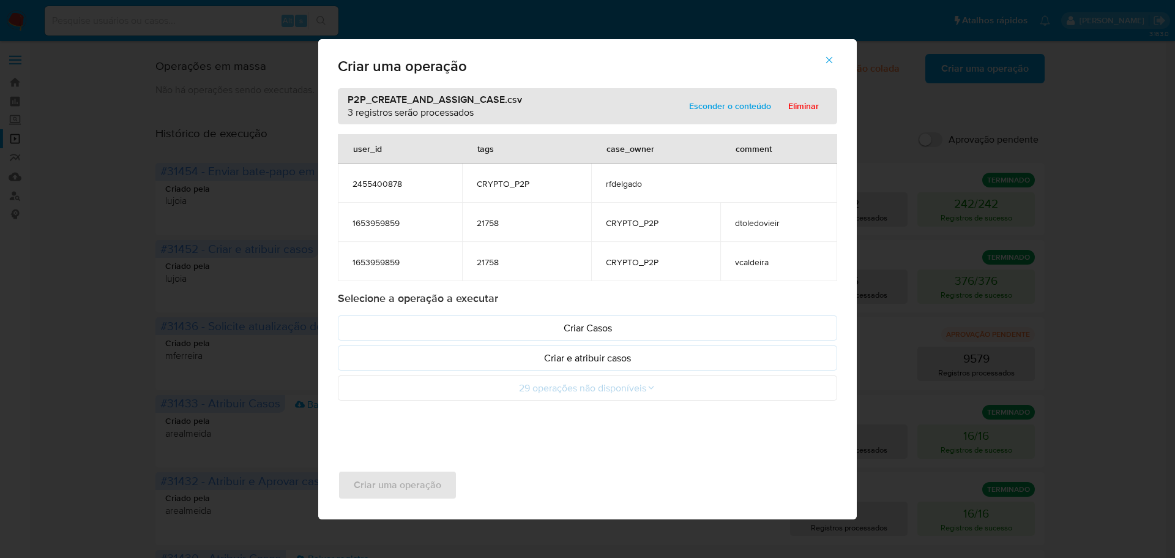
click at [831, 54] on icon "button" at bounding box center [829, 59] width 11 height 11
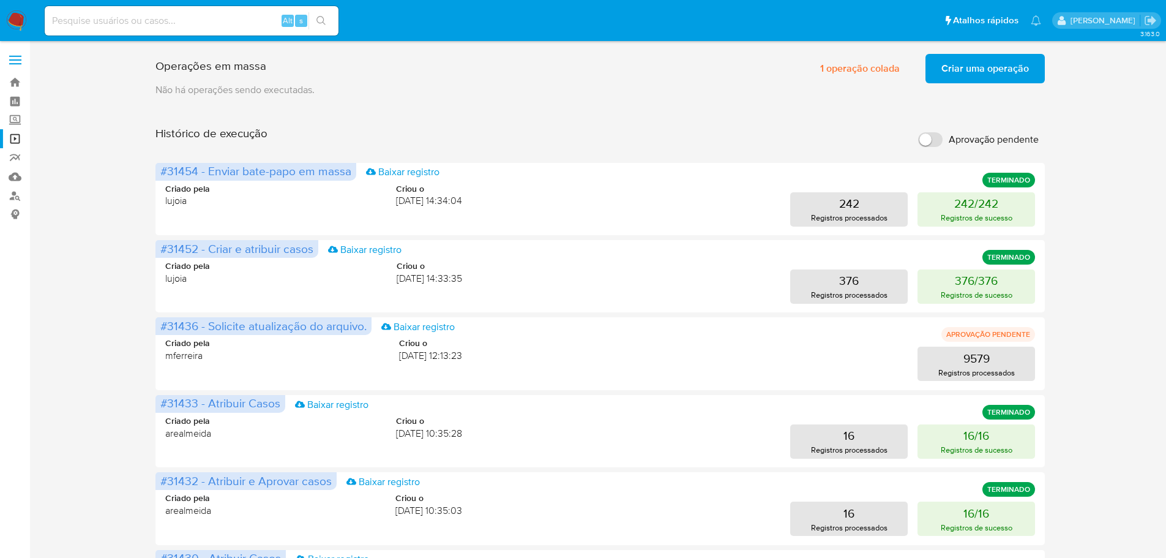
click at [971, 77] on span "Criar uma operação" at bounding box center [985, 68] width 88 height 27
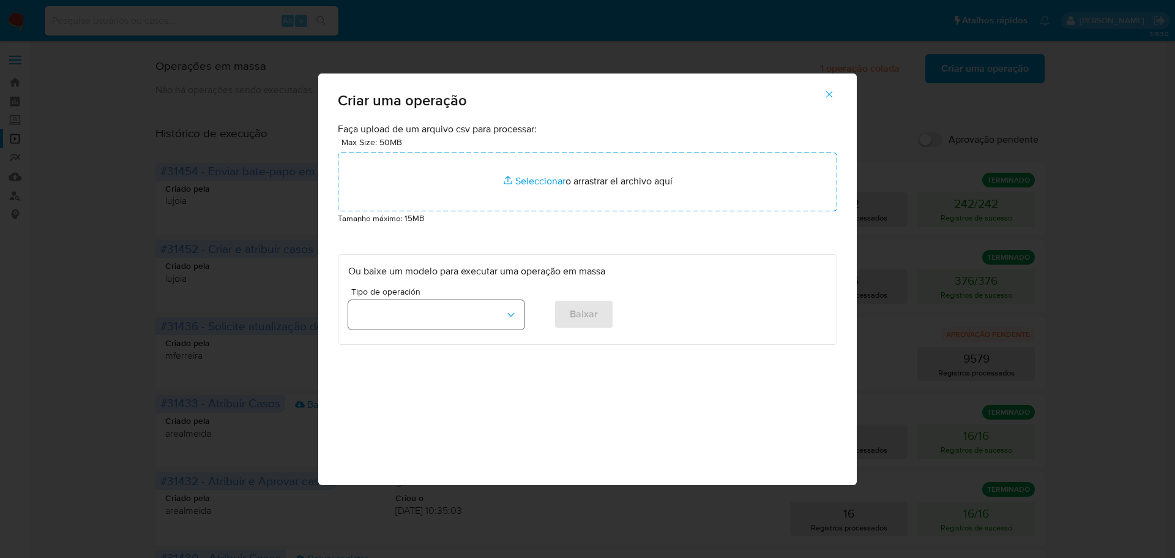
click at [435, 305] on button "button" at bounding box center [436, 314] width 176 height 29
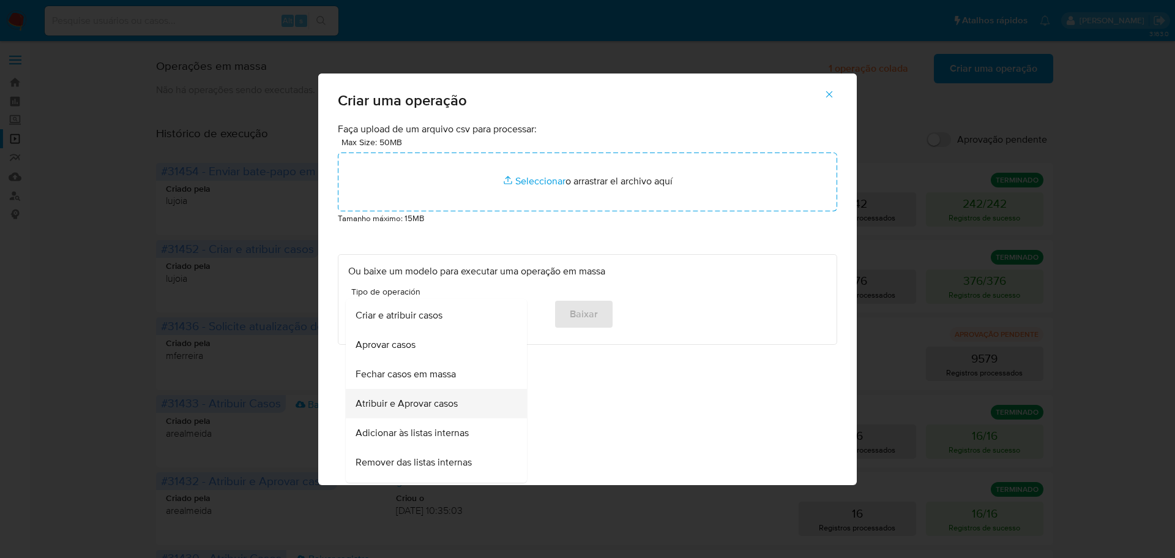
scroll to position [0, 0]
click at [441, 376] on span "Criar e atribuir casos" at bounding box center [399, 372] width 87 height 12
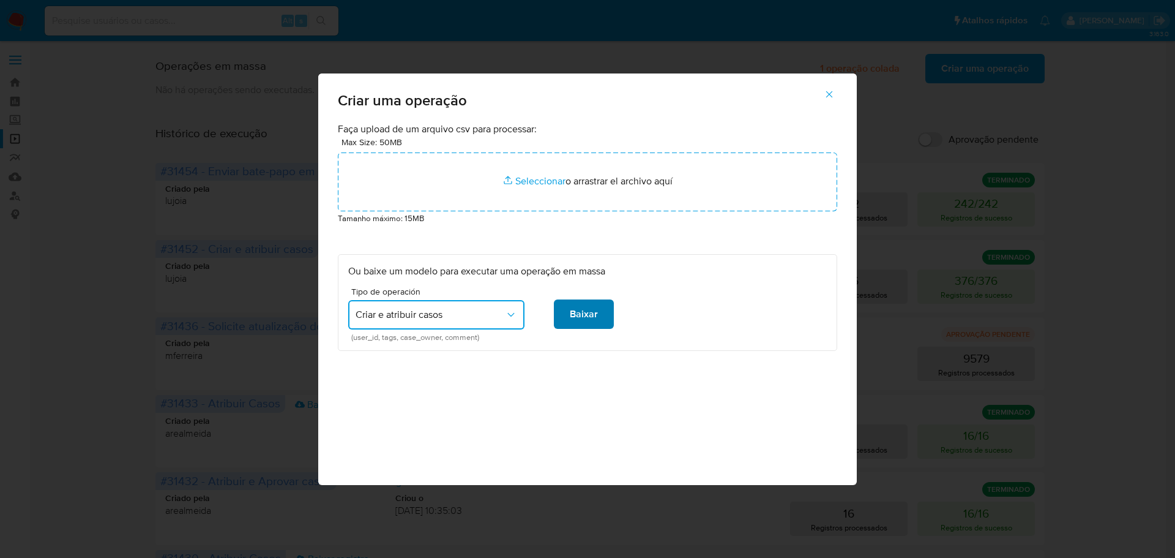
click at [567, 309] on button "Baixar" at bounding box center [584, 313] width 60 height 29
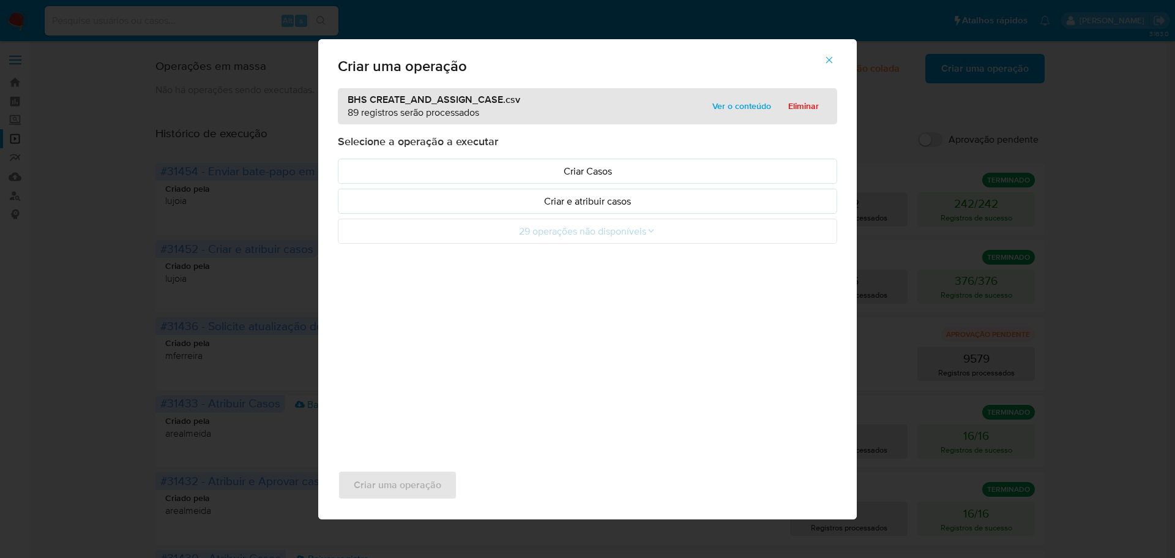
click at [755, 107] on span "Ver o conteúdo" at bounding box center [741, 105] width 59 height 17
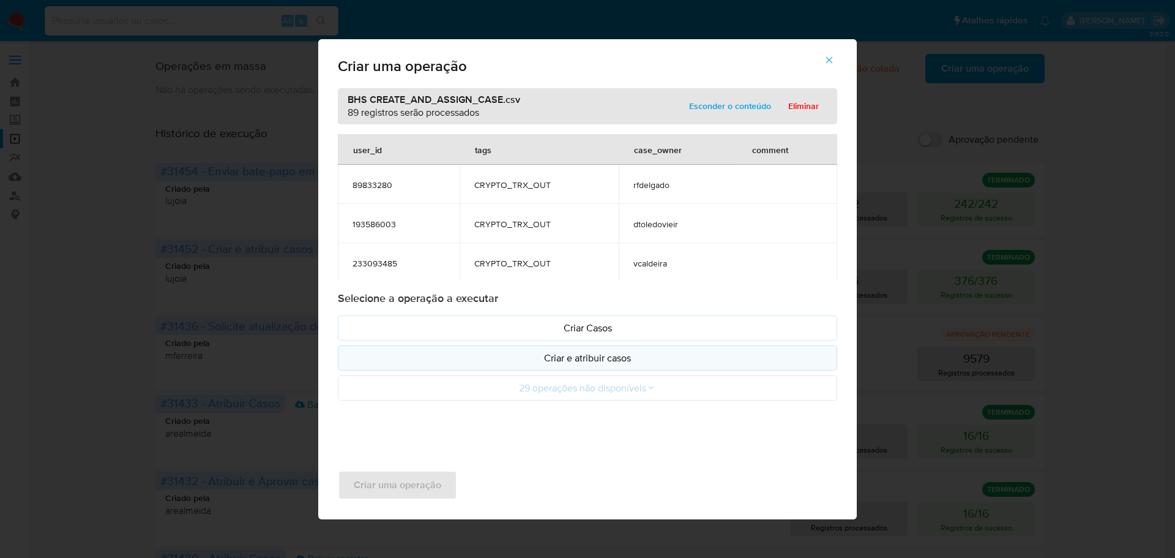
click at [569, 359] on p "Criar e atribuir casos" at bounding box center [587, 358] width 479 height 14
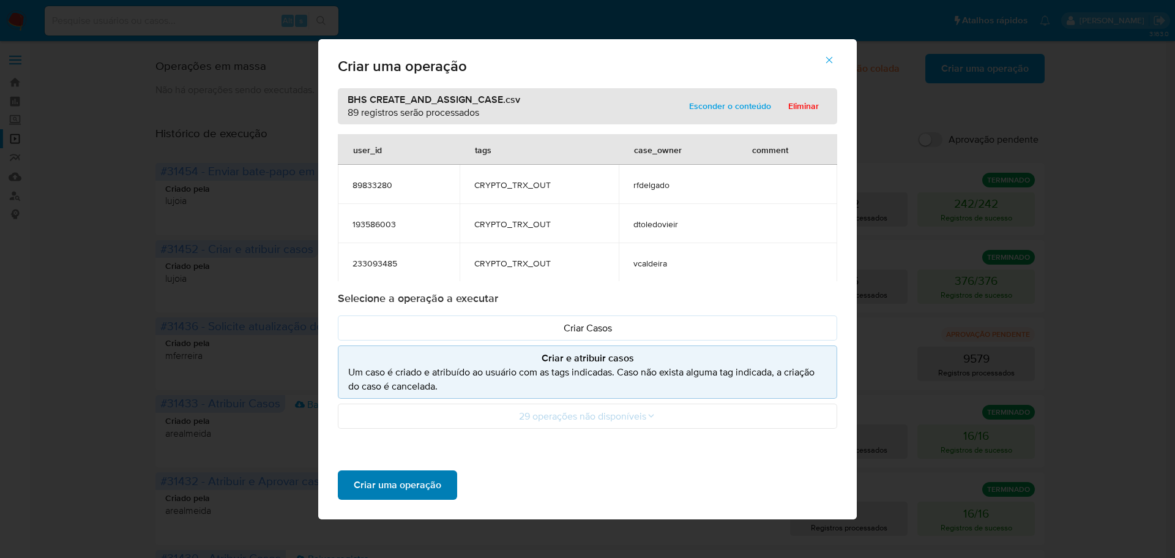
click at [425, 489] on span "Criar uma operação" at bounding box center [398, 484] width 88 height 27
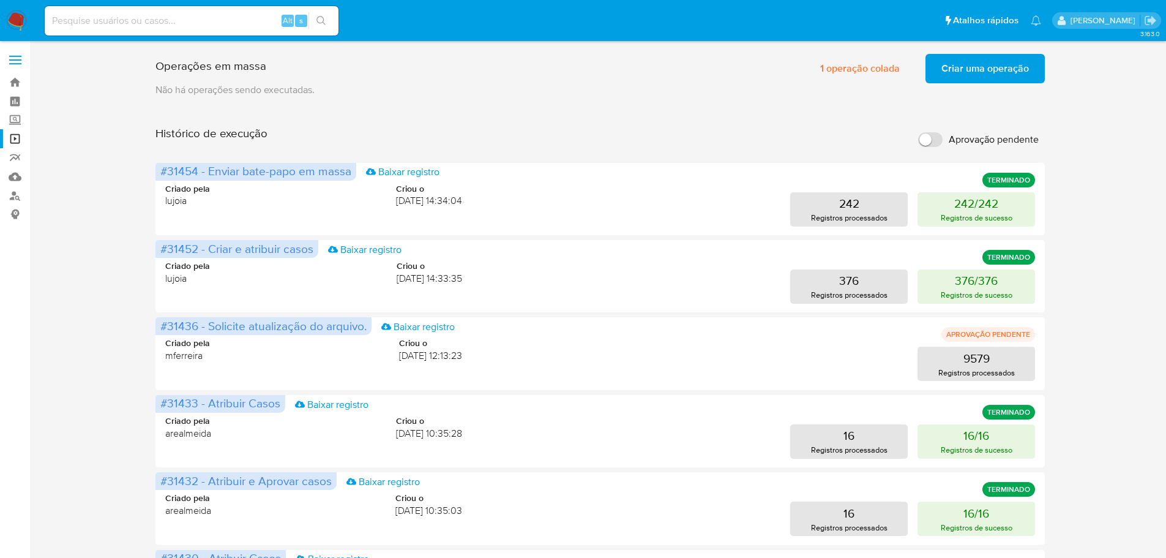
click at [926, 142] on input "Aprovação pendente" at bounding box center [930, 139] width 24 height 15
checkbox input "true"
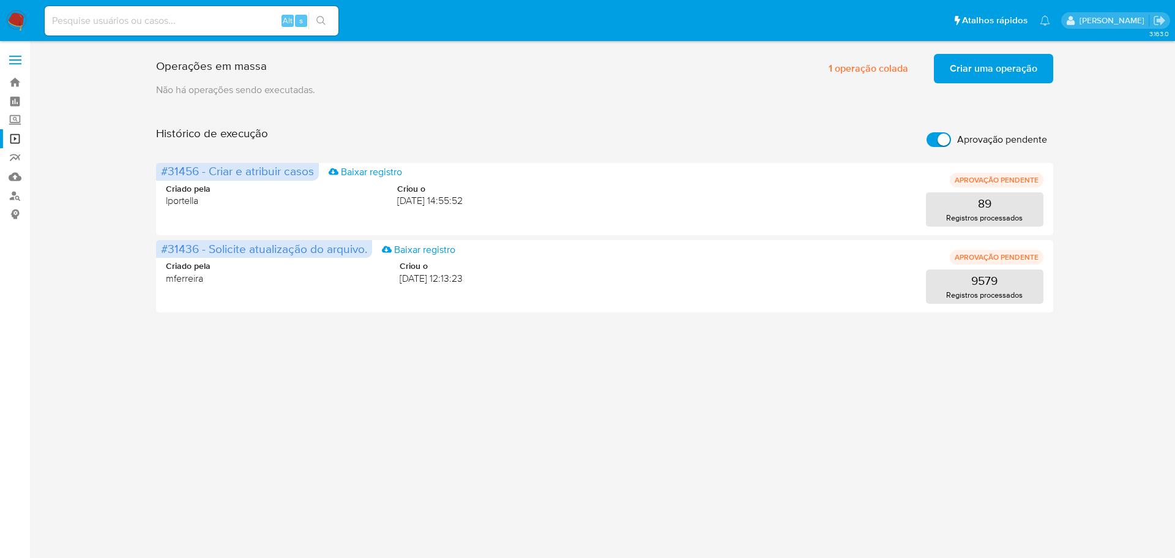
click at [984, 72] on span "Criar uma operação" at bounding box center [994, 68] width 88 height 27
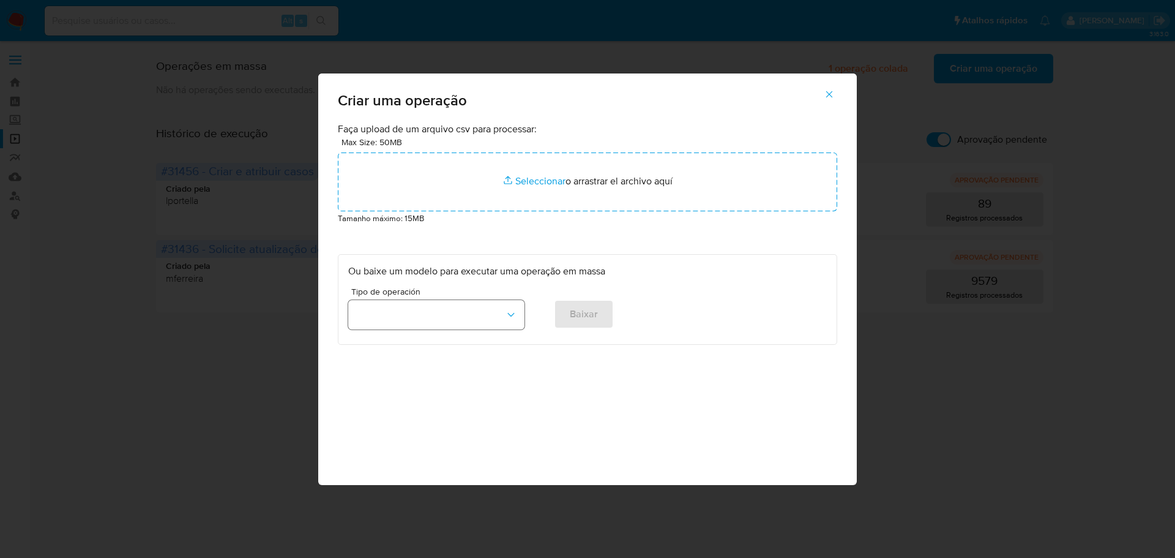
click at [457, 308] on button "button" at bounding box center [436, 314] width 176 height 29
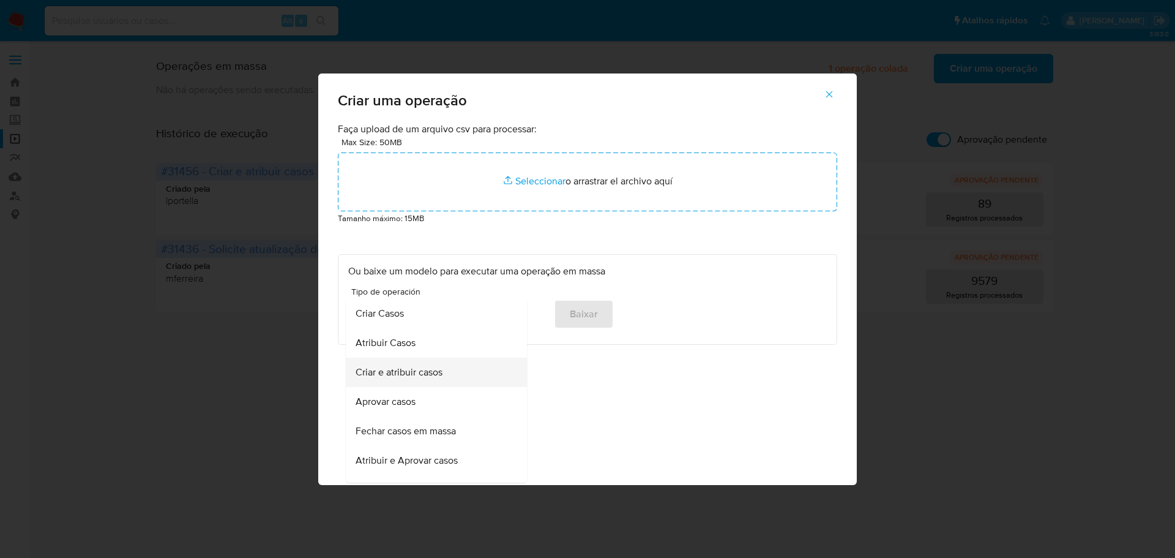
click at [413, 370] on span "Criar e atribuir casos" at bounding box center [399, 372] width 87 height 12
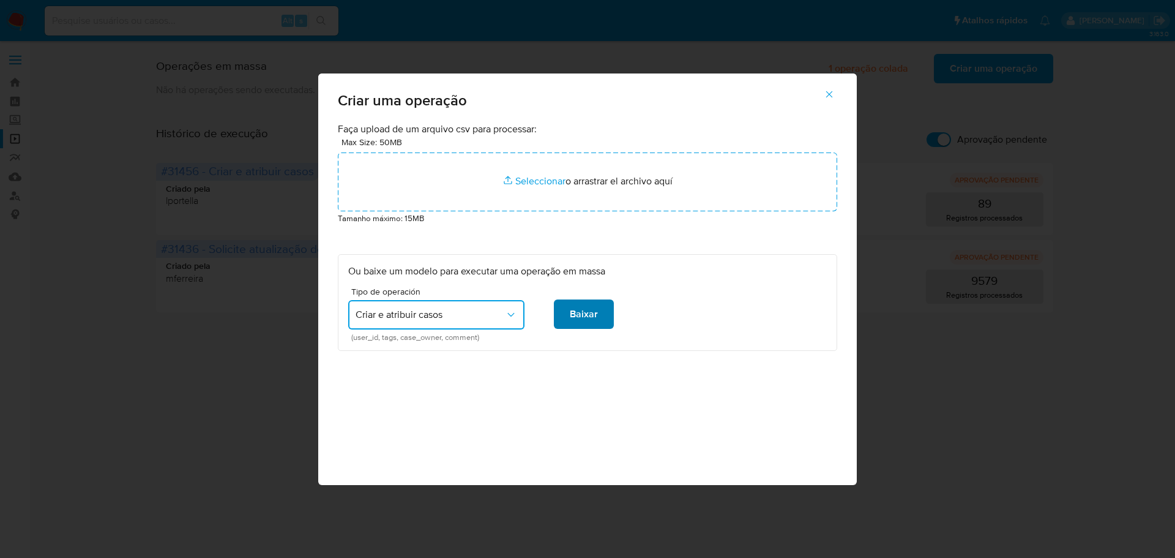
click at [591, 312] on span "Baixar" at bounding box center [584, 314] width 28 height 27
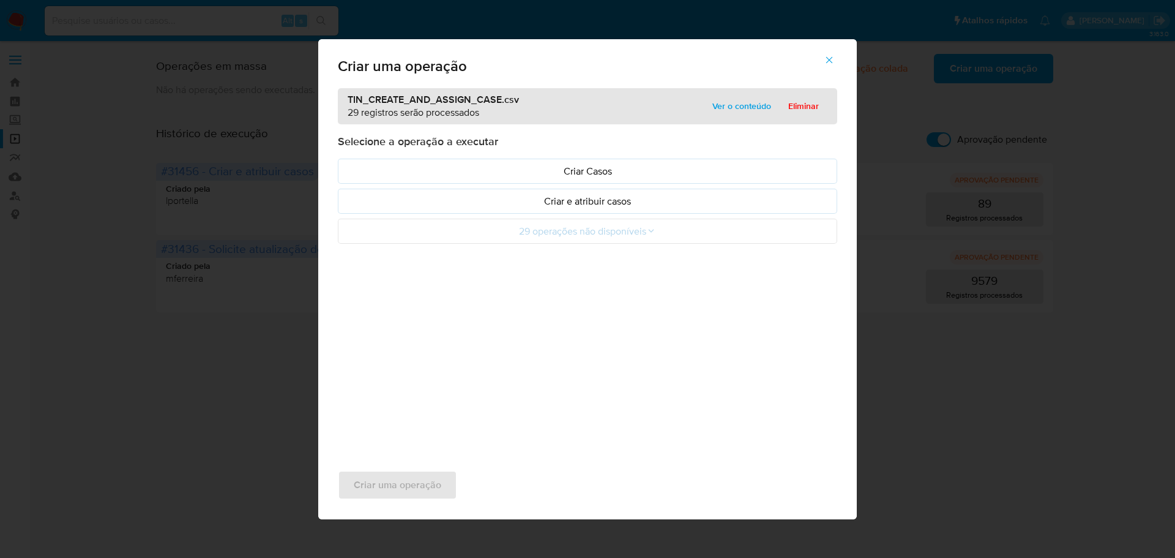
click at [753, 107] on span "Ver o conteúdo" at bounding box center [741, 105] width 59 height 17
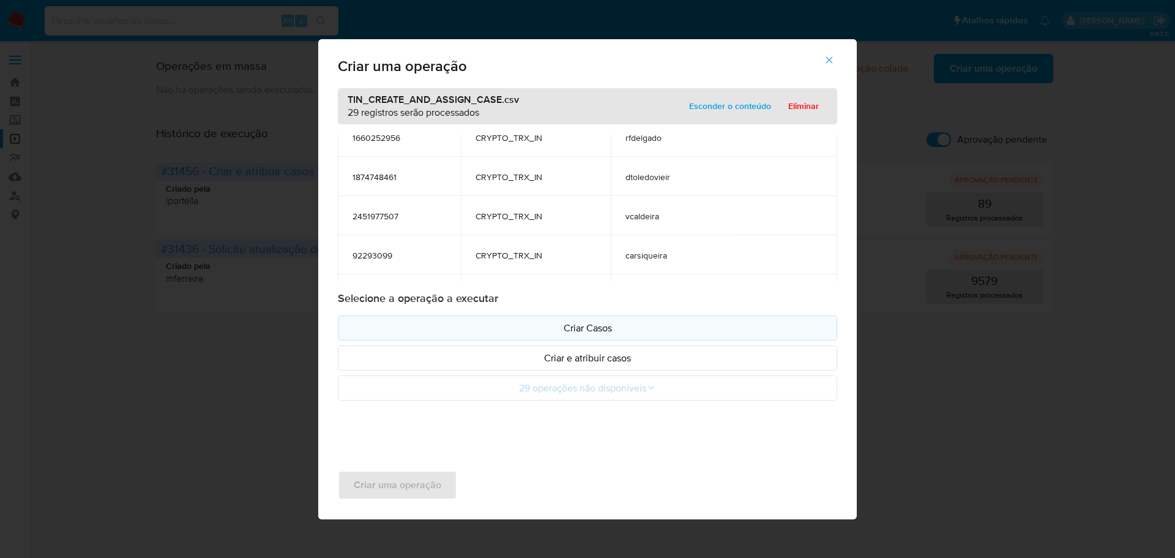
scroll to position [551, 0]
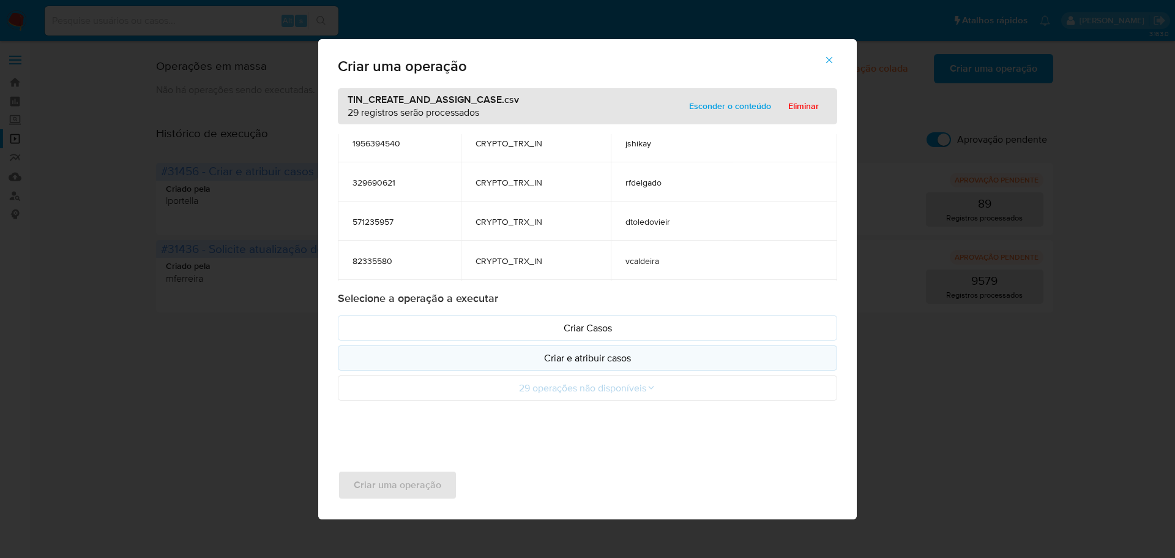
click at [599, 357] on p "Criar e atribuir casos" at bounding box center [587, 358] width 479 height 14
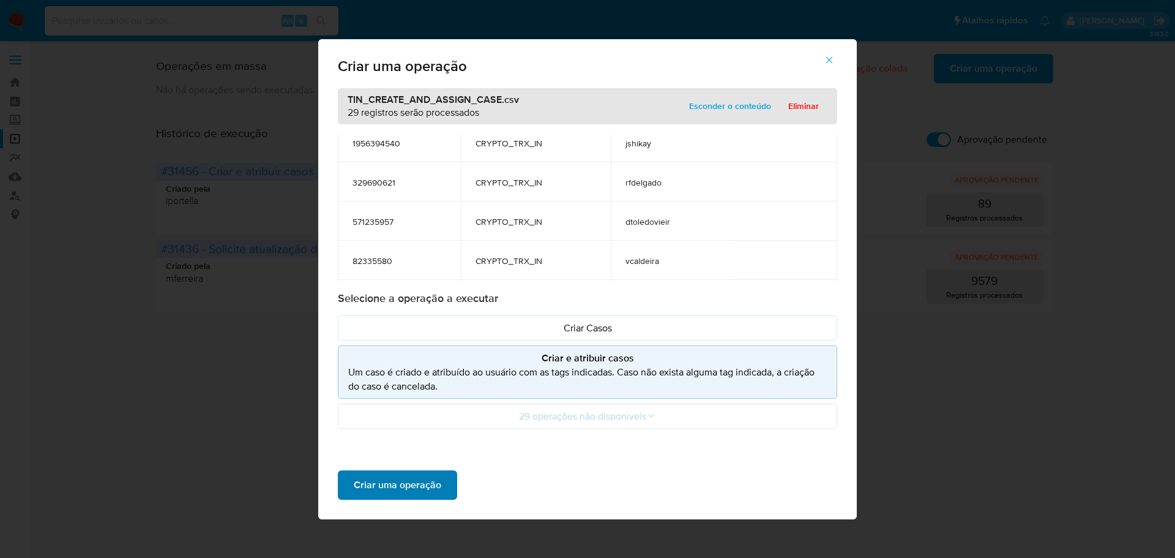
click at [415, 487] on span "Criar uma operação" at bounding box center [398, 484] width 88 height 27
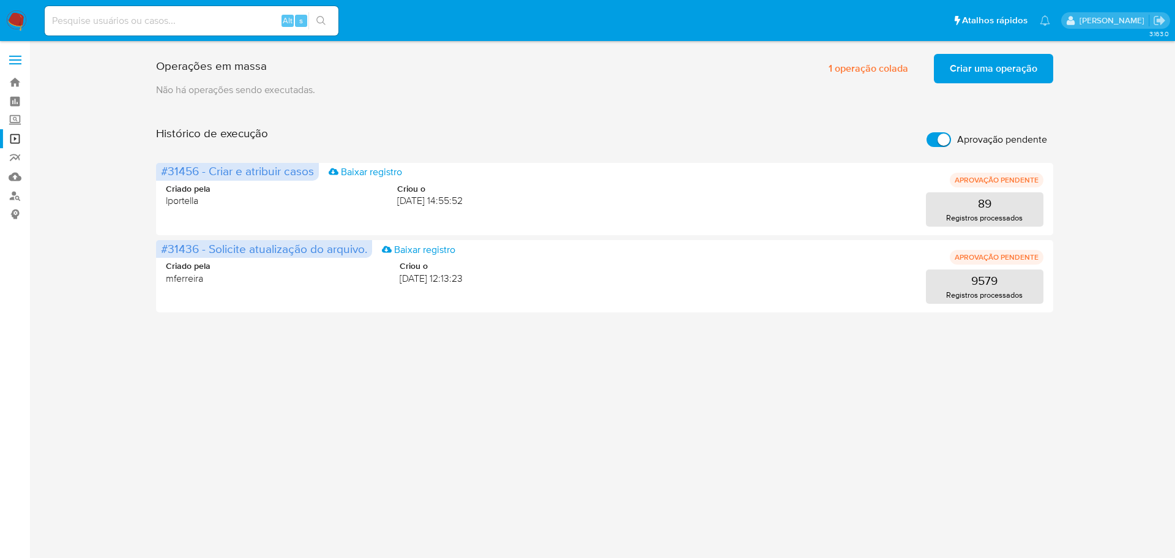
click at [1009, 76] on span "Criar uma operação" at bounding box center [994, 68] width 88 height 27
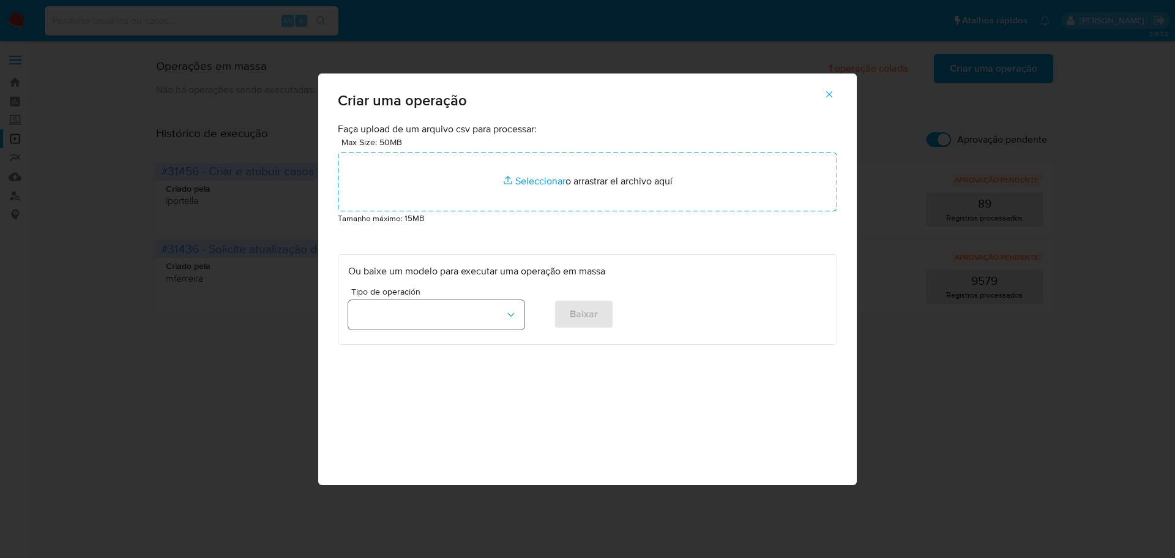
click at [458, 311] on button "button" at bounding box center [436, 314] width 176 height 29
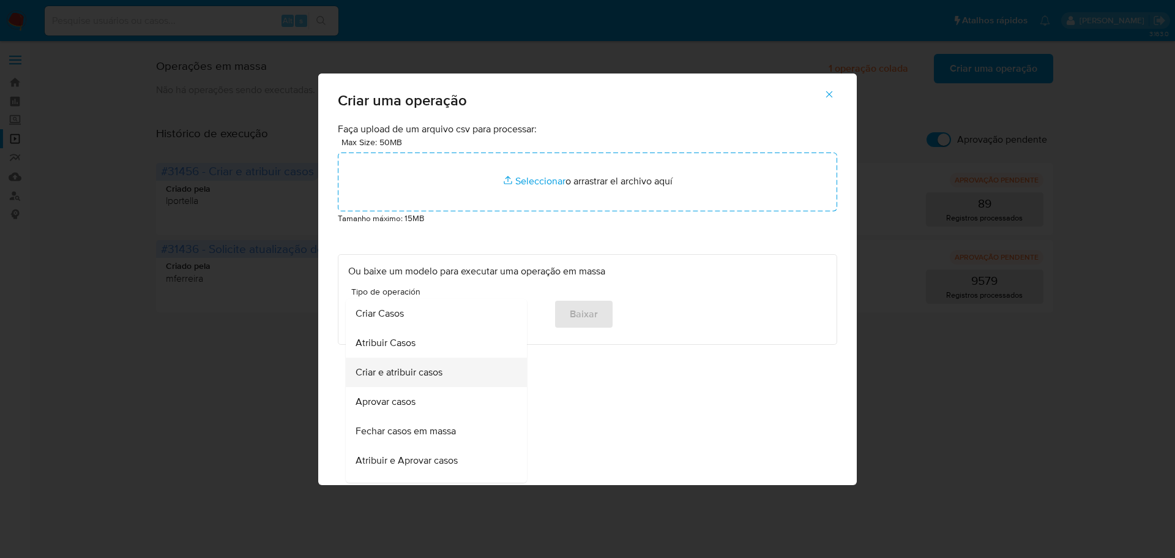
click at [400, 368] on span "Criar e atribuir casos" at bounding box center [399, 372] width 87 height 12
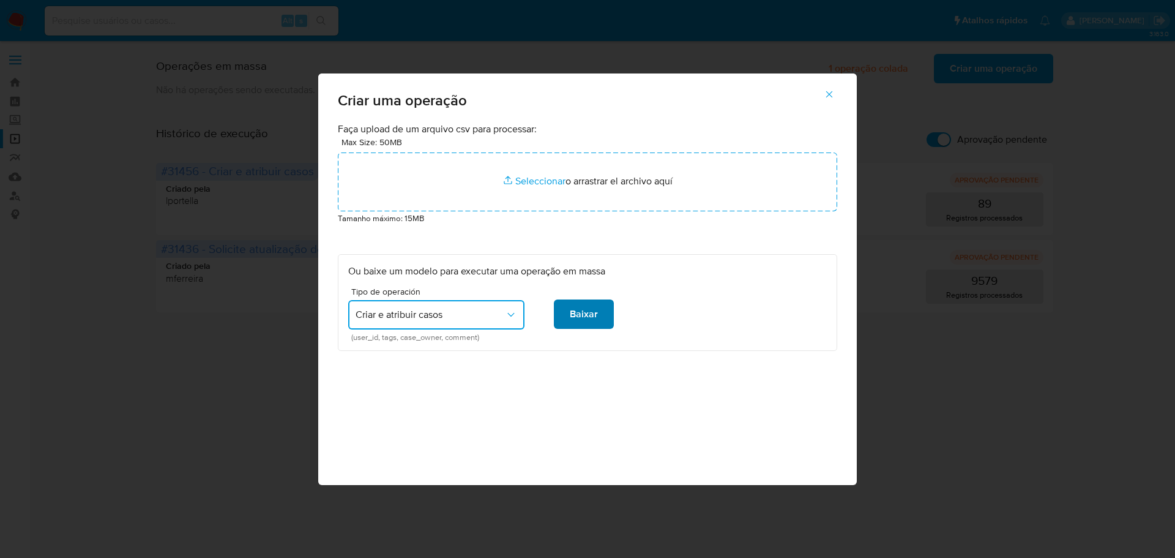
click at [578, 316] on span "Baixar" at bounding box center [584, 314] width 28 height 27
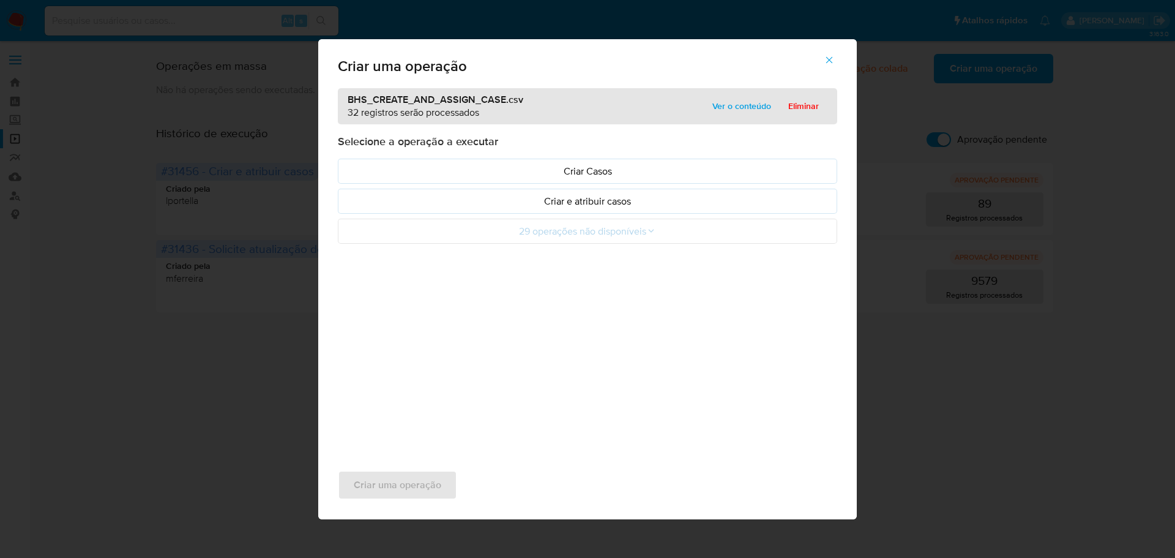
click at [737, 111] on span "Ver o conteúdo" at bounding box center [741, 105] width 59 height 17
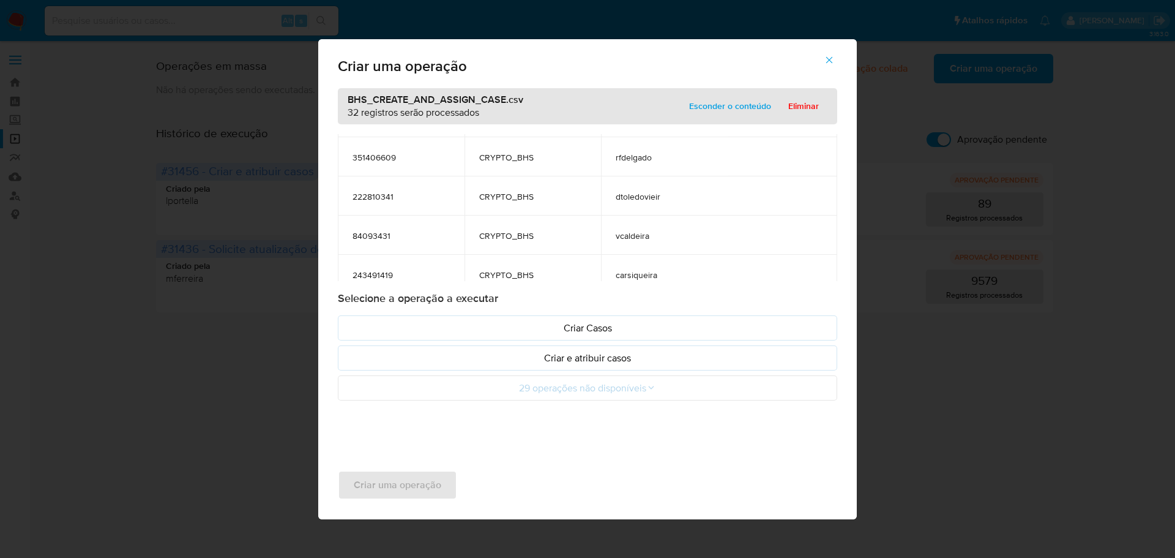
scroll to position [367, 0]
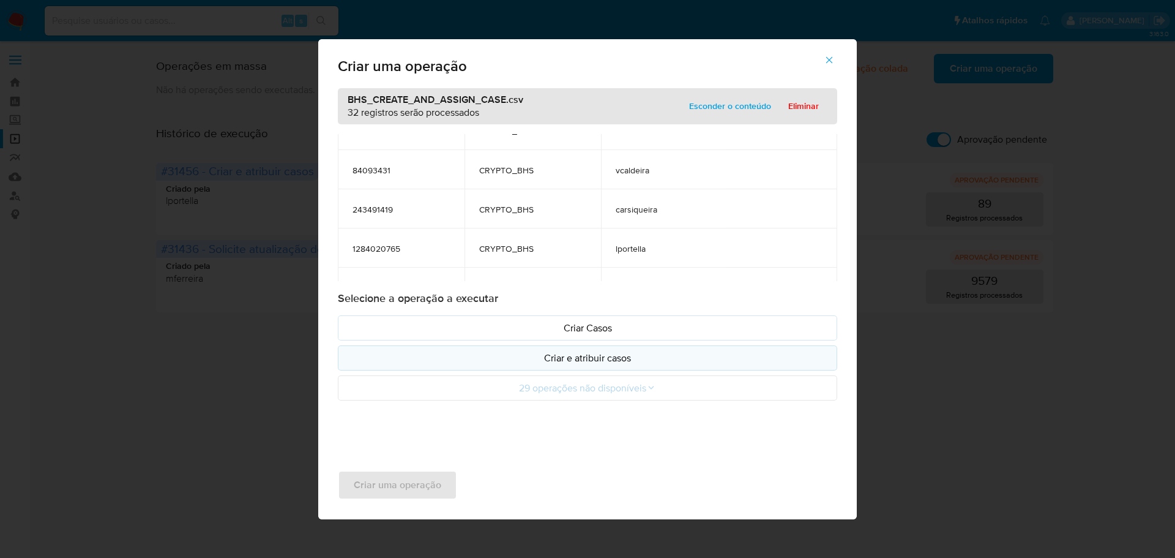
click at [591, 364] on p "Criar e atribuir casos" at bounding box center [587, 358] width 479 height 14
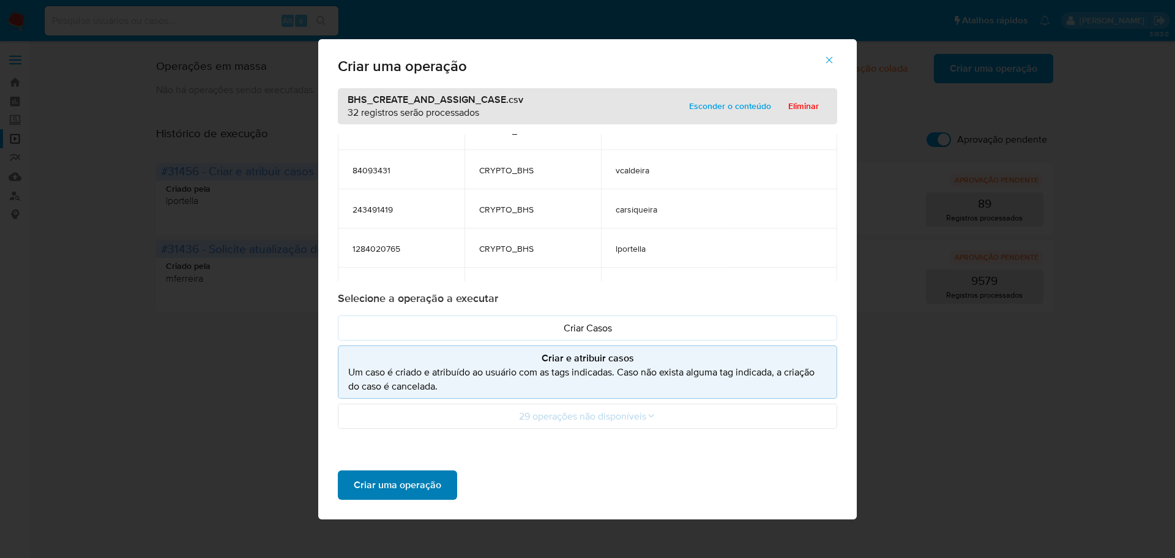
click at [411, 495] on span "Criar uma operação" at bounding box center [398, 484] width 88 height 27
